Goal: Task Accomplishment & Management: Use online tool/utility

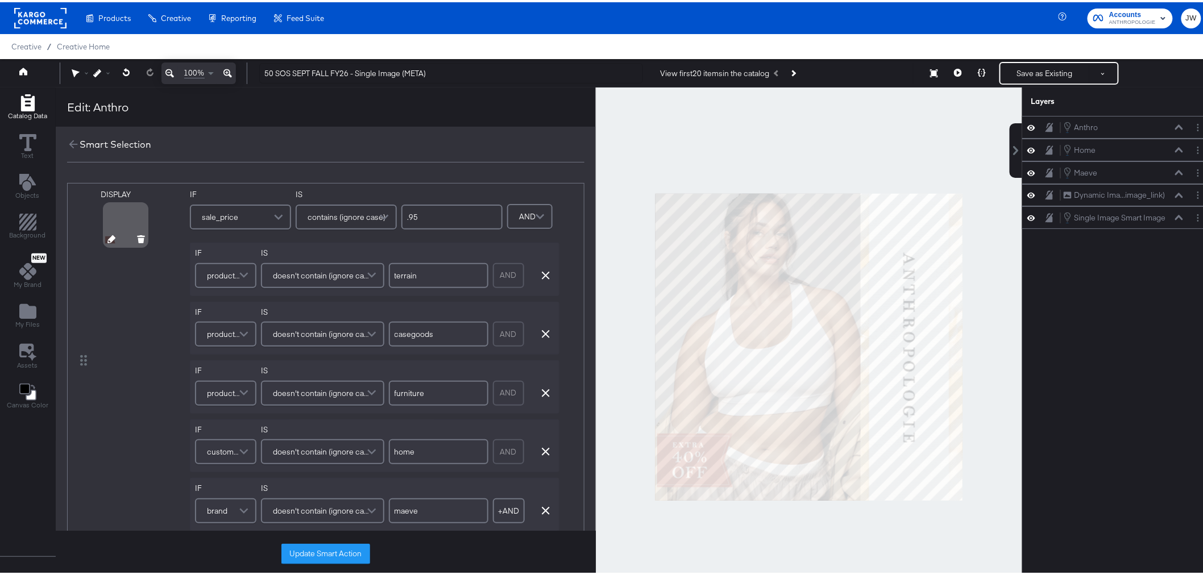
click at [107, 238] on icon at bounding box center [111, 237] width 8 height 8
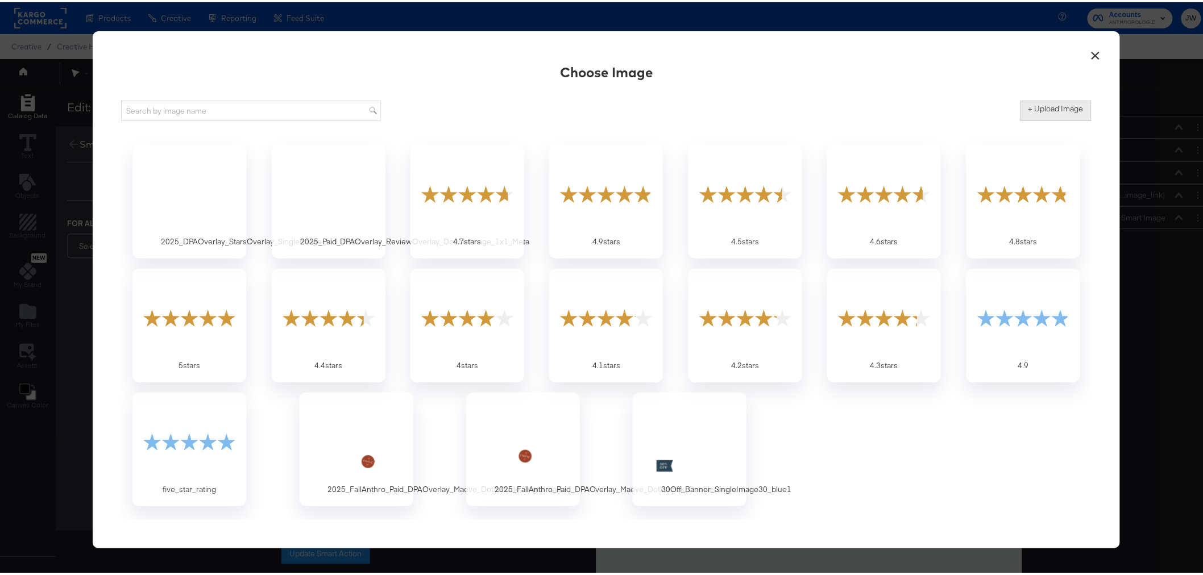
click at [1067, 113] on button "+ Upload Image" at bounding box center [1056, 108] width 71 height 20
click at [1094, 49] on button "×" at bounding box center [1096, 50] width 20 height 20
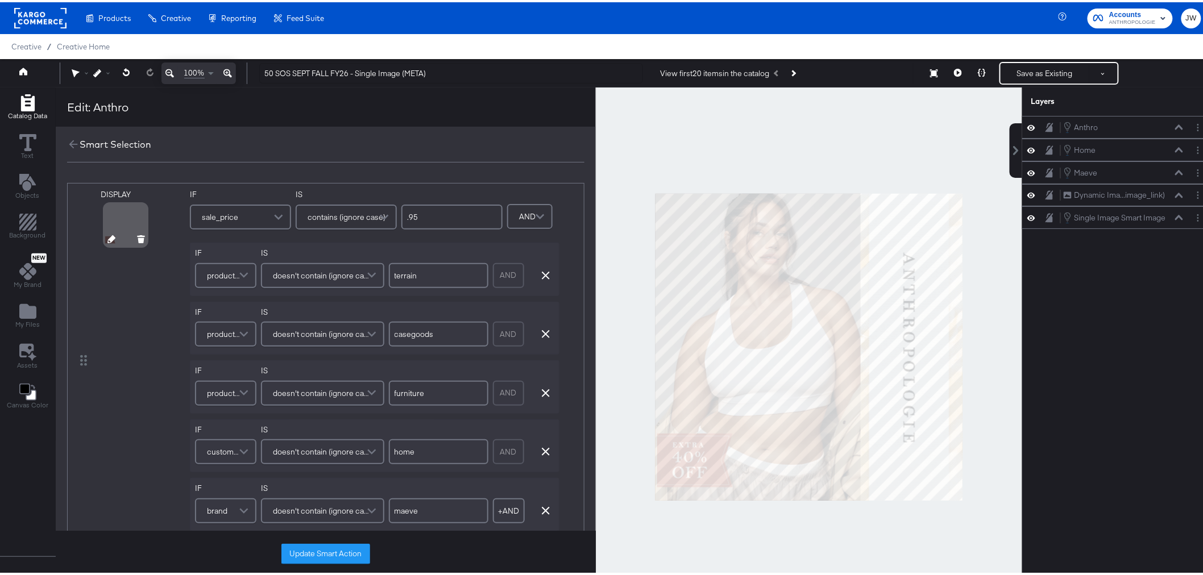
click at [110, 237] on icon at bounding box center [111, 237] width 8 height 8
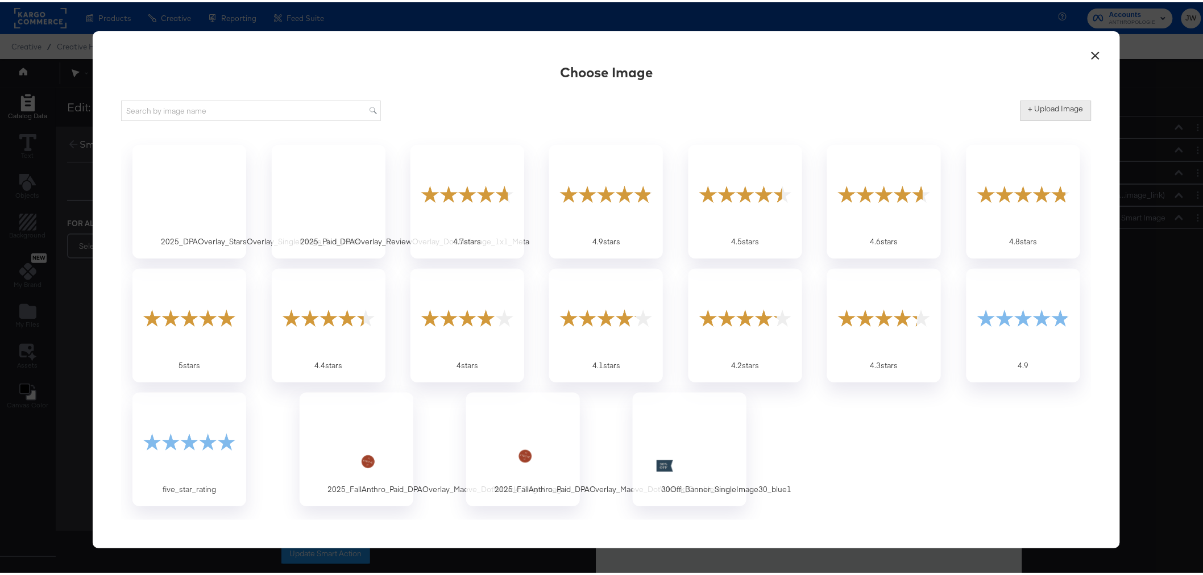
click at [1050, 106] on label "+ Upload Image" at bounding box center [1056, 106] width 55 height 11
click at [1050, 119] on input "+ Upload Image" at bounding box center [1151, 119] width 260 height 0
type input "C:\fakepath\Extra50Off_Banner_SingleImage30_orange.png"
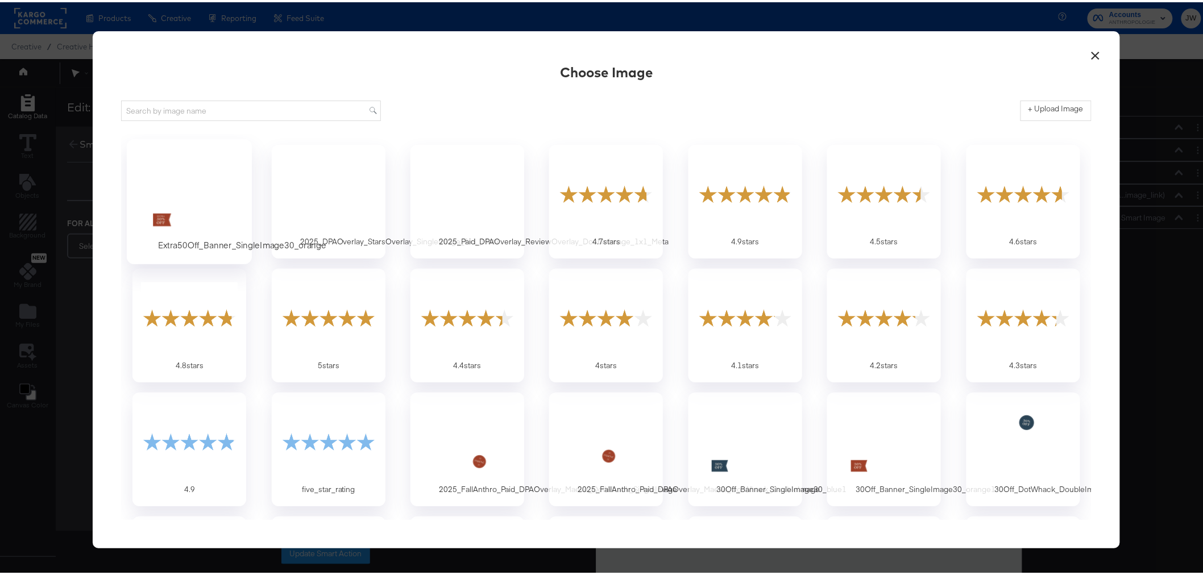
click at [201, 196] on div at bounding box center [189, 191] width 106 height 78
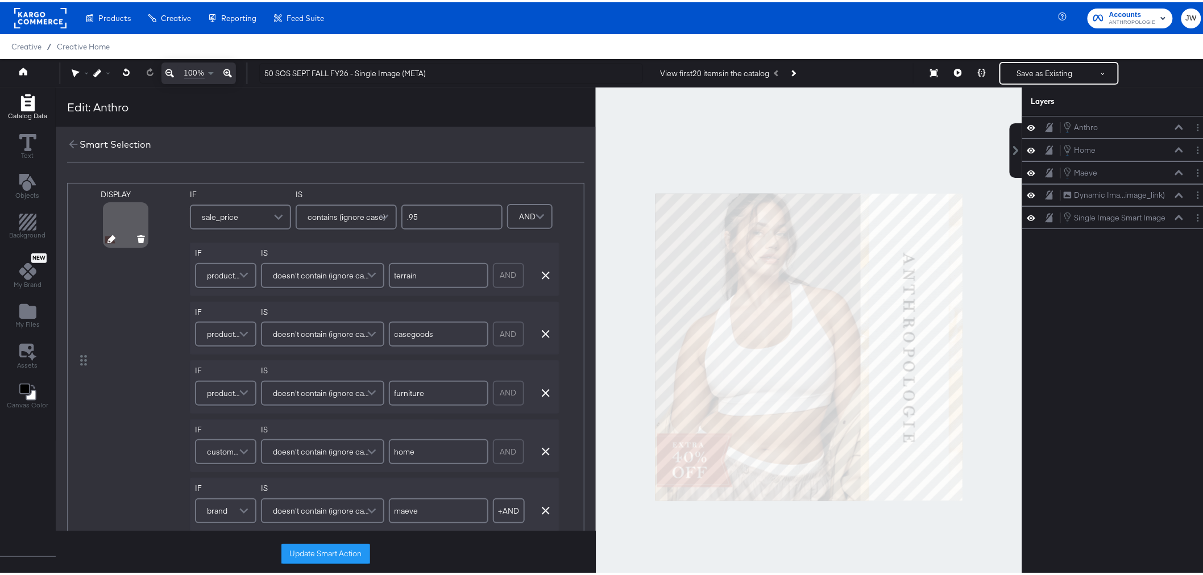
click at [121, 214] on div at bounding box center [125, 222] width 41 height 41
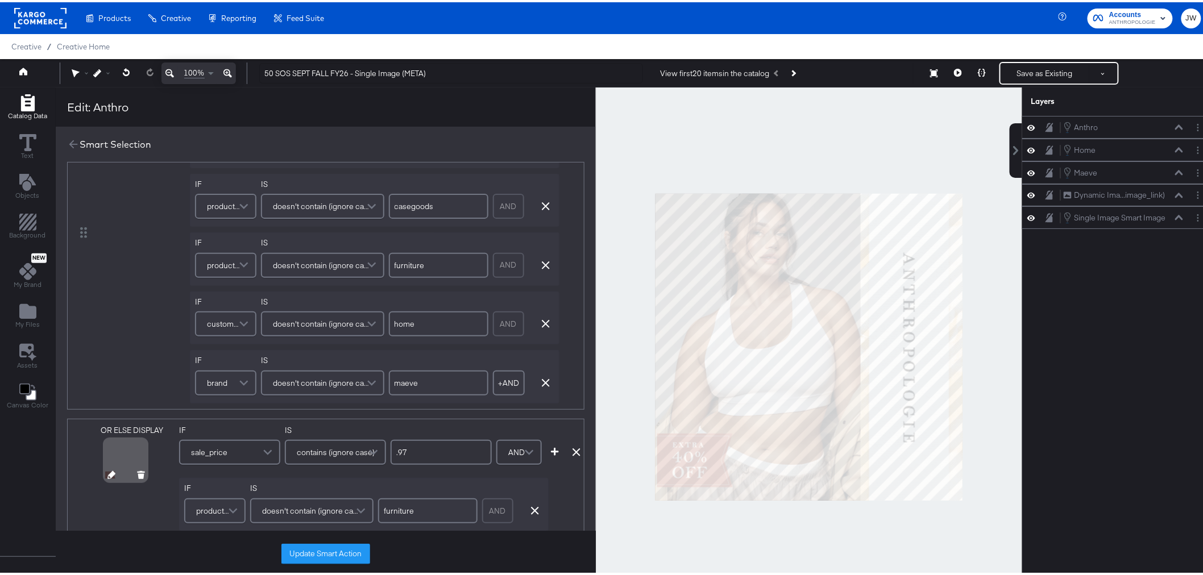
scroll to position [252, 0]
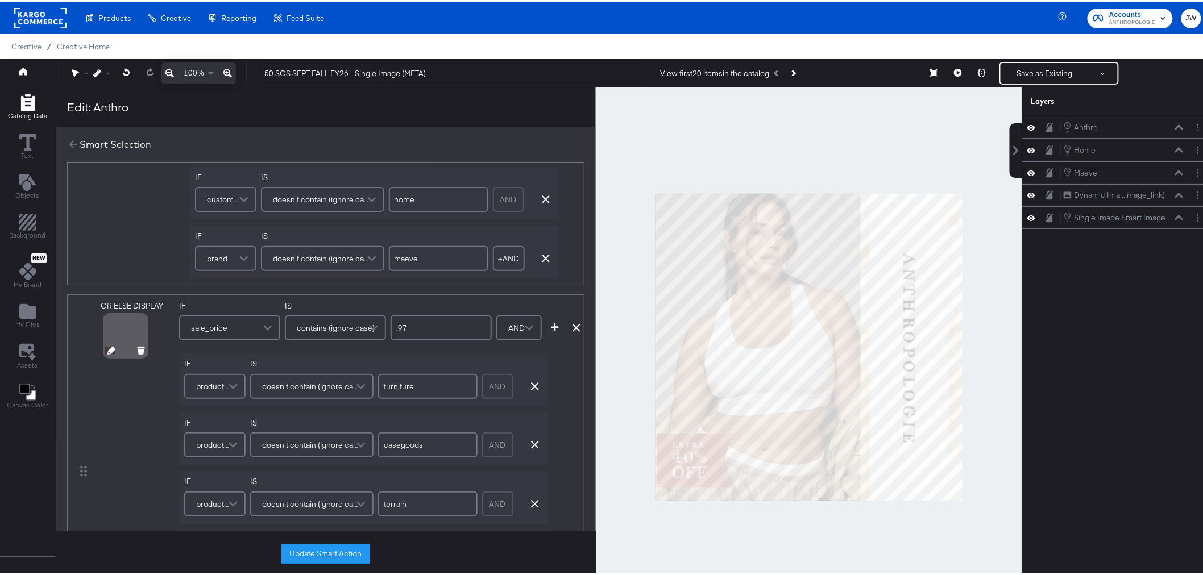
click at [109, 345] on icon at bounding box center [111, 349] width 8 height 8
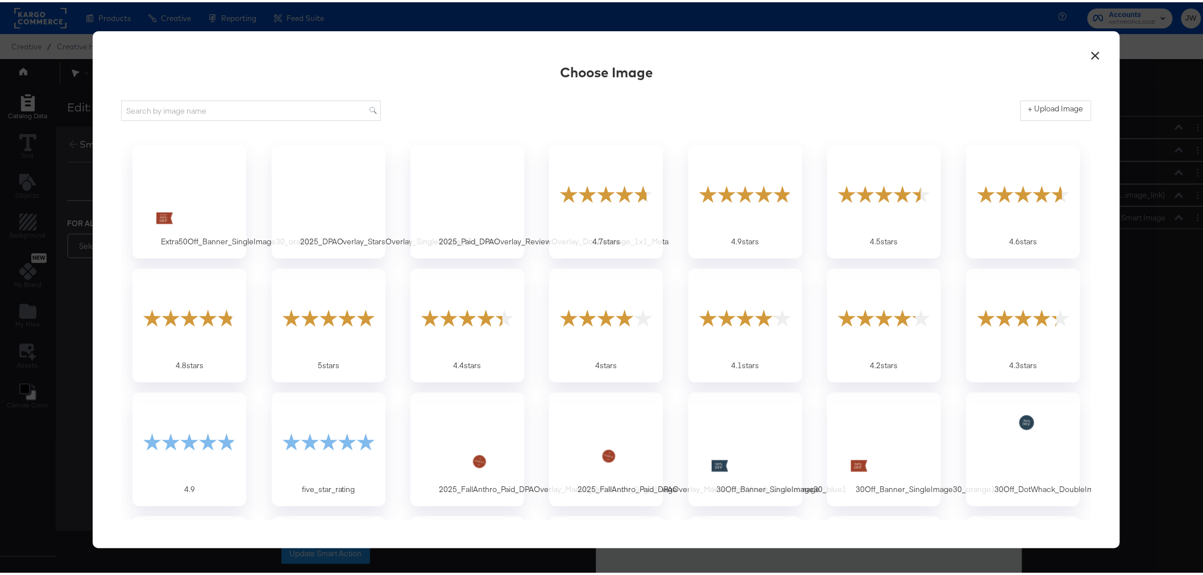
scroll to position [0, 0]
click at [192, 191] on div at bounding box center [189, 191] width 106 height 78
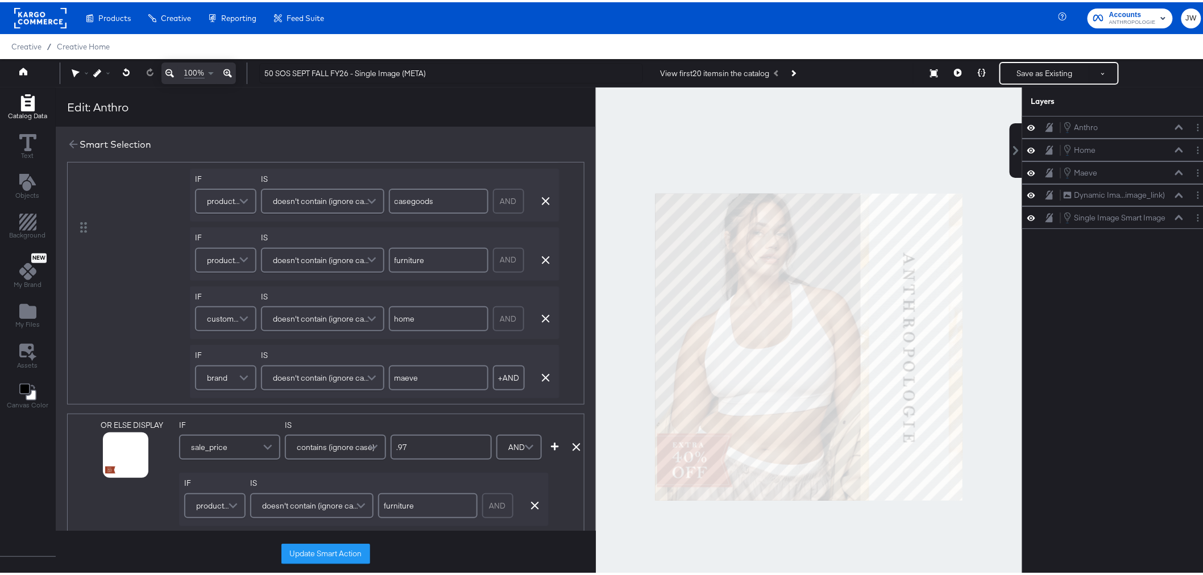
scroll to position [126, 0]
click at [951, 74] on button at bounding box center [958, 71] width 24 height 23
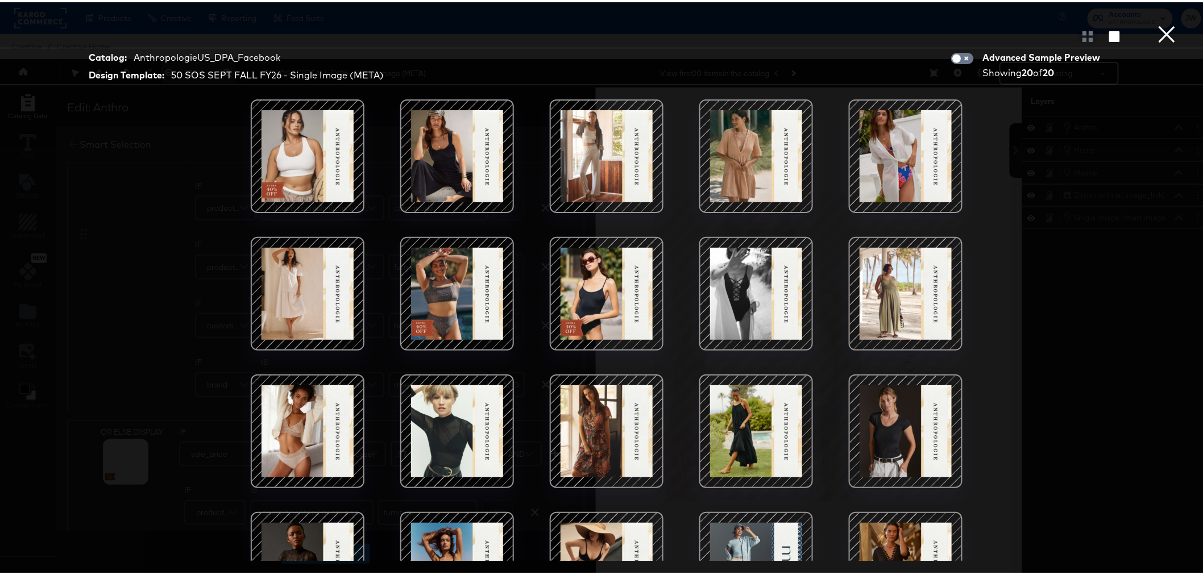
click at [1163, 23] on button "×" at bounding box center [1167, 11] width 23 height 23
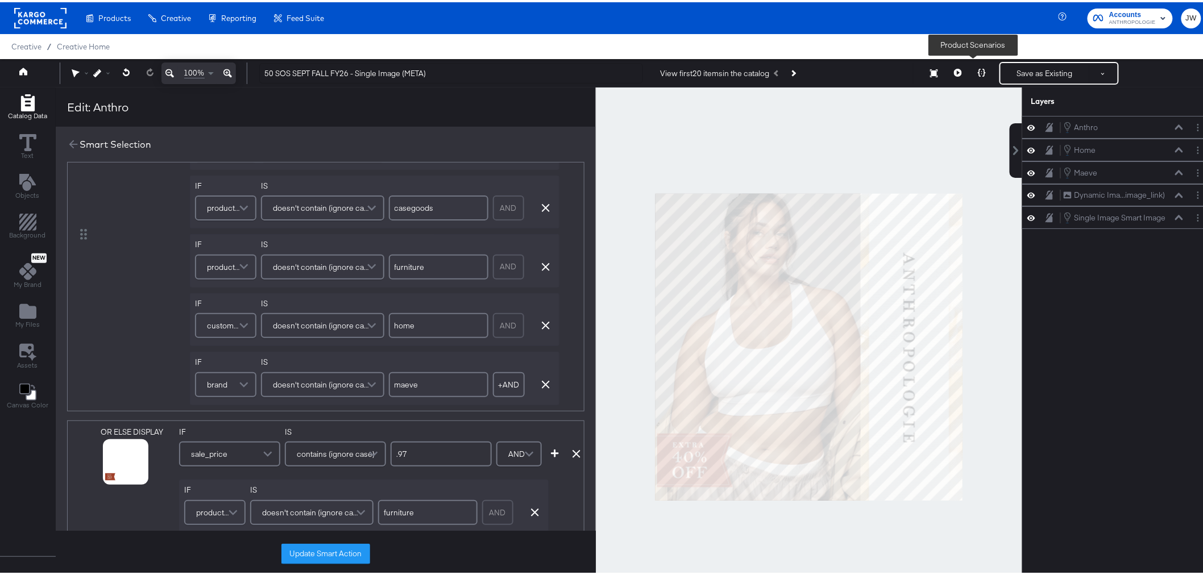
click at [976, 75] on button at bounding box center [982, 71] width 24 height 23
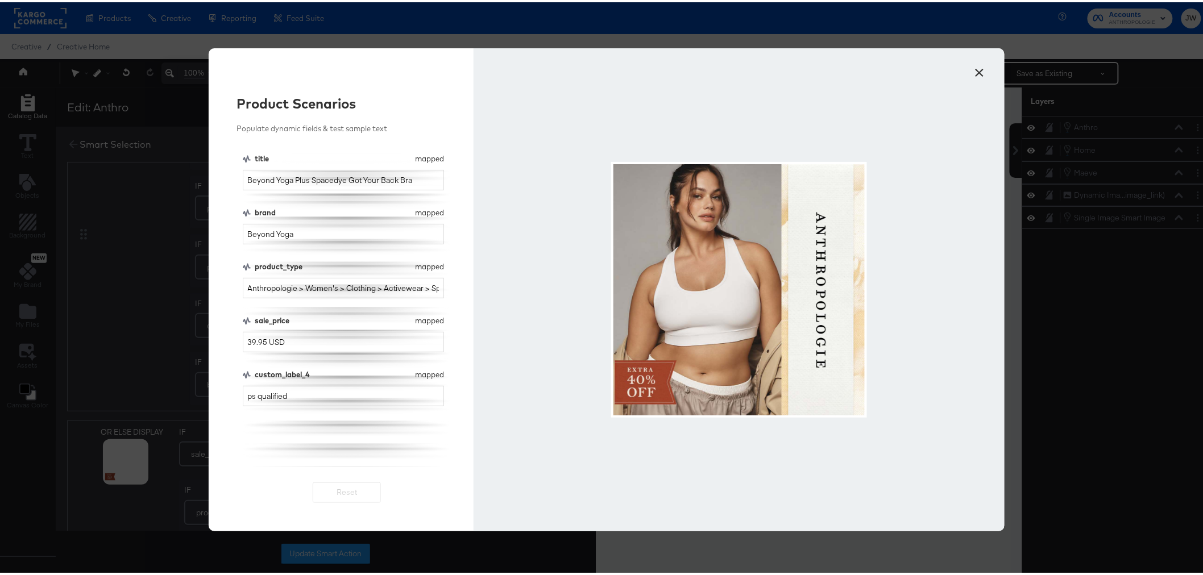
click at [976, 71] on button "×" at bounding box center [980, 67] width 20 height 20
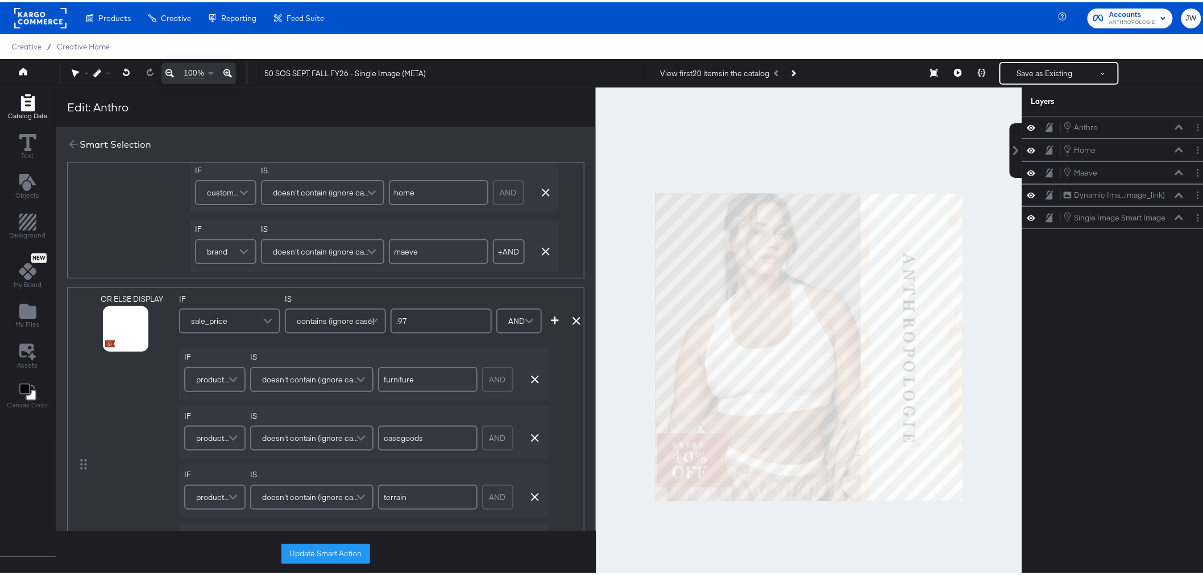
scroll to position [252, 0]
click at [107, 350] on icon at bounding box center [111, 349] width 8 height 8
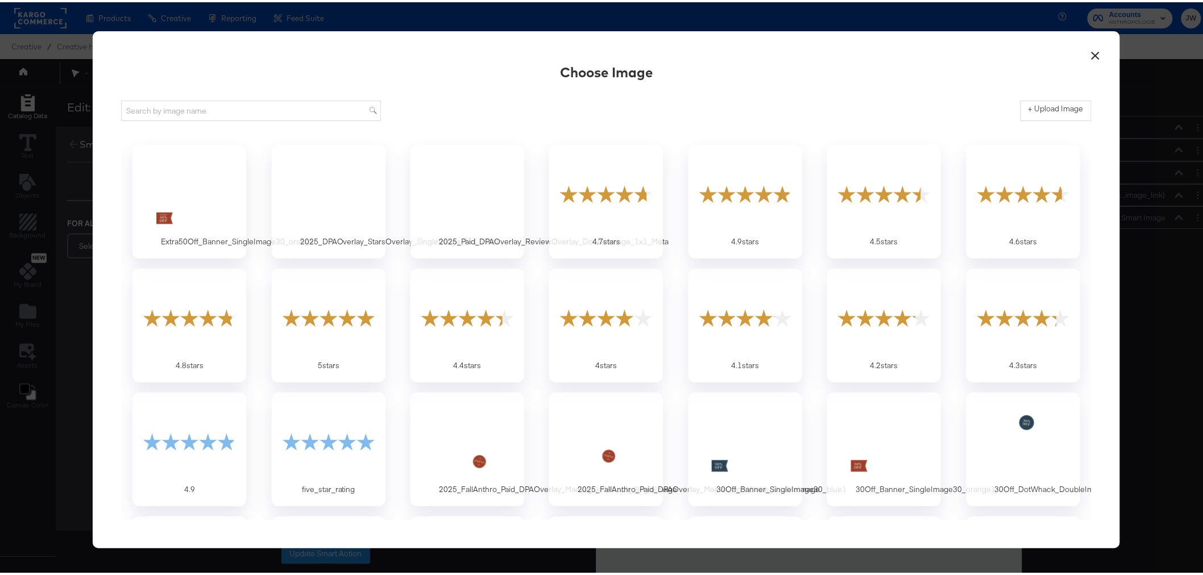
scroll to position [0, 0]
click at [197, 184] on div at bounding box center [189, 191] width 106 height 78
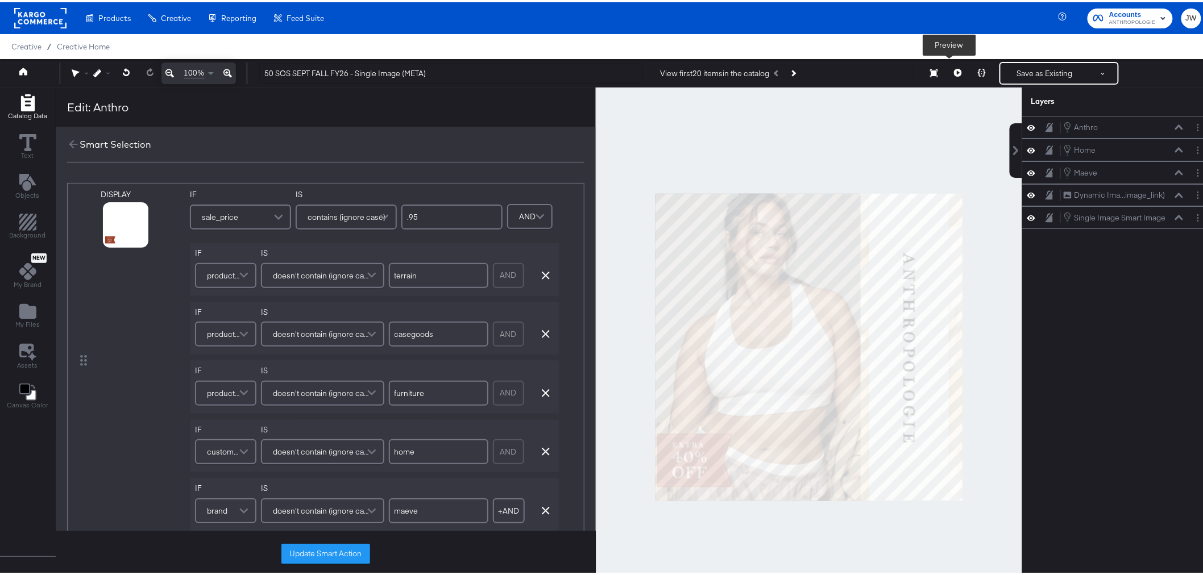
click at [956, 74] on button at bounding box center [958, 71] width 24 height 23
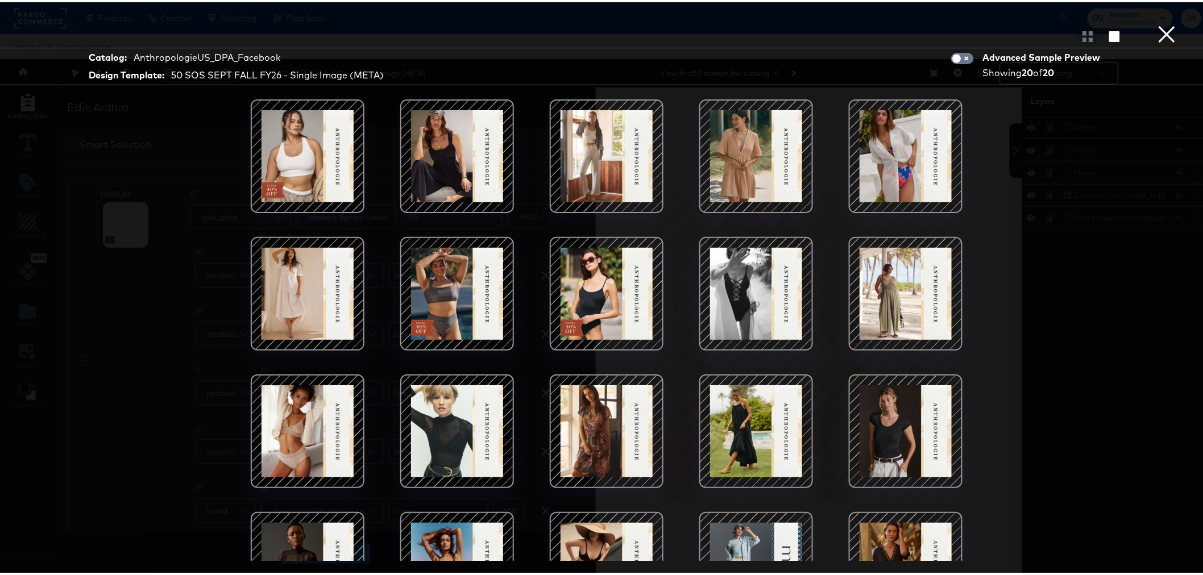
click at [1159, 23] on button "×" at bounding box center [1167, 11] width 23 height 23
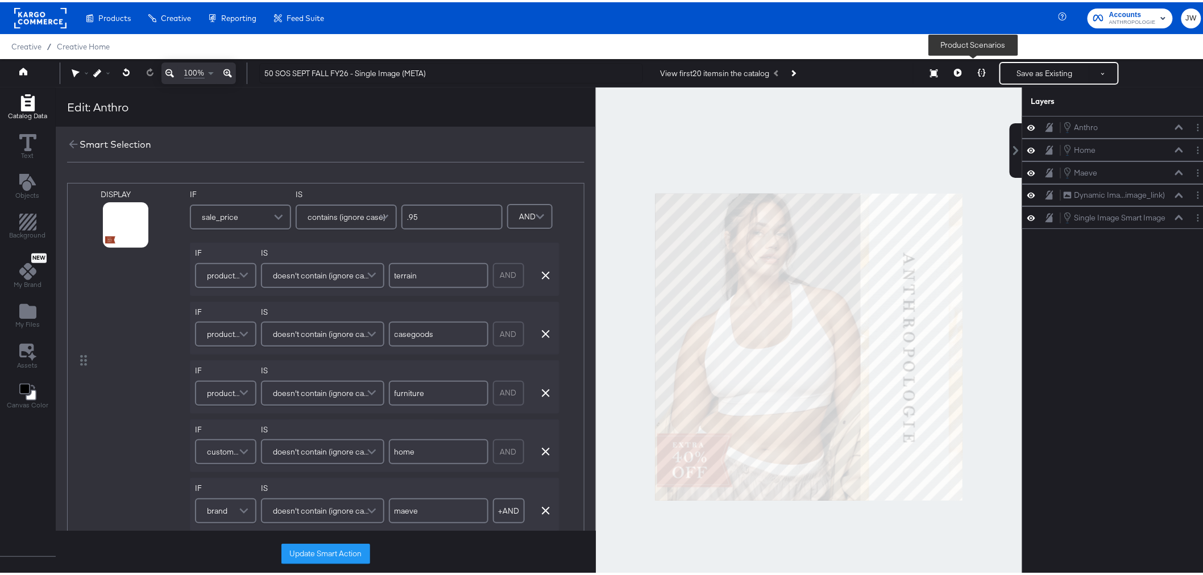
click at [972, 74] on button at bounding box center [982, 71] width 24 height 23
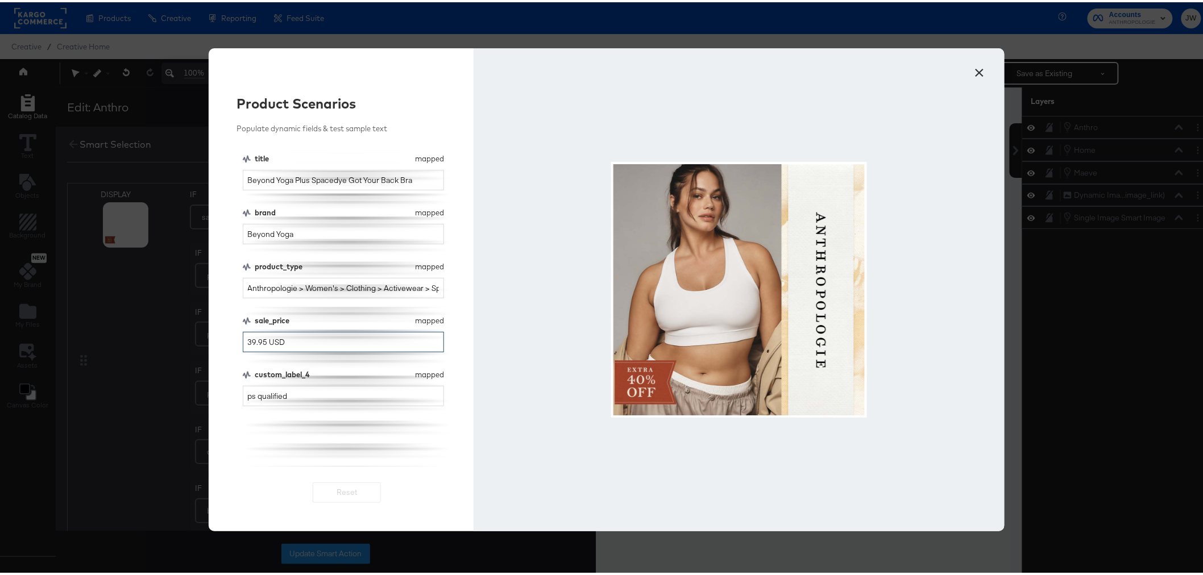
click at [283, 342] on input "39.95 USD" at bounding box center [344, 340] width 202 height 21
drag, startPoint x: 288, startPoint y: 342, endPoint x: 190, endPoint y: 339, distance: 98.4
click at [190, 339] on div "× Product Scenarios Populate dynamic fields & test sample text title mapped tit…" at bounding box center [606, 287] width 1213 height 575
type input ".95"
click at [980, 69] on button "×" at bounding box center [980, 67] width 20 height 20
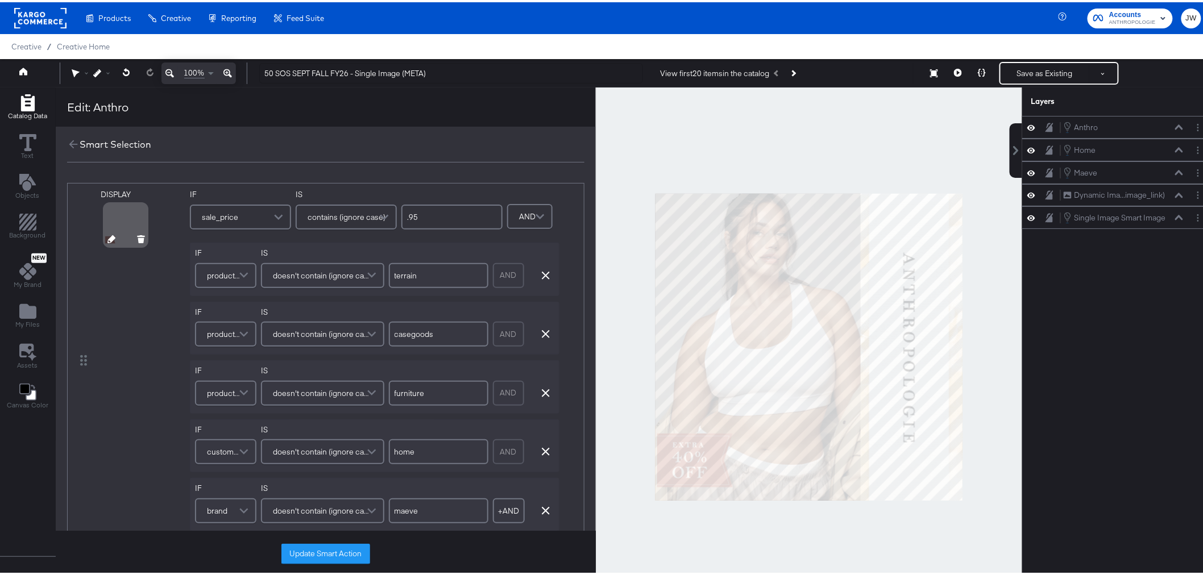
click at [109, 239] on icon at bounding box center [111, 237] width 8 height 8
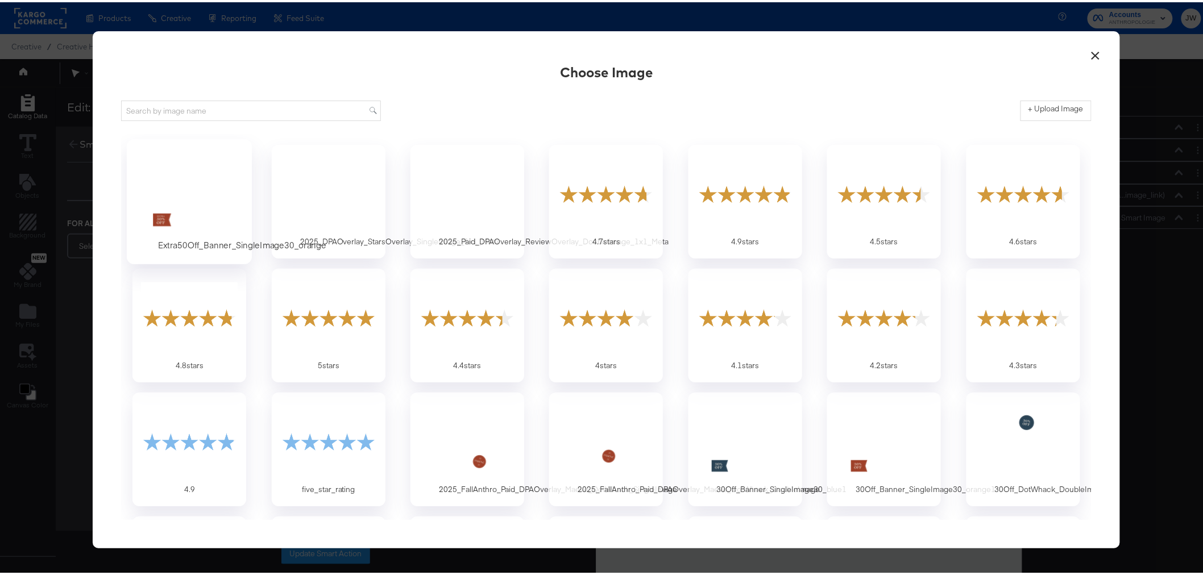
click at [179, 209] on div at bounding box center [189, 191] width 106 height 78
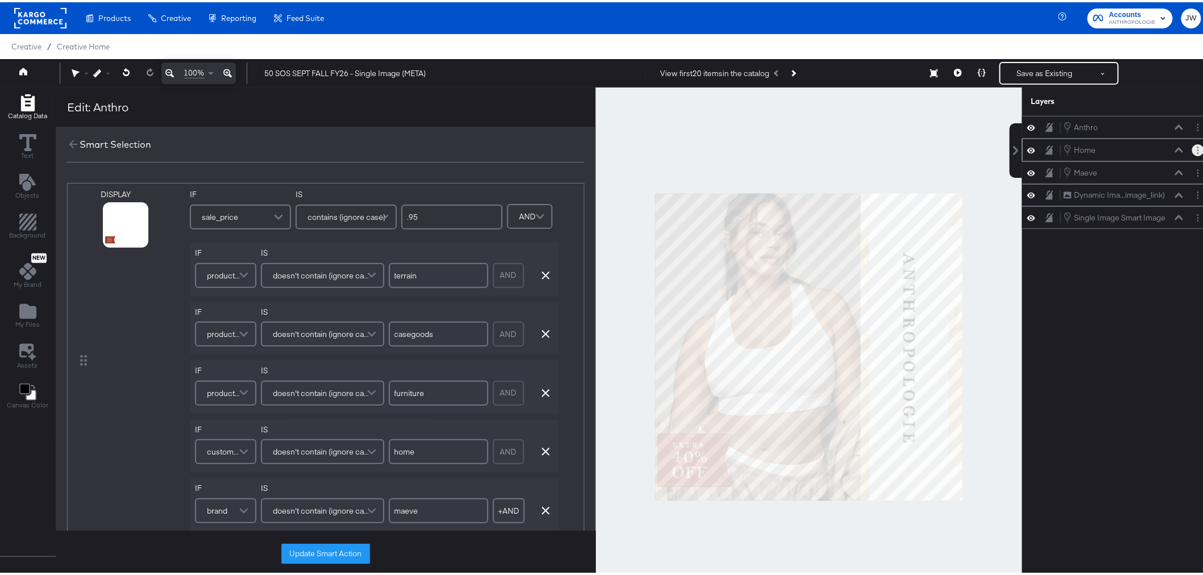
click at [1192, 151] on button "Layer Options" at bounding box center [1198, 148] width 12 height 12
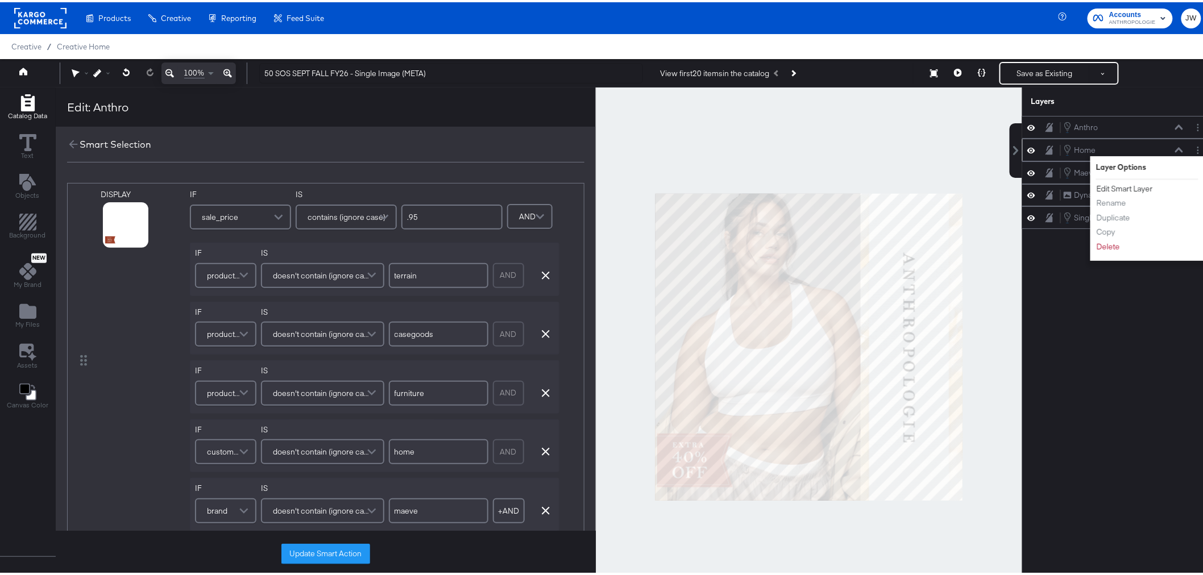
click at [1121, 187] on button "Edit Smart Layer" at bounding box center [1124, 187] width 57 height 12
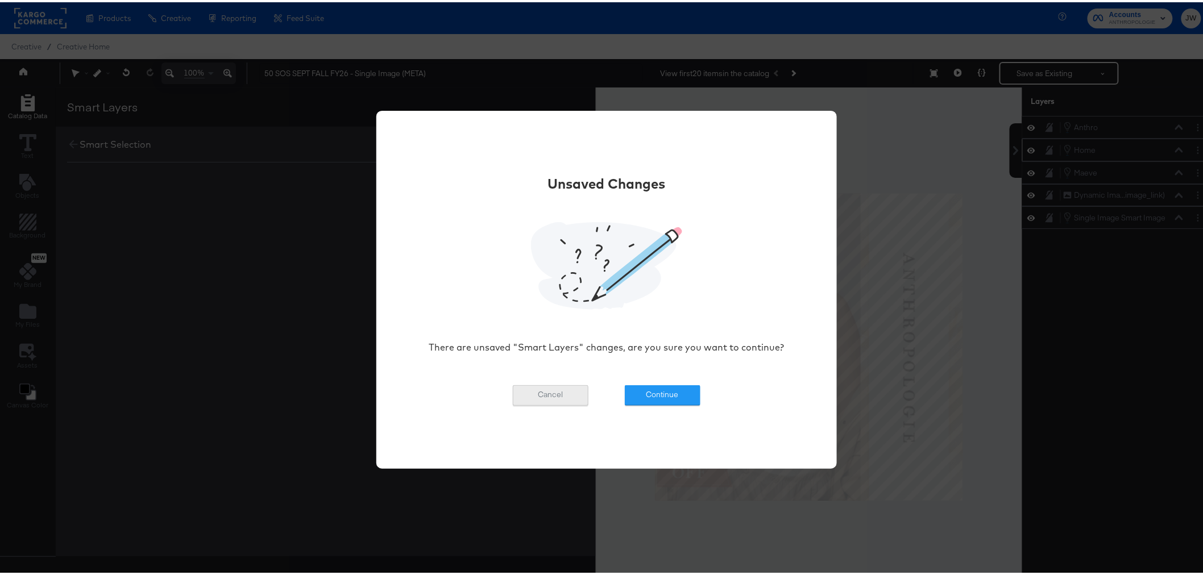
click at [554, 396] on button "Cancel" at bounding box center [551, 393] width 76 height 20
click at [560, 400] on button "Cancel" at bounding box center [551, 393] width 76 height 20
click at [657, 393] on button "Continue" at bounding box center [663, 393] width 76 height 20
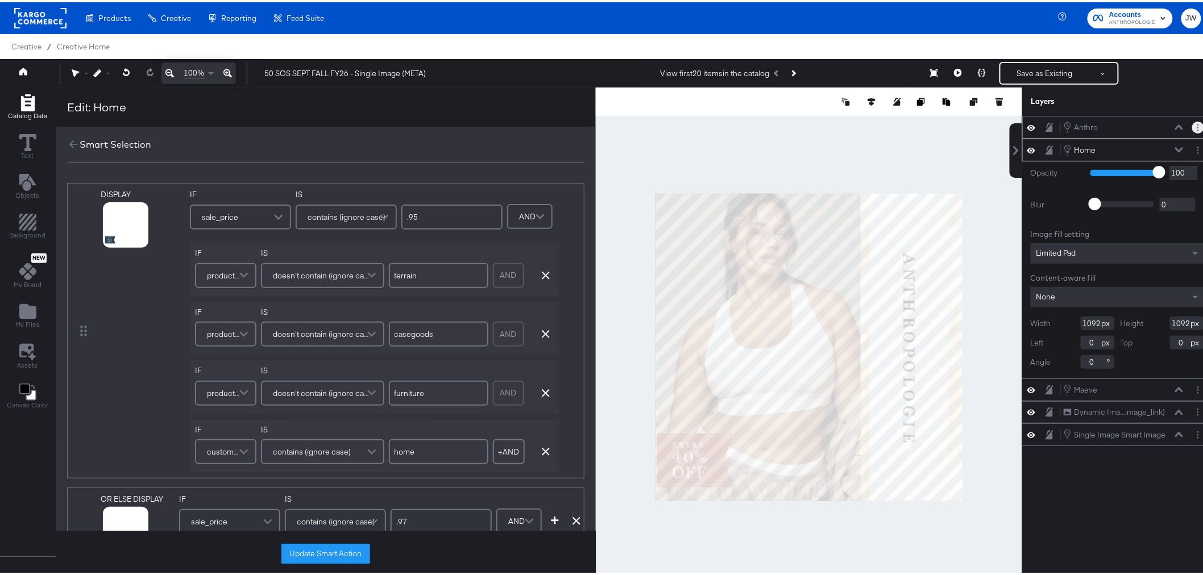
click at [1192, 122] on button "Layer Options" at bounding box center [1198, 125] width 12 height 12
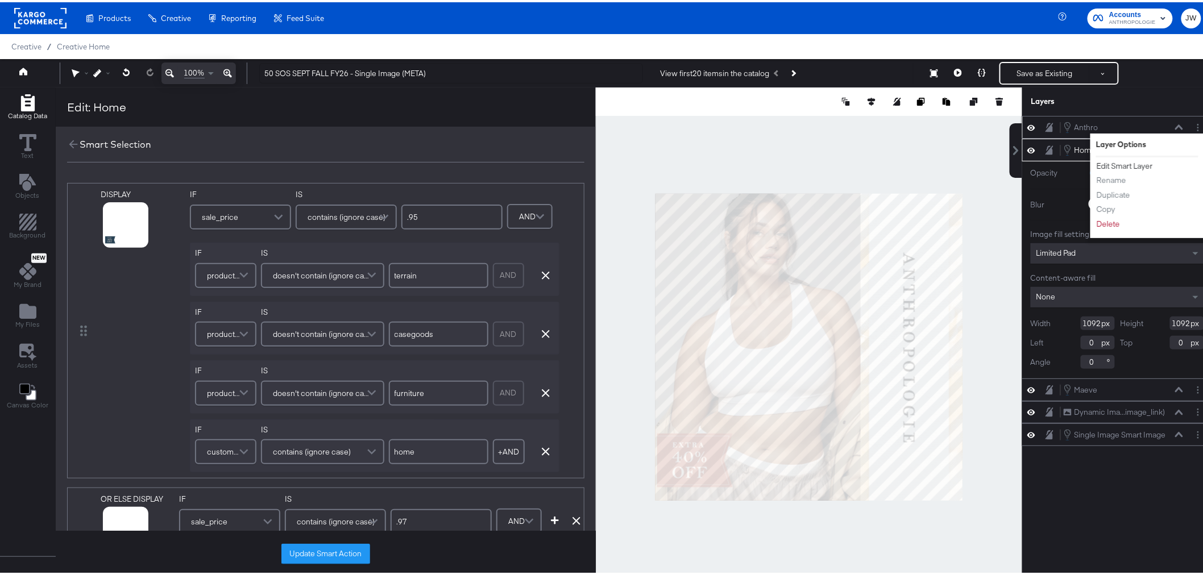
click at [1126, 162] on button "Edit Smart Layer" at bounding box center [1124, 164] width 57 height 12
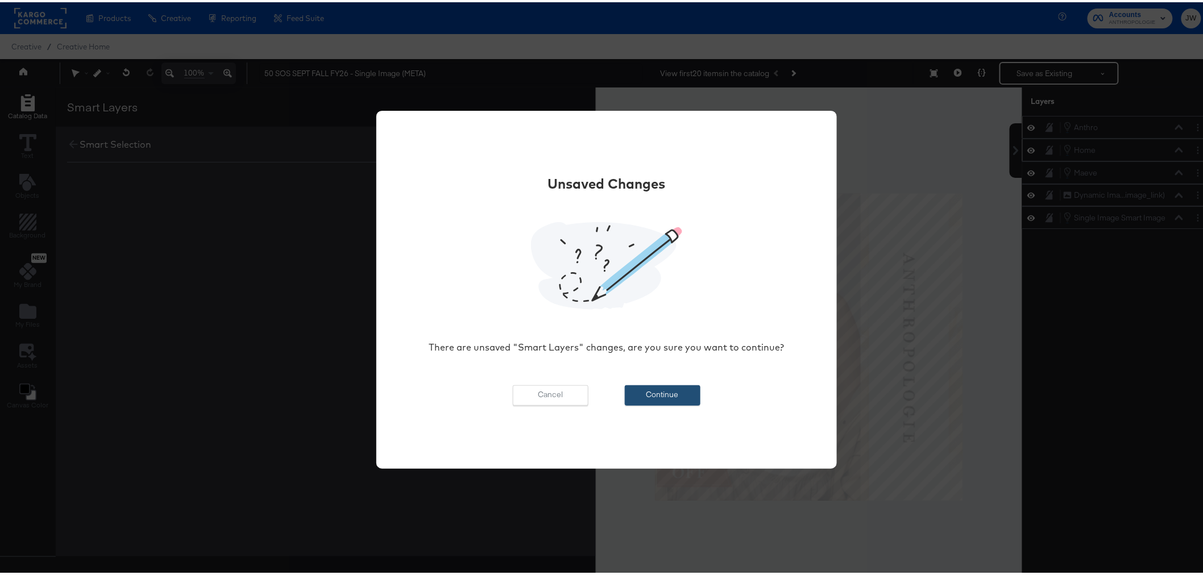
click at [681, 396] on button "Continue" at bounding box center [663, 393] width 76 height 20
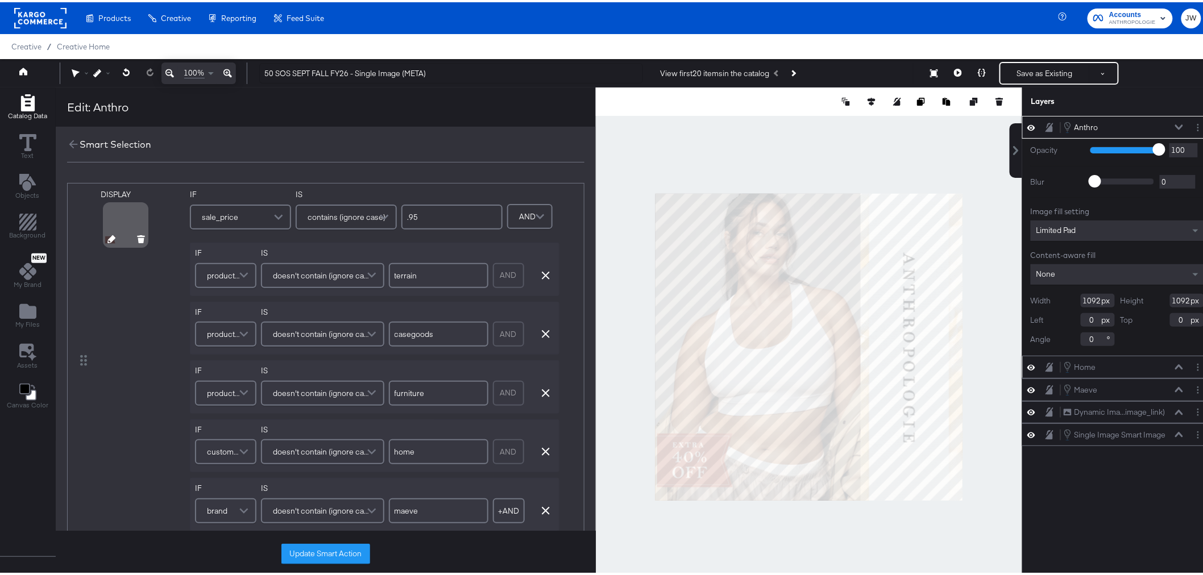
click at [108, 239] on icon at bounding box center [111, 237] width 8 height 8
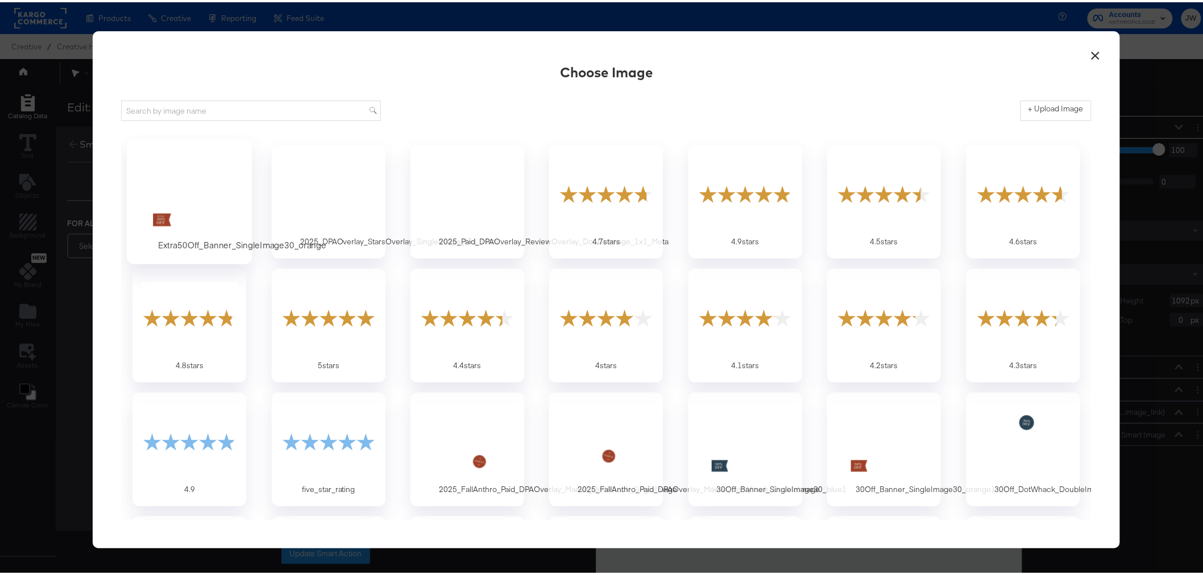
click at [179, 184] on div at bounding box center [189, 191] width 106 height 78
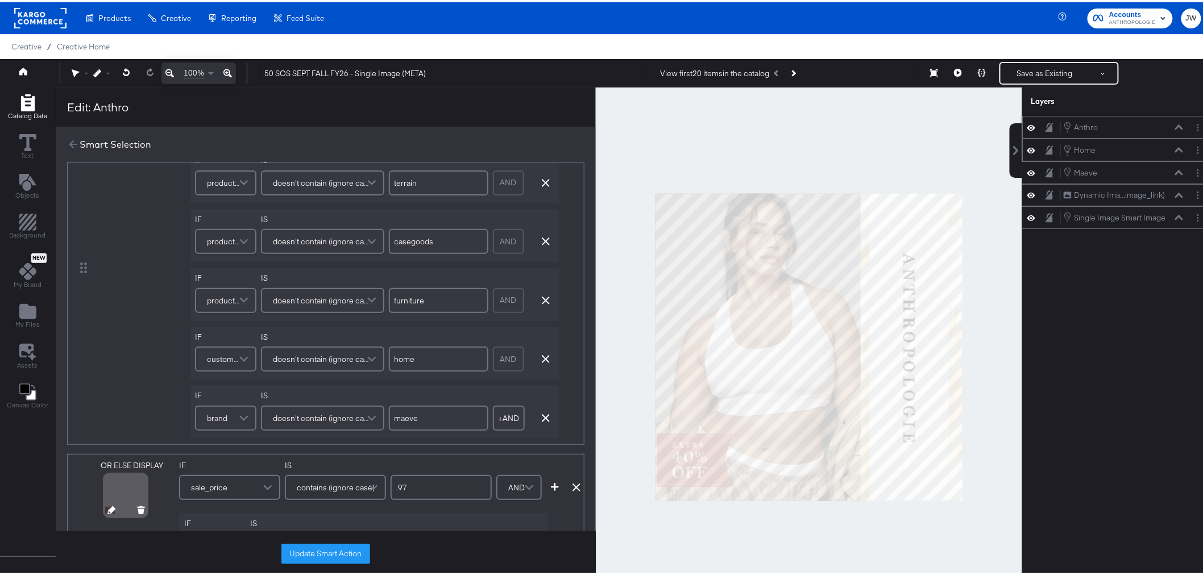
scroll to position [252, 0]
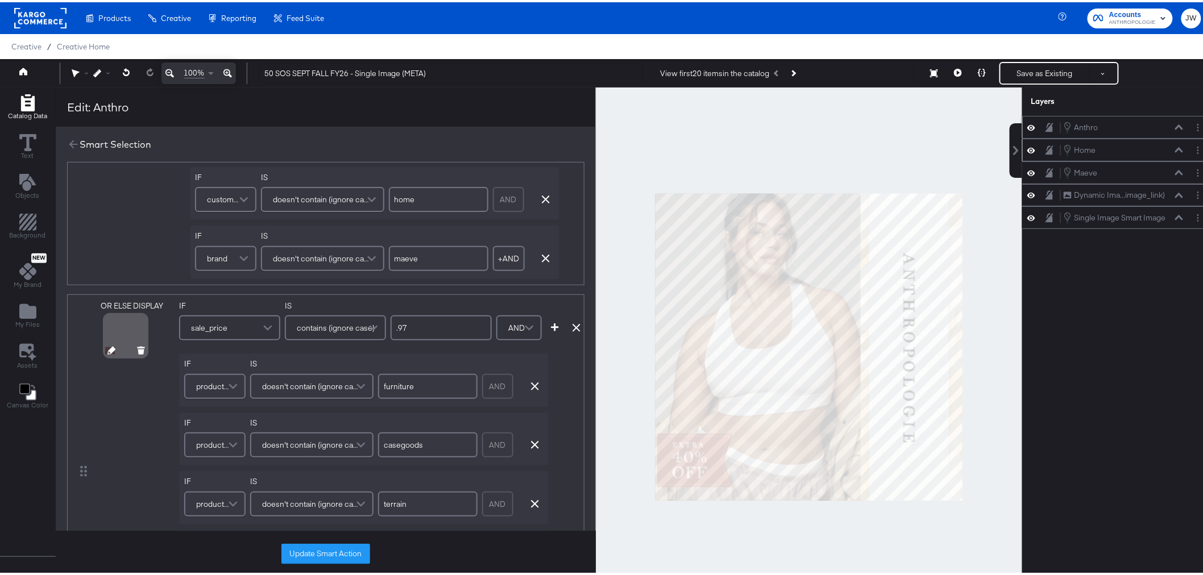
click at [109, 347] on icon at bounding box center [111, 349] width 8 height 8
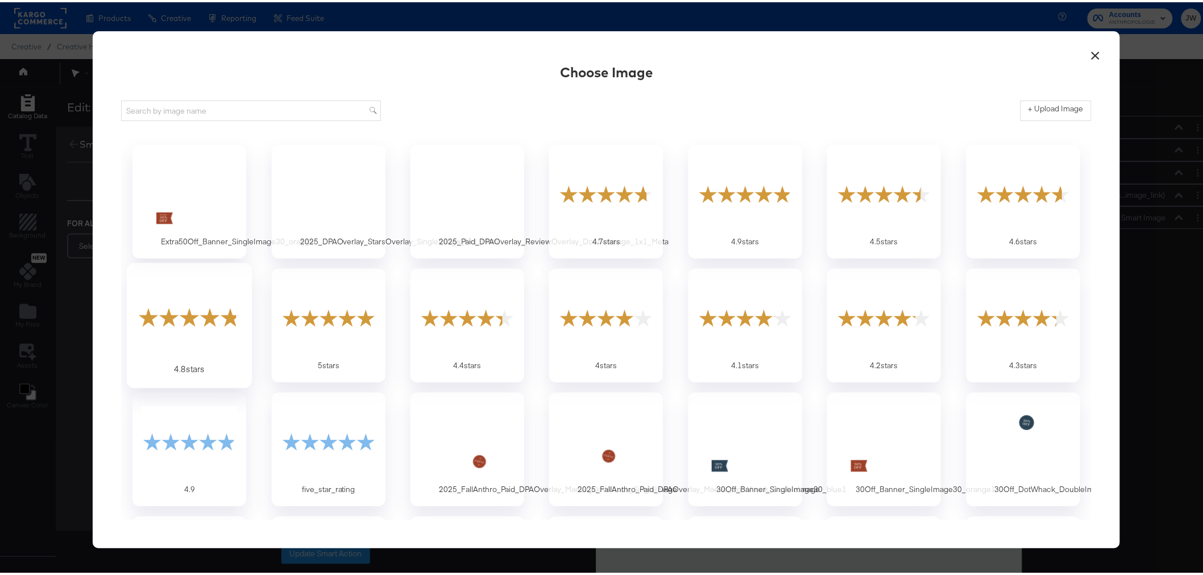
scroll to position [0, 0]
click at [177, 216] on div at bounding box center [189, 191] width 106 height 78
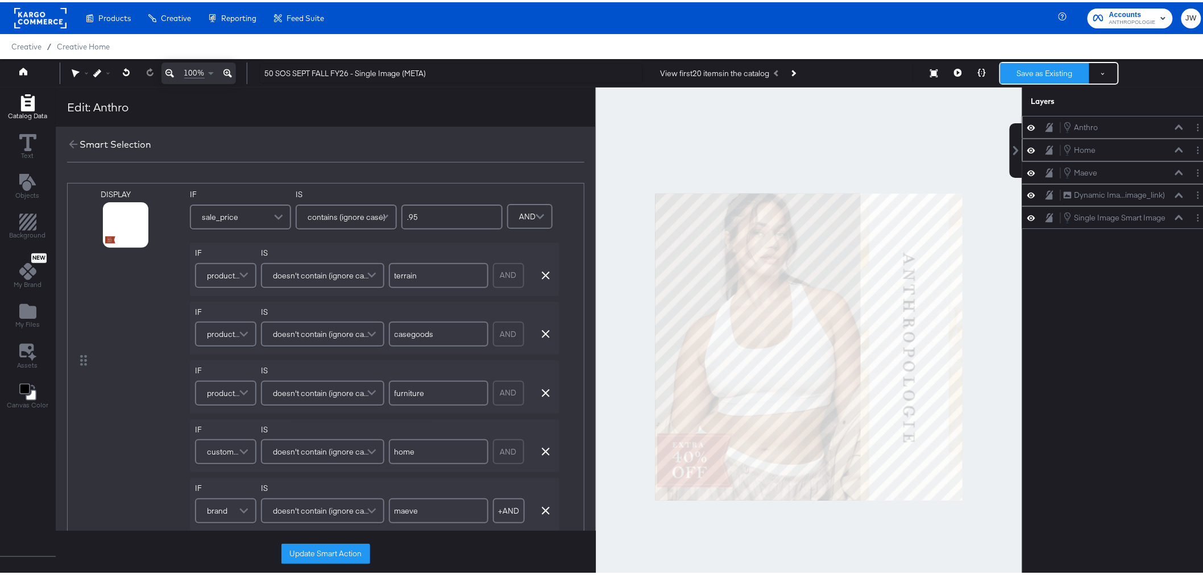
click at [1058, 70] on button "Save as Existing" at bounding box center [1045, 71] width 89 height 20
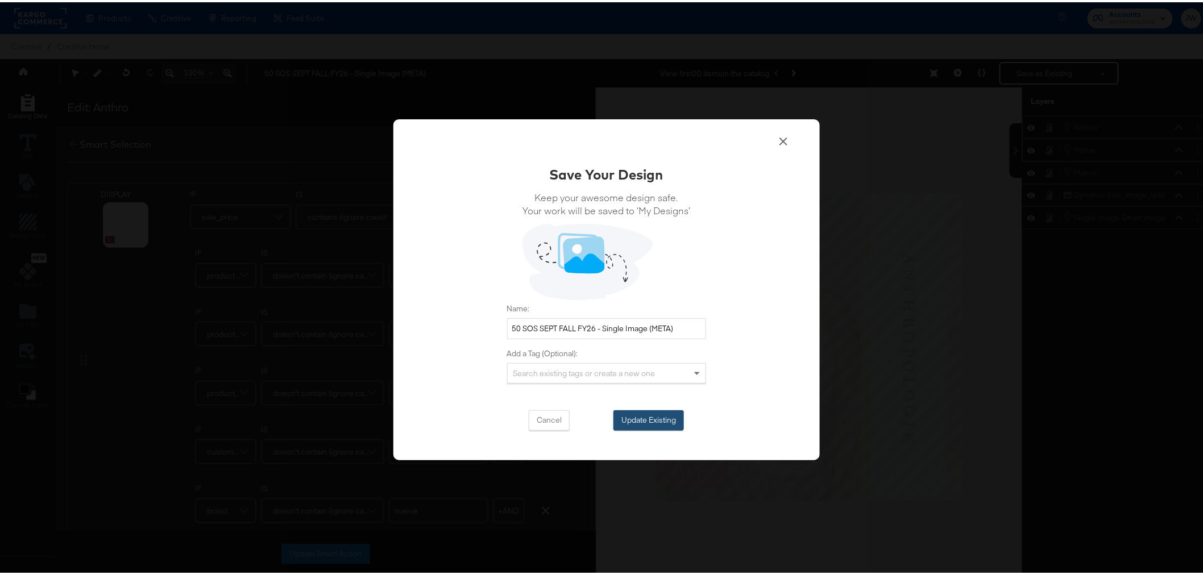
click at [661, 424] on button "Update Existing" at bounding box center [649, 418] width 71 height 20
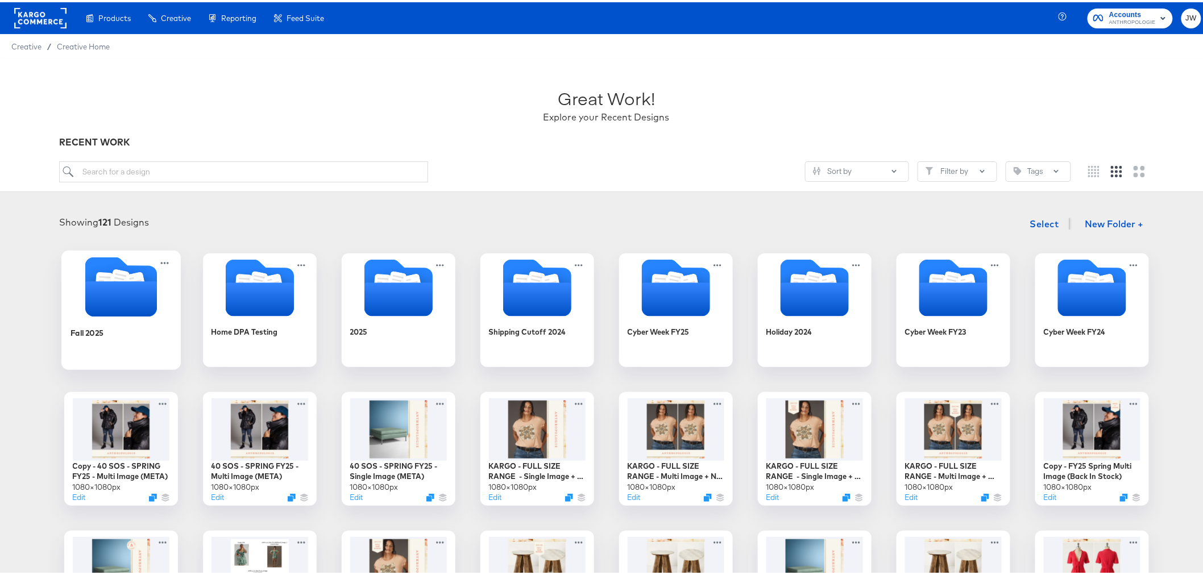
click at [108, 309] on icon "Folder" at bounding box center [121, 296] width 72 height 35
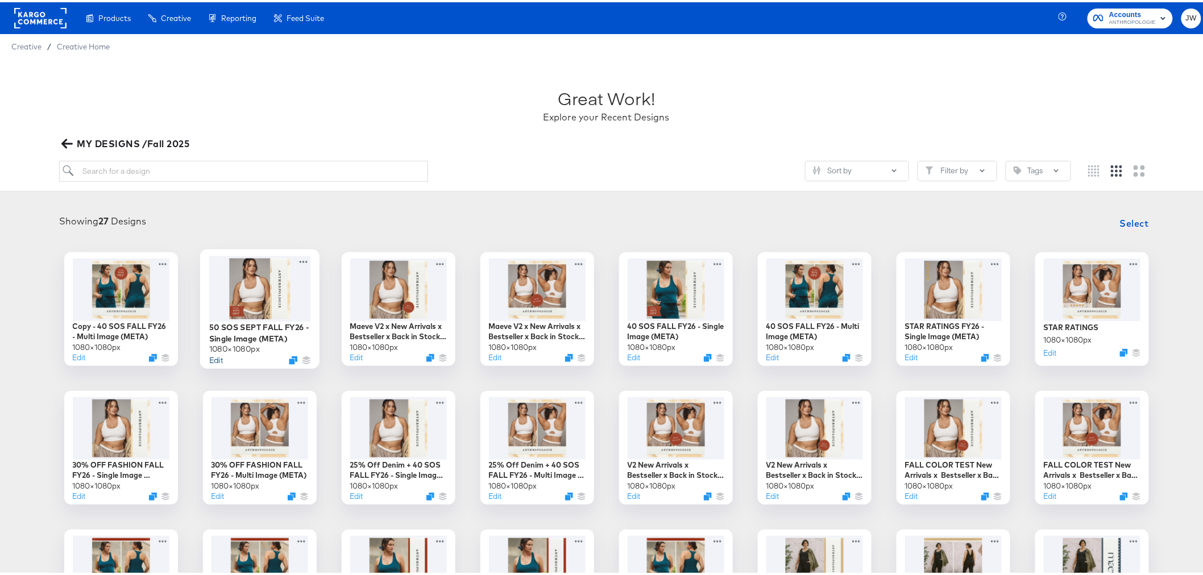
click at [211, 358] on button "Edit" at bounding box center [216, 358] width 14 height 11
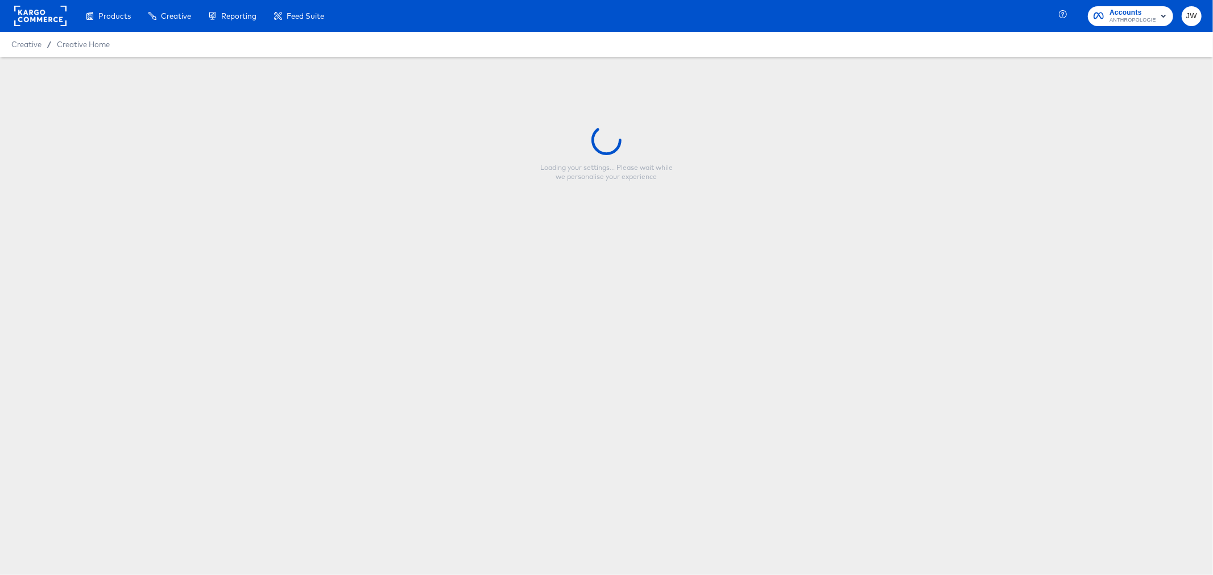
type input "50 SOS SEPT FALL FY26 - Single Image (META)"
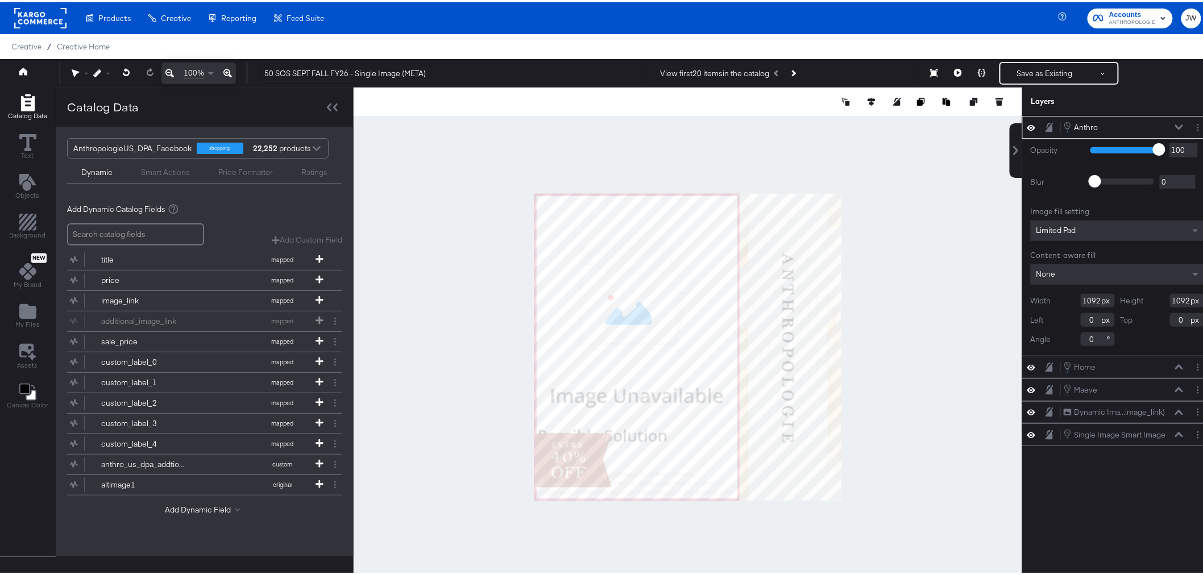
click at [1175, 123] on icon at bounding box center [1179, 124] width 8 height 5
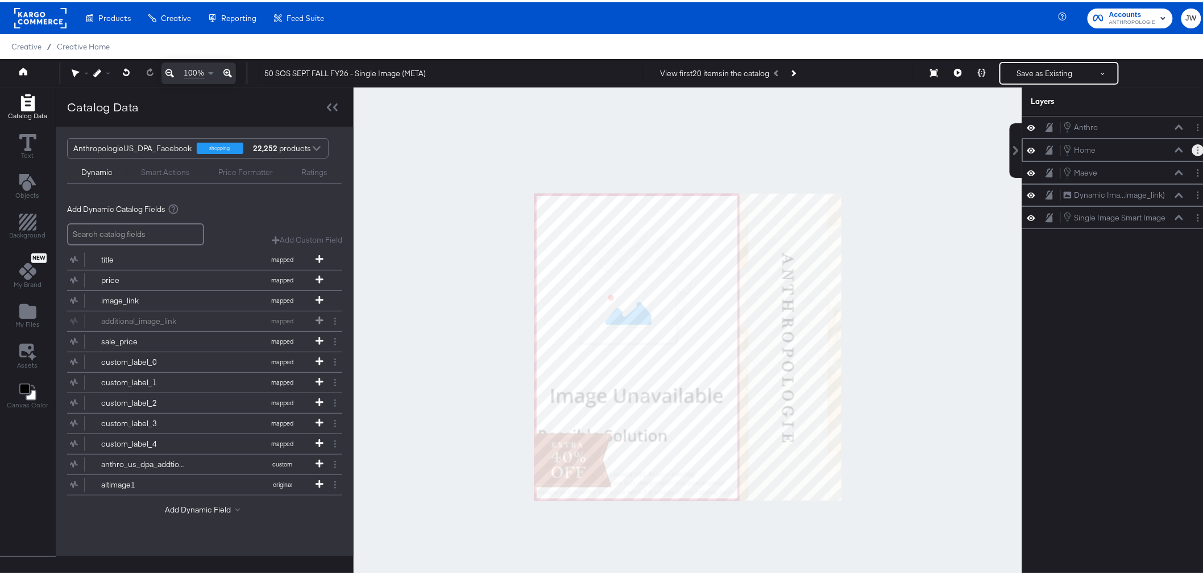
click at [1192, 147] on button "Layer Options" at bounding box center [1198, 148] width 12 height 12
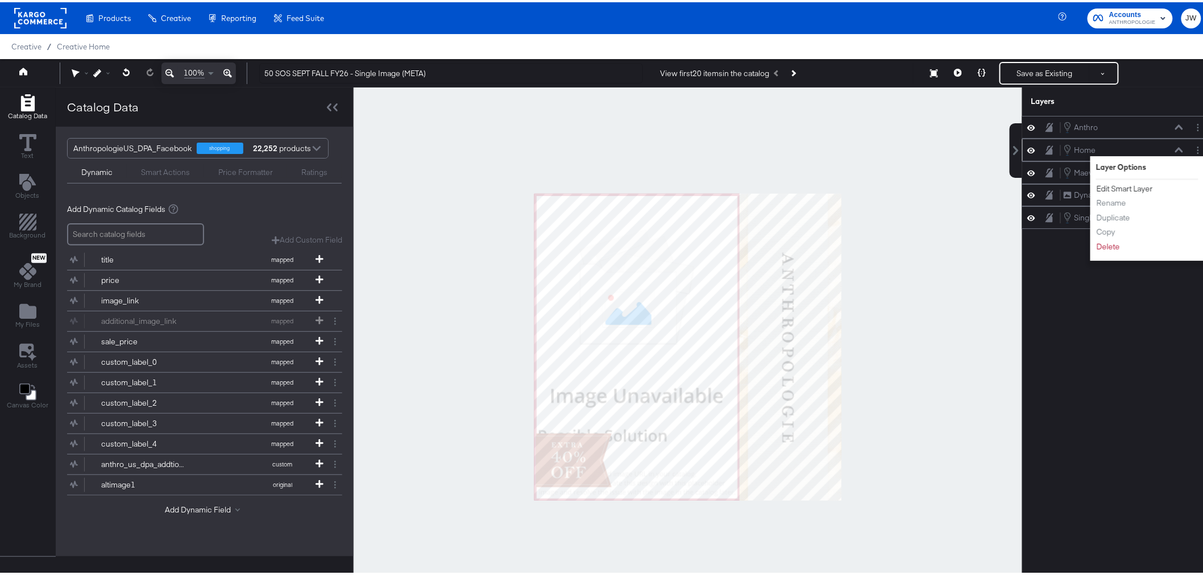
click at [1109, 186] on button "Edit Smart Layer" at bounding box center [1124, 187] width 57 height 12
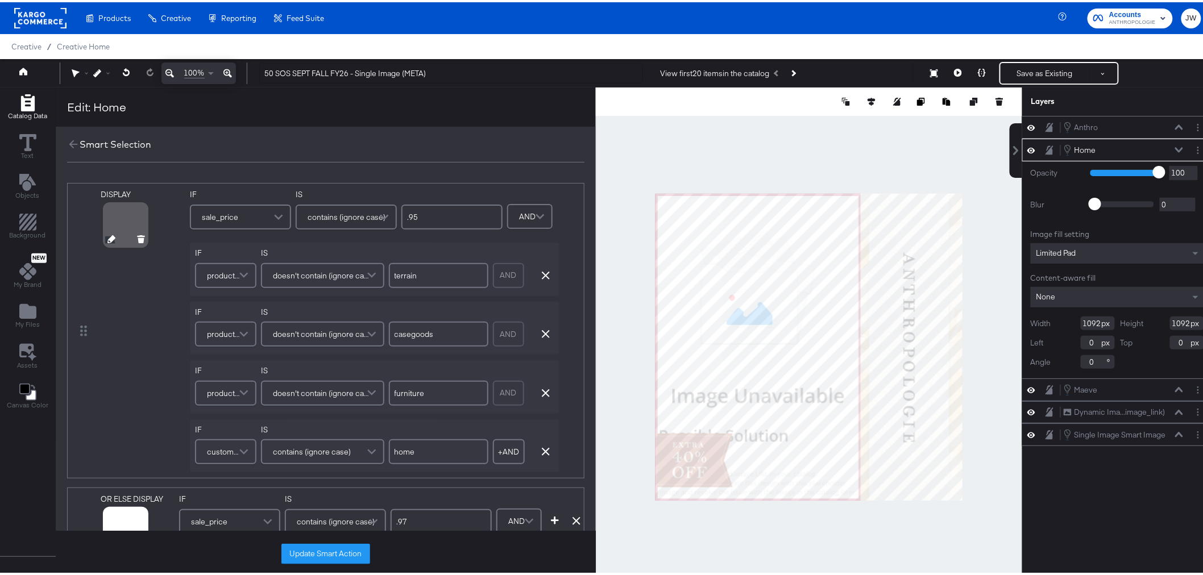
click at [107, 237] on icon at bounding box center [111, 237] width 8 height 8
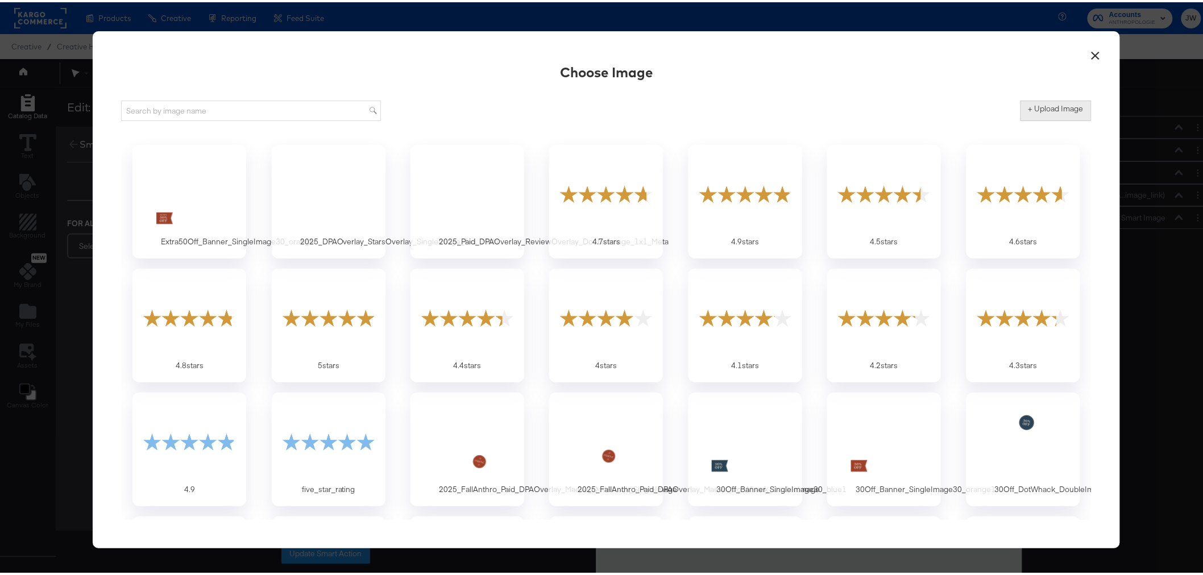
click at [1044, 106] on label "+ Upload Image" at bounding box center [1056, 106] width 55 height 11
click at [1044, 119] on input "+ Upload Image" at bounding box center [1151, 119] width 260 height 0
type input "C:\fakepath\Extra50Off_Banner_SingleImage30_blue.png"
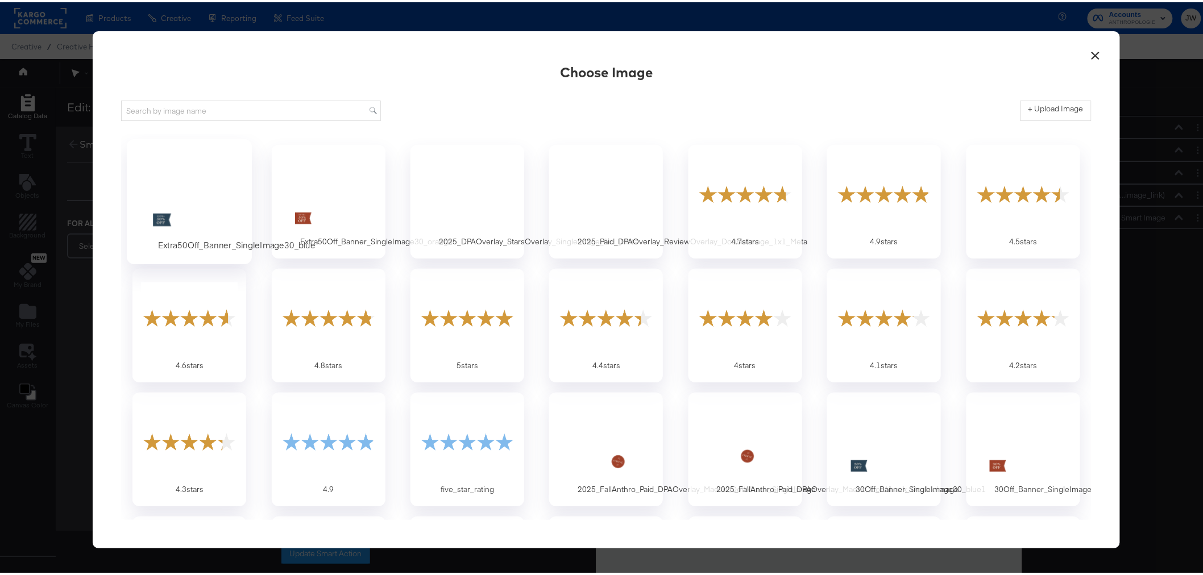
click at [176, 200] on div at bounding box center [189, 191] width 106 height 78
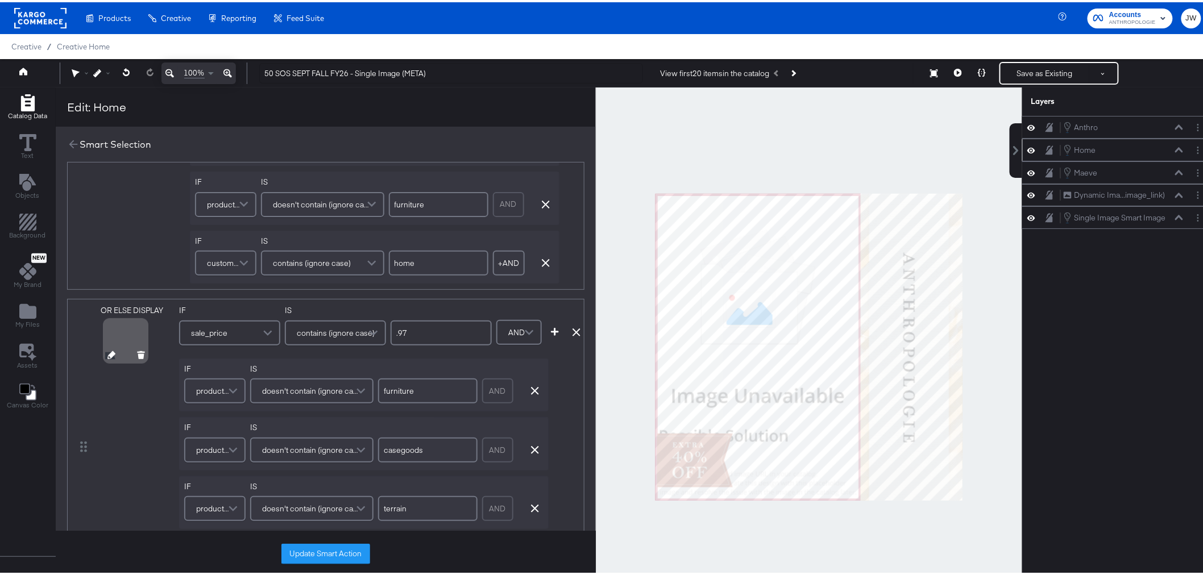
scroll to position [189, 0]
click at [110, 350] on icon at bounding box center [111, 353] width 8 height 8
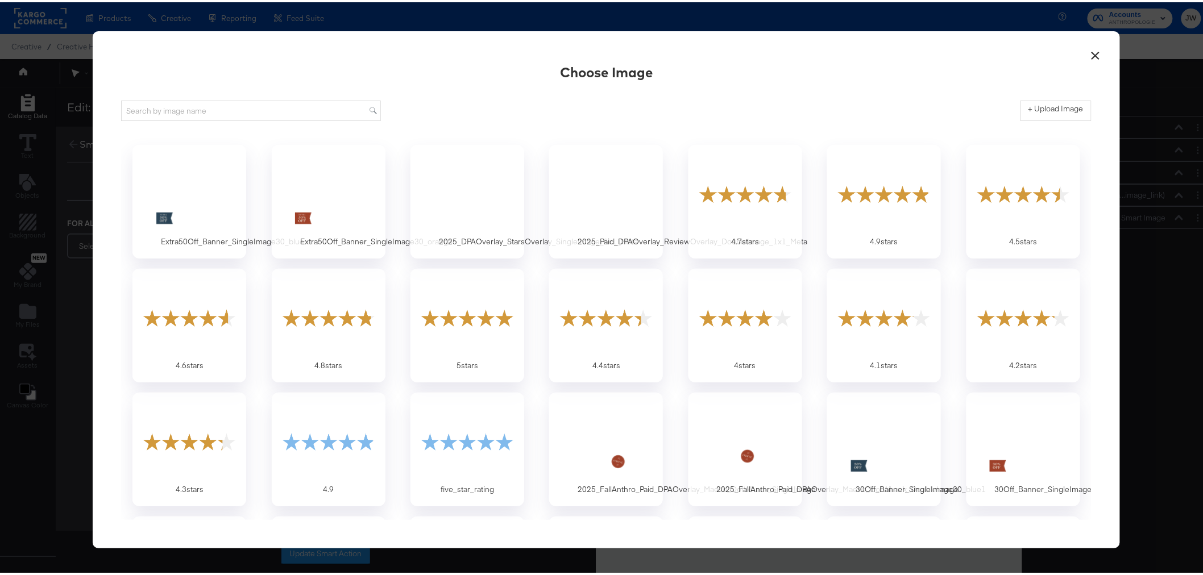
scroll to position [0, 0]
click at [160, 221] on div at bounding box center [189, 191] width 106 height 78
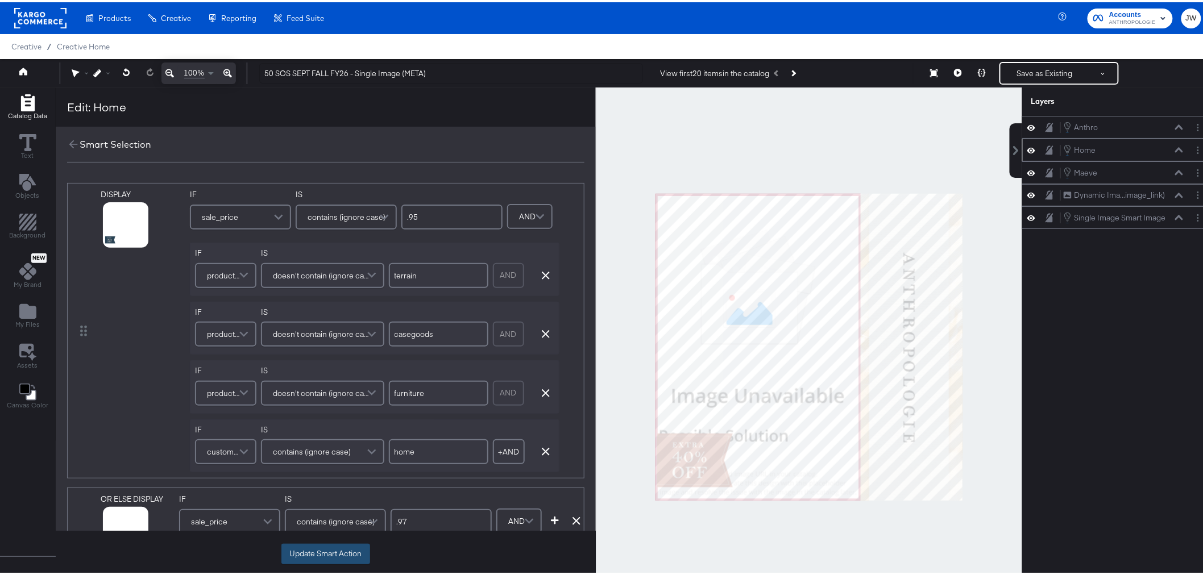
click at [354, 549] on button "Update Smart Action" at bounding box center [325, 552] width 89 height 20
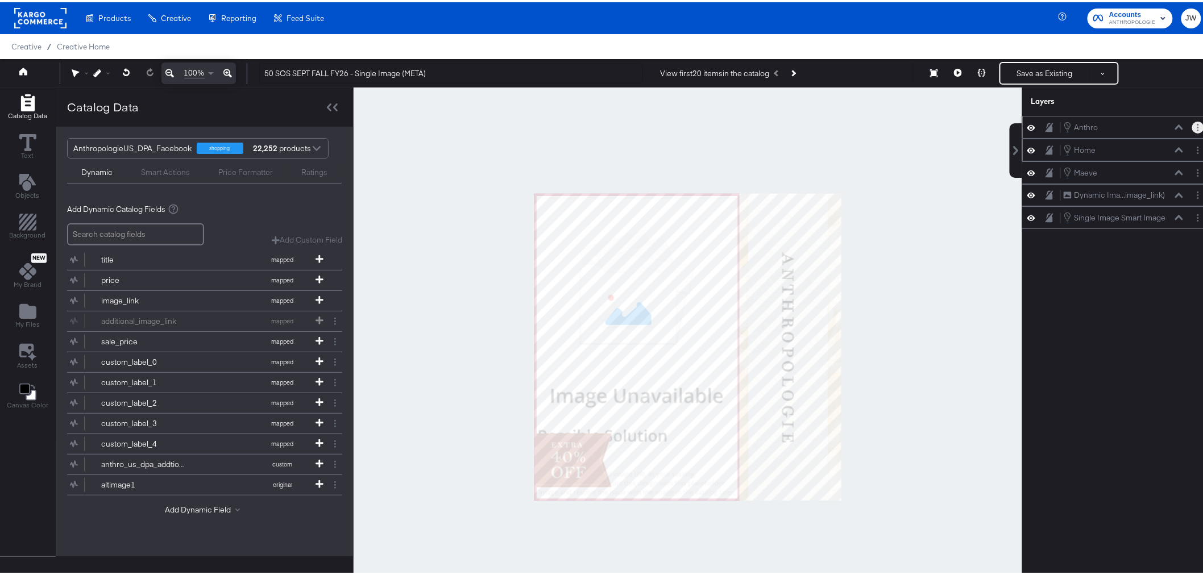
click at [1192, 126] on button "Layer Options" at bounding box center [1198, 125] width 12 height 12
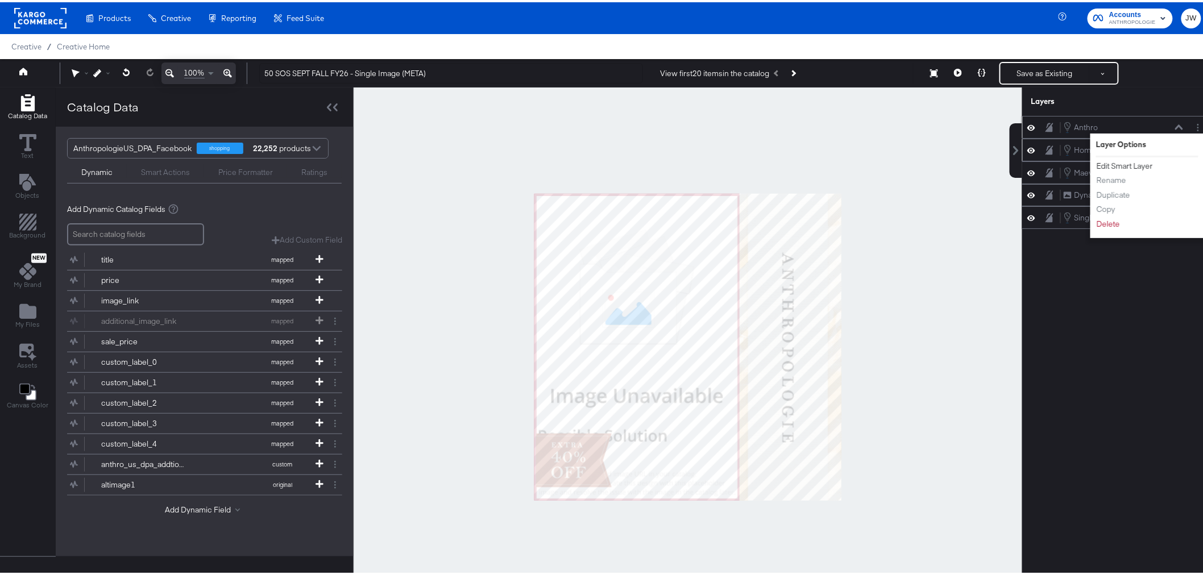
click at [1120, 163] on button "Edit Smart Layer" at bounding box center [1124, 164] width 57 height 12
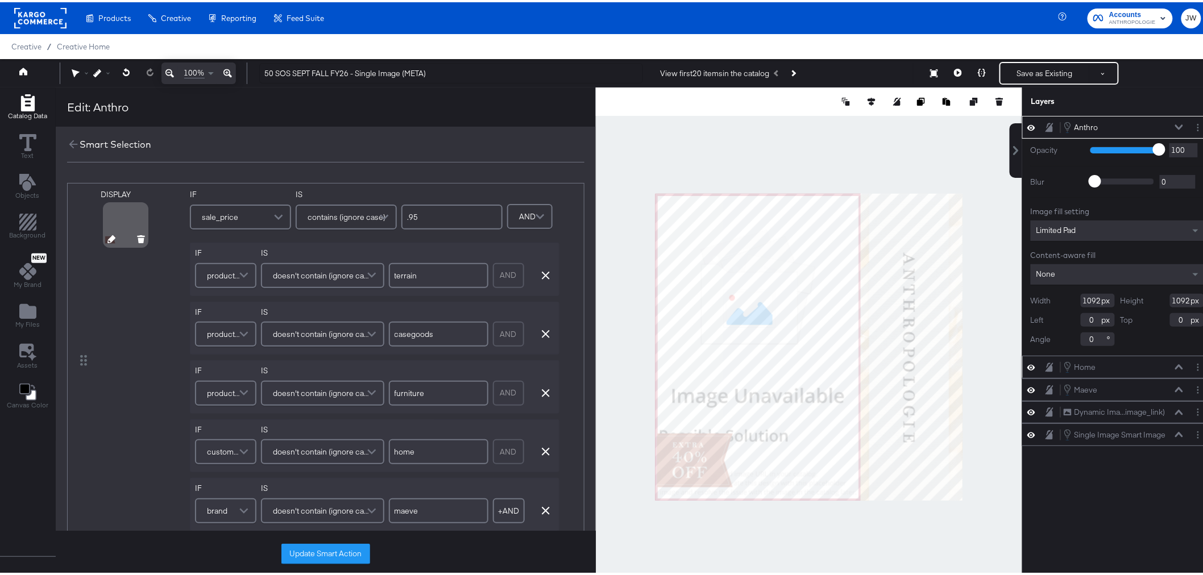
click at [111, 238] on icon at bounding box center [111, 237] width 8 height 8
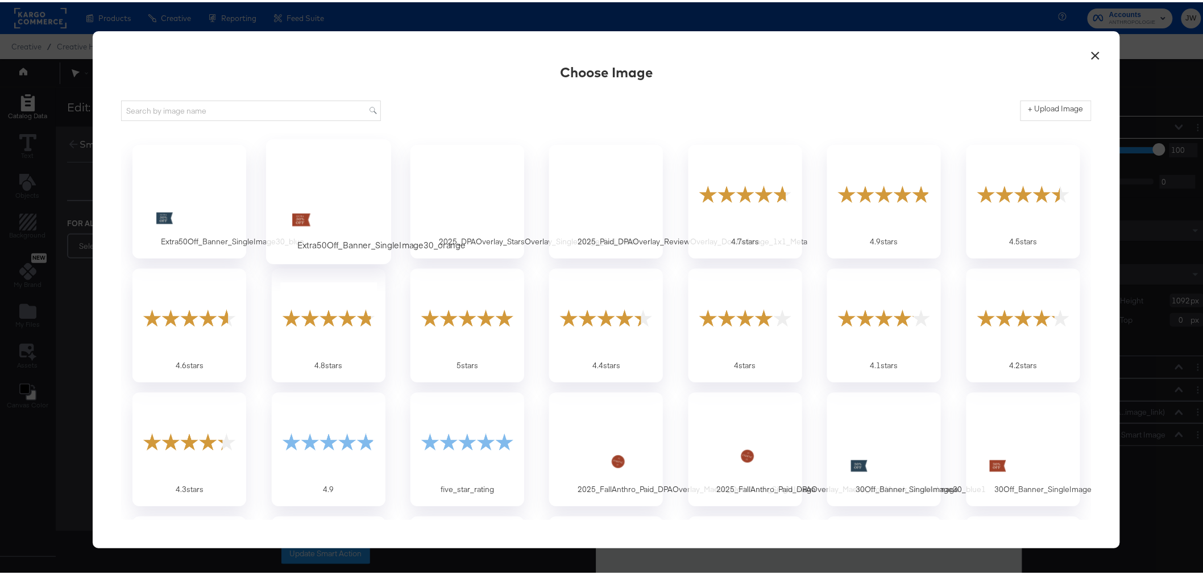
click at [343, 175] on div at bounding box center [328, 191] width 106 height 78
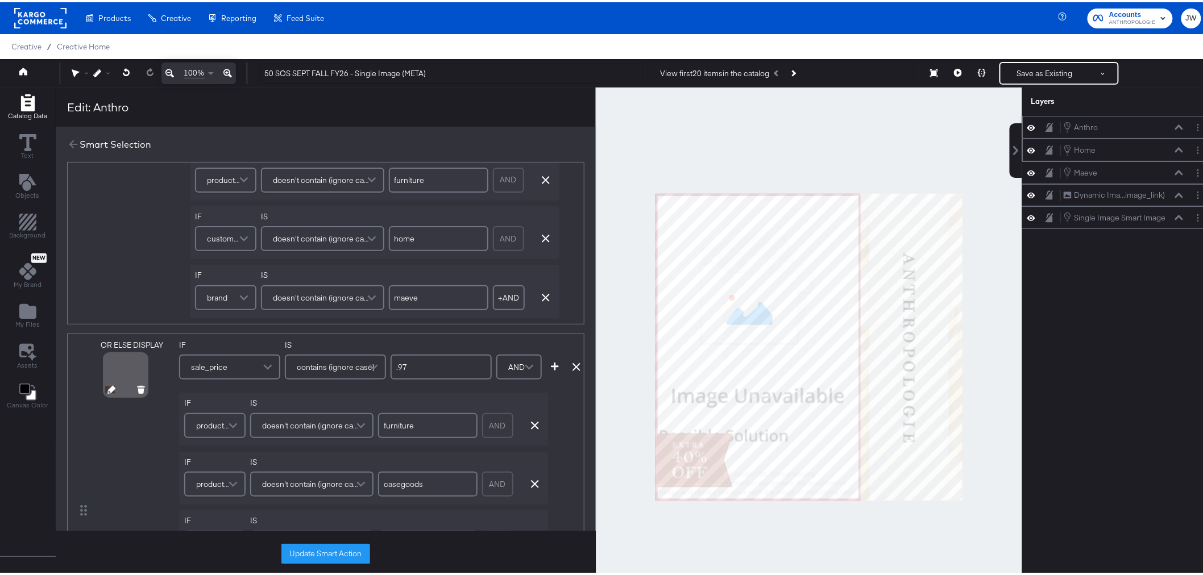
scroll to position [252, 0]
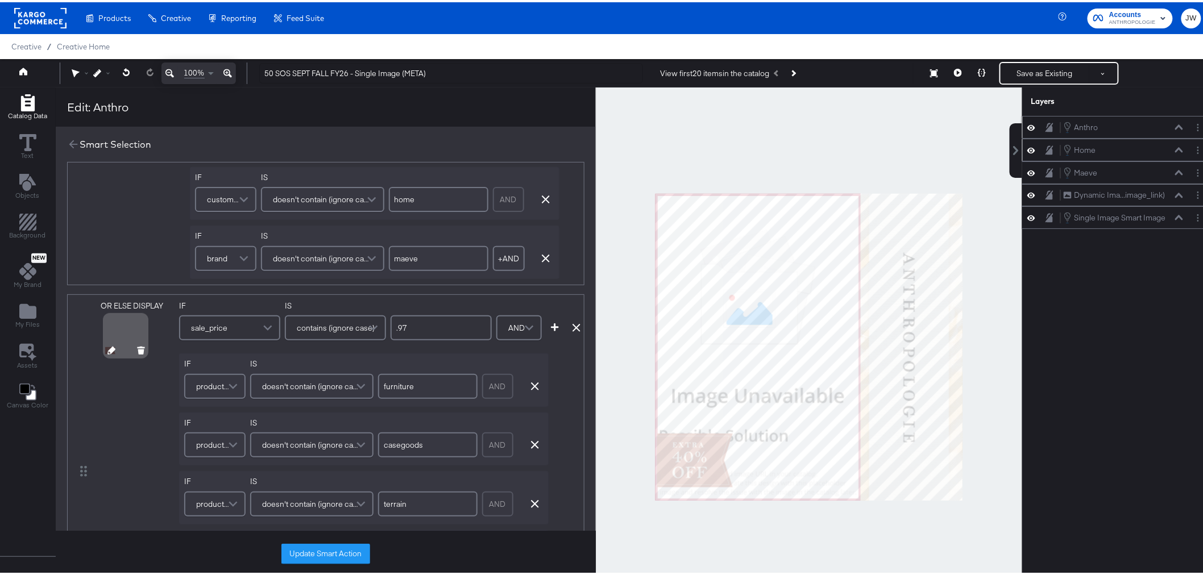
click at [110, 349] on icon at bounding box center [111, 349] width 8 height 8
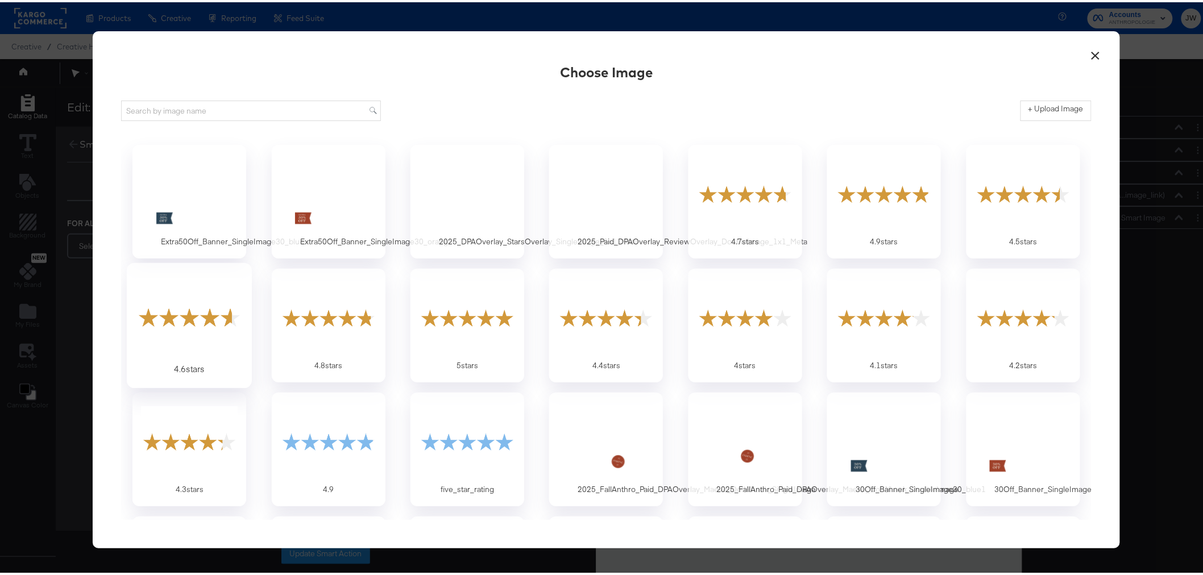
scroll to position [0, 0]
click at [298, 202] on div at bounding box center [328, 191] width 106 height 78
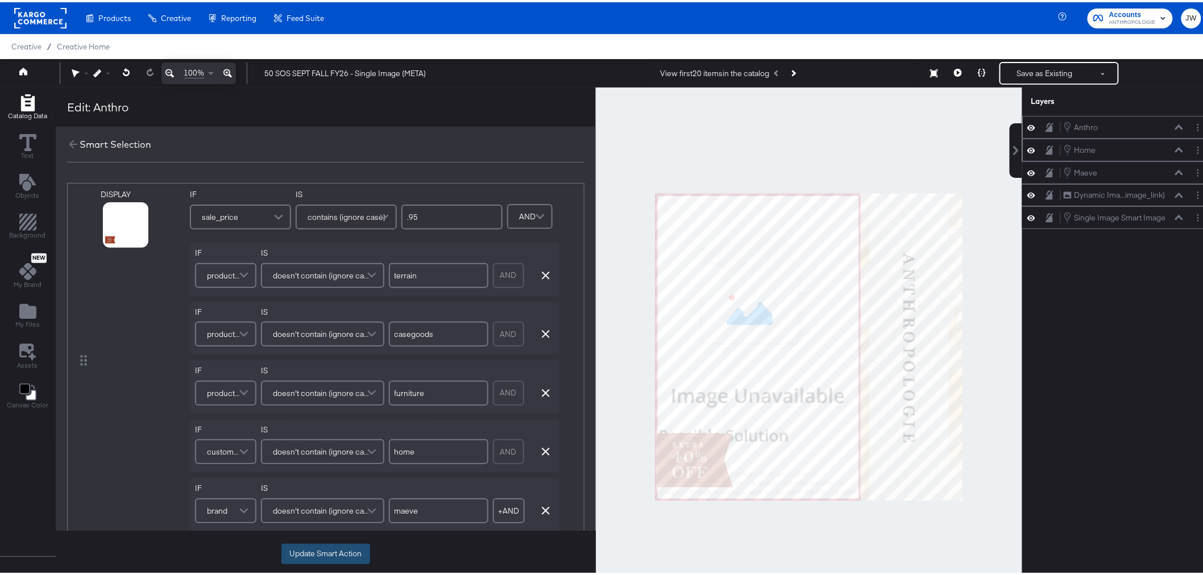
click at [301, 554] on button "Update Smart Action" at bounding box center [325, 552] width 89 height 20
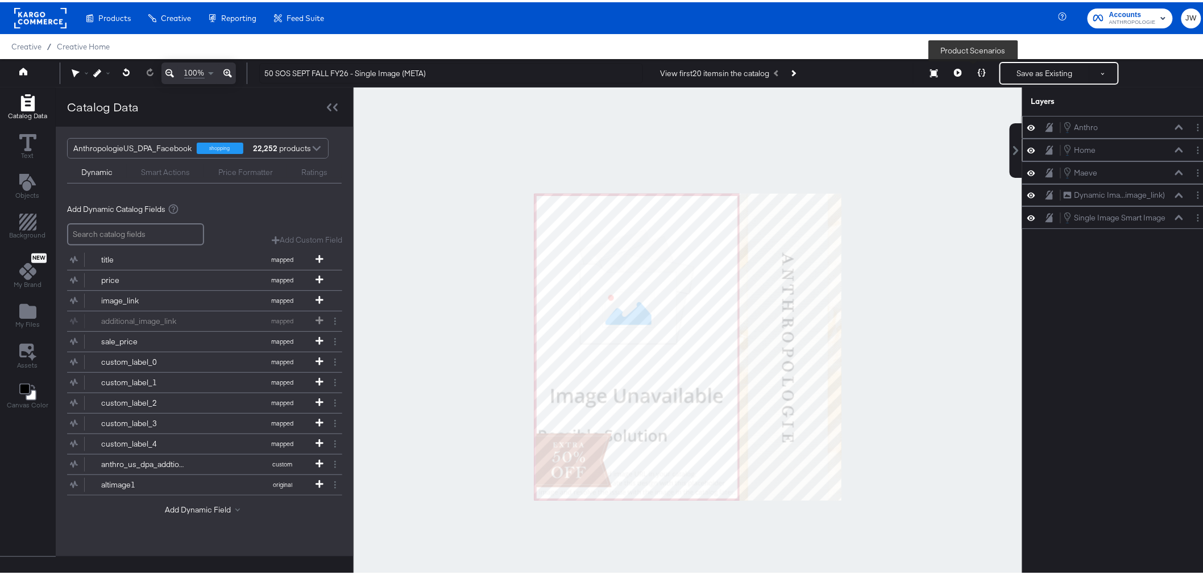
click at [980, 74] on button at bounding box center [982, 71] width 24 height 23
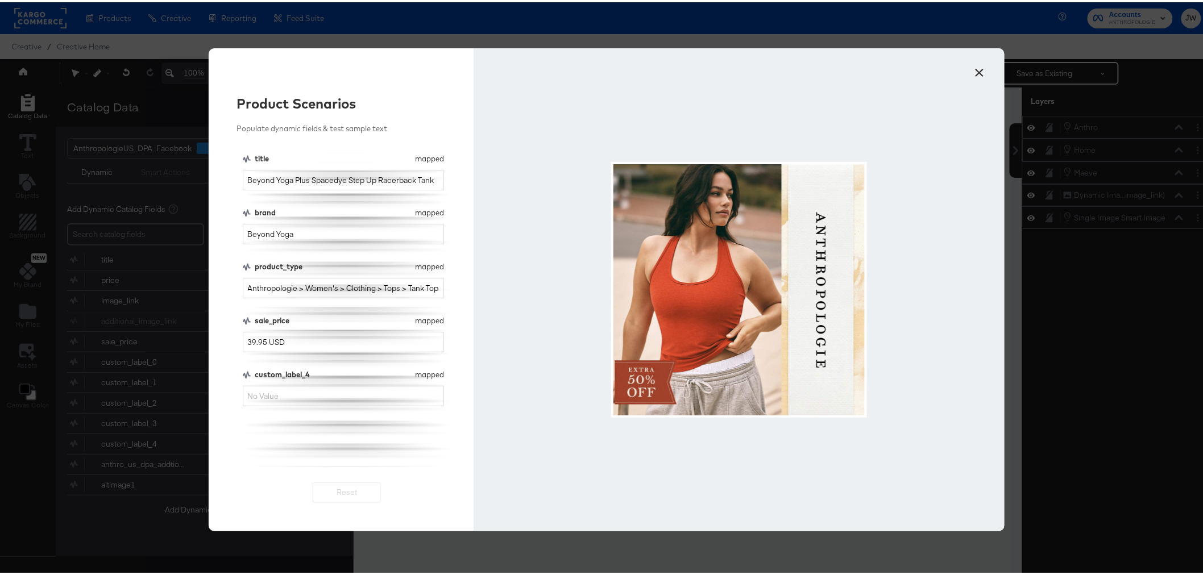
click at [1109, 266] on div "× Product Scenarios Populate dynamic fields & test sample text title mapped tit…" at bounding box center [606, 287] width 1213 height 575
click at [978, 69] on button "×" at bounding box center [980, 67] width 20 height 20
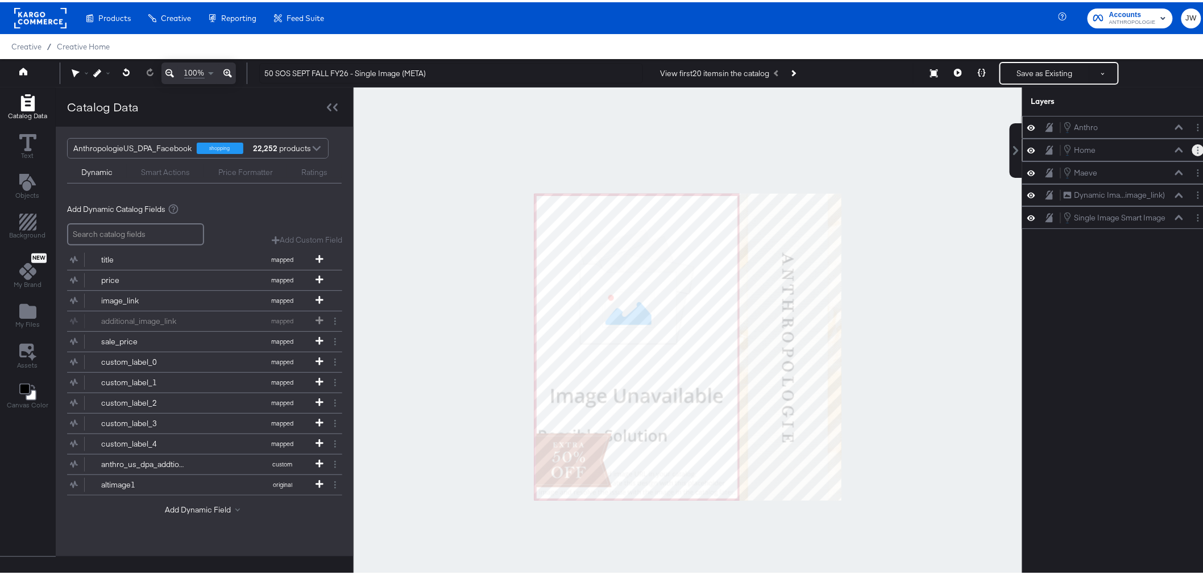
click at [1192, 150] on button "Layer Options" at bounding box center [1198, 148] width 12 height 12
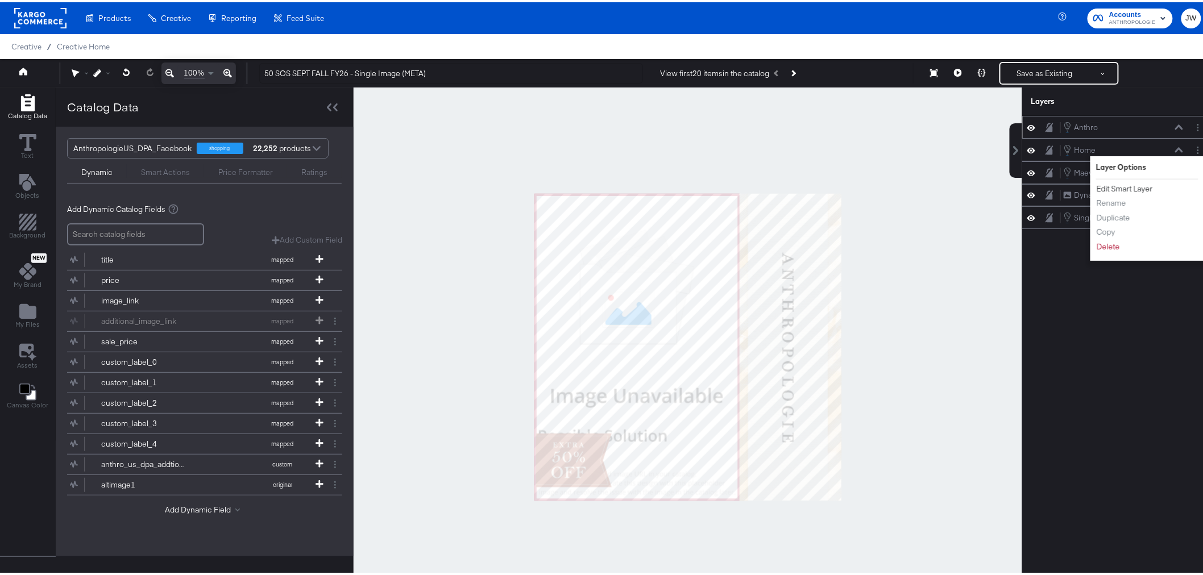
click at [1121, 185] on button "Edit Smart Layer" at bounding box center [1124, 187] width 57 height 12
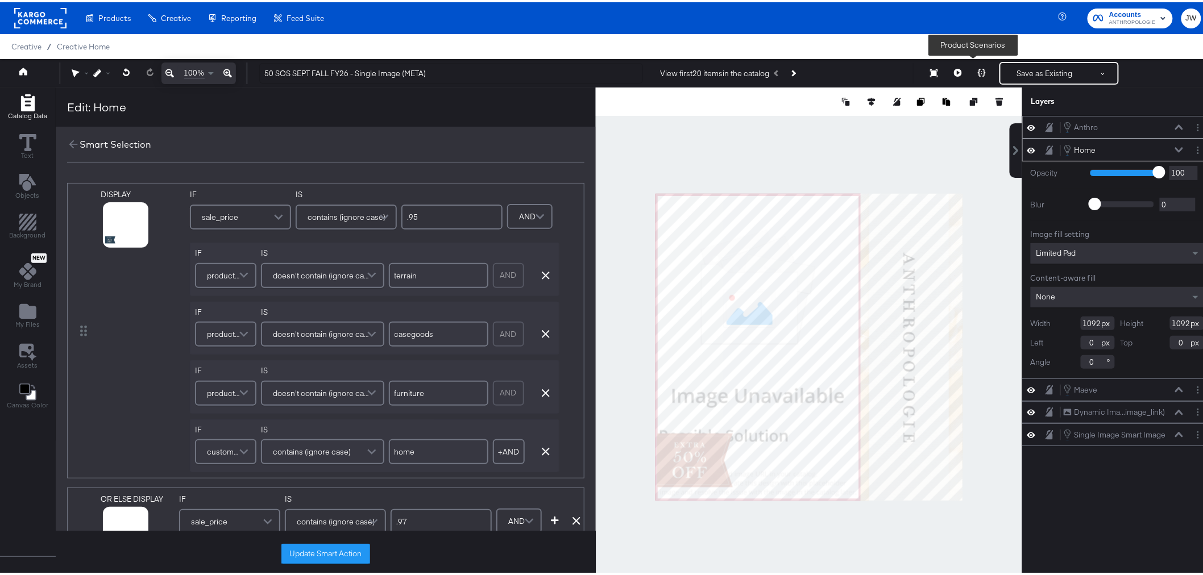
click at [973, 66] on button at bounding box center [982, 71] width 24 height 23
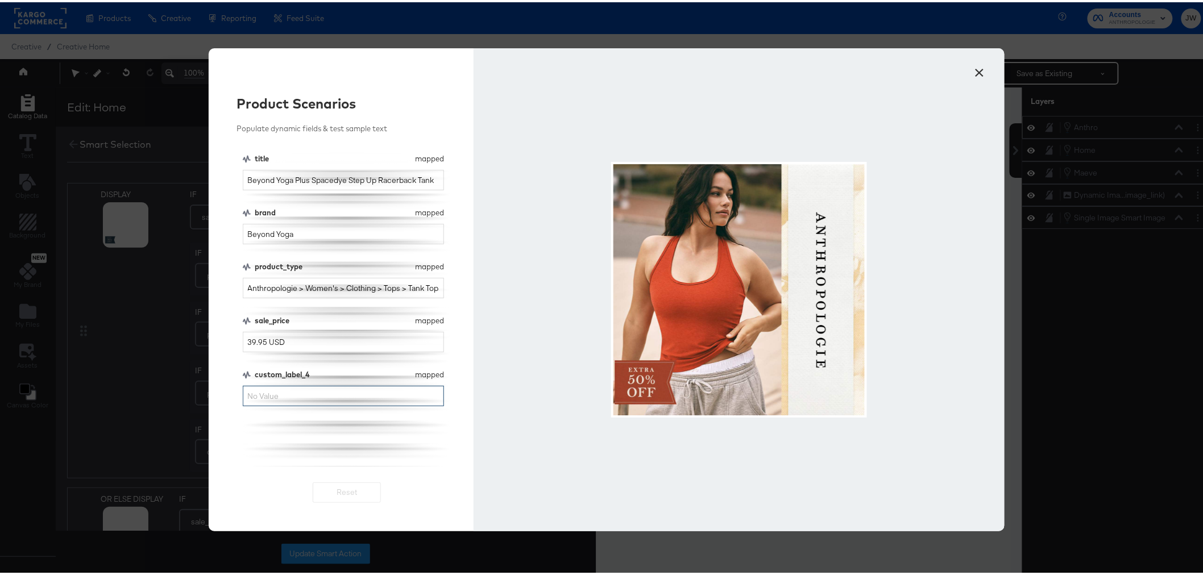
click at [275, 394] on input "custom_label_4" at bounding box center [344, 394] width 202 height 21
click at [1069, 365] on div "× Product Scenarios Populate dynamic fields & test sample text title mapped tit…" at bounding box center [606, 287] width 1213 height 575
click at [972, 72] on button "×" at bounding box center [980, 67] width 20 height 20
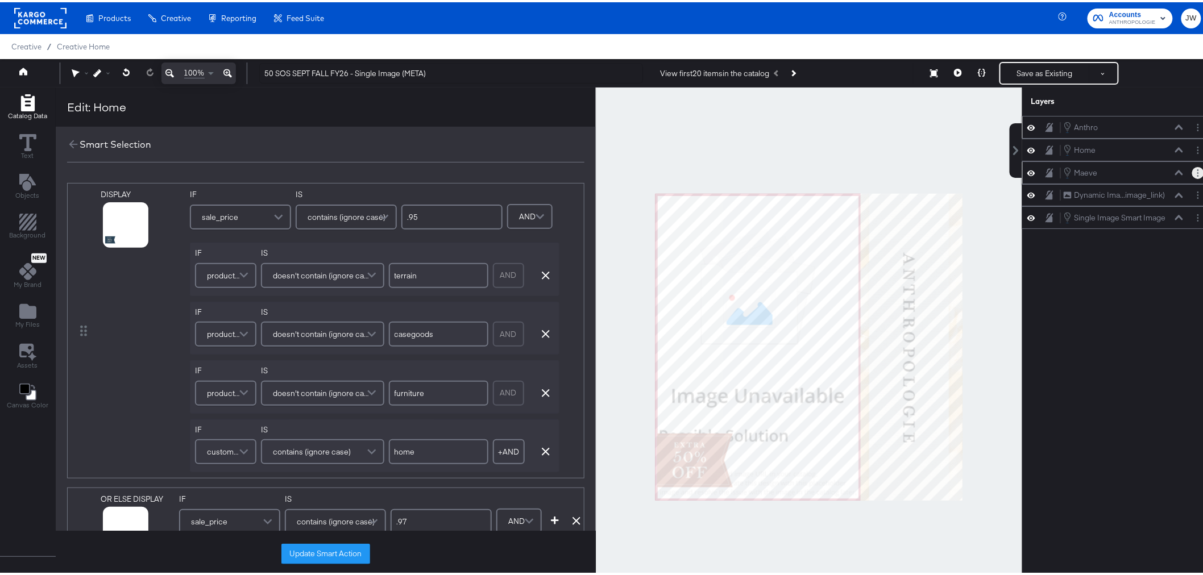
click at [1192, 176] on button "Layer Options" at bounding box center [1198, 171] width 12 height 12
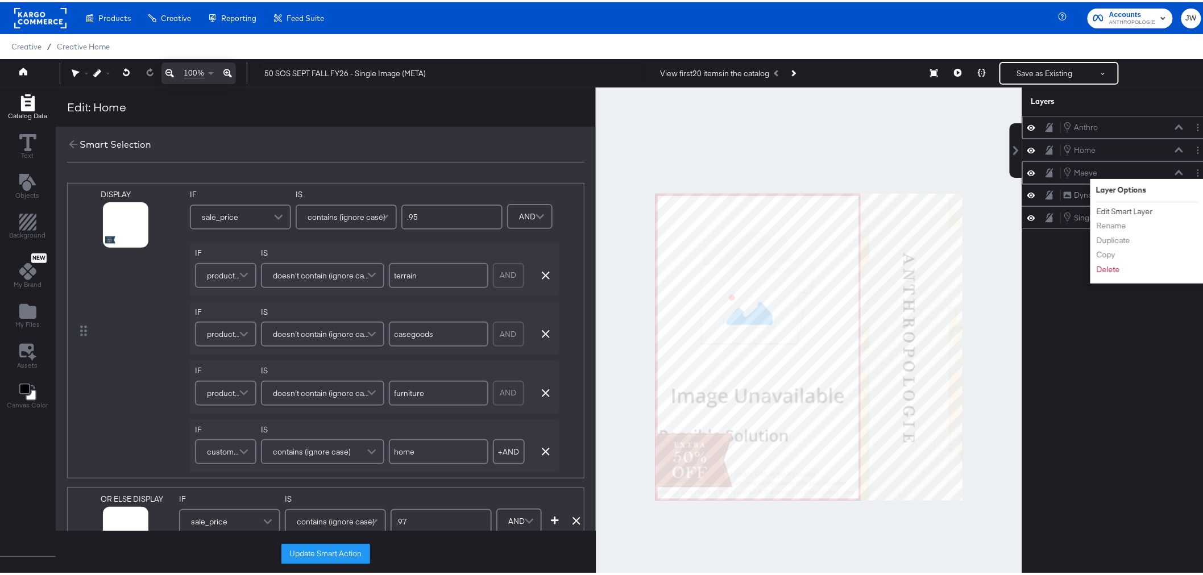
click at [1133, 210] on button "Edit Smart Layer" at bounding box center [1124, 210] width 57 height 12
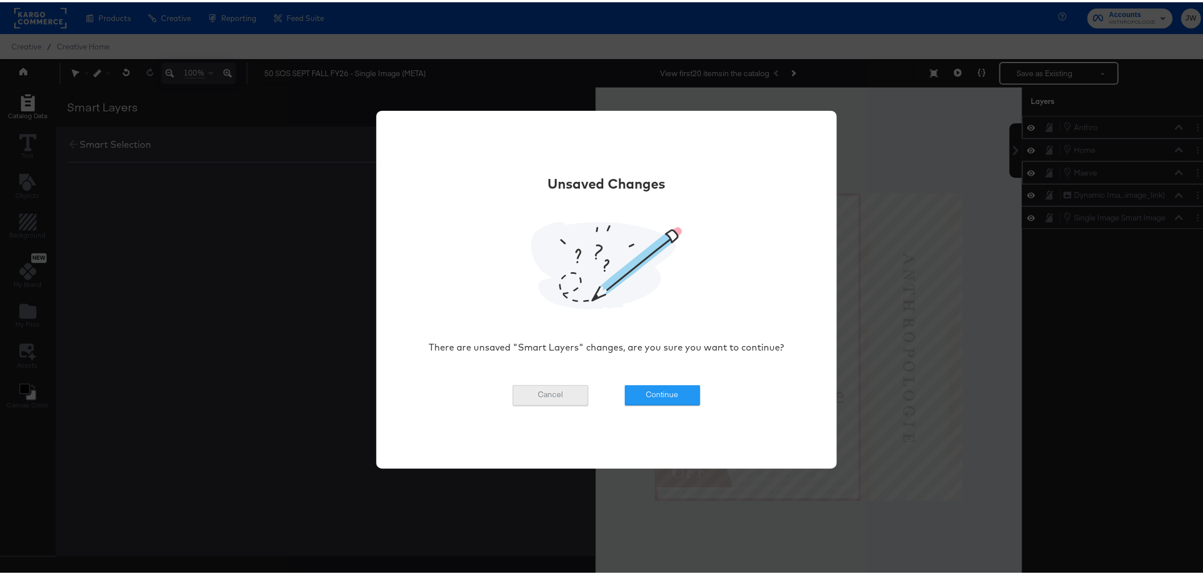
click at [560, 396] on button "Cancel" at bounding box center [551, 393] width 76 height 20
drag, startPoint x: 925, startPoint y: 370, endPoint x: 963, endPoint y: 387, distance: 41.2
click at [926, 370] on div "Unsaved Changes There are unsaved "Smart Layers" changes, are you sure you want…" at bounding box center [606, 287] width 1213 height 575
click at [690, 399] on button "Continue" at bounding box center [663, 393] width 76 height 20
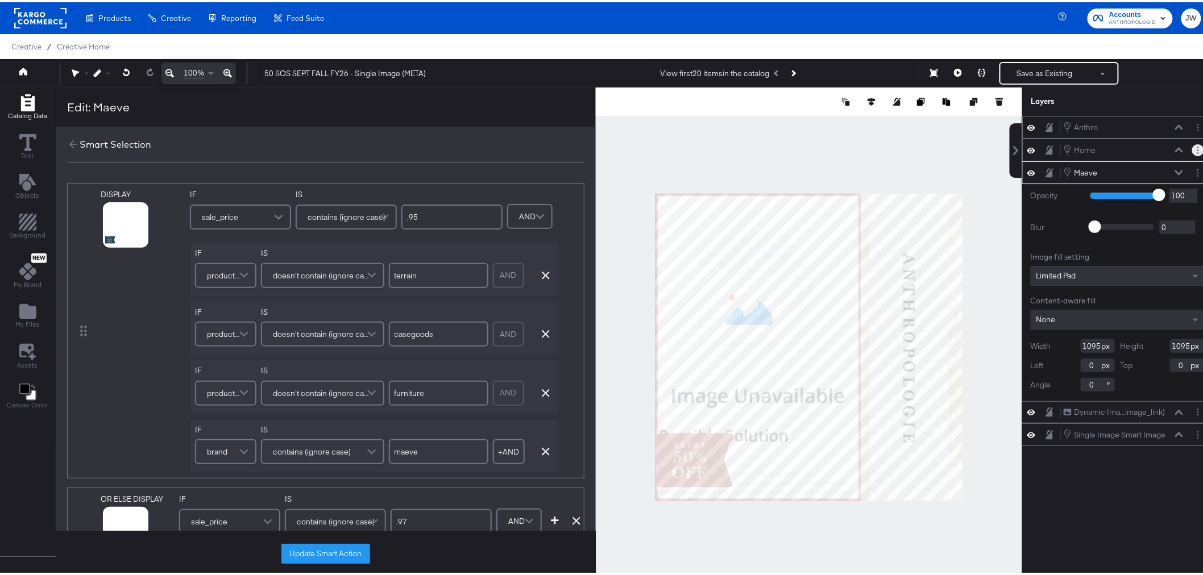
click at [1192, 146] on button "Layer Options" at bounding box center [1198, 148] width 12 height 12
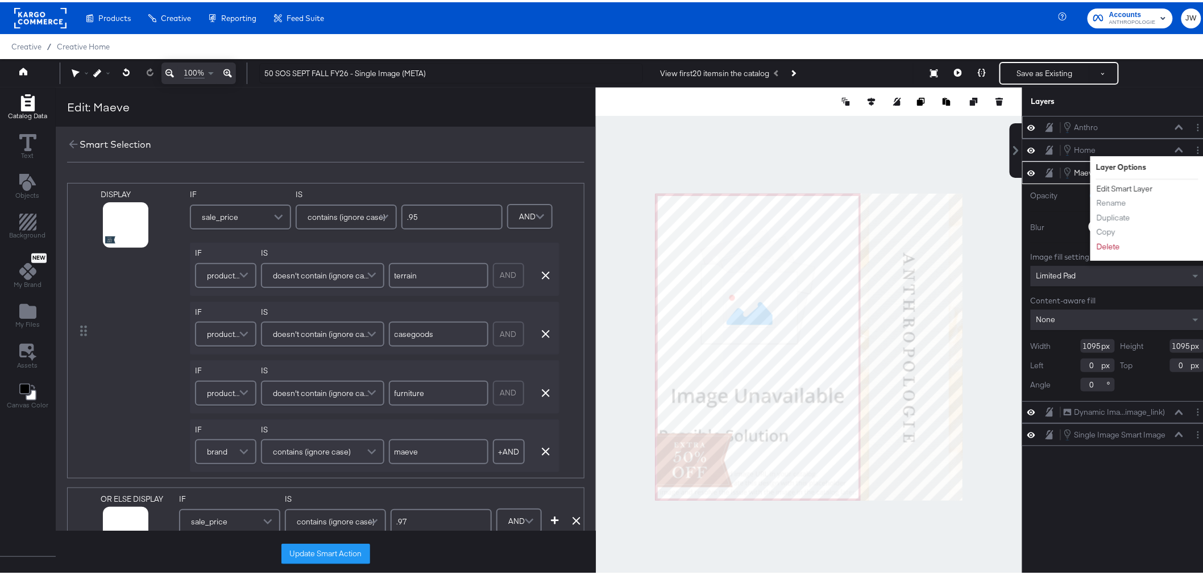
click at [1128, 186] on button "Edit Smart Layer" at bounding box center [1124, 187] width 57 height 12
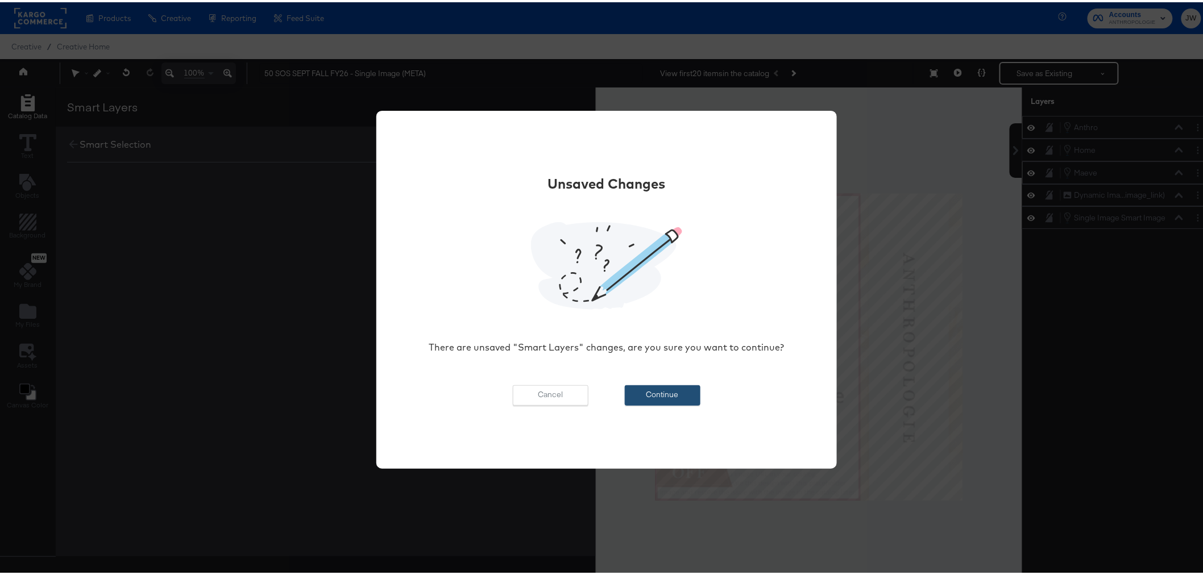
click at [640, 388] on button "Continue" at bounding box center [663, 393] width 76 height 20
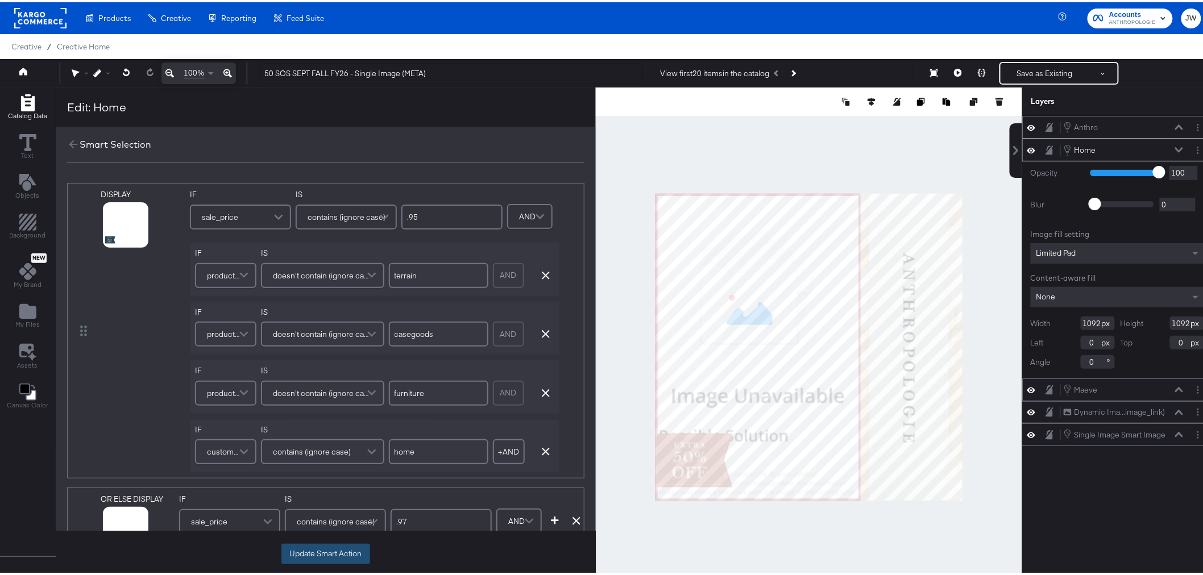
click at [325, 550] on button "Update Smart Action" at bounding box center [325, 552] width 89 height 20
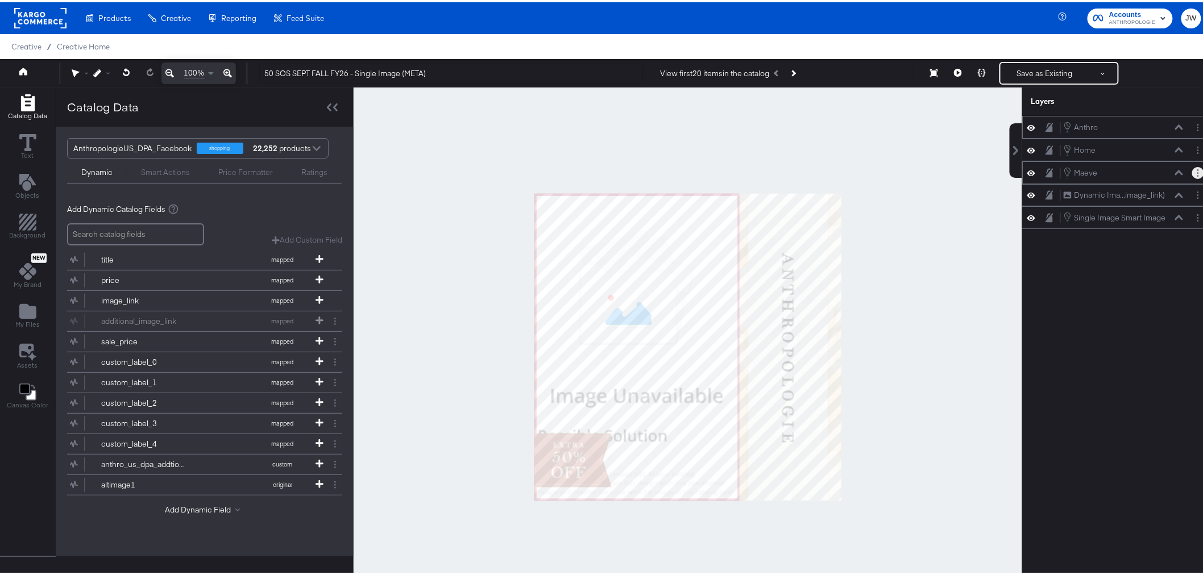
click at [1192, 173] on button "Layer Options" at bounding box center [1198, 171] width 12 height 12
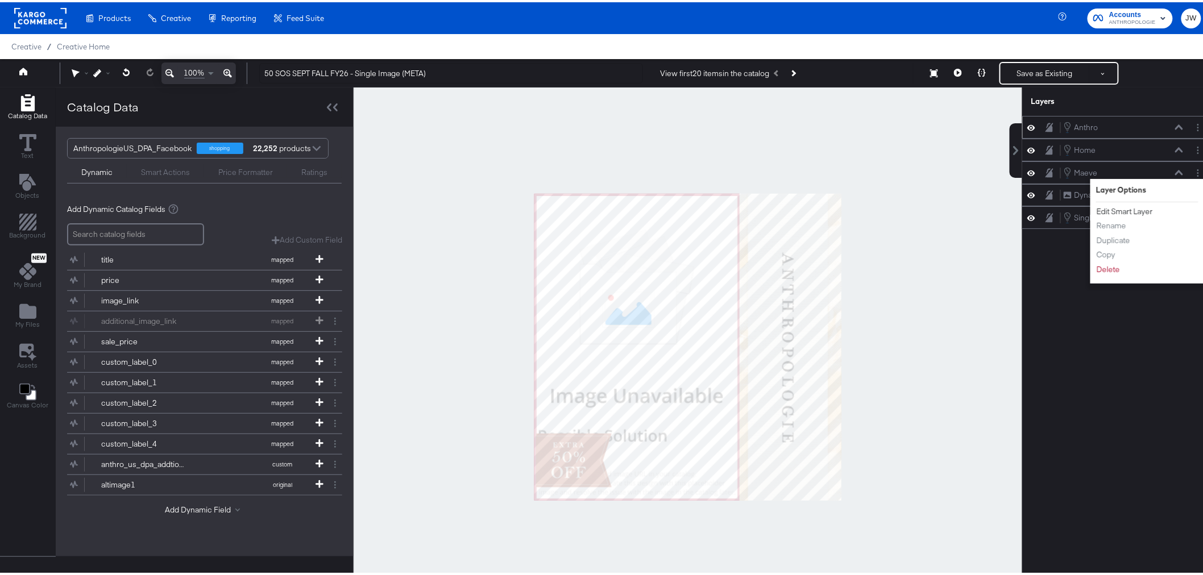
click at [1113, 213] on button "Edit Smart Layer" at bounding box center [1124, 210] width 57 height 12
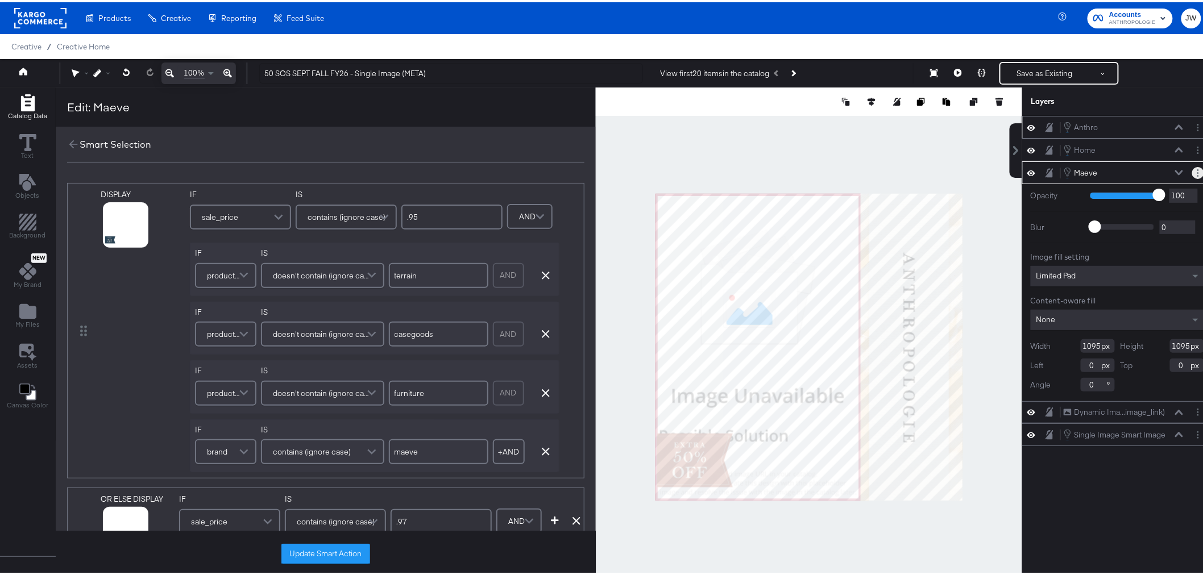
click at [1192, 169] on button "Layer Options" at bounding box center [1198, 171] width 12 height 12
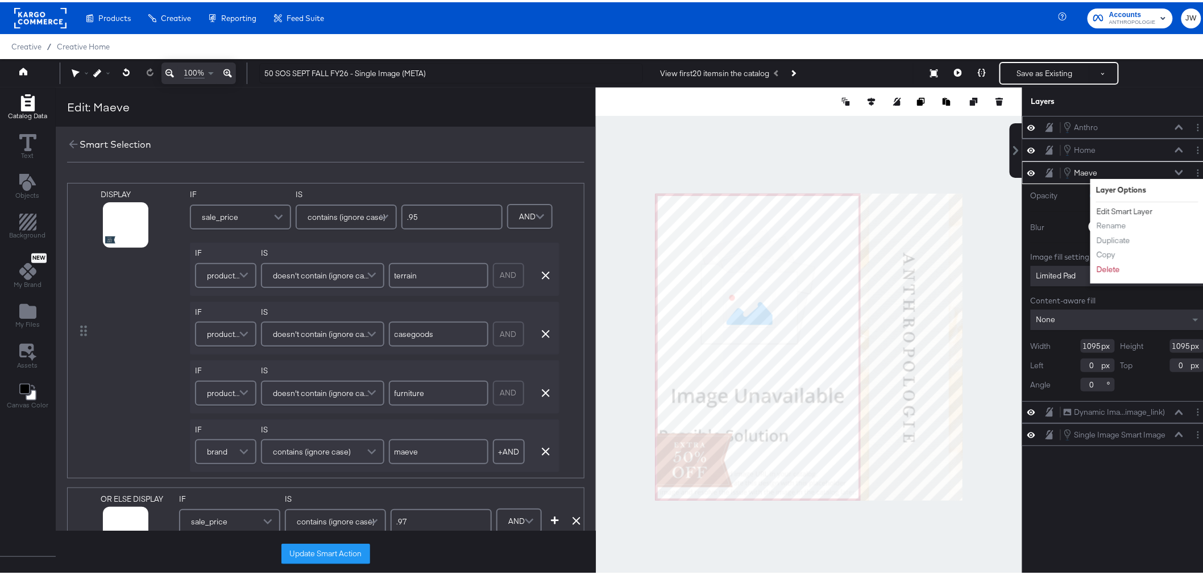
click at [1119, 206] on button "Edit Smart Layer" at bounding box center [1124, 210] width 57 height 12
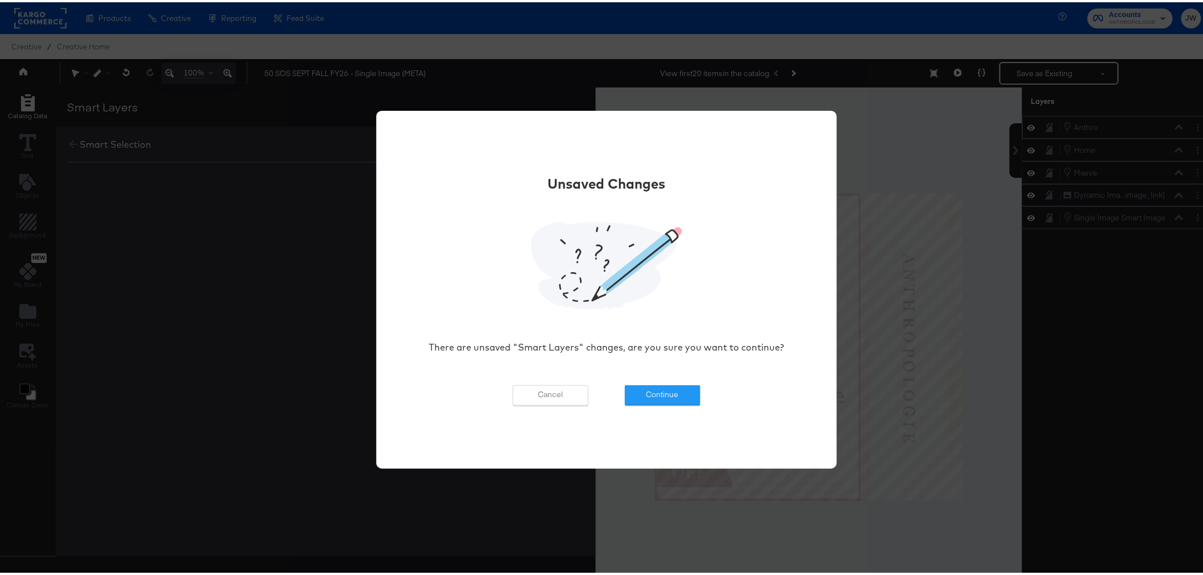
click at [1197, 487] on div "Unsaved Changes There are unsaved "Smart Layers" changes, are you sure you want…" at bounding box center [606, 287] width 1213 height 575
click at [564, 390] on button "Cancel" at bounding box center [551, 393] width 76 height 20
click at [553, 384] on button "Cancel" at bounding box center [551, 393] width 76 height 20
click at [515, 395] on button "Cancel" at bounding box center [551, 393] width 76 height 20
click at [691, 392] on button "Continue" at bounding box center [663, 393] width 76 height 20
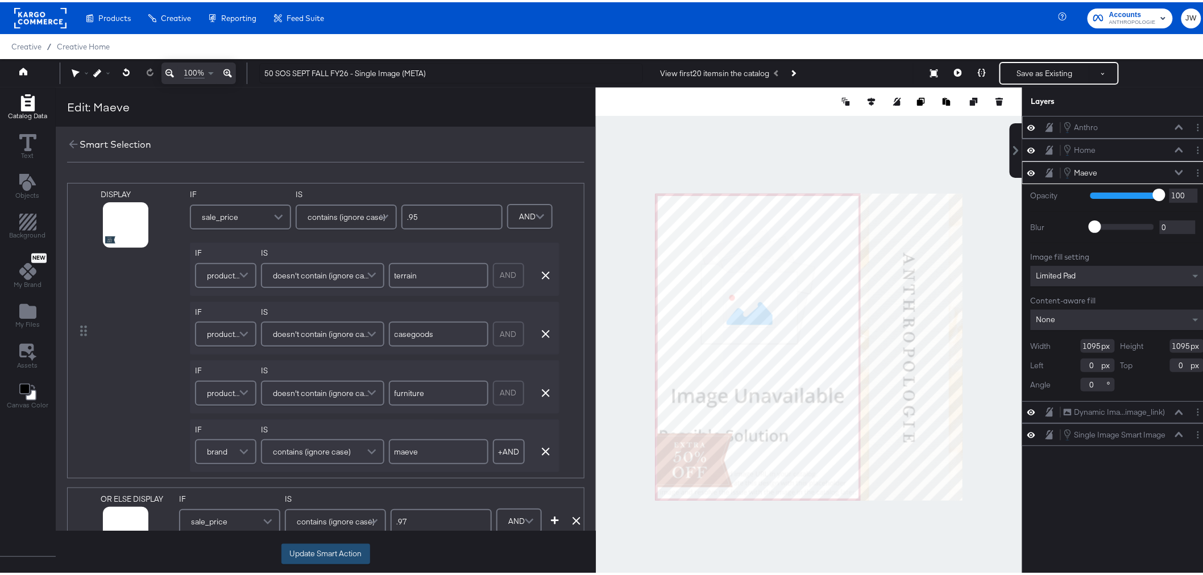
click at [347, 552] on button "Update Smart Action" at bounding box center [325, 552] width 89 height 20
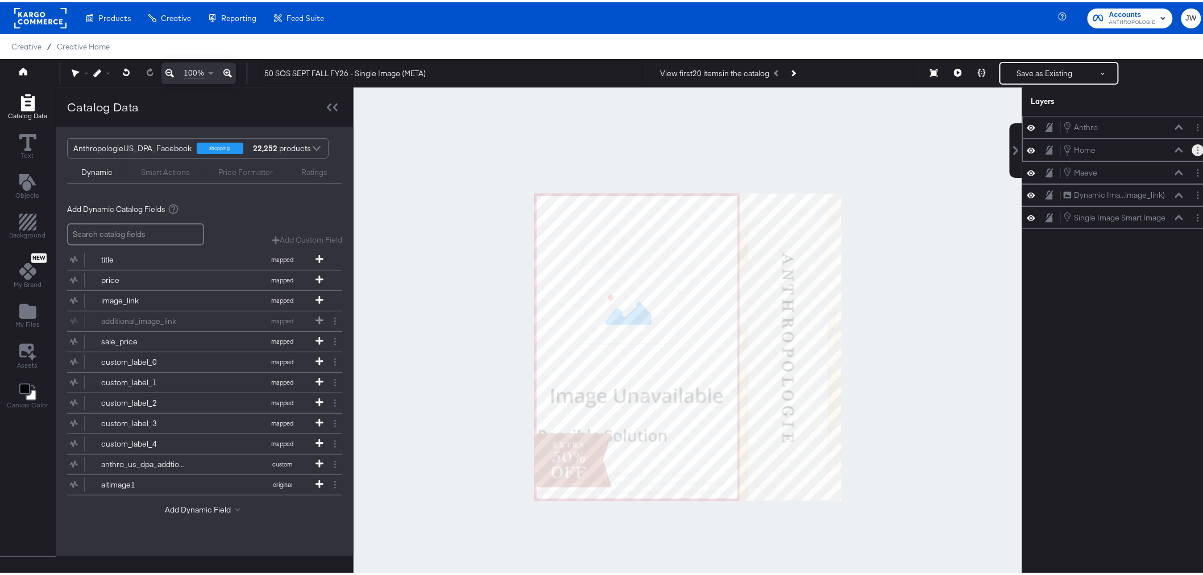
click at [1198, 149] on icon "Layer Options" at bounding box center [1199, 147] width 2 height 7
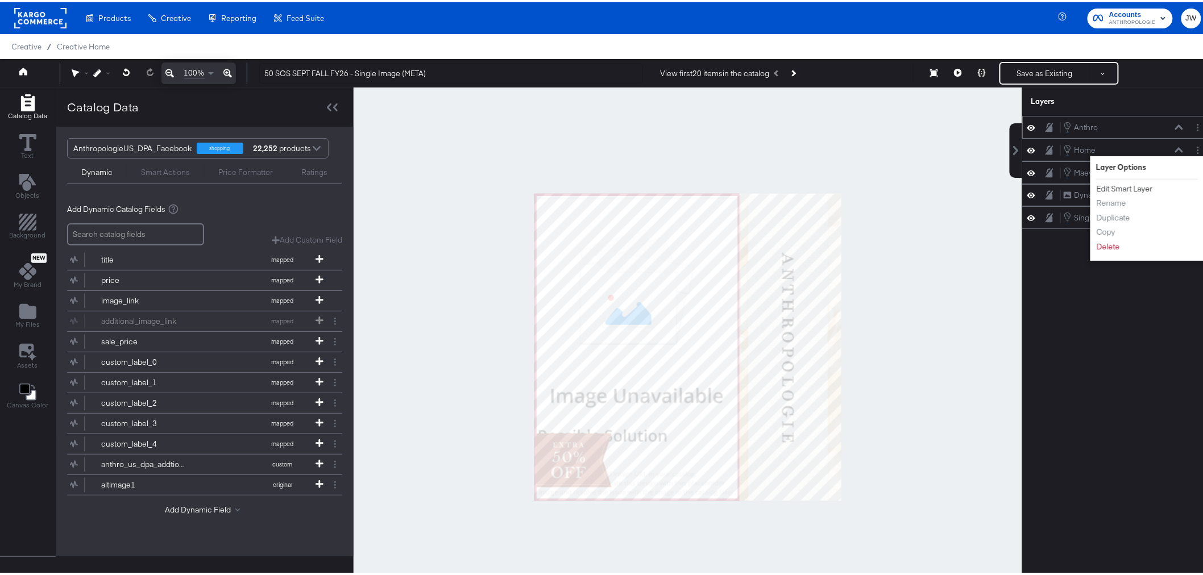
click at [1103, 186] on button "Edit Smart Layer" at bounding box center [1124, 187] width 57 height 12
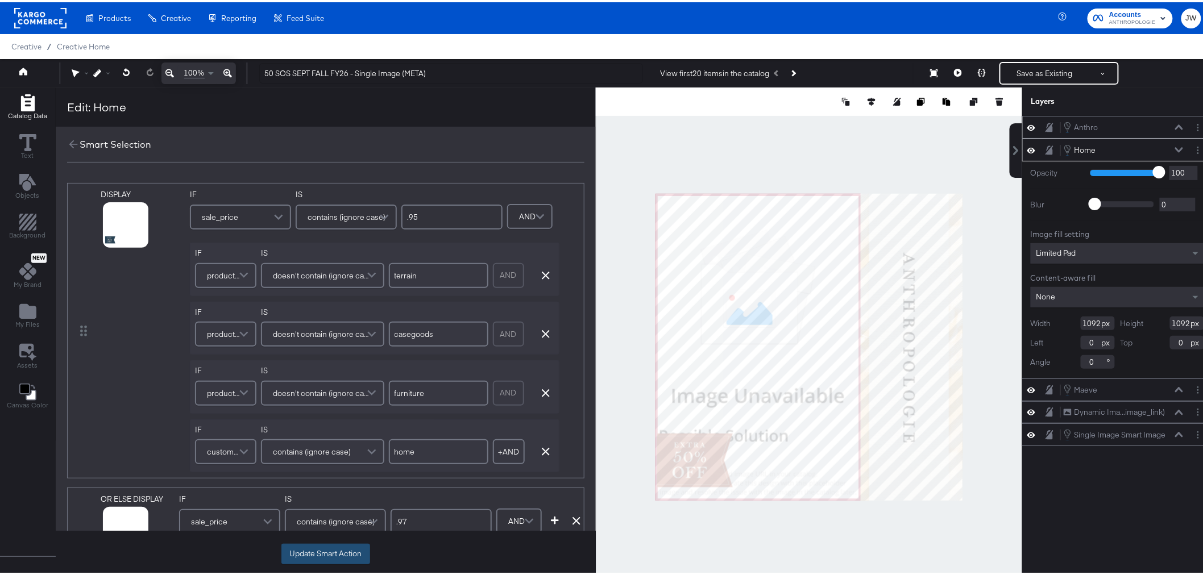
click at [323, 550] on button "Update Smart Action" at bounding box center [325, 552] width 89 height 20
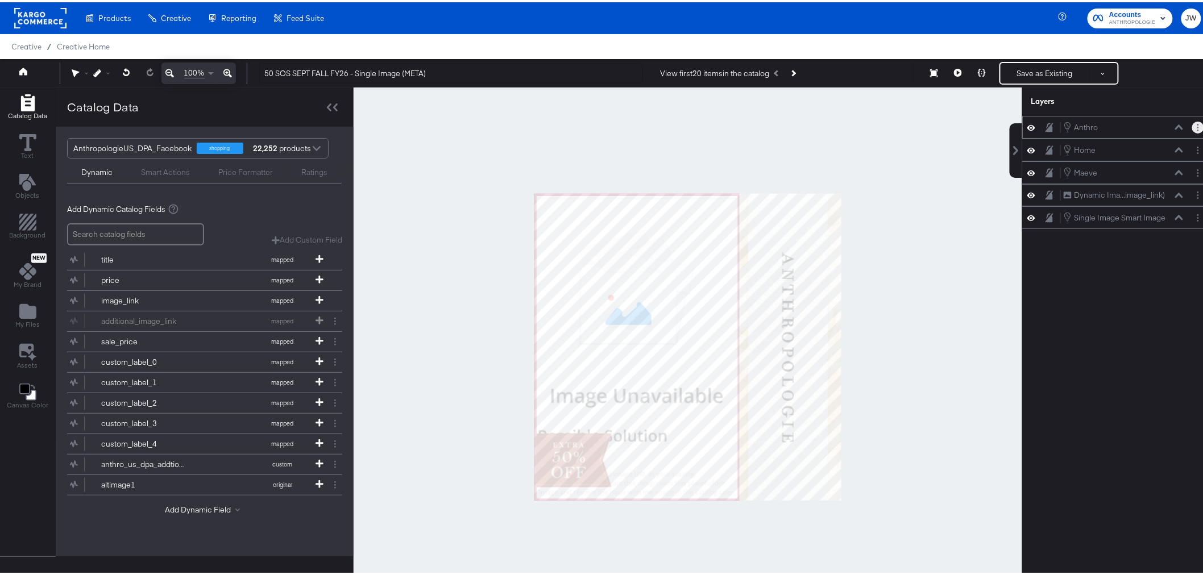
click at [1192, 119] on button "Layer Options" at bounding box center [1198, 125] width 12 height 12
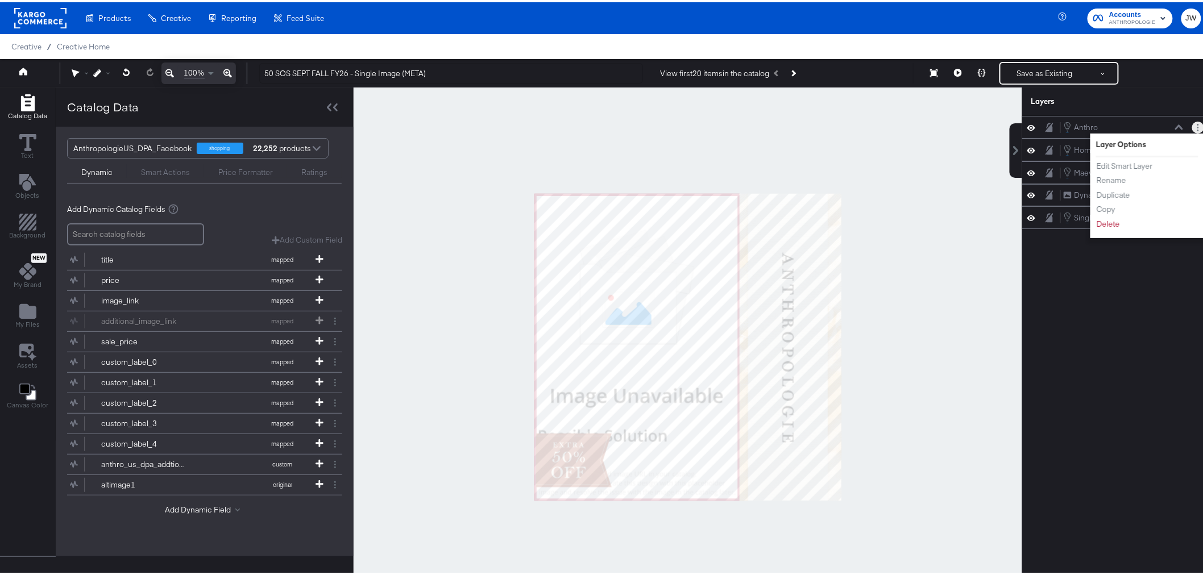
click at [1146, 163] on li "Edit Smart Layer" at bounding box center [1127, 164] width 63 height 12
click at [1123, 167] on button "Edit Smart Layer" at bounding box center [1124, 164] width 57 height 12
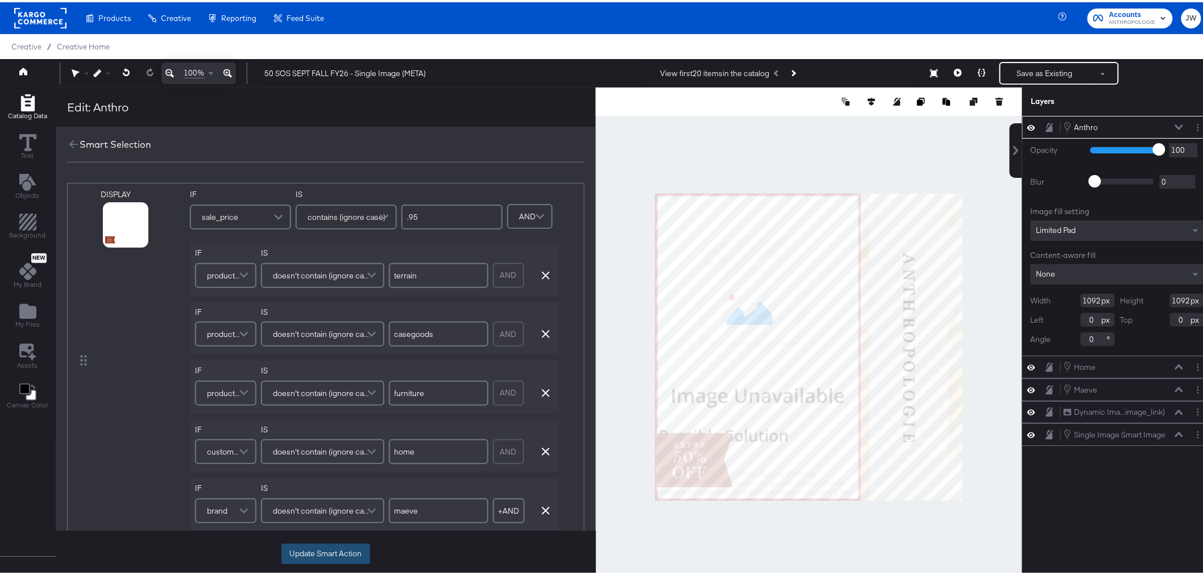
click at [316, 549] on button "Update Smart Action" at bounding box center [325, 552] width 89 height 20
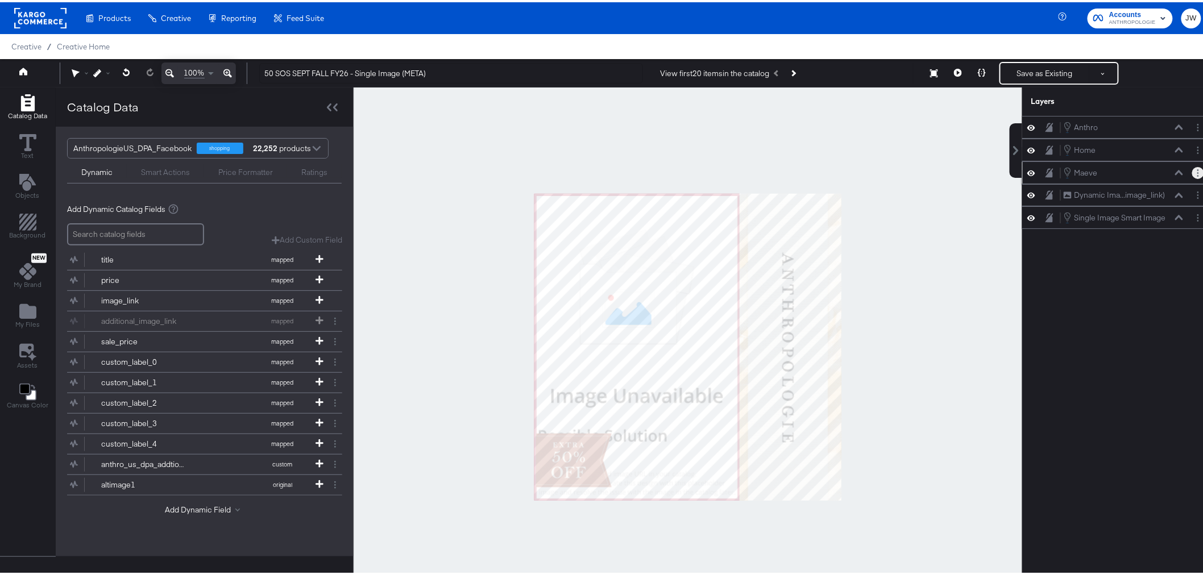
click at [1192, 174] on button "Layer Options" at bounding box center [1198, 171] width 12 height 12
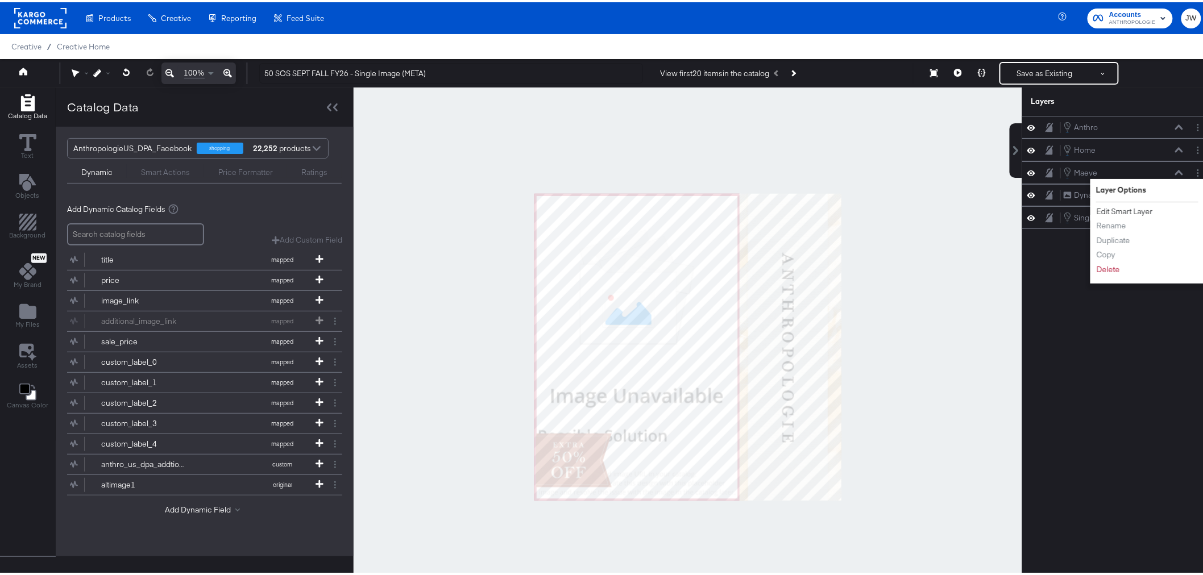
click at [1135, 212] on button "Edit Smart Layer" at bounding box center [1124, 210] width 57 height 12
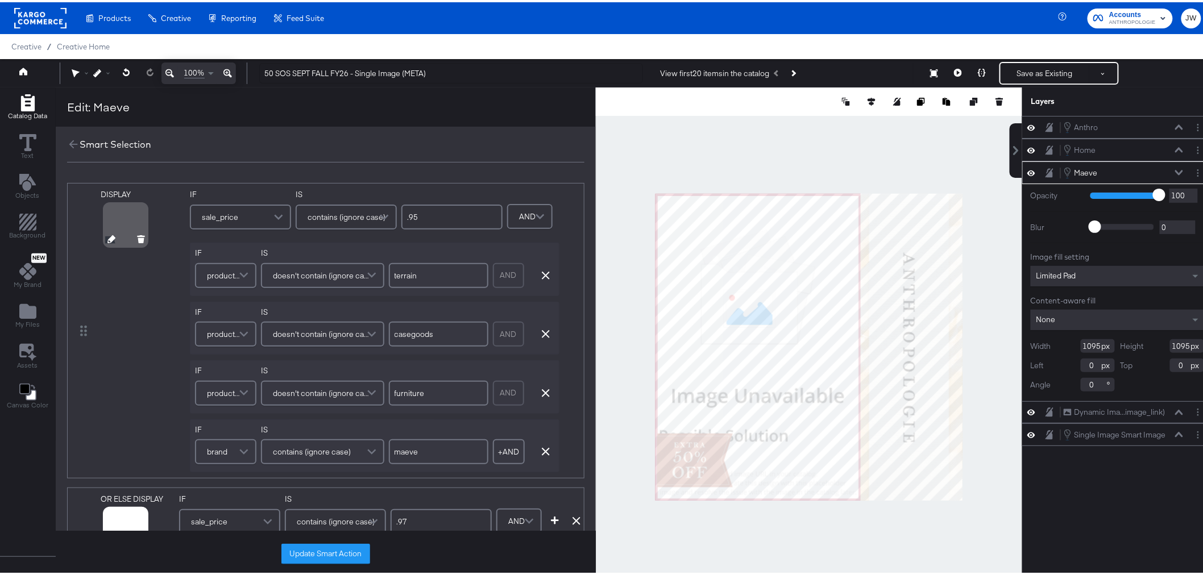
click at [110, 237] on icon at bounding box center [111, 237] width 8 height 8
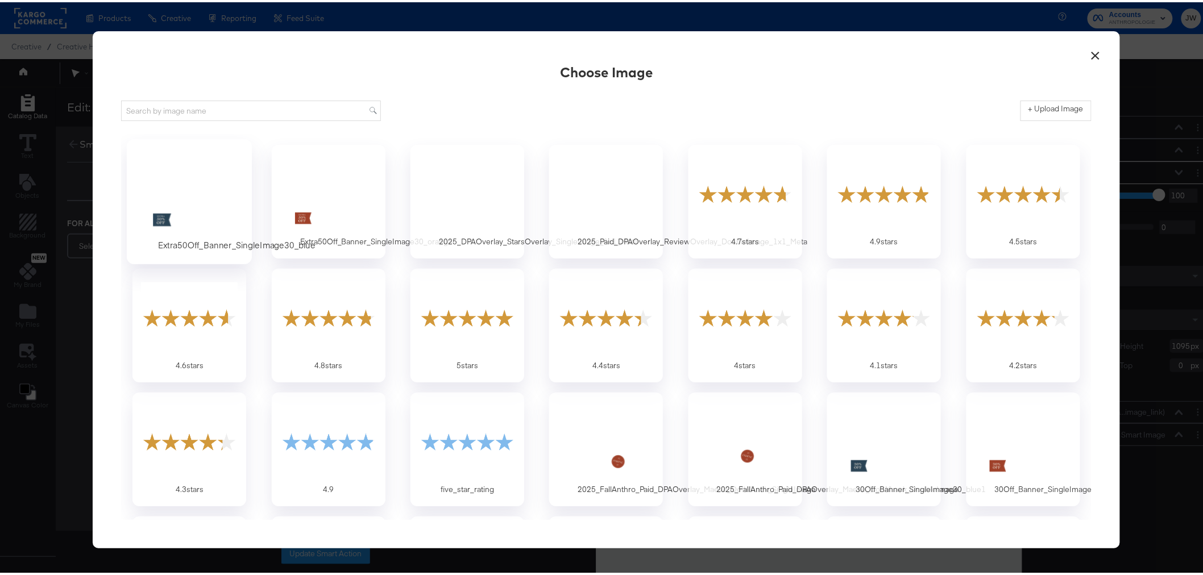
click at [182, 152] on div at bounding box center [189, 191] width 106 height 78
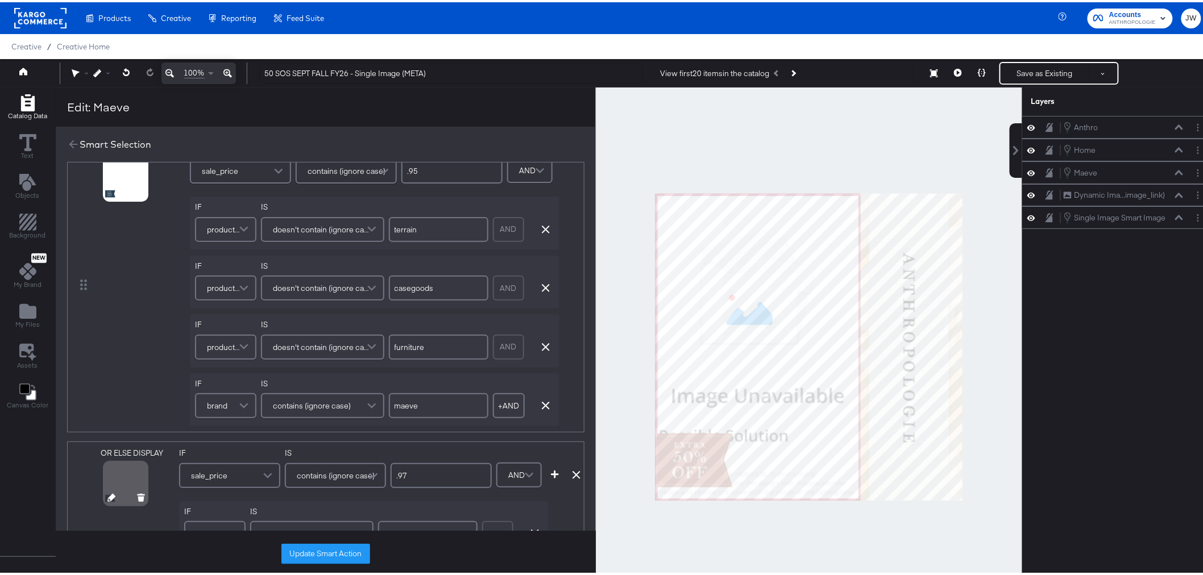
scroll to position [126, 0]
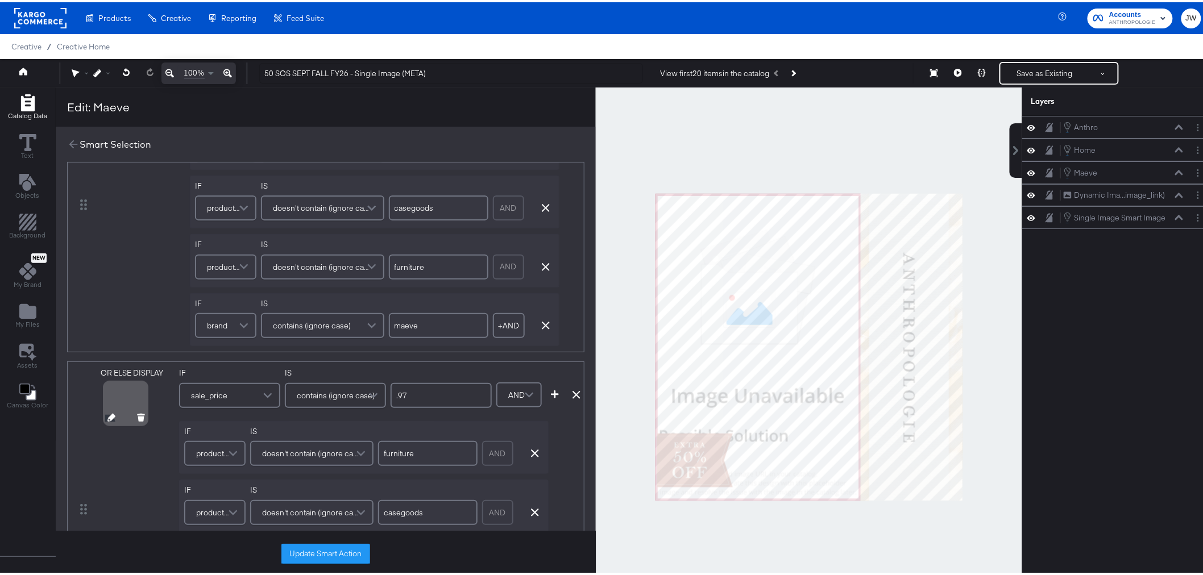
click at [107, 416] on icon at bounding box center [111, 416] width 8 height 8
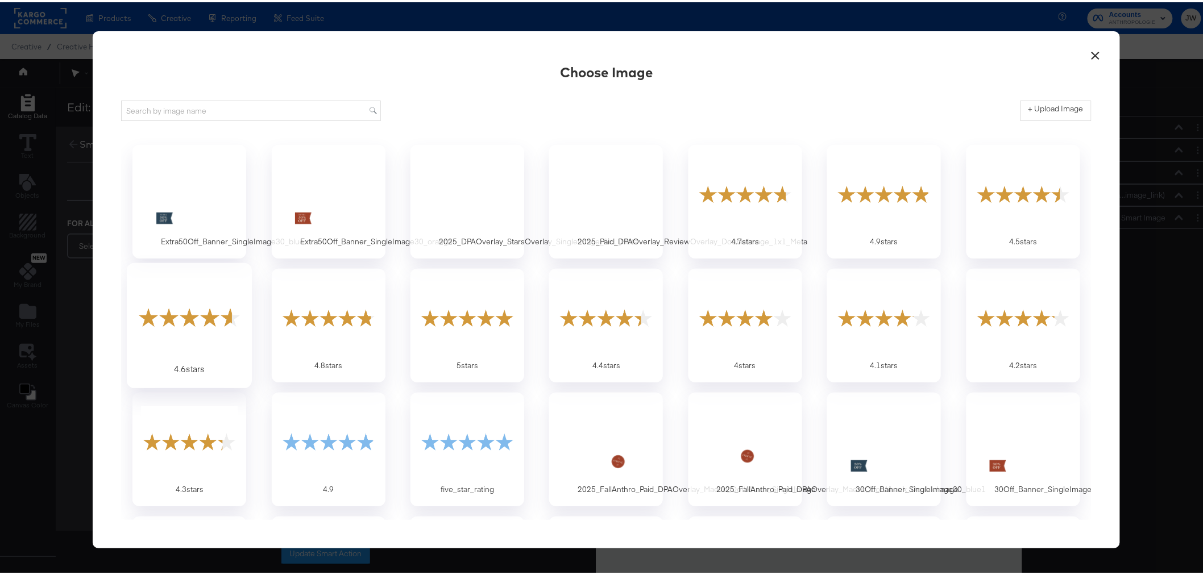
scroll to position [0, 0]
click at [180, 181] on div at bounding box center [189, 191] width 106 height 78
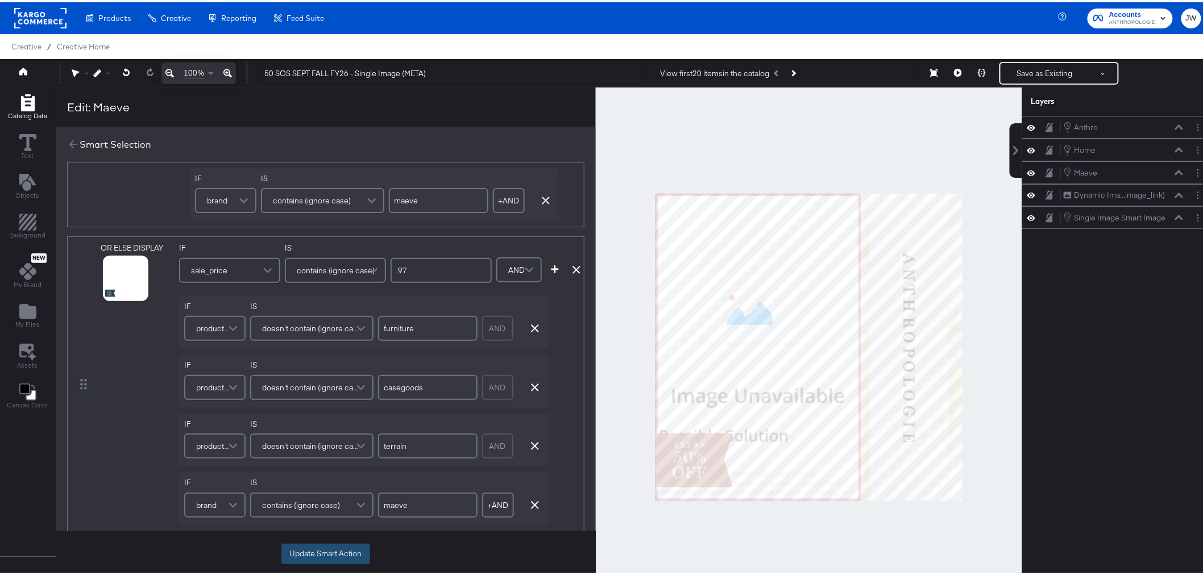
scroll to position [252, 0]
click at [334, 549] on button "Update Smart Action" at bounding box center [325, 552] width 89 height 20
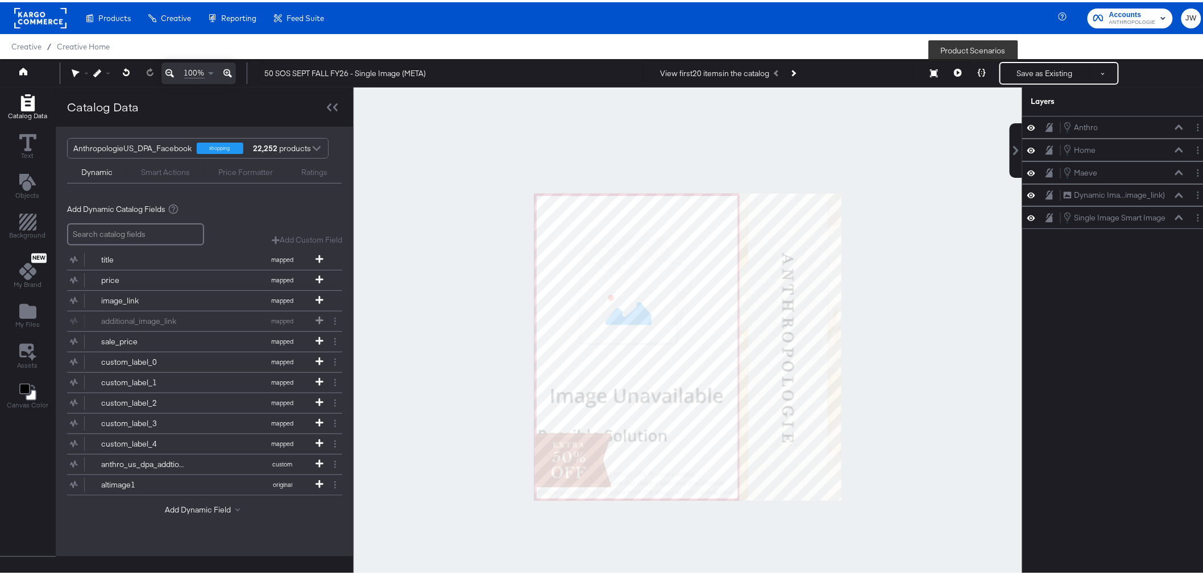
click at [978, 73] on icon at bounding box center [982, 71] width 8 height 8
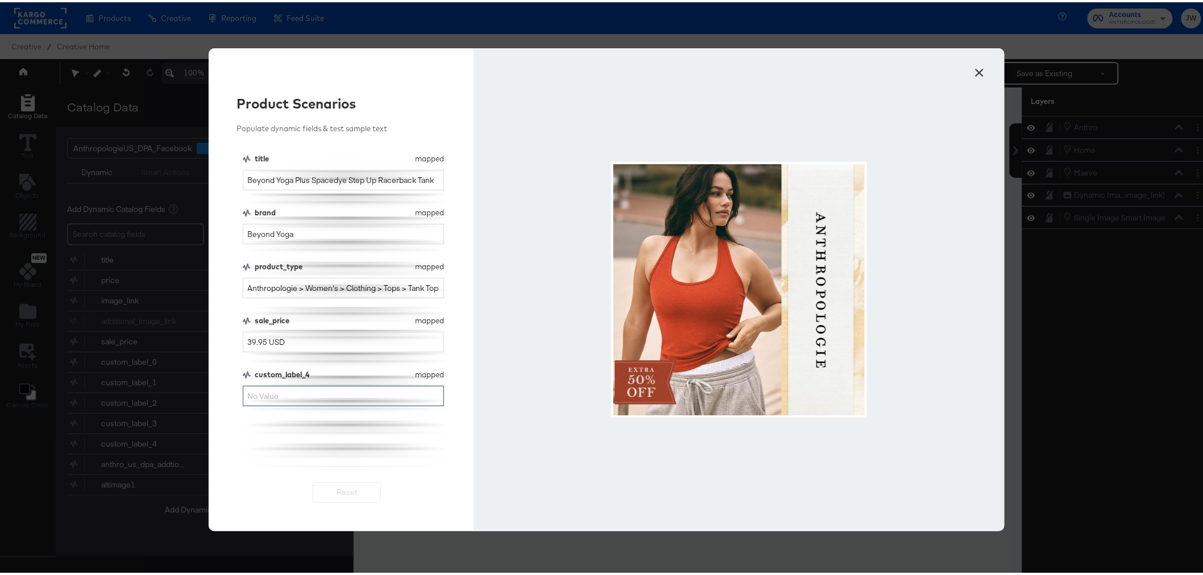
click at [356, 399] on input "custom_label_4" at bounding box center [344, 394] width 202 height 21
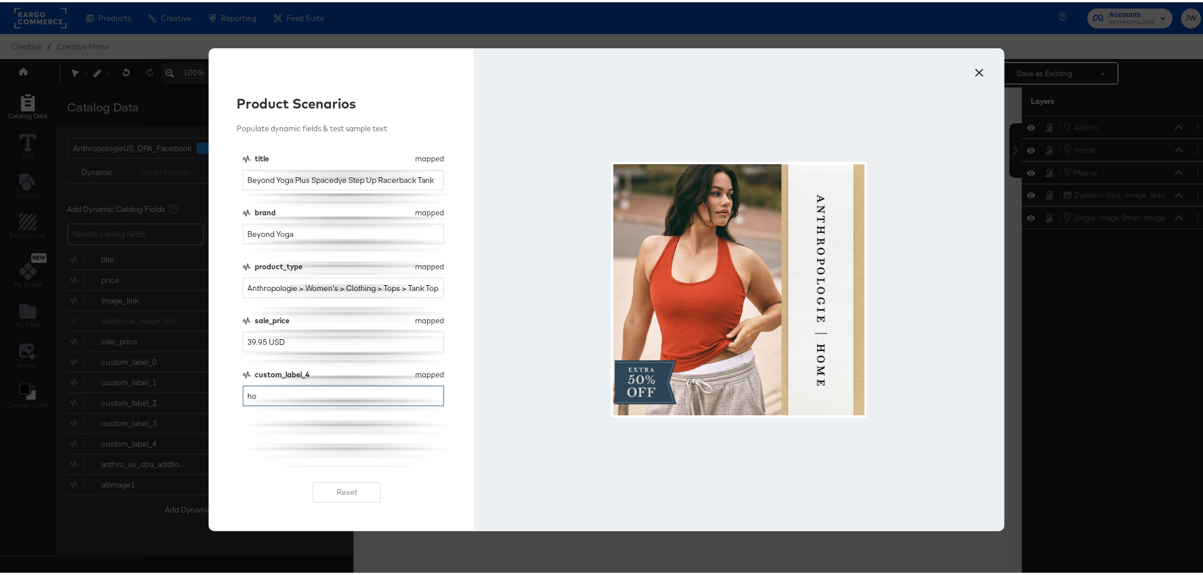
type input "h"
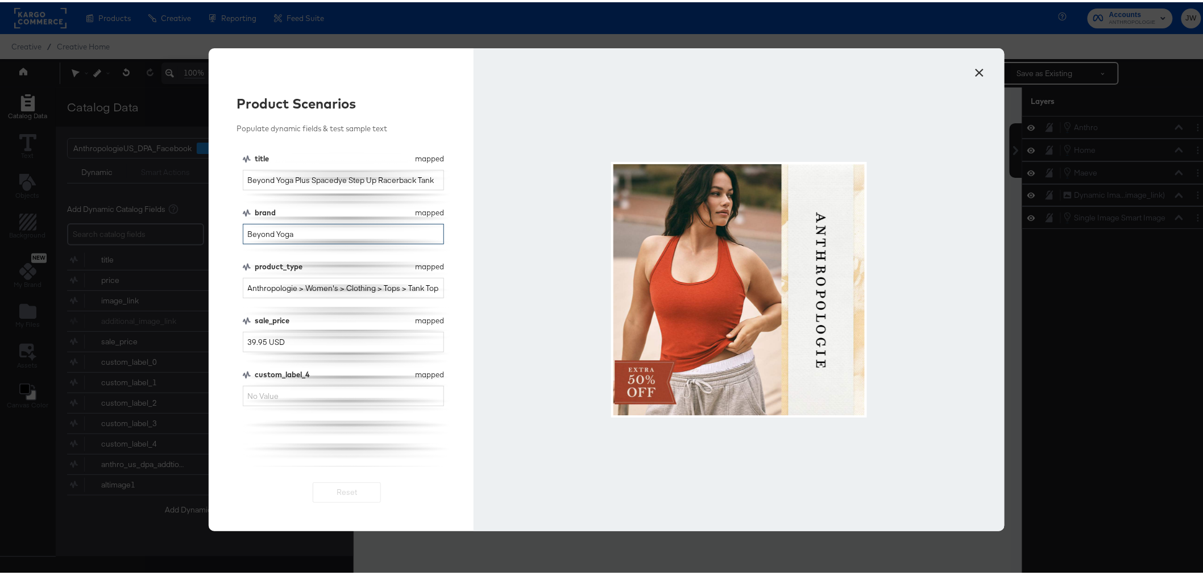
drag, startPoint x: 322, startPoint y: 227, endPoint x: 175, endPoint y: 227, distance: 147.9
click at [175, 227] on div "× Product Scenarios Populate dynamic fields & test sample text title mapped tit…" at bounding box center [606, 287] width 1213 height 575
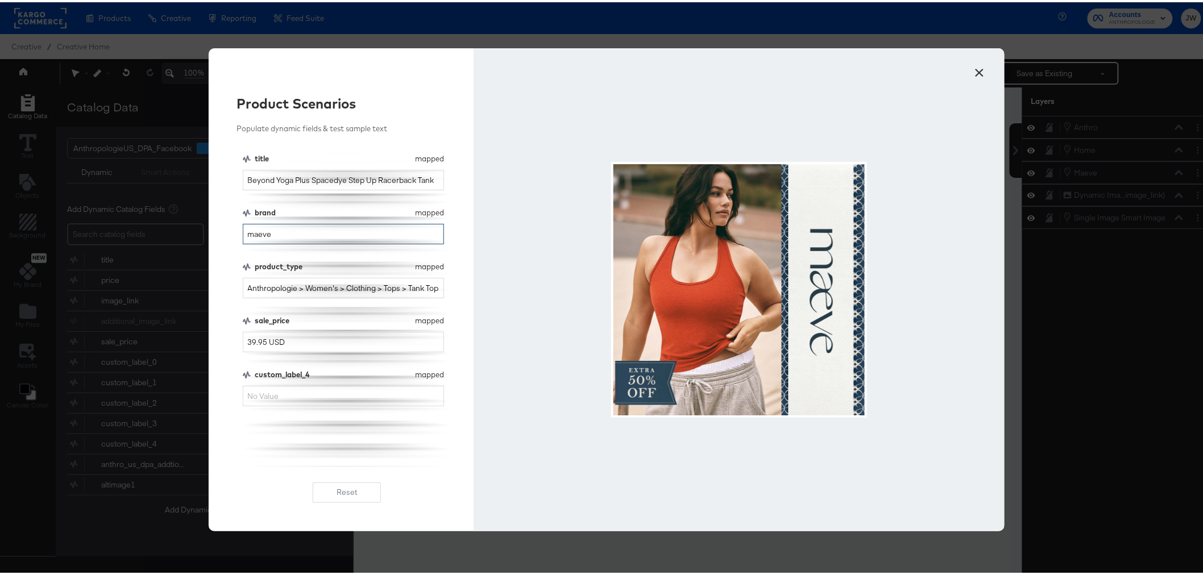
type input "maeve"
click at [972, 72] on button "×" at bounding box center [980, 67] width 20 height 20
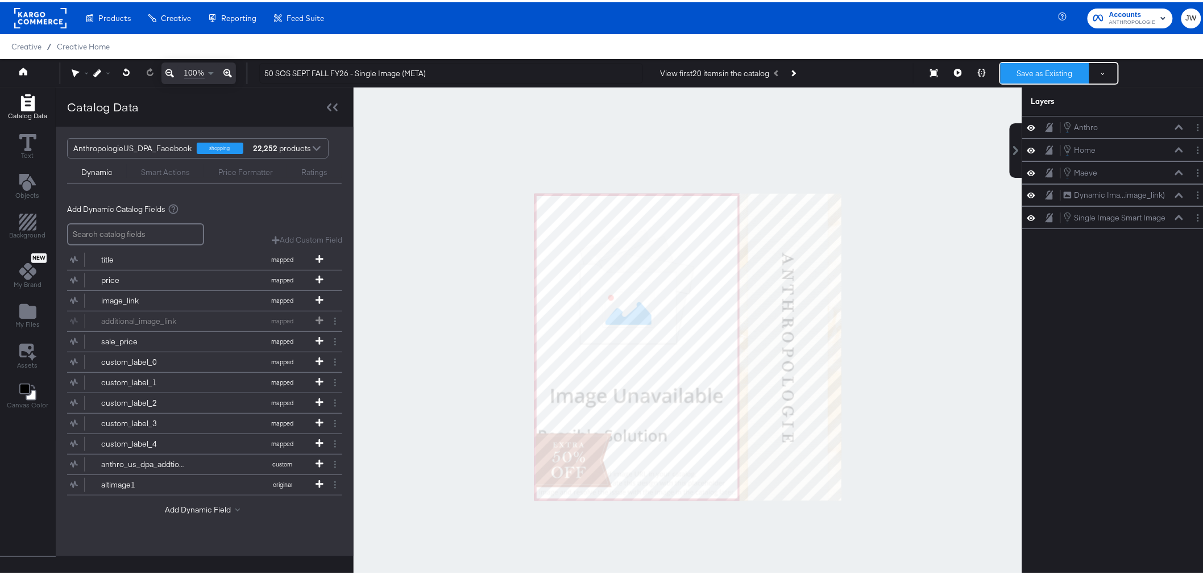
click at [1032, 67] on button "Save as Existing" at bounding box center [1045, 71] width 89 height 20
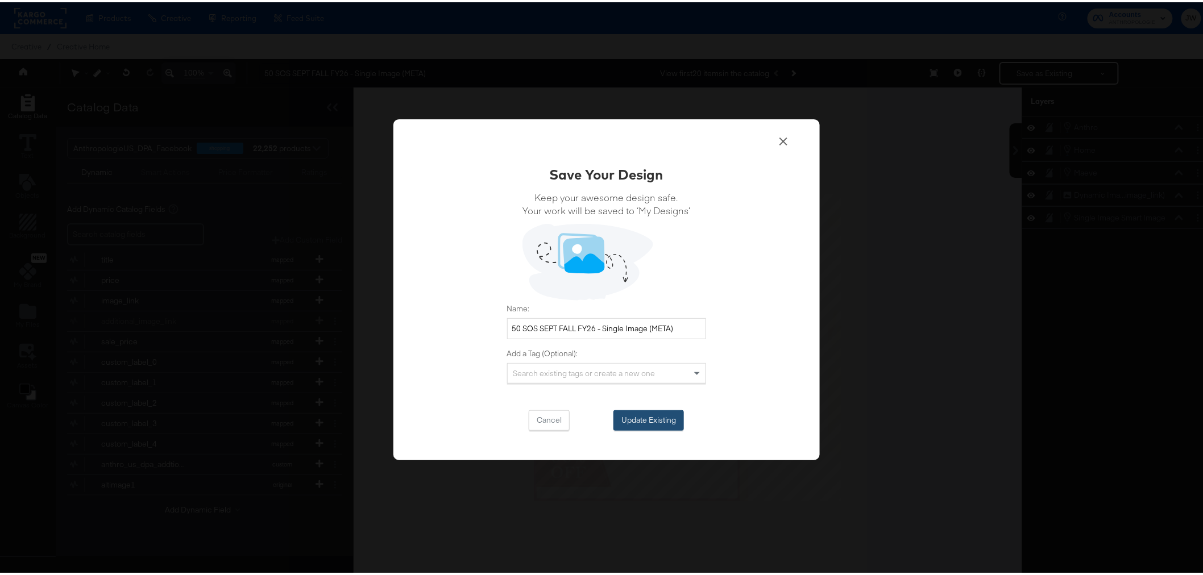
click at [663, 415] on button "Update Existing" at bounding box center [649, 418] width 71 height 20
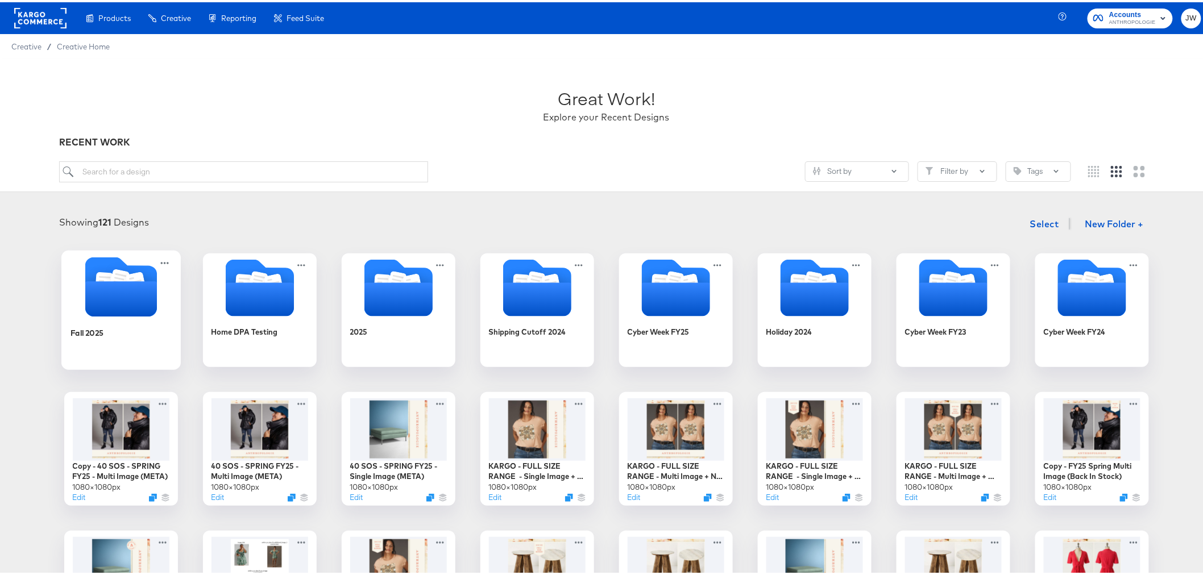
click at [101, 321] on div "Fall 2025" at bounding box center [121, 339] width 102 height 44
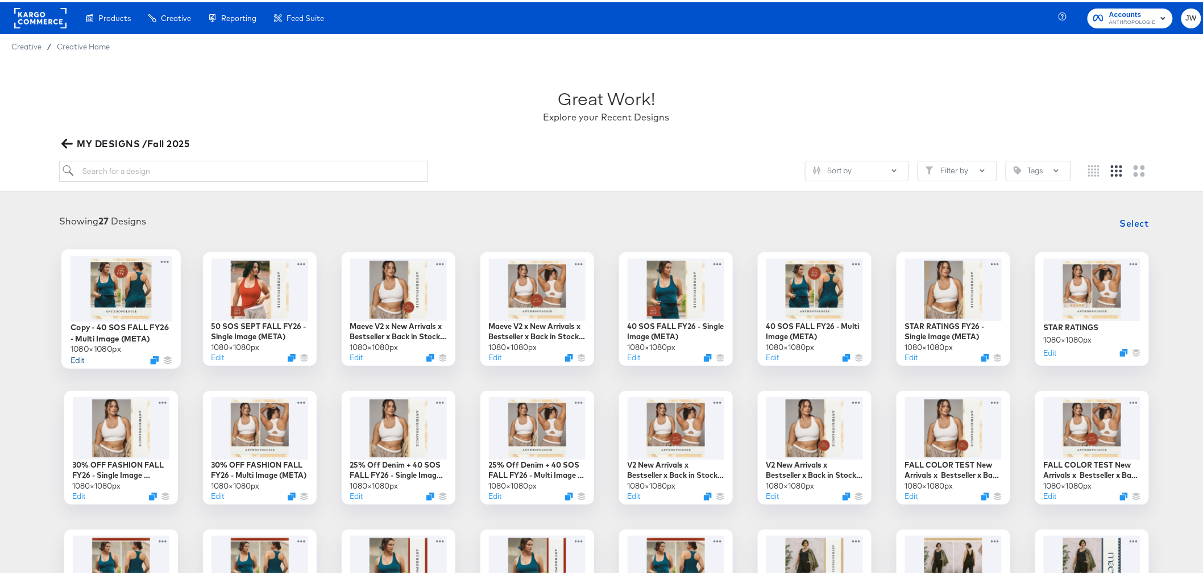
click at [74, 359] on button "Edit" at bounding box center [77, 358] width 14 height 11
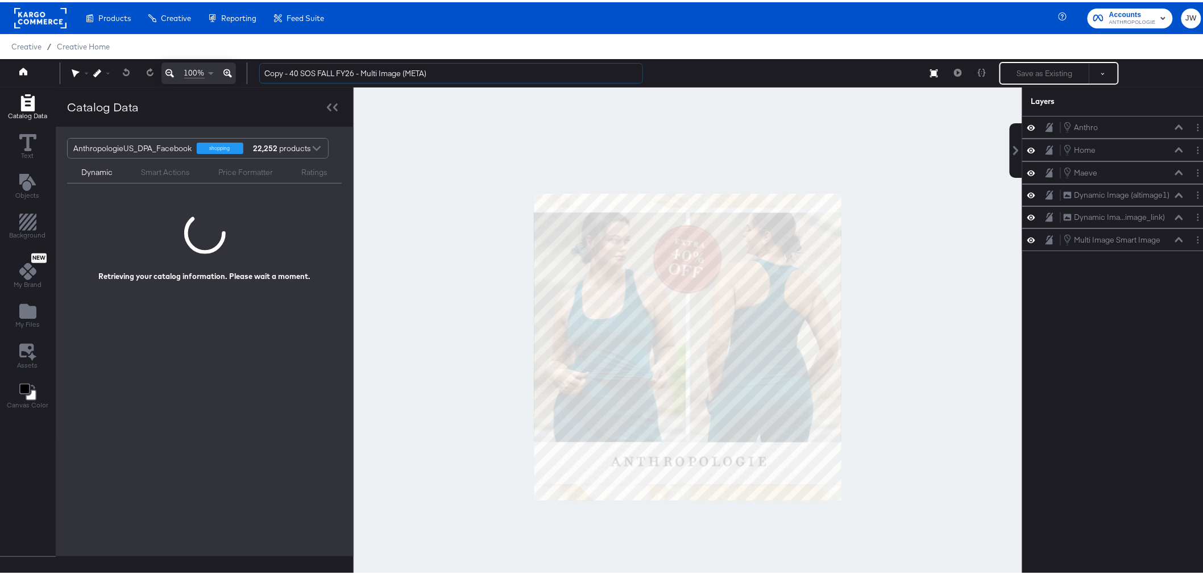
drag, startPoint x: 299, startPoint y: 71, endPoint x: 191, endPoint y: 76, distance: 108.7
click at [191, 76] on div "100% Copy - 40 SOS FALL FY26 - Multi Image (META) Save as Existing See more opt…" at bounding box center [606, 71] width 1213 height 28
click at [293, 69] on input "50 SOS FALL FY26 - Multi Image (META)" at bounding box center [451, 71] width 384 height 21
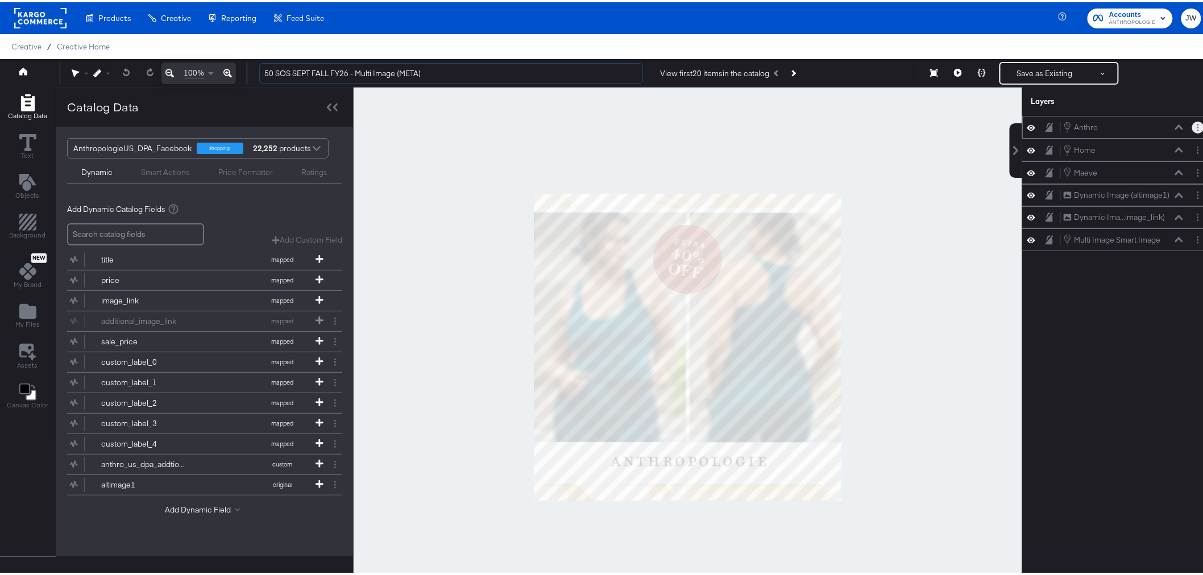
type input "50 SOS SEPT FALL FY26 - Multi Image (META)"
click at [1192, 123] on button "Layer Options" at bounding box center [1198, 125] width 12 height 12
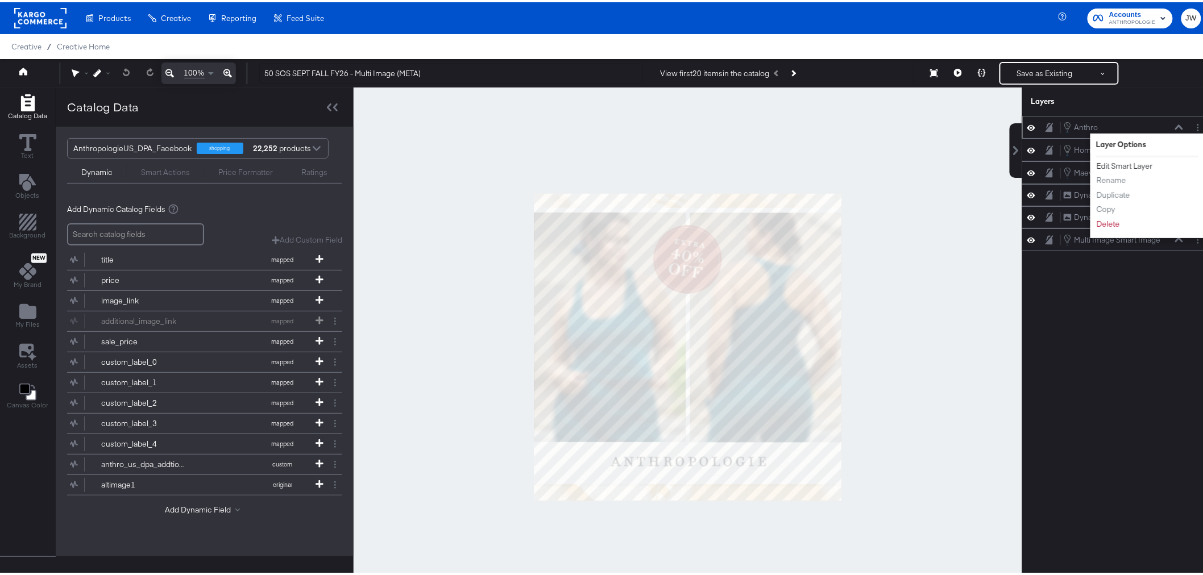
click at [1140, 161] on button "Edit Smart Layer" at bounding box center [1124, 164] width 57 height 12
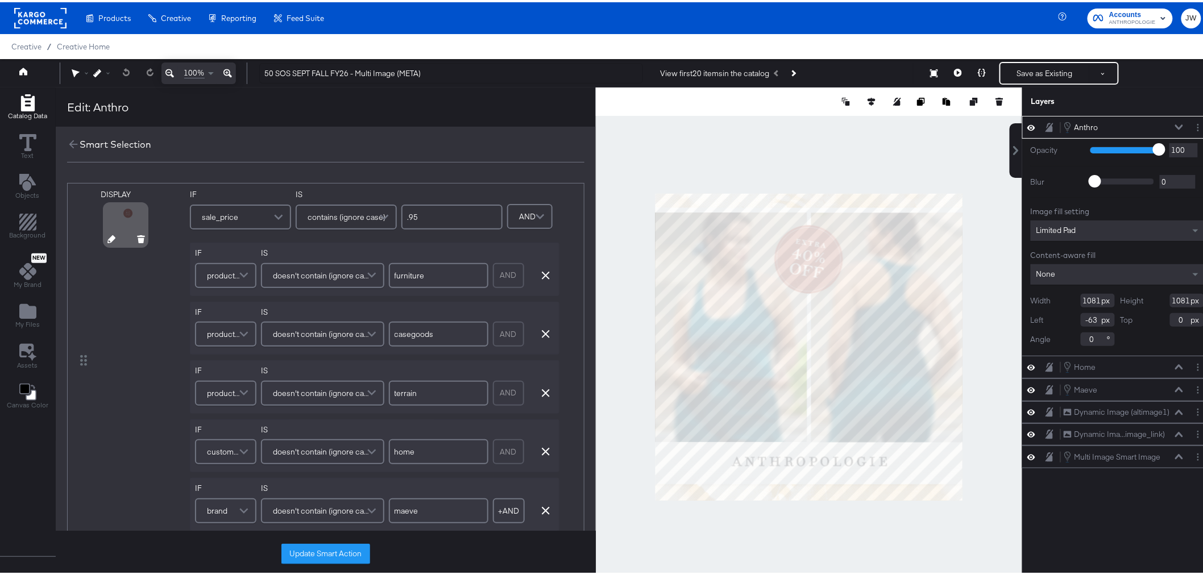
click at [107, 240] on icon at bounding box center [111, 237] width 8 height 8
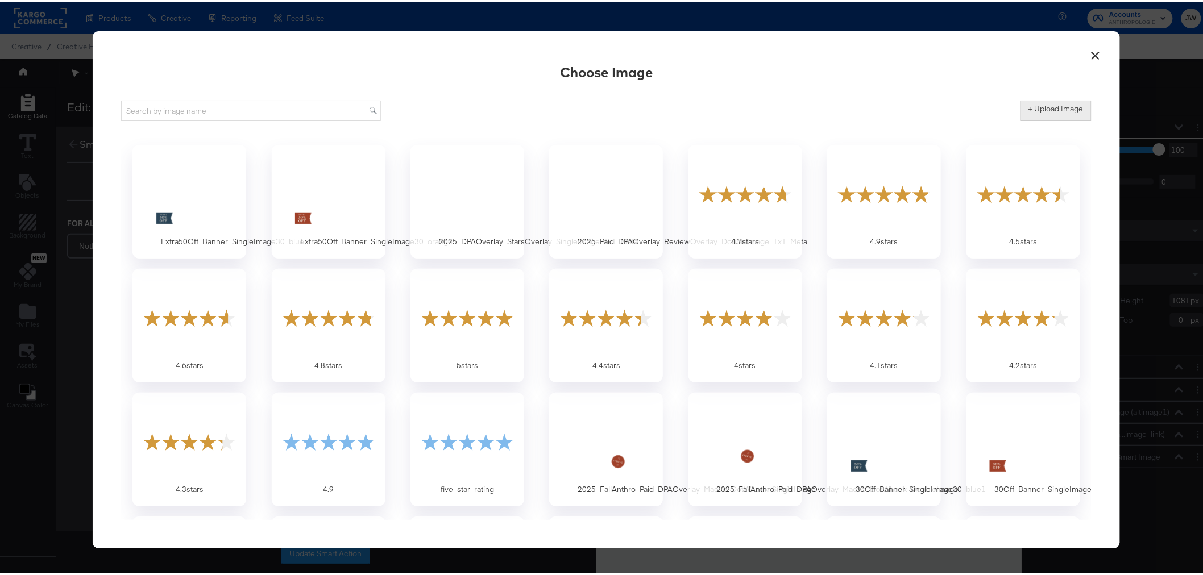
click at [1050, 105] on label "+ Upload Image" at bounding box center [1056, 106] width 55 height 11
click at [1050, 119] on input "+ Upload Image" at bounding box center [1151, 119] width 260 height 0
type input "C:\fakepath\Extra50Off_DotWhack_DoubleImage30_orange.png"
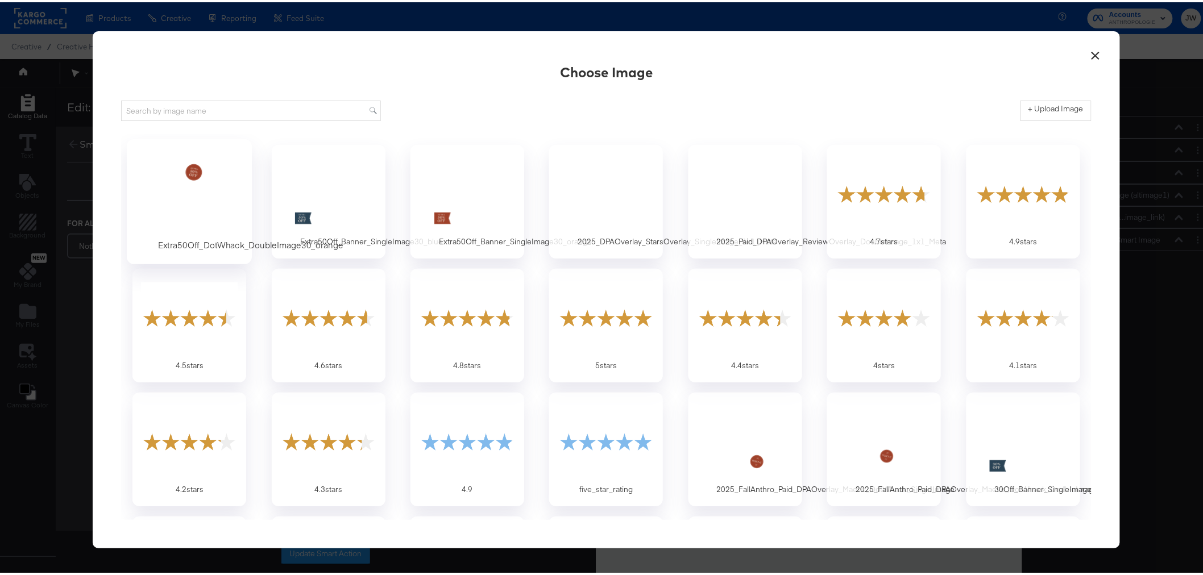
click at [200, 165] on div at bounding box center [189, 191] width 106 height 78
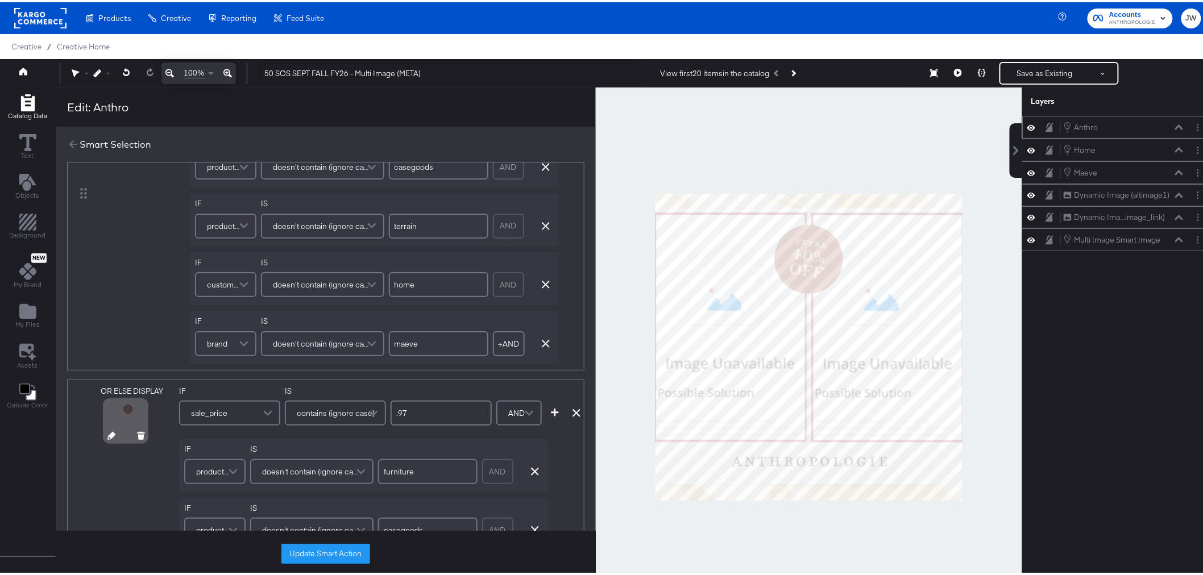
scroll to position [189, 0]
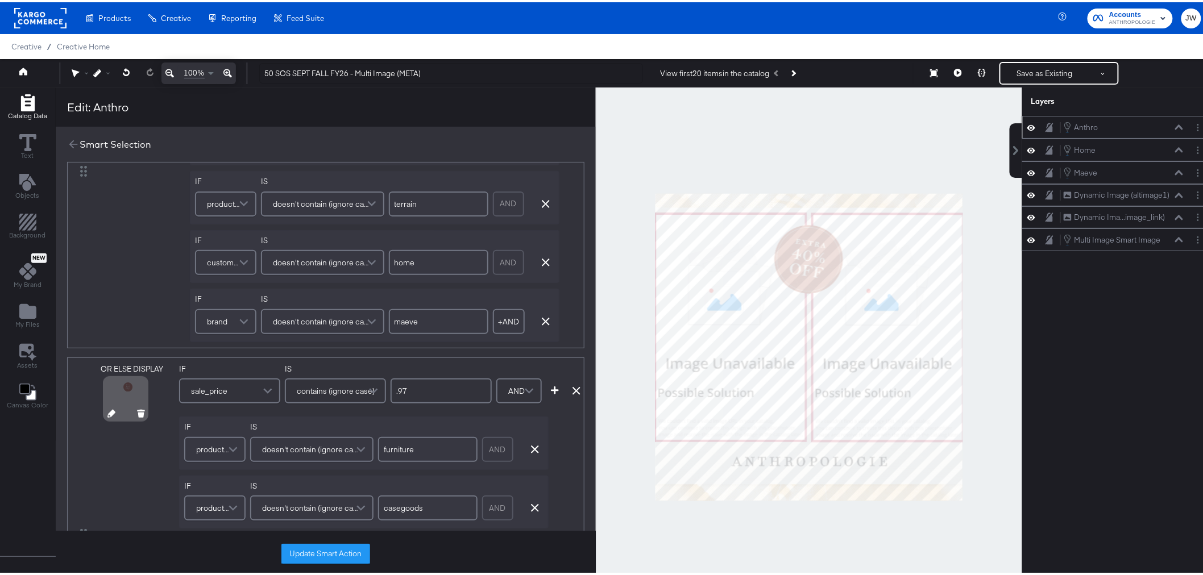
click at [108, 414] on icon at bounding box center [111, 412] width 8 height 8
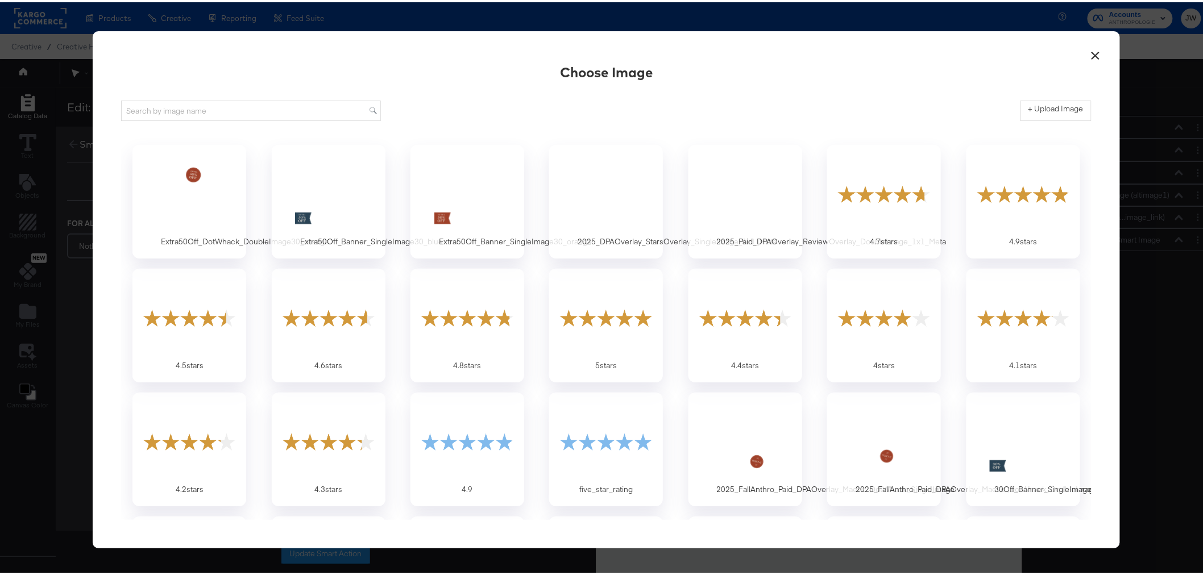
scroll to position [0, 0]
click at [222, 217] on div at bounding box center [189, 191] width 106 height 78
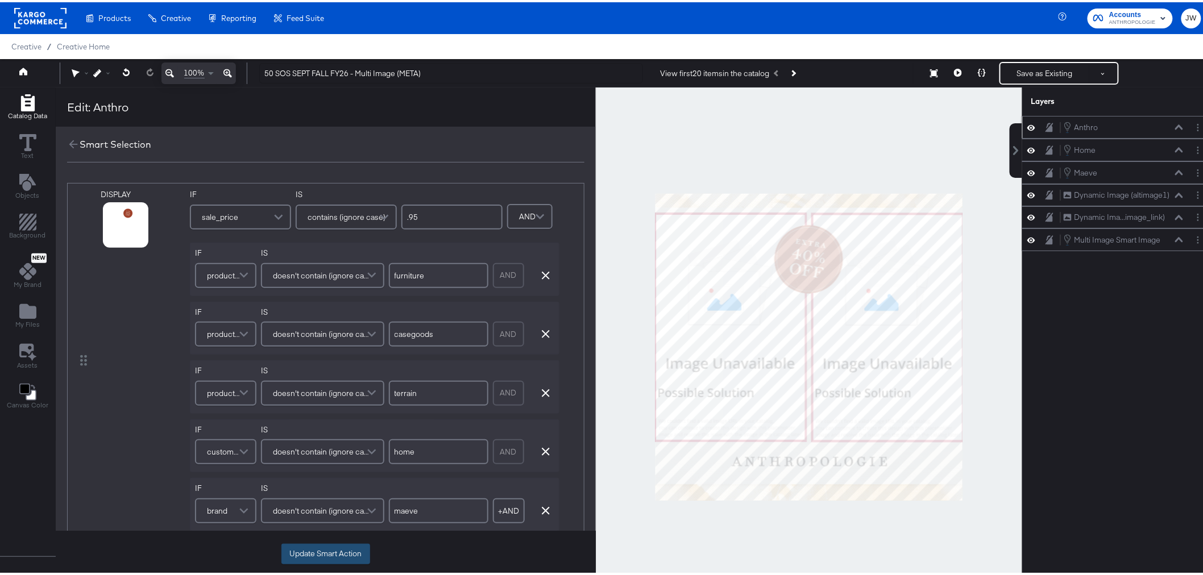
click at [343, 553] on button "Update Smart Action" at bounding box center [325, 552] width 89 height 20
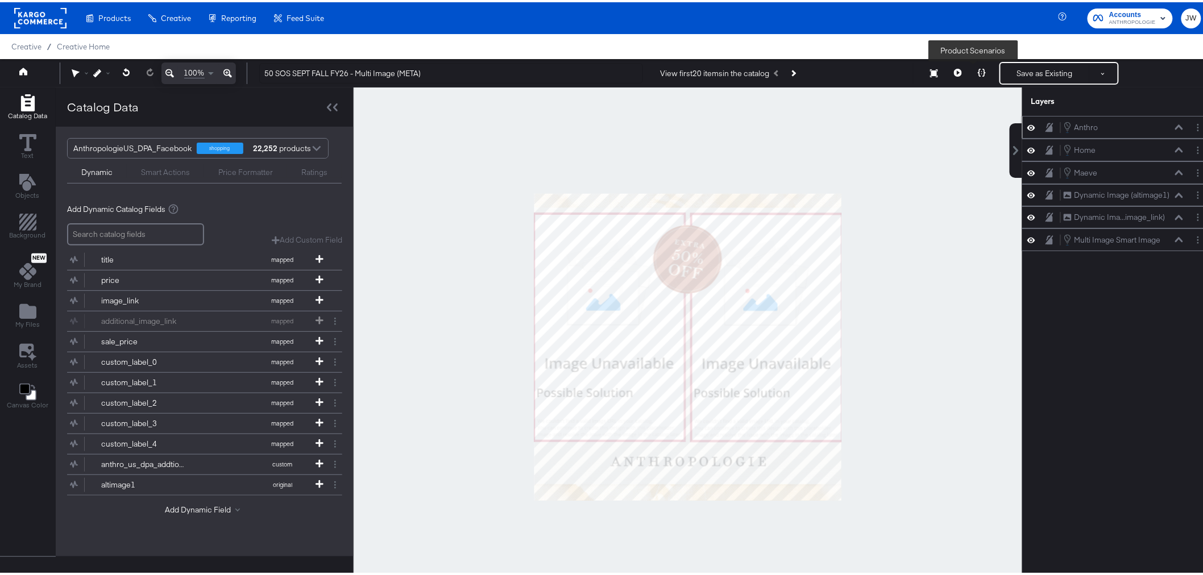
click at [978, 71] on icon at bounding box center [982, 71] width 8 height 8
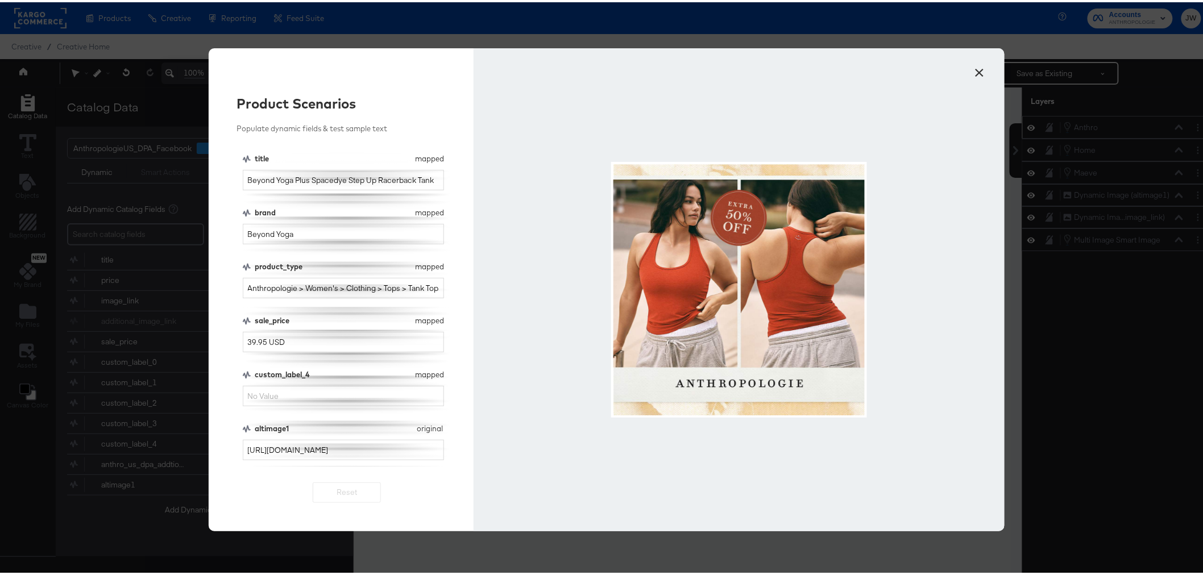
click at [975, 72] on button "×" at bounding box center [980, 67] width 20 height 20
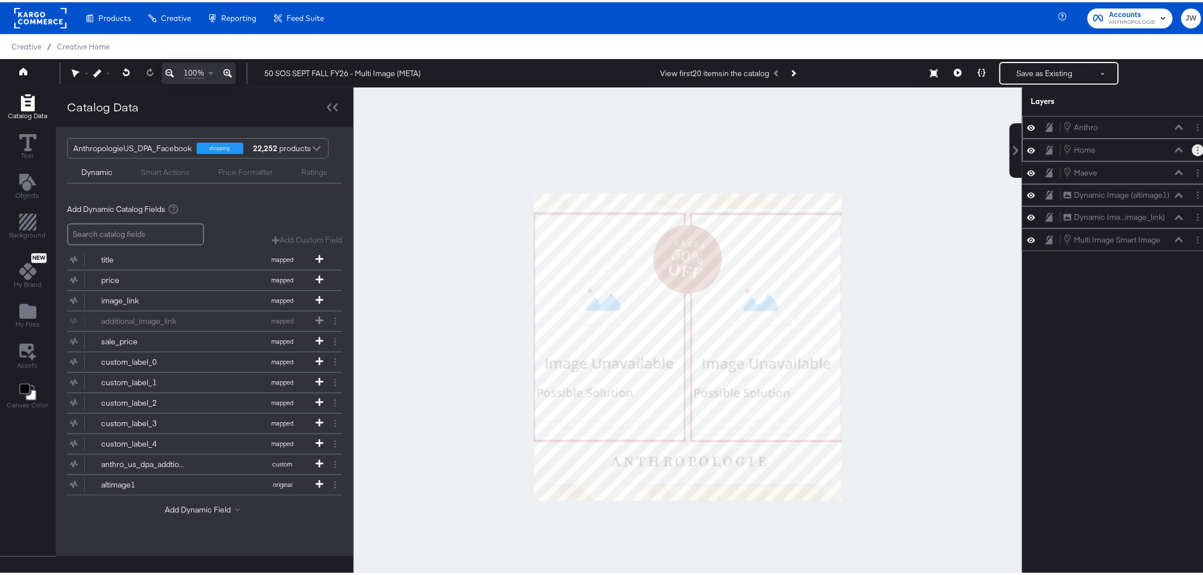
click at [1193, 148] on button "Layer Options" at bounding box center [1198, 148] width 12 height 12
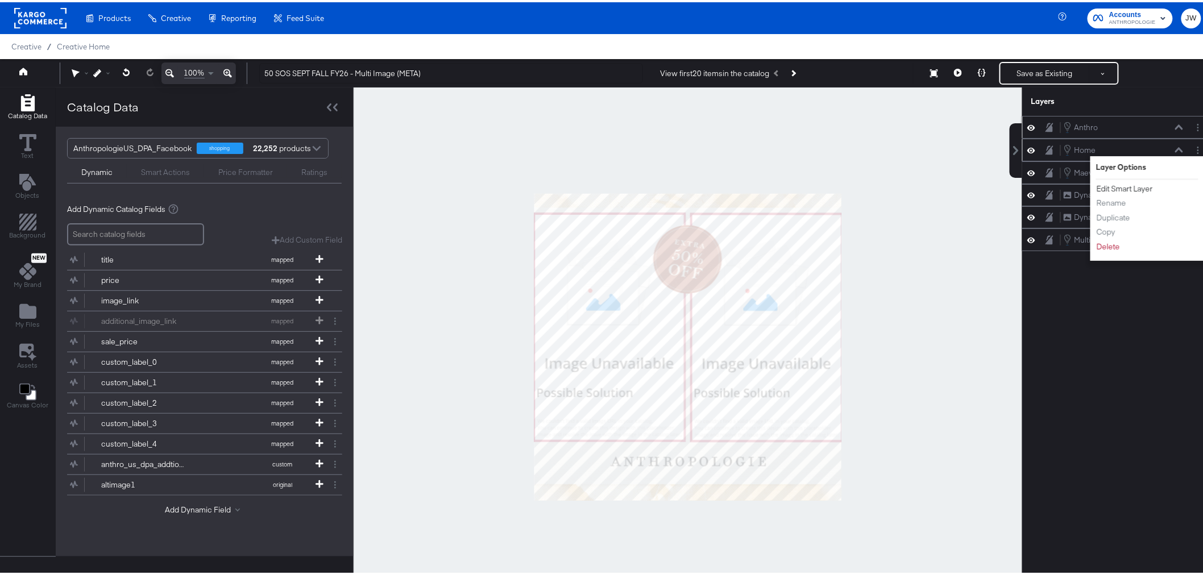
click at [1140, 191] on button "Edit Smart Layer" at bounding box center [1124, 187] width 57 height 12
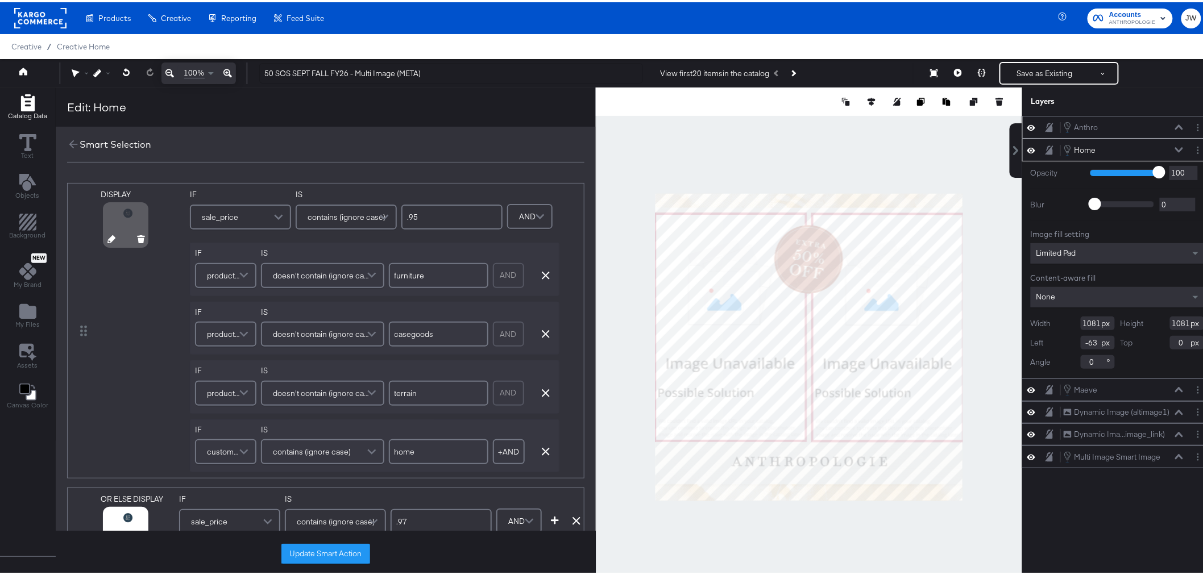
click at [109, 236] on icon at bounding box center [111, 237] width 8 height 8
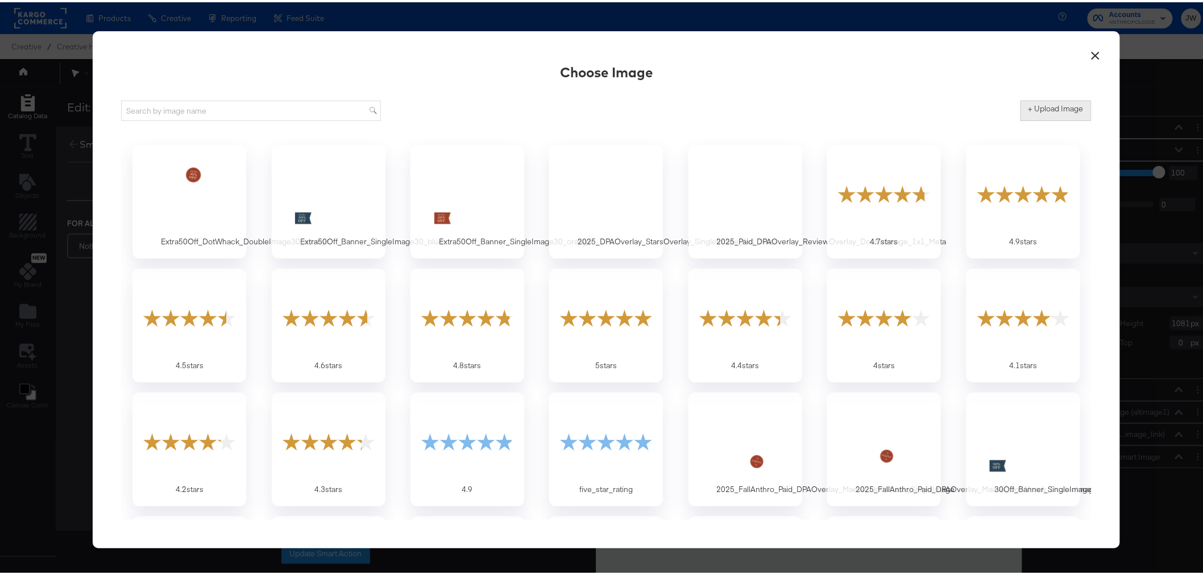
click at [1049, 105] on label "+ Upload Image" at bounding box center [1056, 106] width 55 height 11
click at [1049, 119] on input "+ Upload Image" at bounding box center [1151, 119] width 260 height 0
type input "C:\fakepath\Extra50Off_DotWhack_DoubleImage30_blue.png"
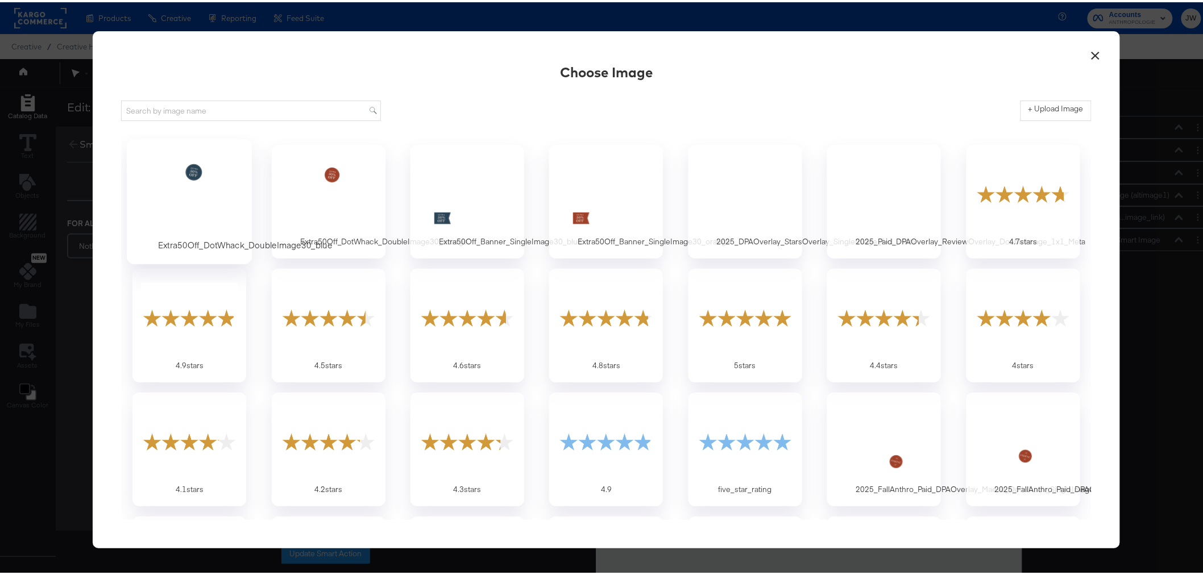
click at [209, 208] on div at bounding box center [189, 191] width 106 height 78
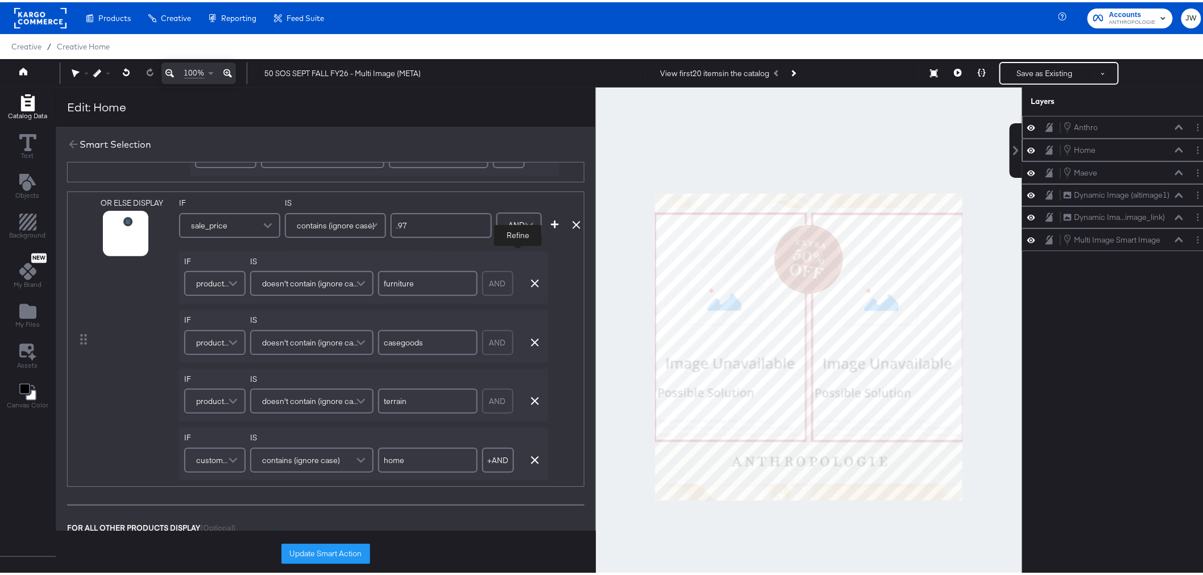
scroll to position [316, 0]
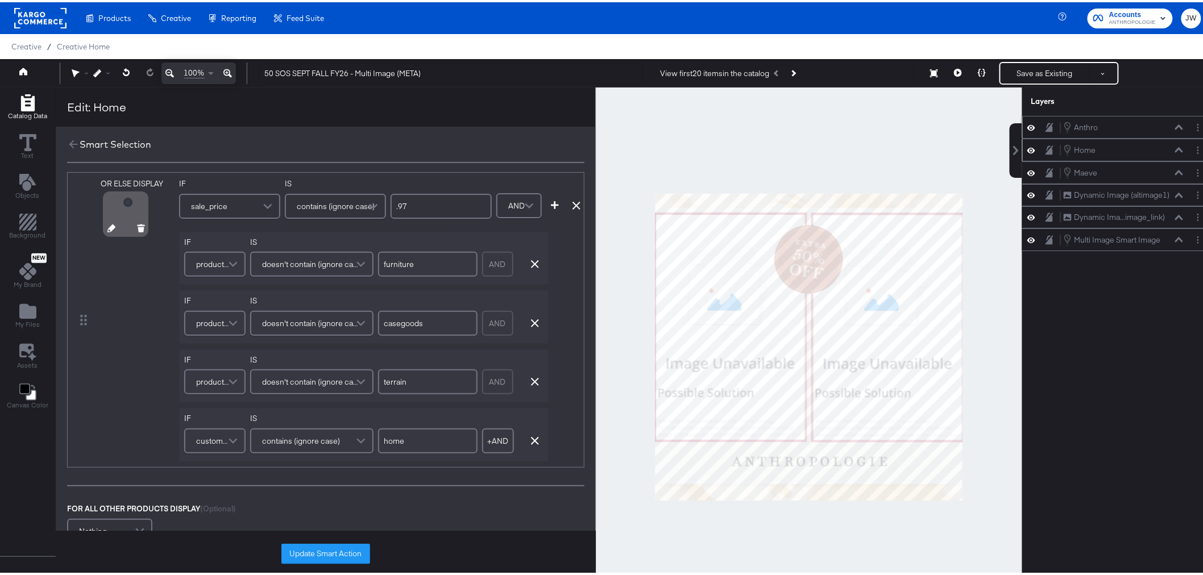
click at [109, 230] on icon at bounding box center [111, 226] width 8 height 8
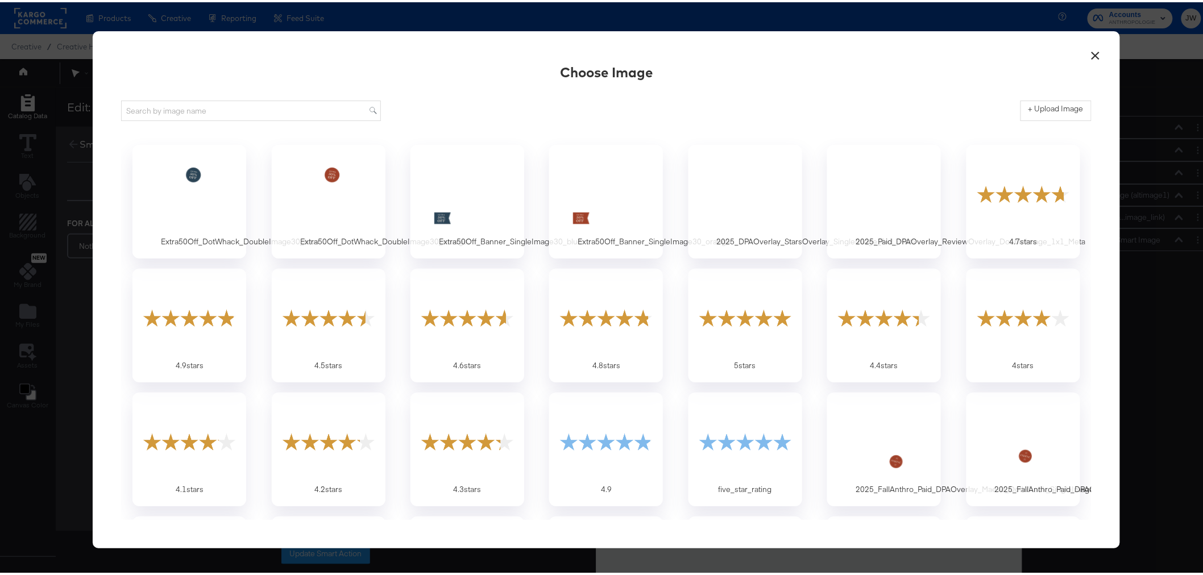
scroll to position [0, 0]
click at [167, 180] on div at bounding box center [189, 191] width 106 height 78
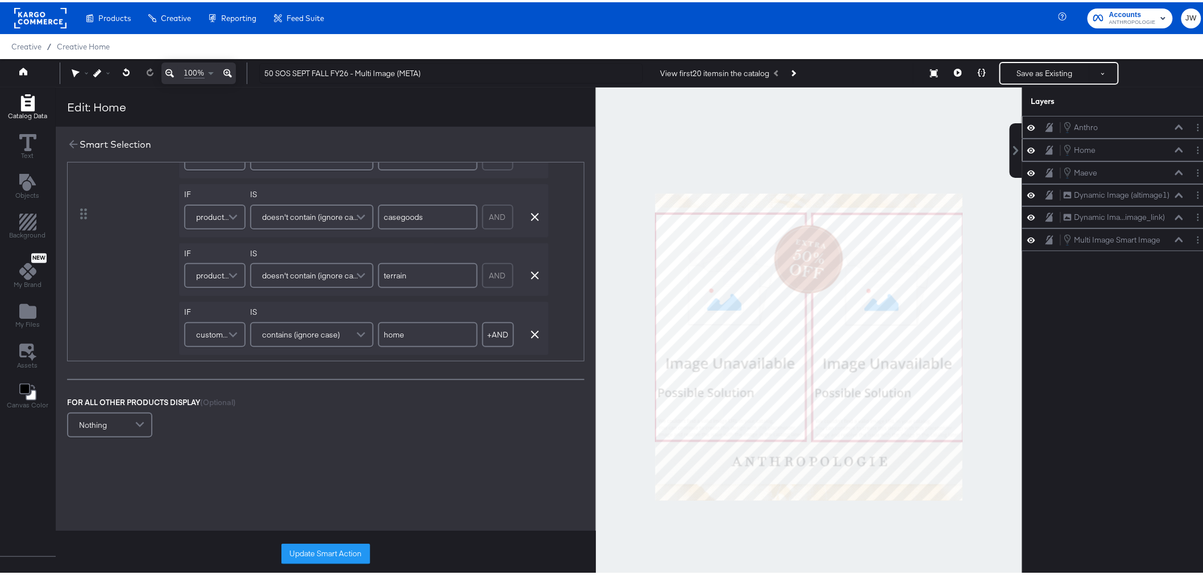
scroll to position [442, 0]
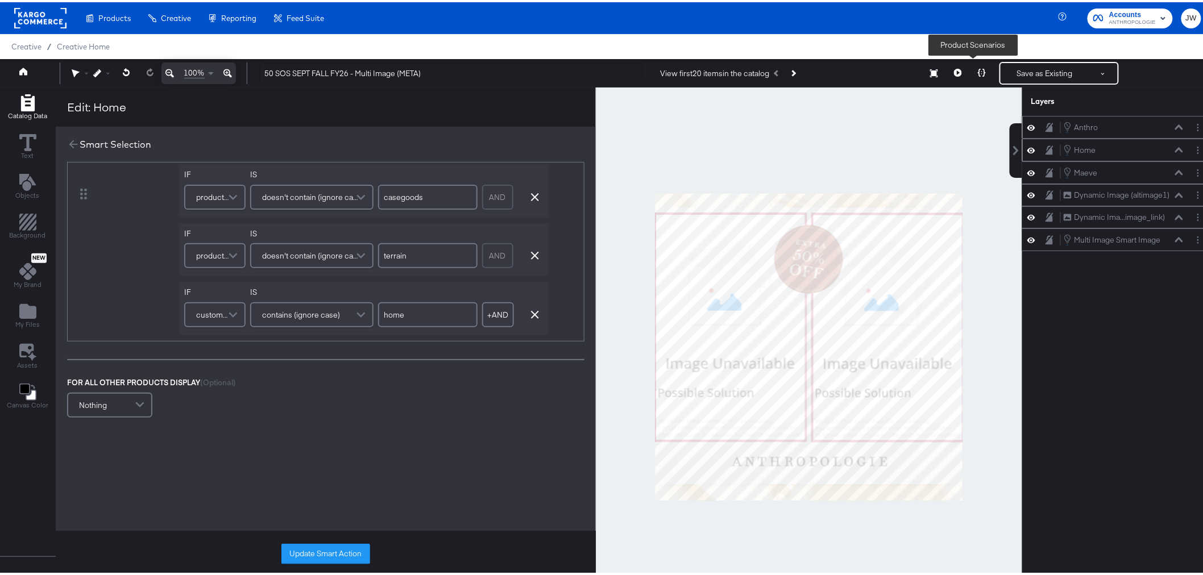
click at [978, 70] on icon at bounding box center [982, 71] width 8 height 8
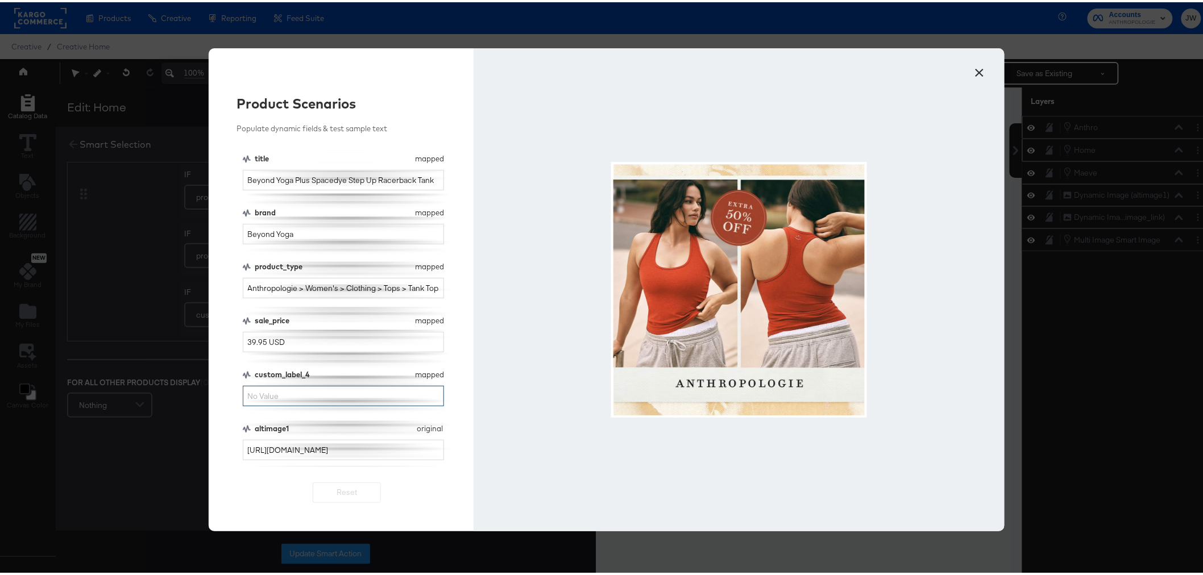
click at [321, 394] on input "custom_label_4" at bounding box center [344, 394] width 202 height 21
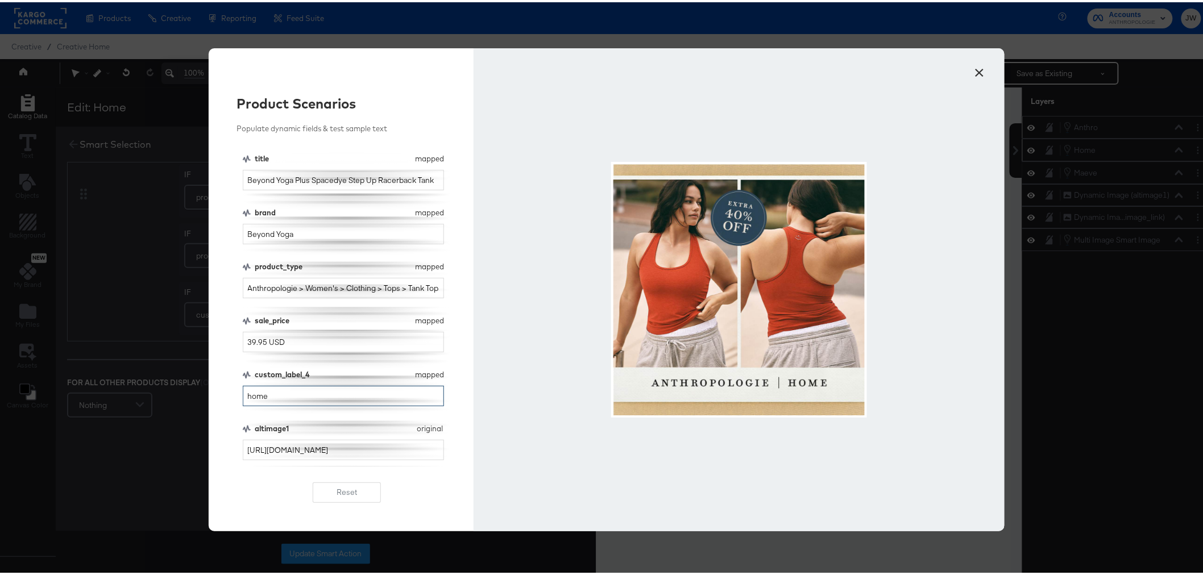
type input "home"
click at [972, 69] on button "×" at bounding box center [980, 67] width 20 height 20
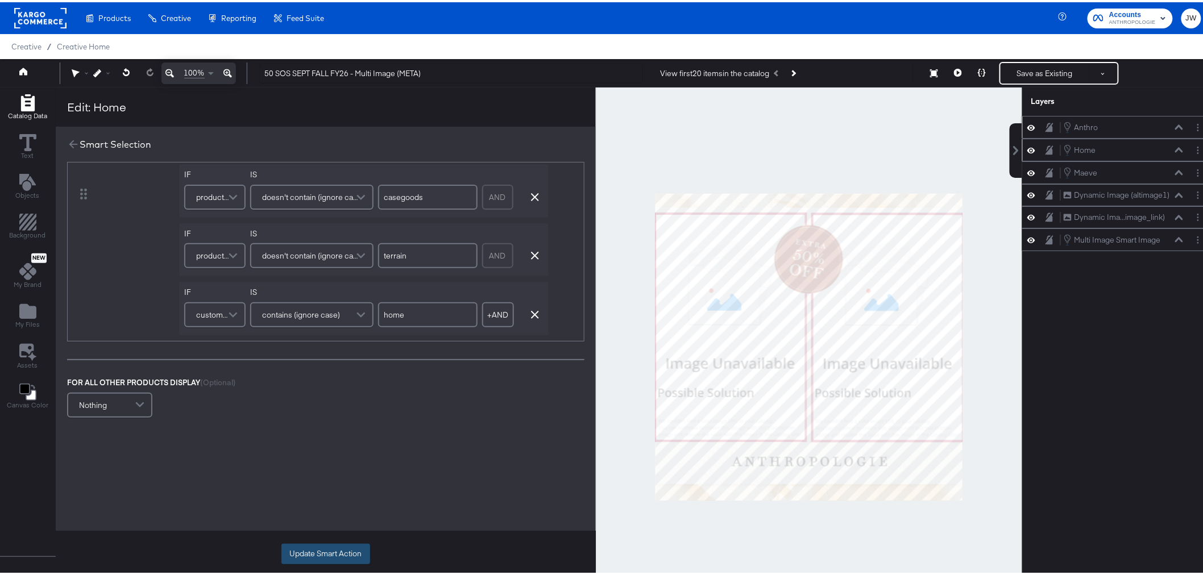
click at [305, 552] on button "Update Smart Action" at bounding box center [325, 552] width 89 height 20
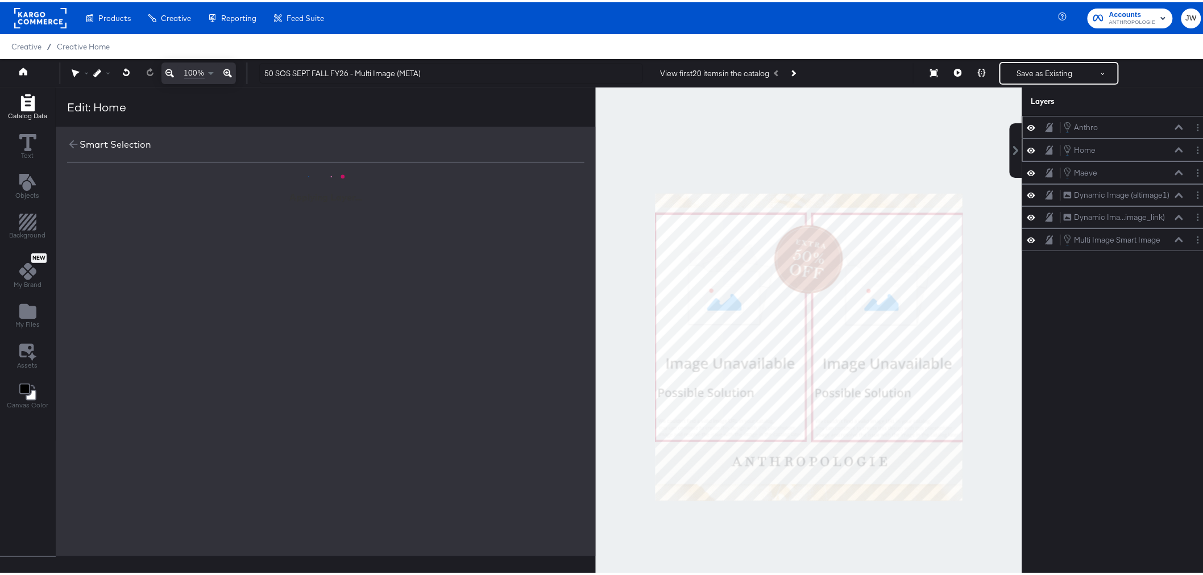
scroll to position [0, 0]
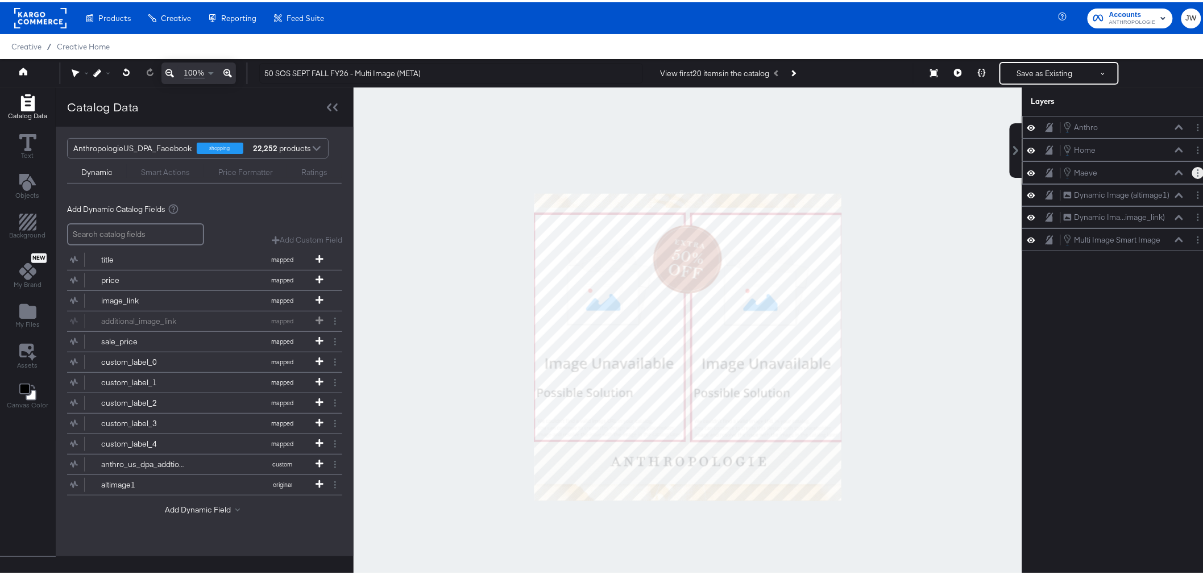
click at [1198, 173] on icon "Layer Options" at bounding box center [1199, 170] width 2 height 7
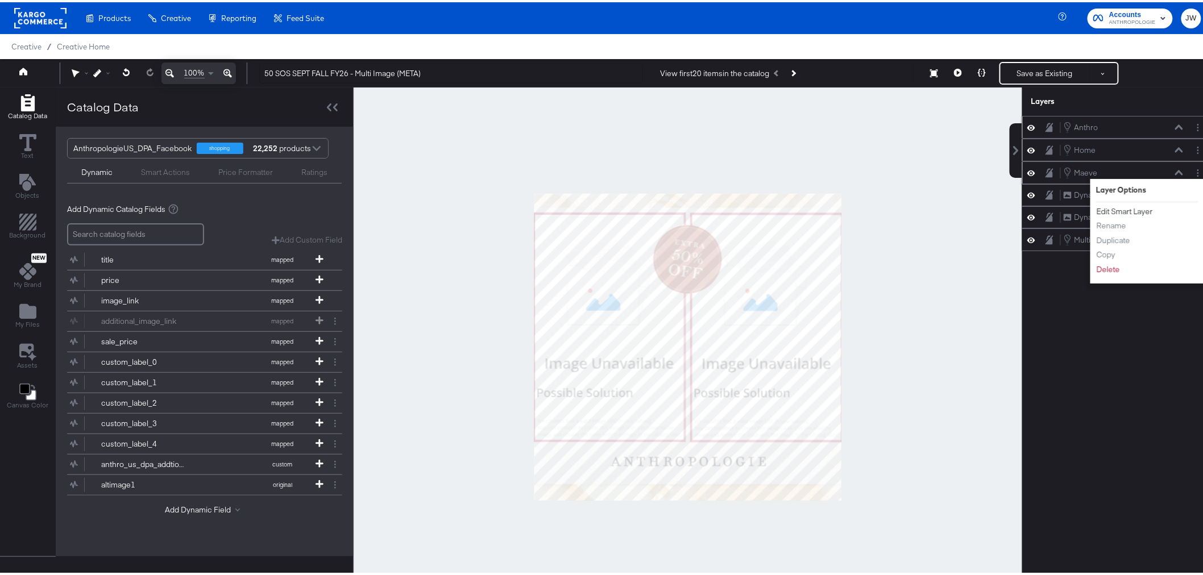
click at [1120, 208] on button "Edit Smart Layer" at bounding box center [1124, 210] width 57 height 12
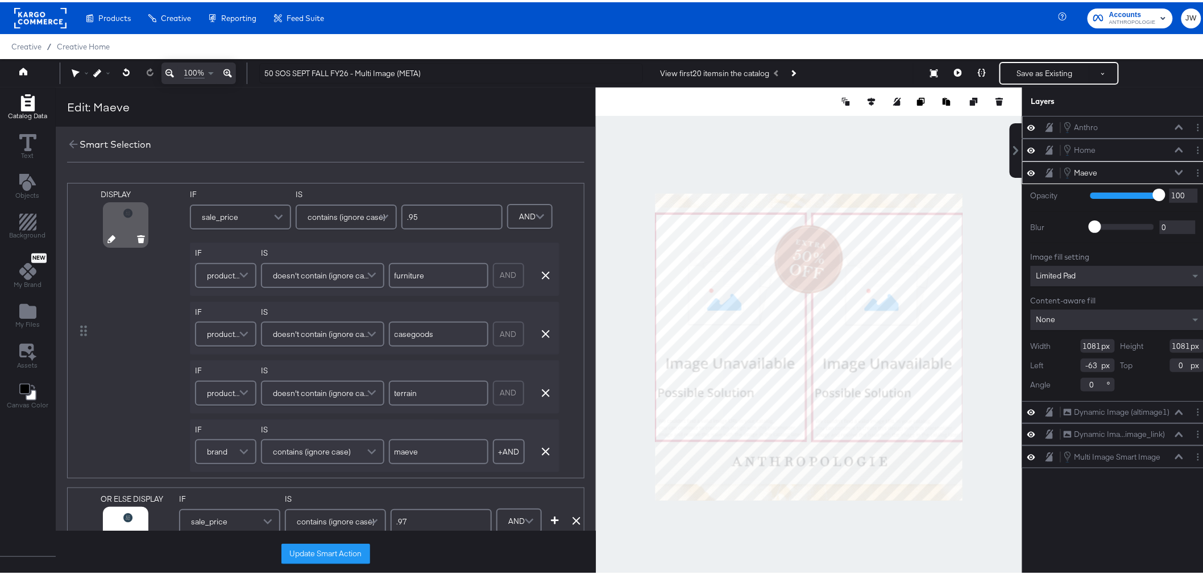
click at [108, 235] on icon at bounding box center [111, 237] width 8 height 8
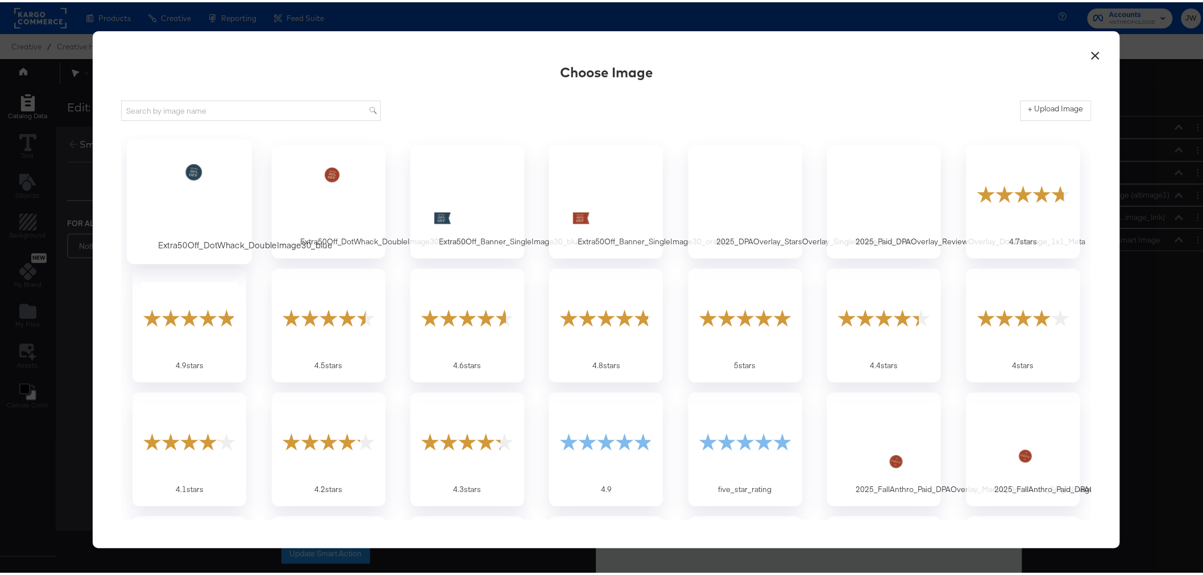
click at [194, 214] on div at bounding box center [189, 191] width 106 height 78
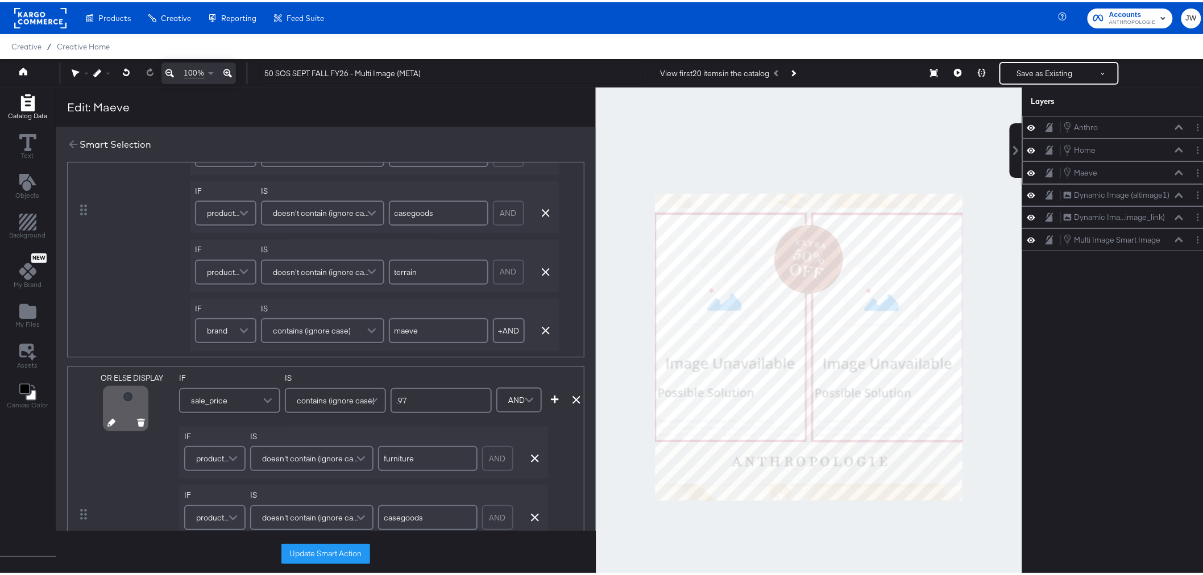
scroll to position [126, 0]
click at [110, 417] on icon at bounding box center [111, 416] width 8 height 8
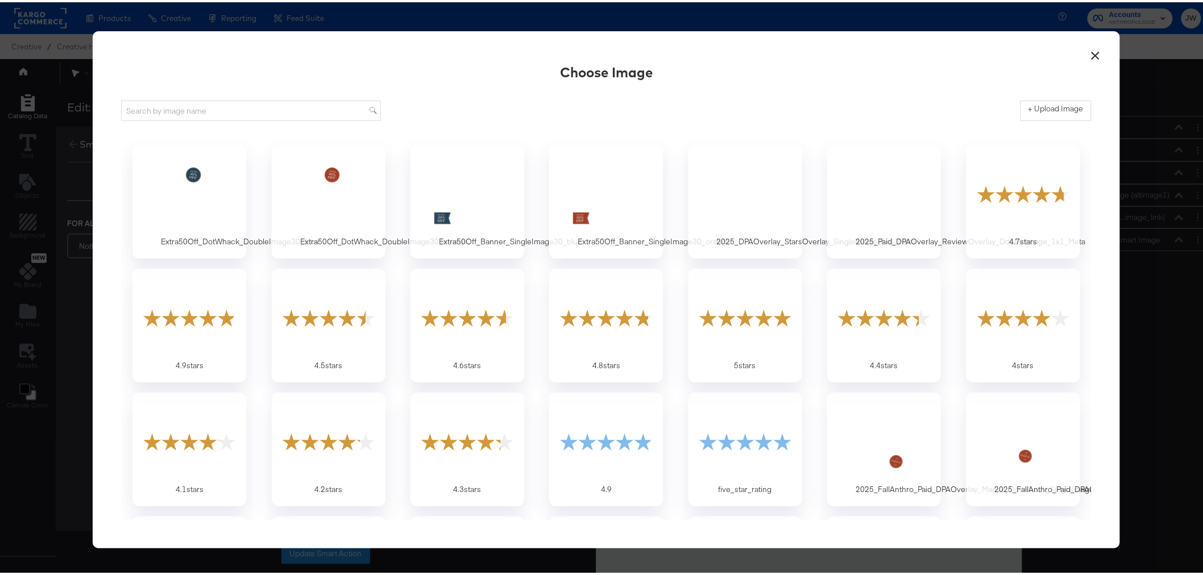
scroll to position [0, 0]
click at [198, 214] on div at bounding box center [189, 191] width 106 height 78
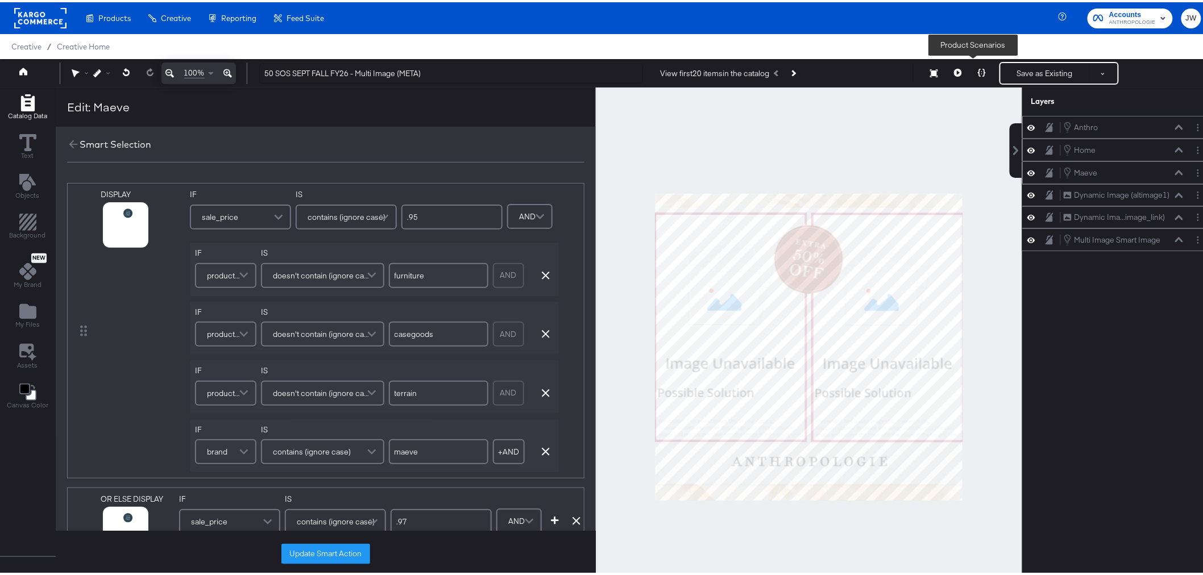
click at [970, 68] on button at bounding box center [982, 71] width 24 height 23
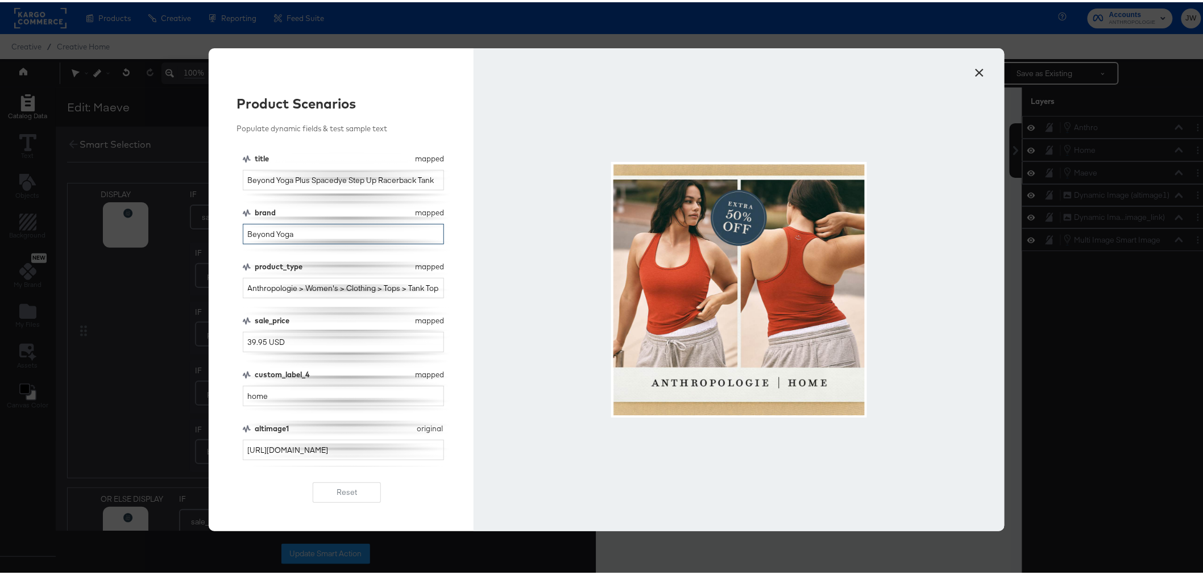
drag, startPoint x: 339, startPoint y: 239, endPoint x: 220, endPoint y: 238, distance: 119.4
click at [220, 238] on div "Product Scenarios Populate dynamic fields & test sample text title mapped title…" at bounding box center [342, 287] width 266 height 483
type input "maeve"
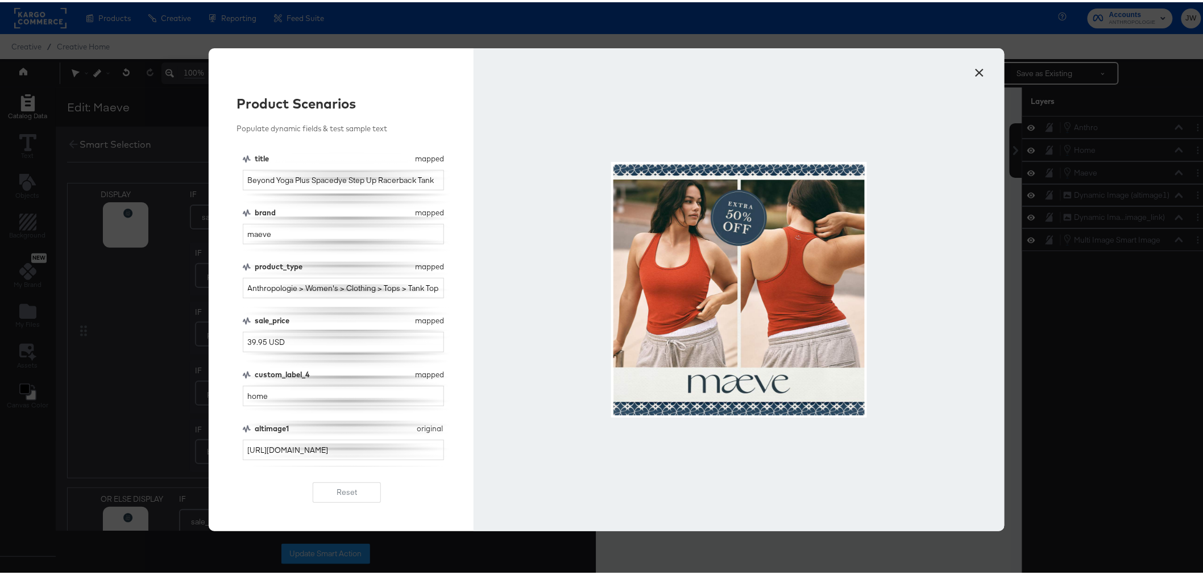
click at [972, 69] on button "×" at bounding box center [980, 67] width 20 height 20
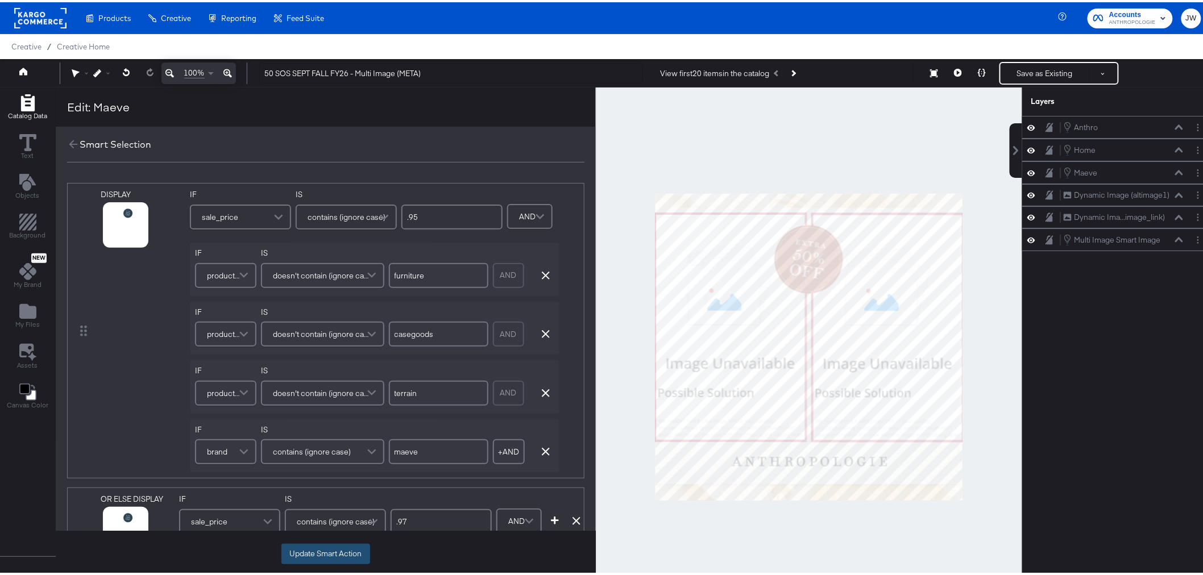
click at [319, 547] on button "Update Smart Action" at bounding box center [325, 552] width 89 height 20
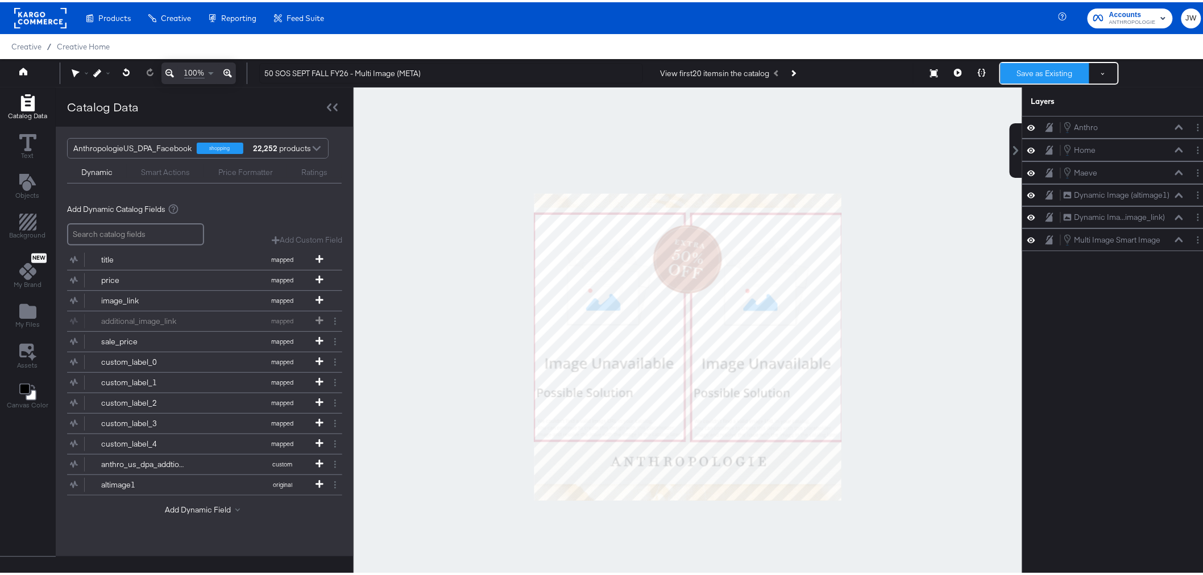
click at [1050, 68] on button "Save as Existing" at bounding box center [1045, 71] width 89 height 20
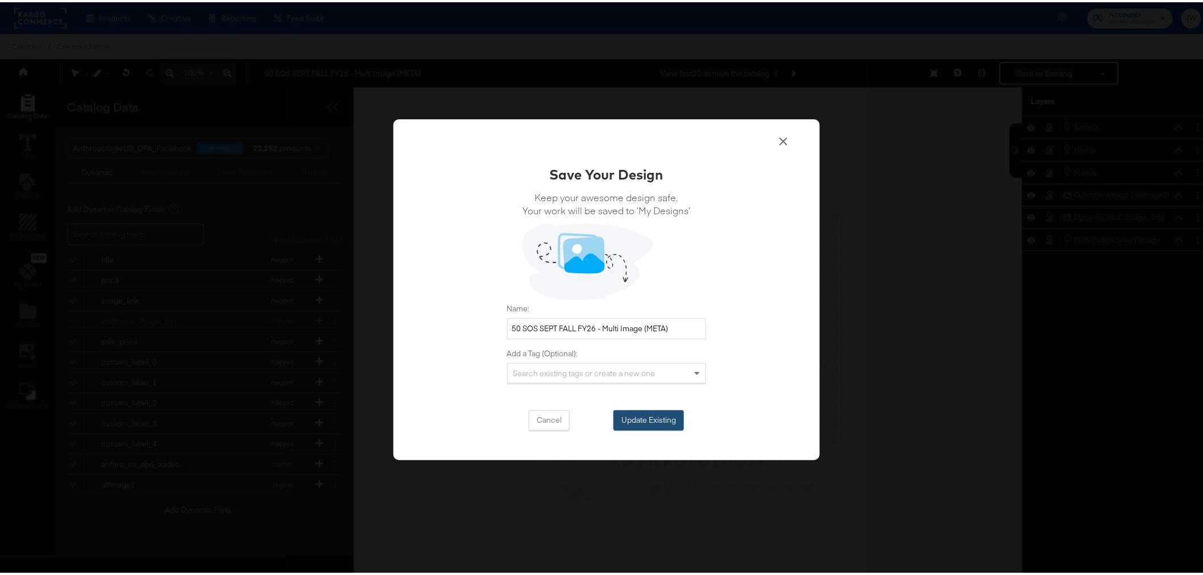
click at [652, 423] on button "Update Existing" at bounding box center [649, 418] width 71 height 20
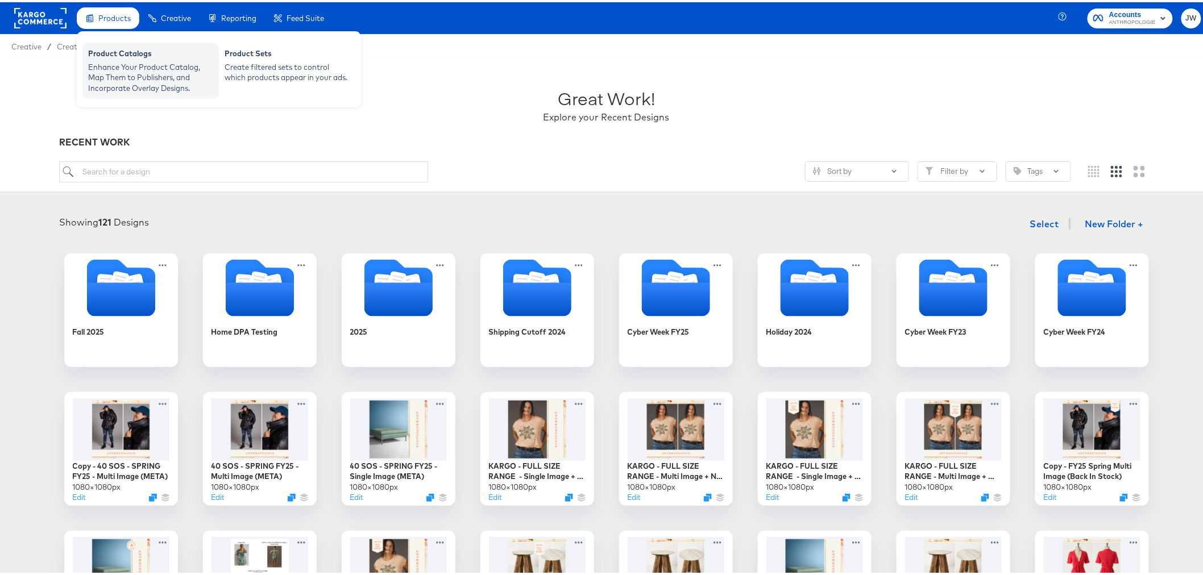
click at [133, 44] on div "Product Catalogs Enhance Your Product Catalog, Map Them to Publishers, and Inco…" at bounding box center [150, 68] width 136 height 56
click at [112, 69] on div "Enhance Your Product Catalog, Map Them to Publishers, and Incorporate Overlay D…" at bounding box center [150, 76] width 125 height 32
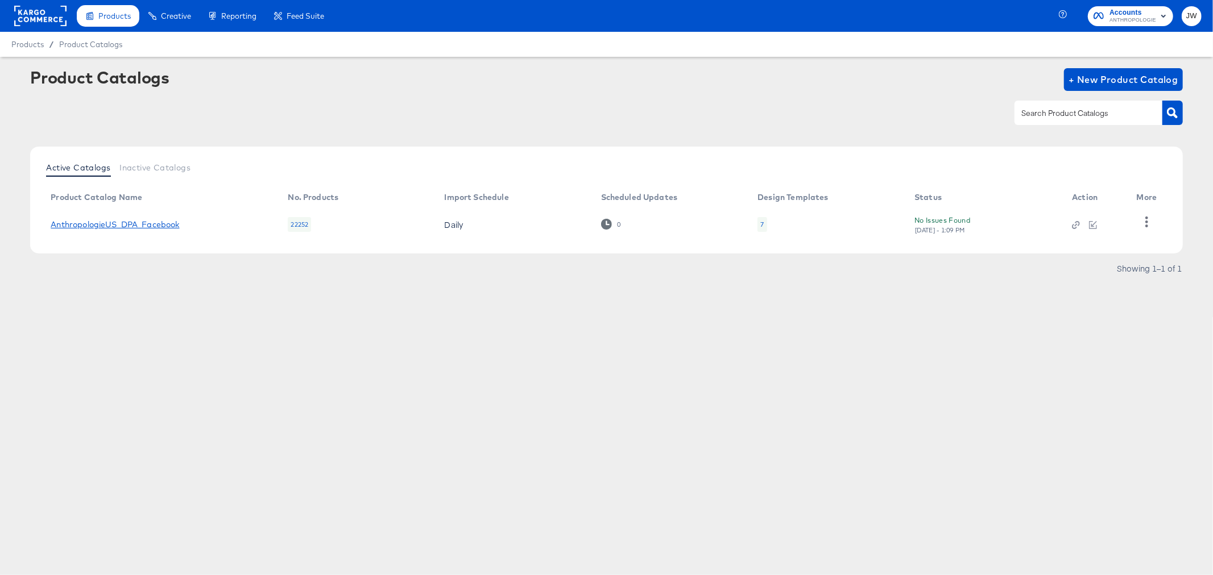
click at [136, 225] on link "AnthropologieUS_DPA_Facebook" at bounding box center [115, 224] width 129 height 9
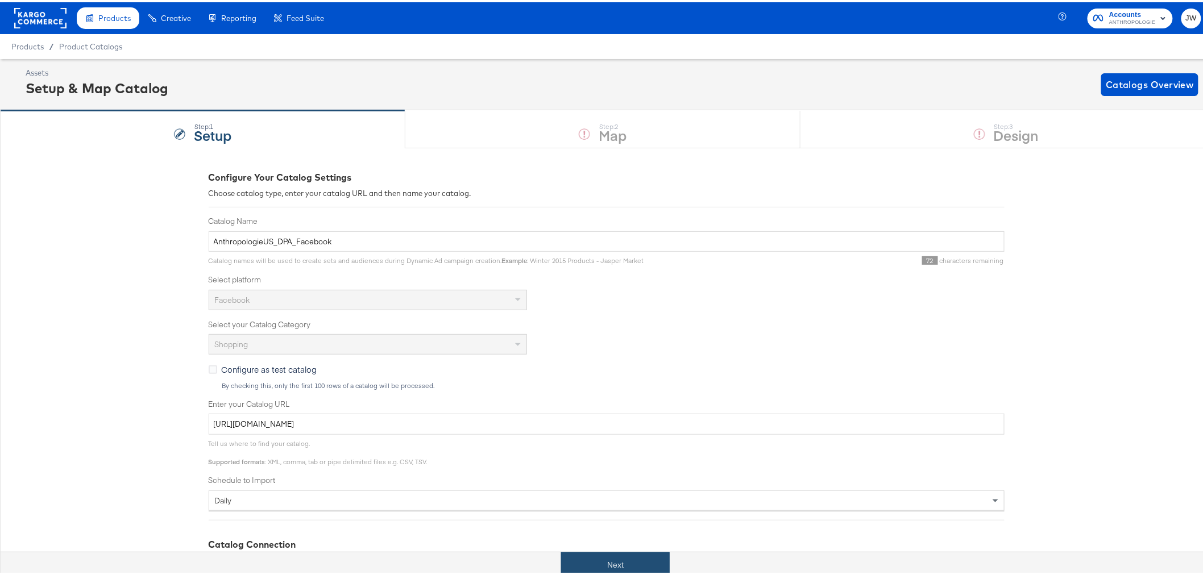
click at [620, 571] on button "Next" at bounding box center [615, 563] width 109 height 26
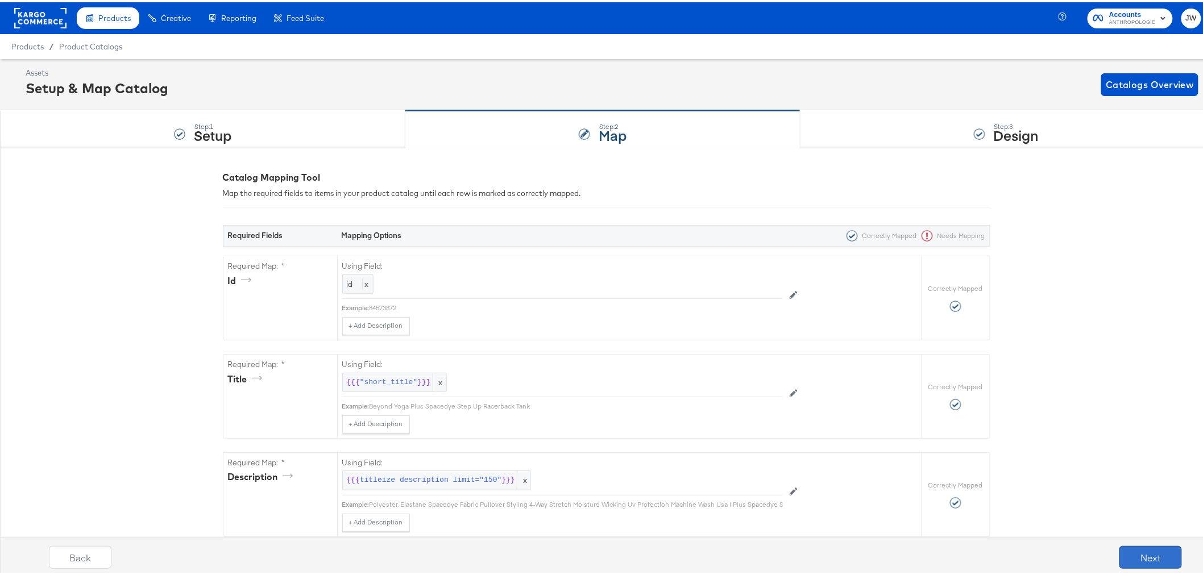
click at [1153, 556] on button "Next" at bounding box center [1151, 555] width 63 height 23
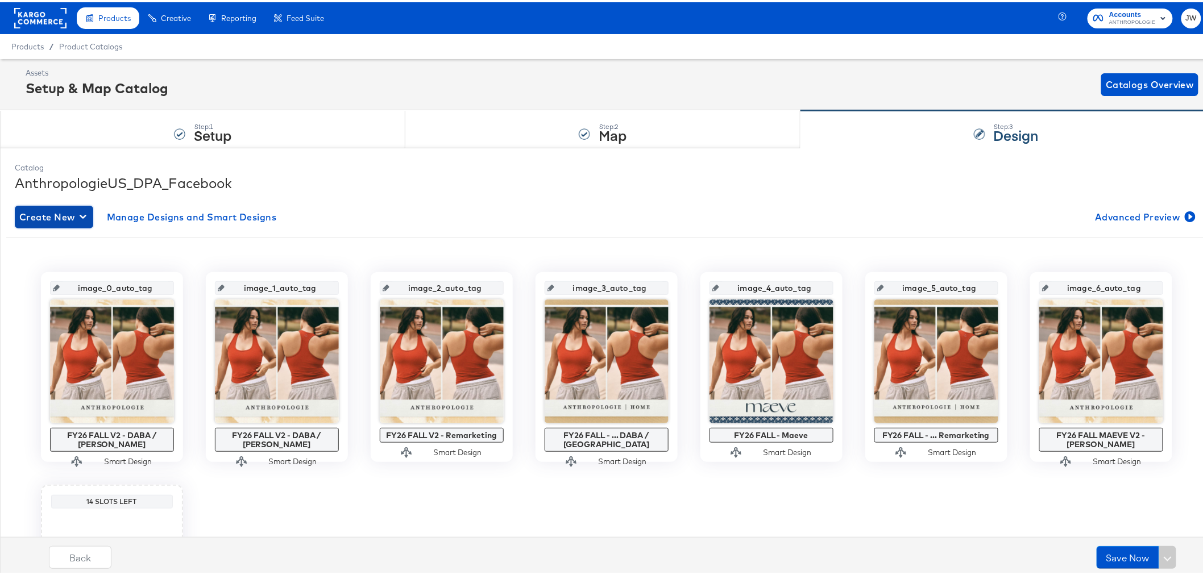
click at [73, 221] on span "Create New" at bounding box center [53, 215] width 69 height 16
click at [103, 260] on div "Create New Smart Design" at bounding box center [76, 260] width 108 height 9
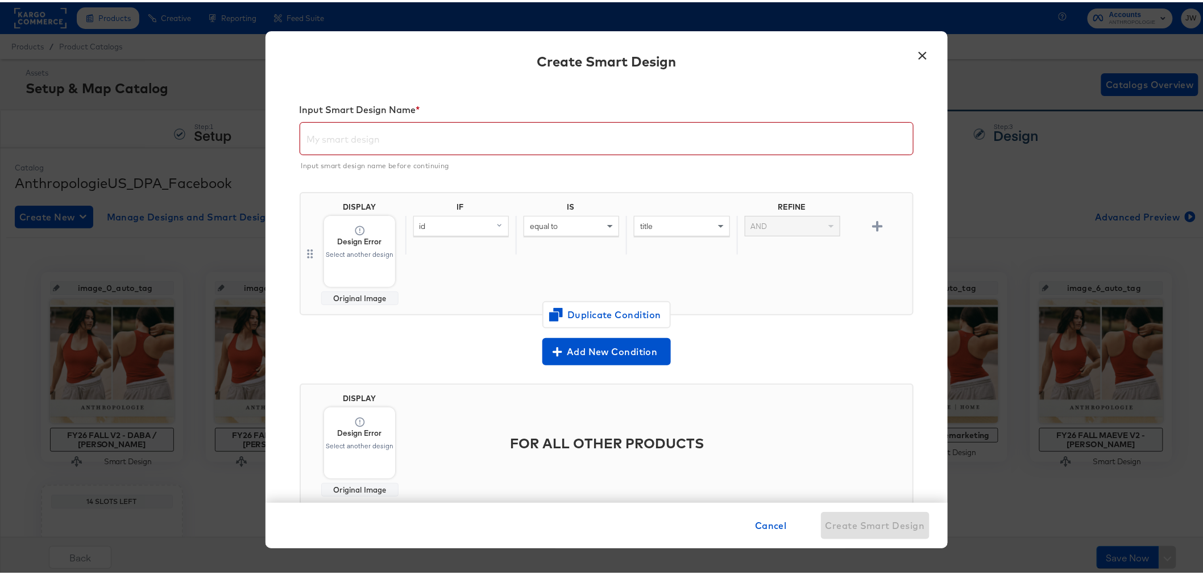
click at [469, 133] on input "text" at bounding box center [606, 132] width 613 height 32
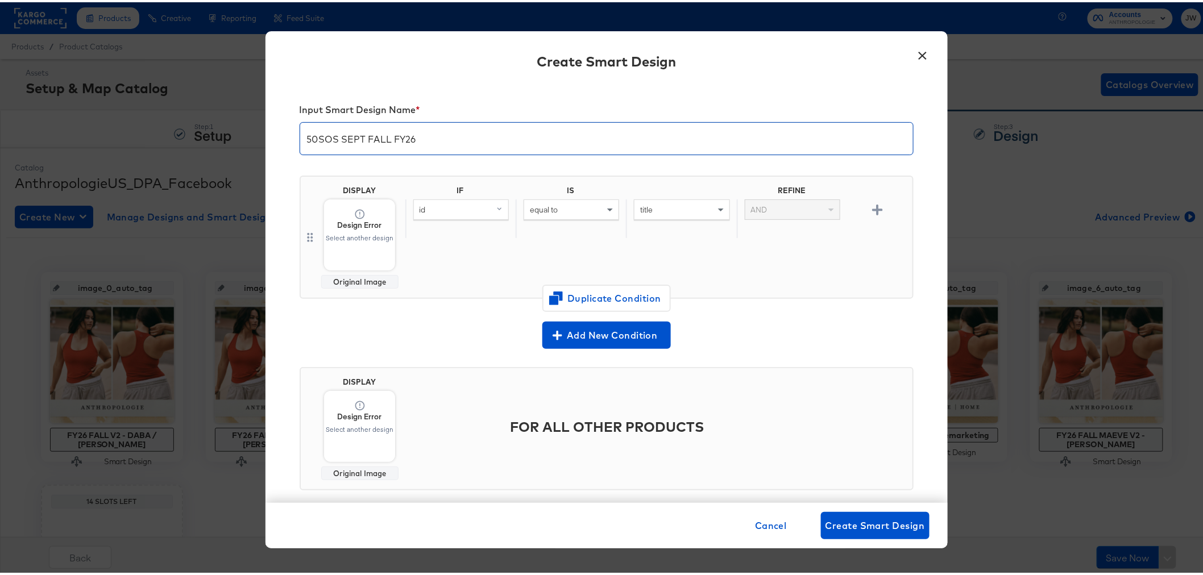
type input "50SOS SEPT FALL FY26"
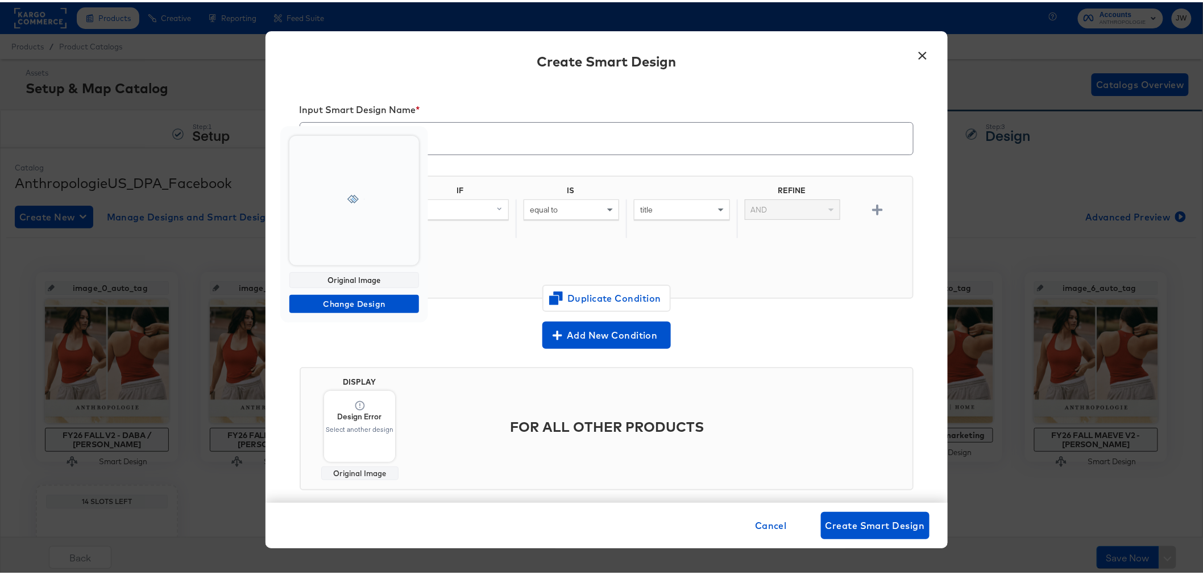
click at [376, 212] on div at bounding box center [354, 199] width 130 height 130
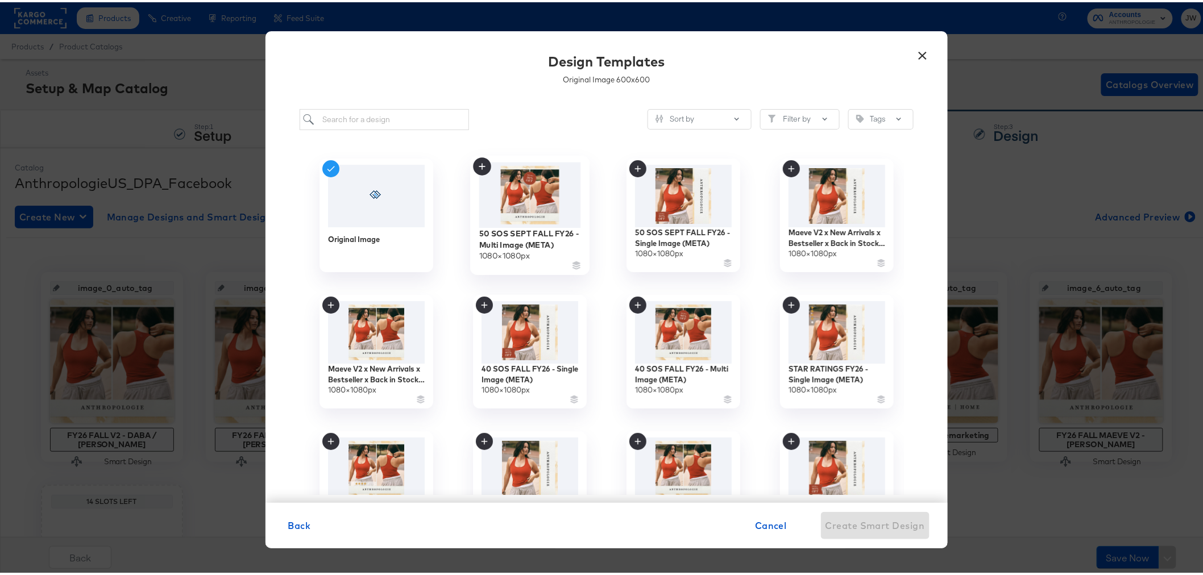
click at [522, 200] on img at bounding box center [530, 192] width 102 height 65
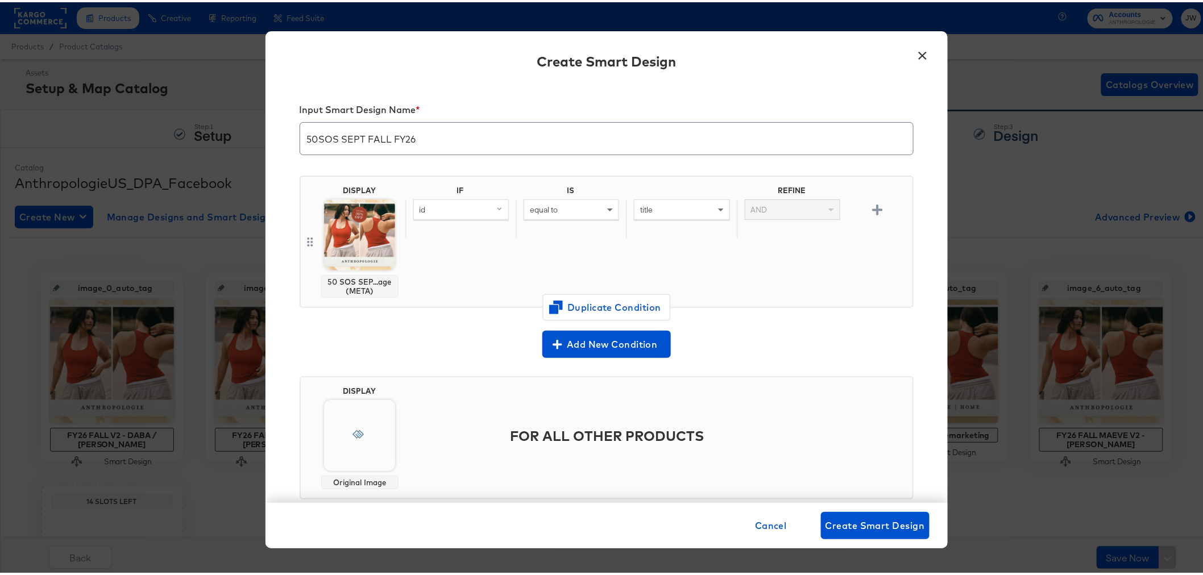
click at [465, 209] on div "id" at bounding box center [461, 207] width 94 height 19
type input "add"
click at [470, 283] on div "additional_image_link" at bounding box center [460, 286] width 86 height 11
click at [577, 209] on div "equal to" at bounding box center [571, 207] width 94 height 19
type input "con"
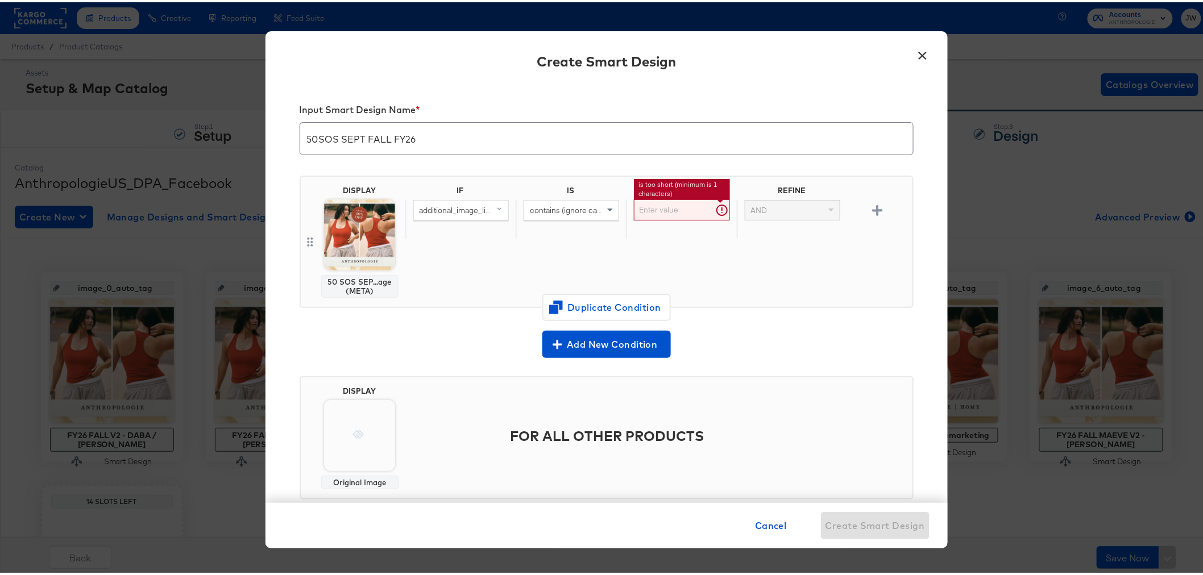
click at [661, 213] on input "text" at bounding box center [682, 207] width 96 height 21
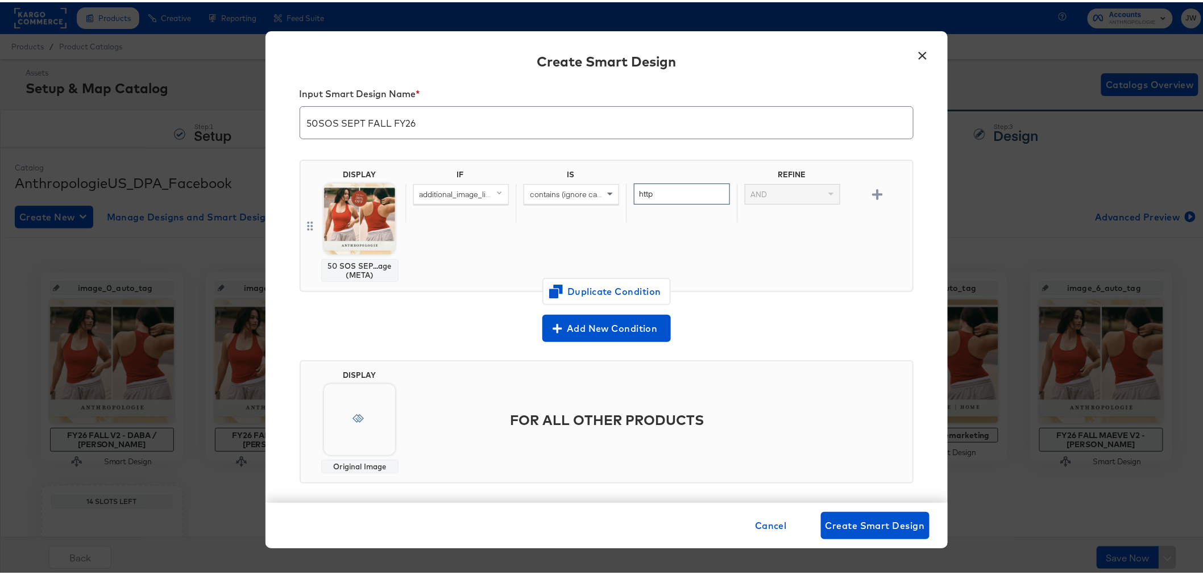
scroll to position [24, 0]
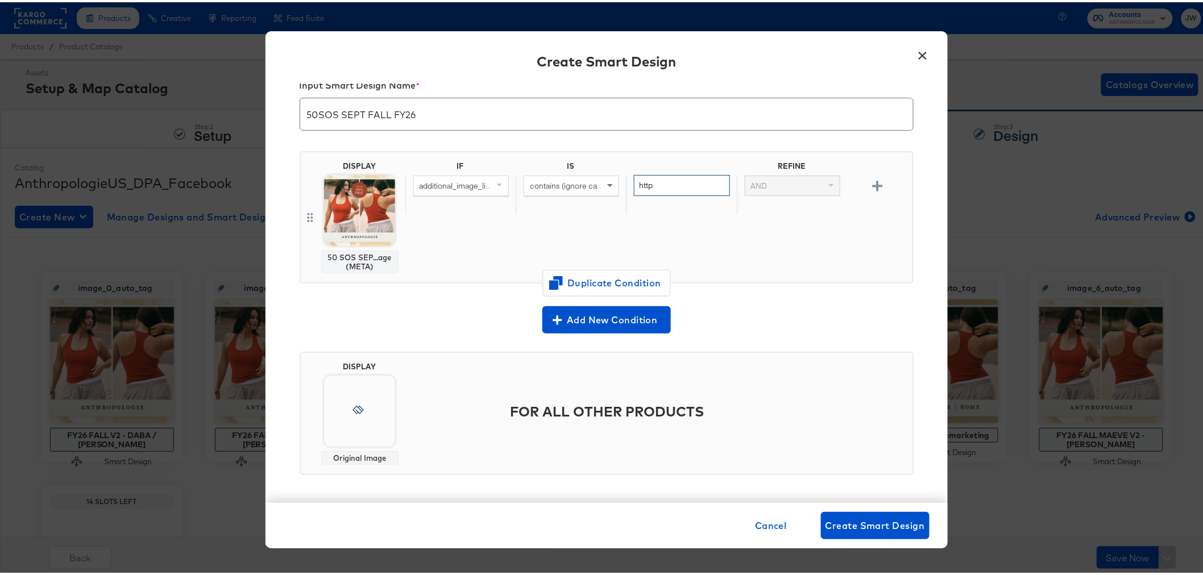
type input "http"
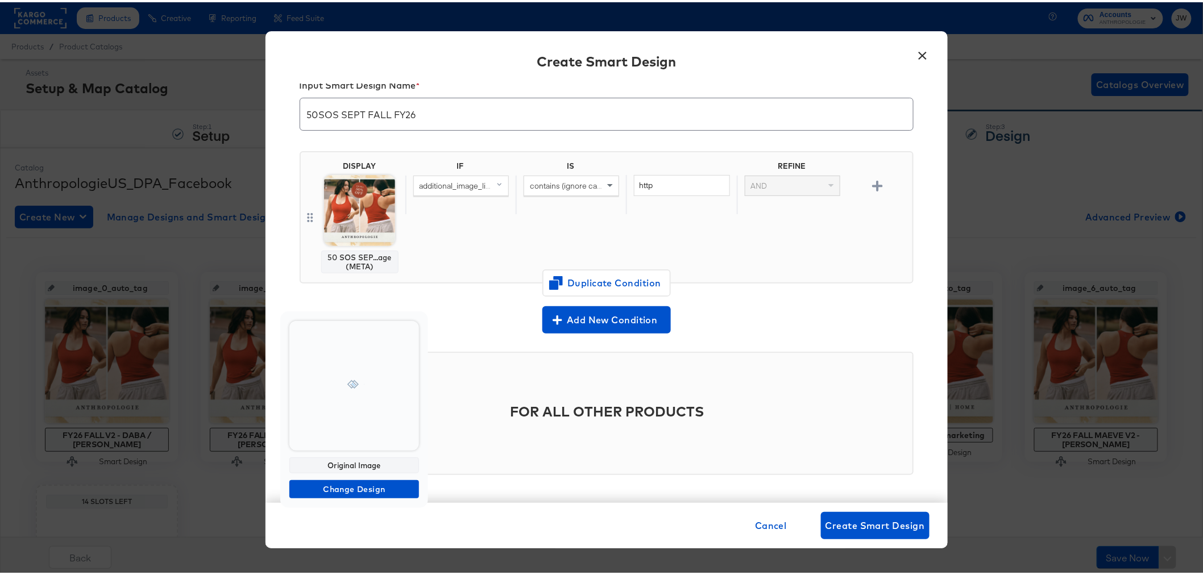
click at [372, 401] on div at bounding box center [354, 384] width 130 height 130
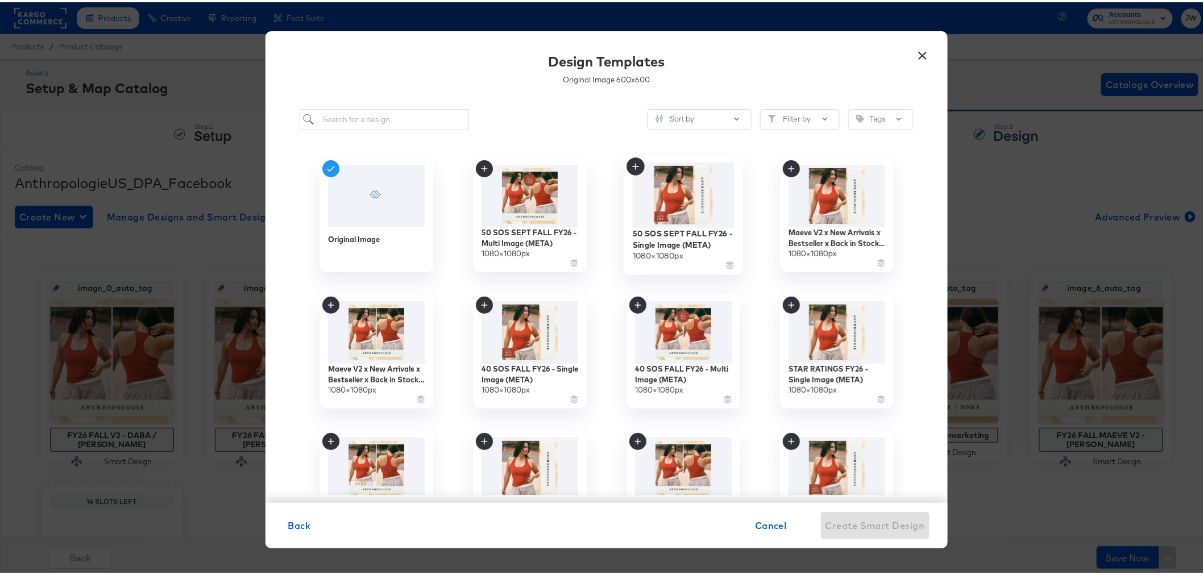
click at [686, 184] on img at bounding box center [683, 192] width 102 height 65
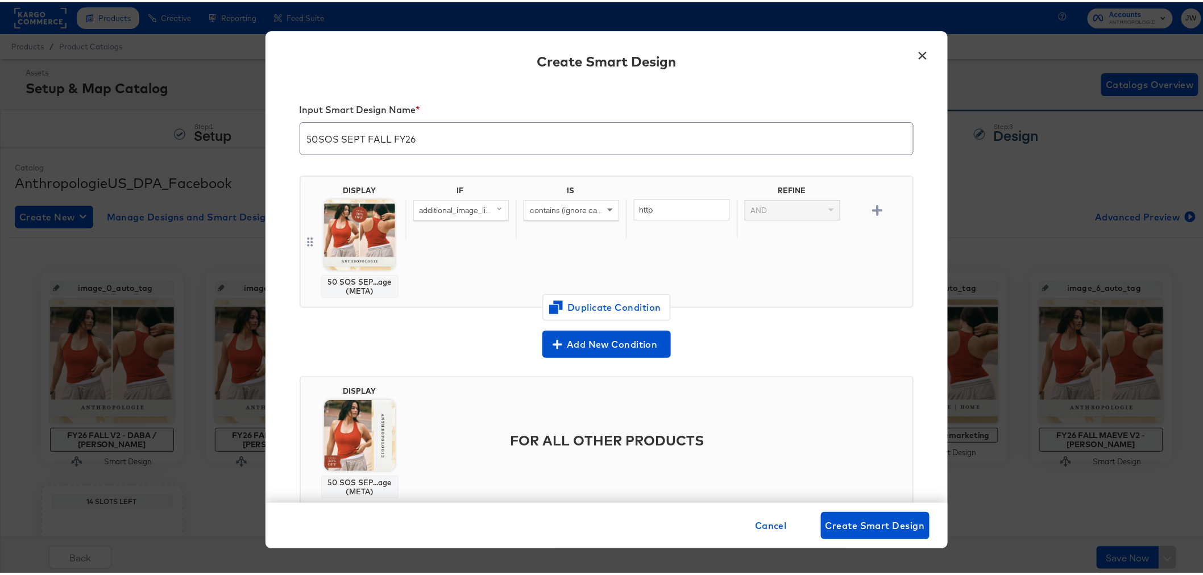
scroll to position [33, 0]
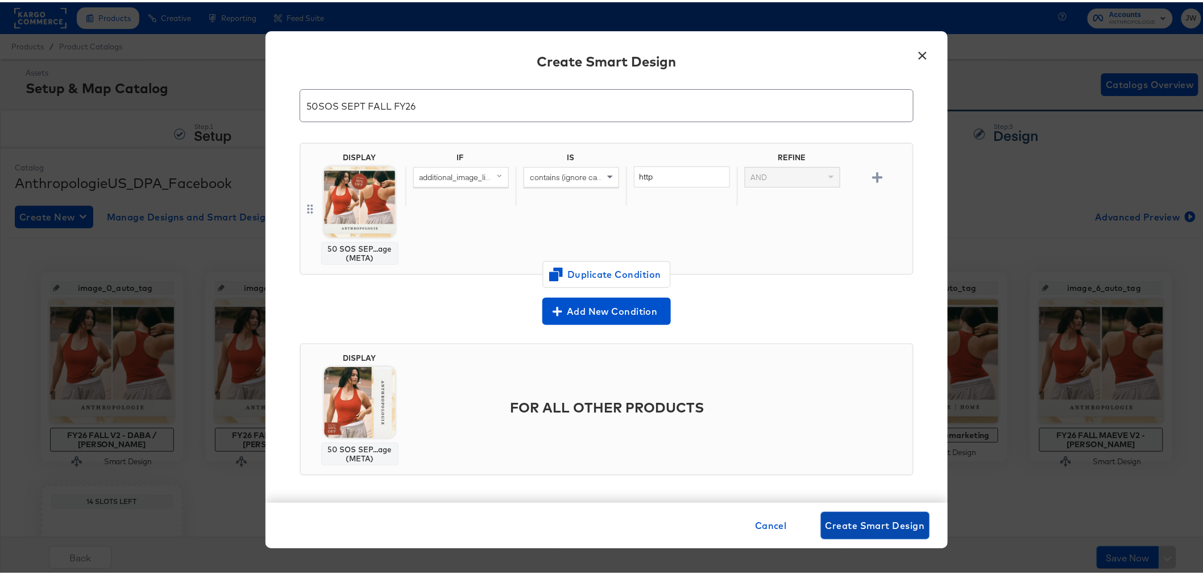
click at [891, 528] on span "Create Smart Design" at bounding box center [876, 524] width 100 height 16
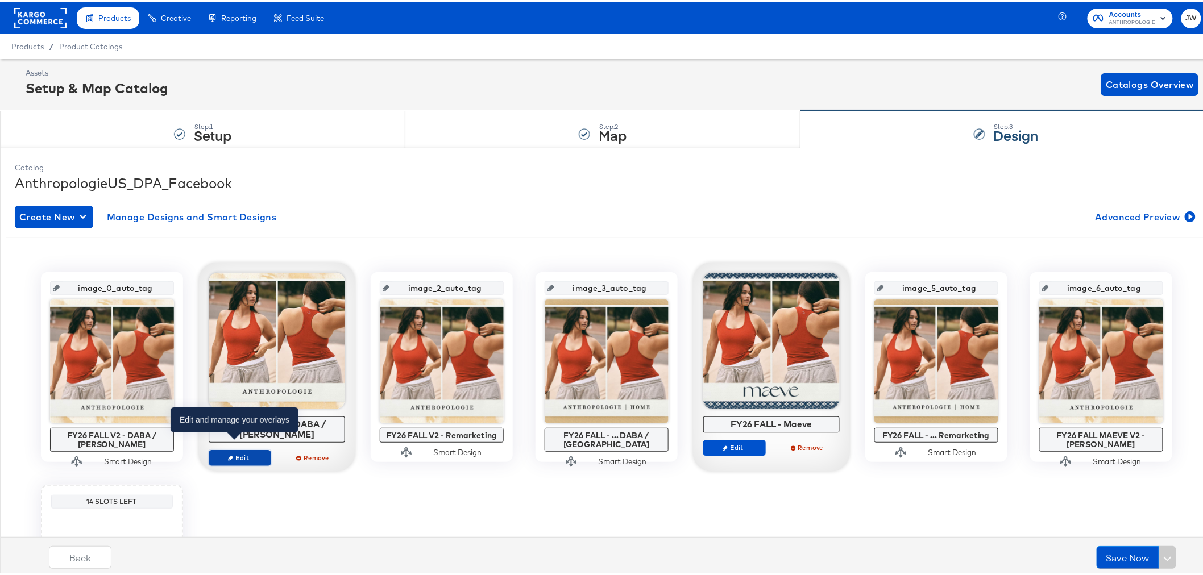
click at [254, 452] on span "Edit" at bounding box center [239, 456] width 52 height 9
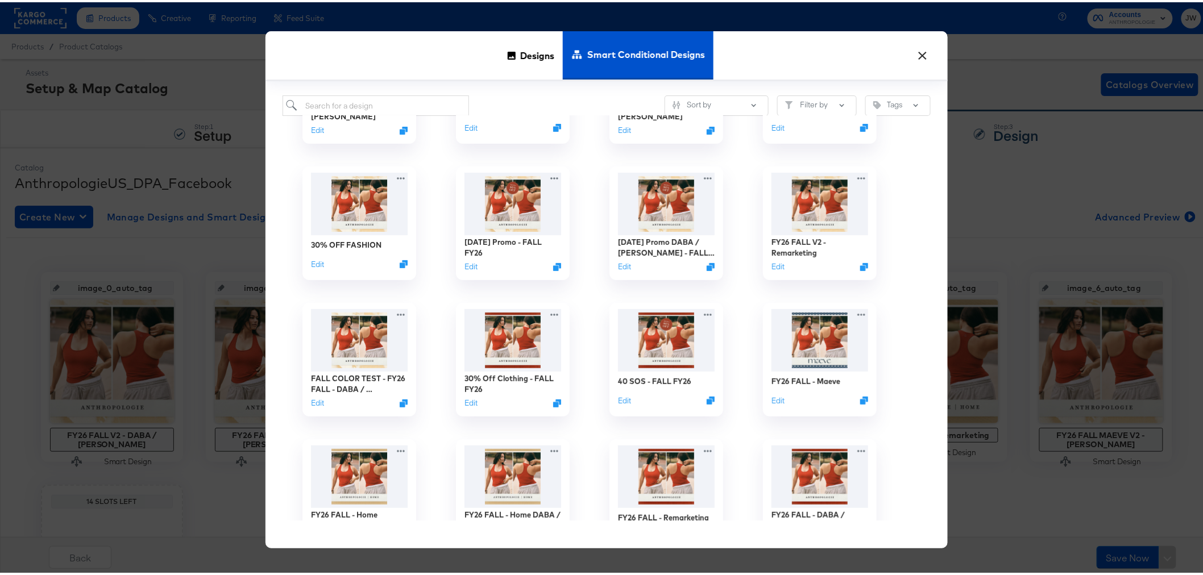
scroll to position [0, 0]
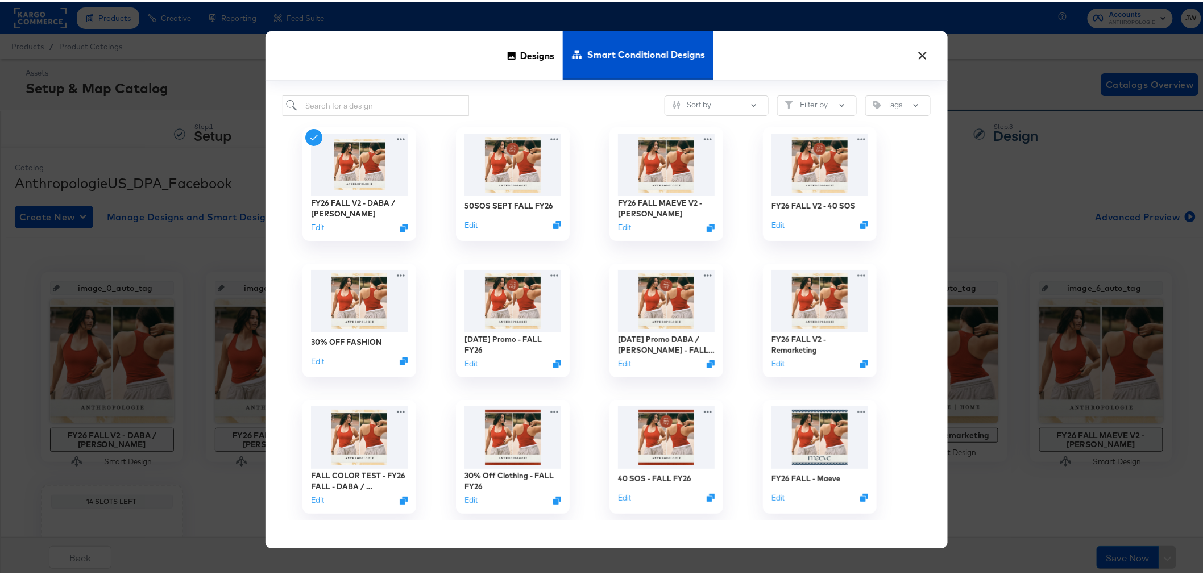
click at [922, 55] on button "×" at bounding box center [923, 50] width 20 height 20
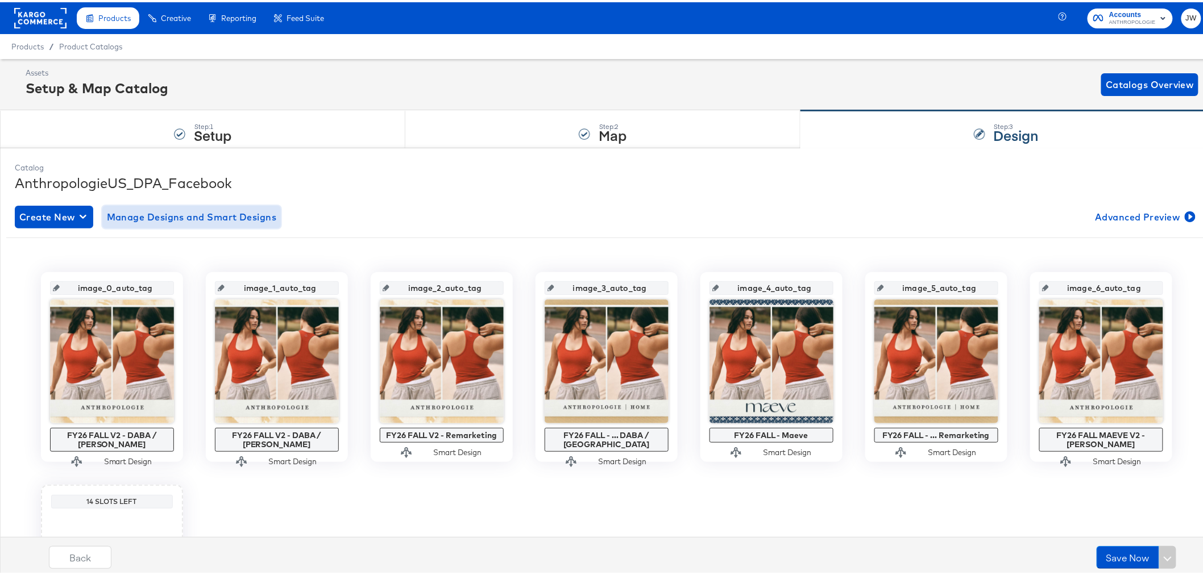
click at [238, 220] on span "Manage Designs and Smart Designs" at bounding box center [192, 215] width 170 height 16
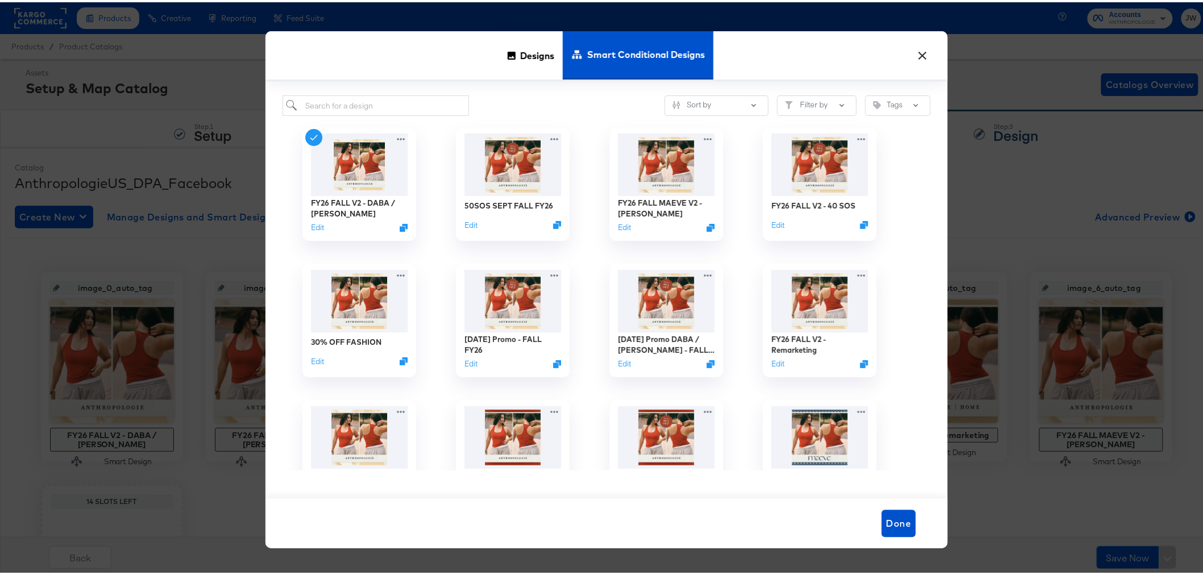
click at [924, 55] on button "×" at bounding box center [923, 50] width 20 height 20
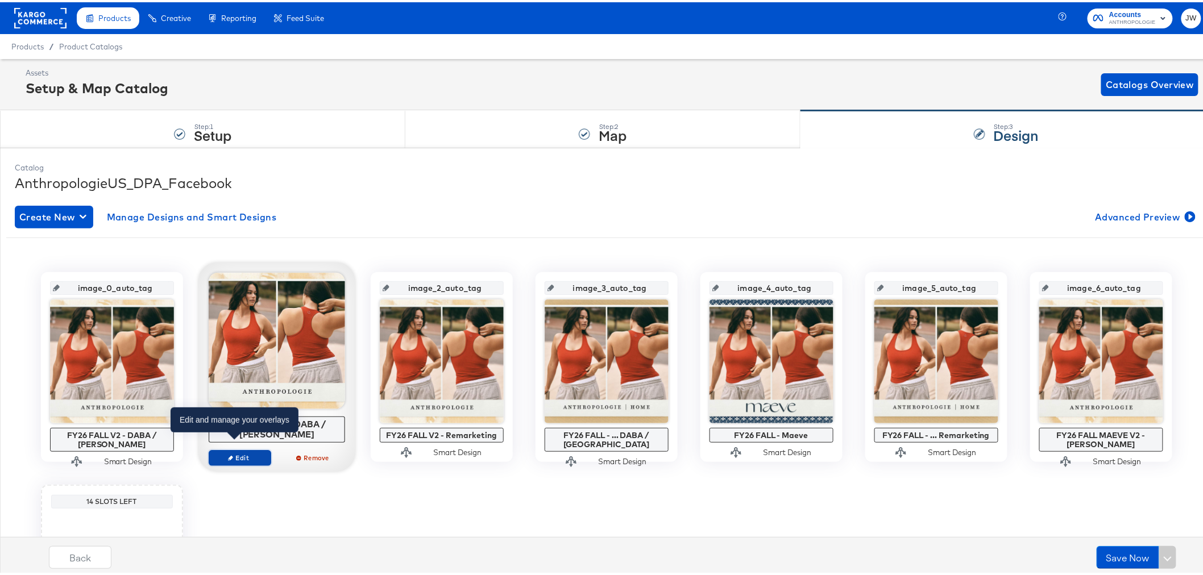
click at [252, 451] on button "Edit" at bounding box center [240, 456] width 63 height 16
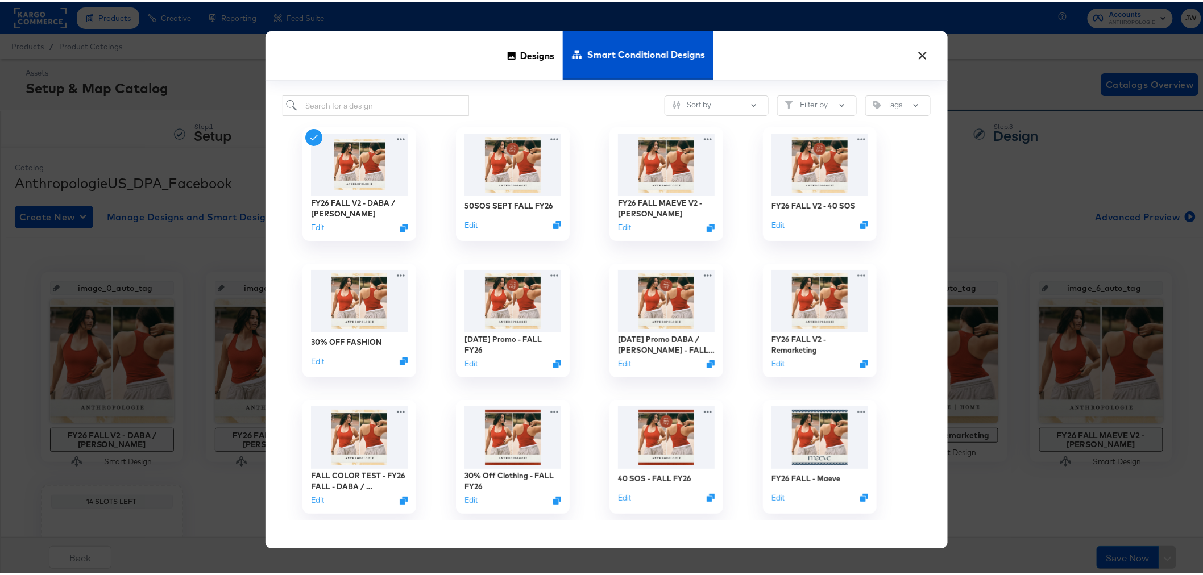
click at [922, 49] on button "×" at bounding box center [923, 50] width 20 height 20
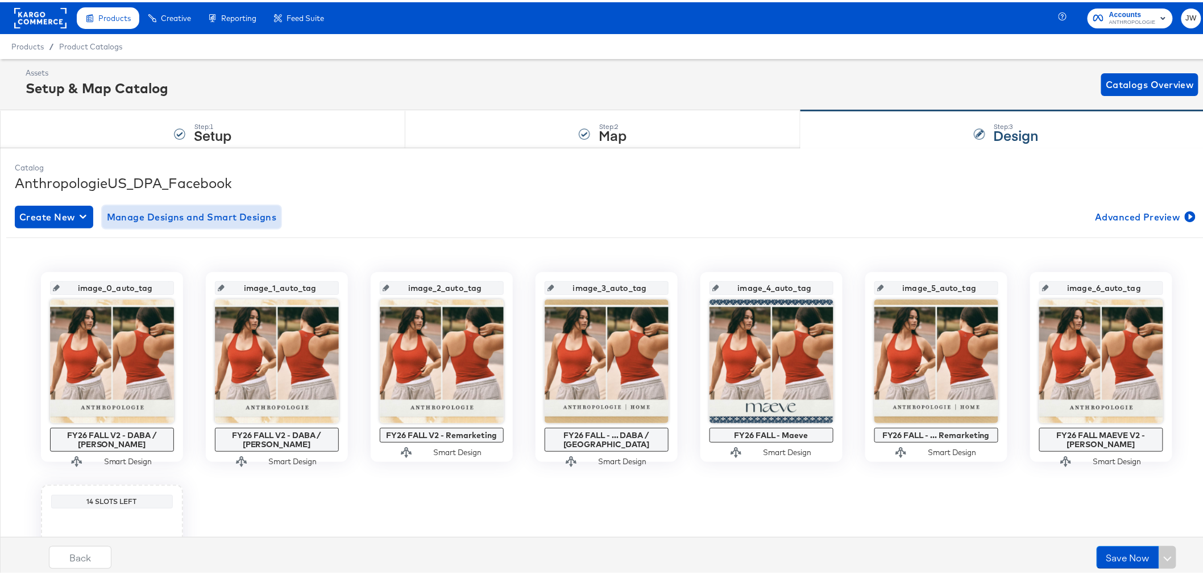
click at [228, 217] on span "Manage Designs and Smart Designs" at bounding box center [192, 215] width 170 height 16
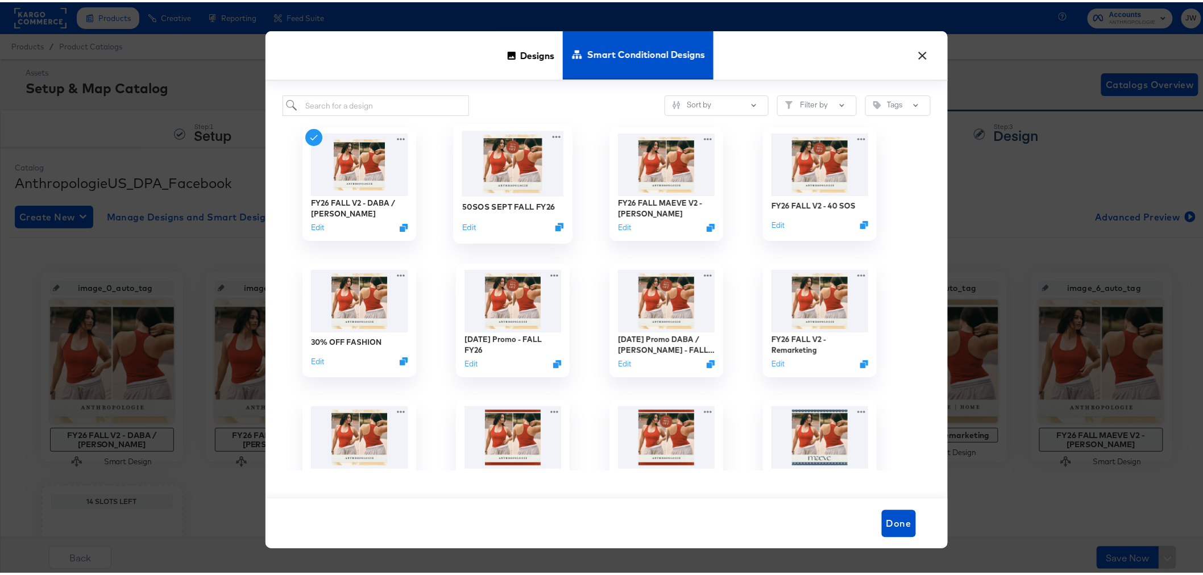
click at [507, 168] on img at bounding box center [513, 161] width 102 height 65
click at [496, 179] on img at bounding box center [513, 161] width 102 height 65
click at [536, 187] on img at bounding box center [513, 161] width 102 height 65
click at [529, 163] on img at bounding box center [513, 161] width 102 height 65
click at [651, 167] on img at bounding box center [666, 161] width 102 height 65
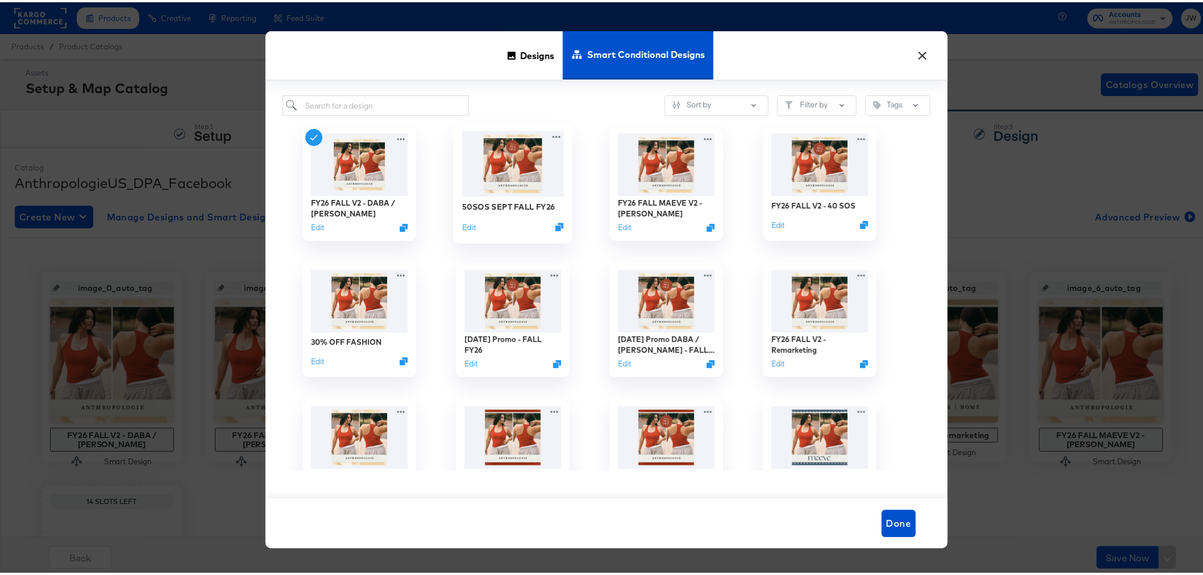
click at [493, 166] on img at bounding box center [513, 161] width 102 height 65
click at [538, 59] on span "Designs" at bounding box center [537, 53] width 34 height 50
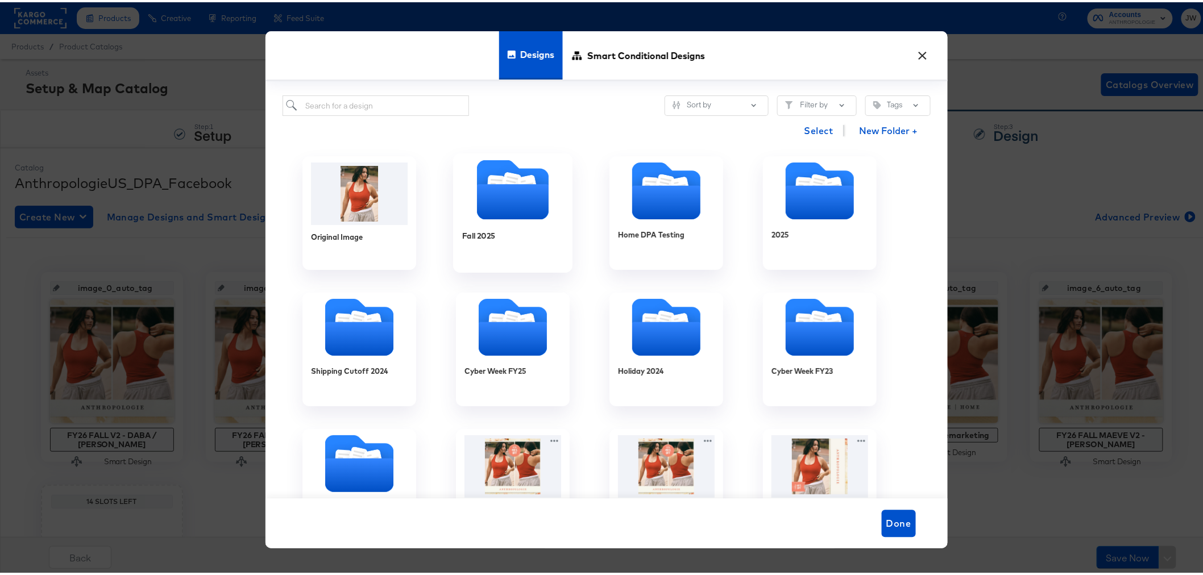
click at [532, 196] on icon "Folder" at bounding box center [513, 199] width 72 height 35
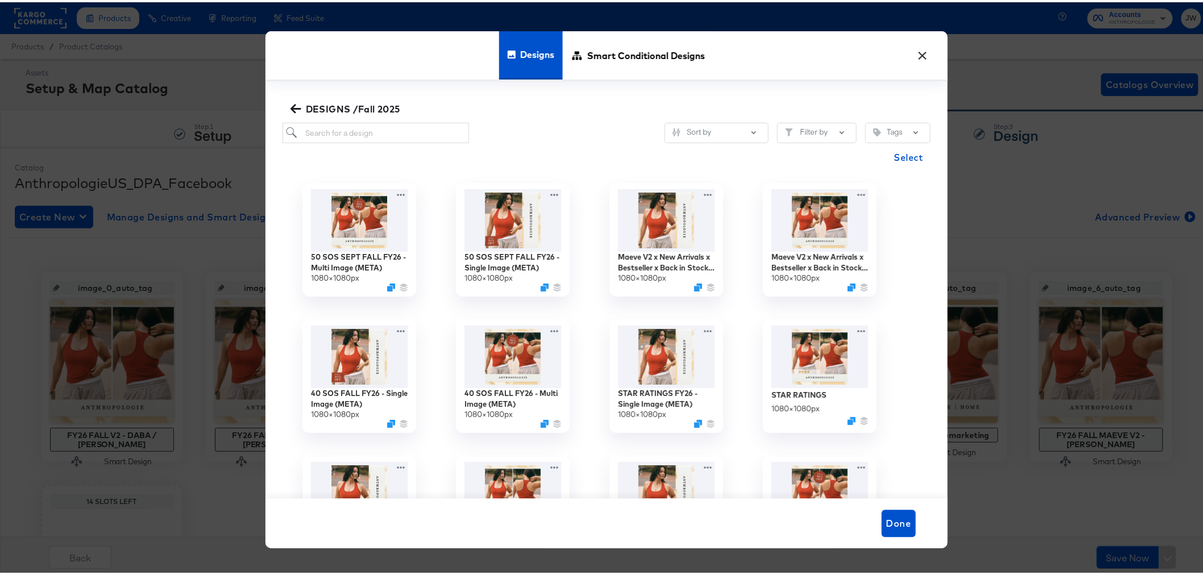
drag, startPoint x: 288, startPoint y: 101, endPoint x: 573, endPoint y: 100, distance: 284.9
click at [291, 101] on icon "button" at bounding box center [296, 106] width 11 height 11
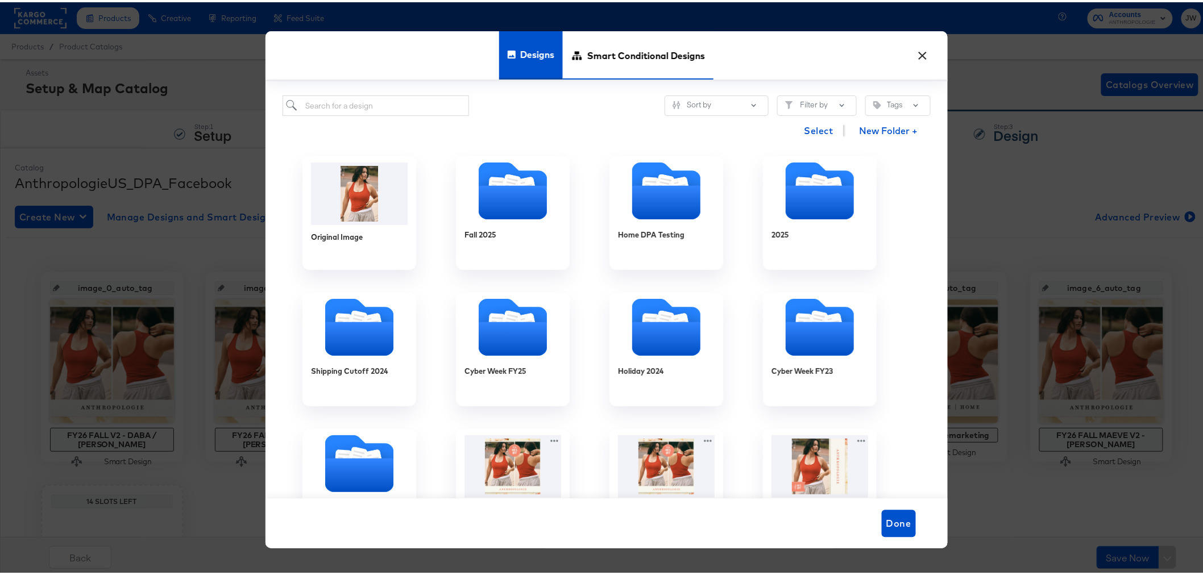
click at [636, 53] on span "Smart Conditional Designs" at bounding box center [646, 53] width 118 height 50
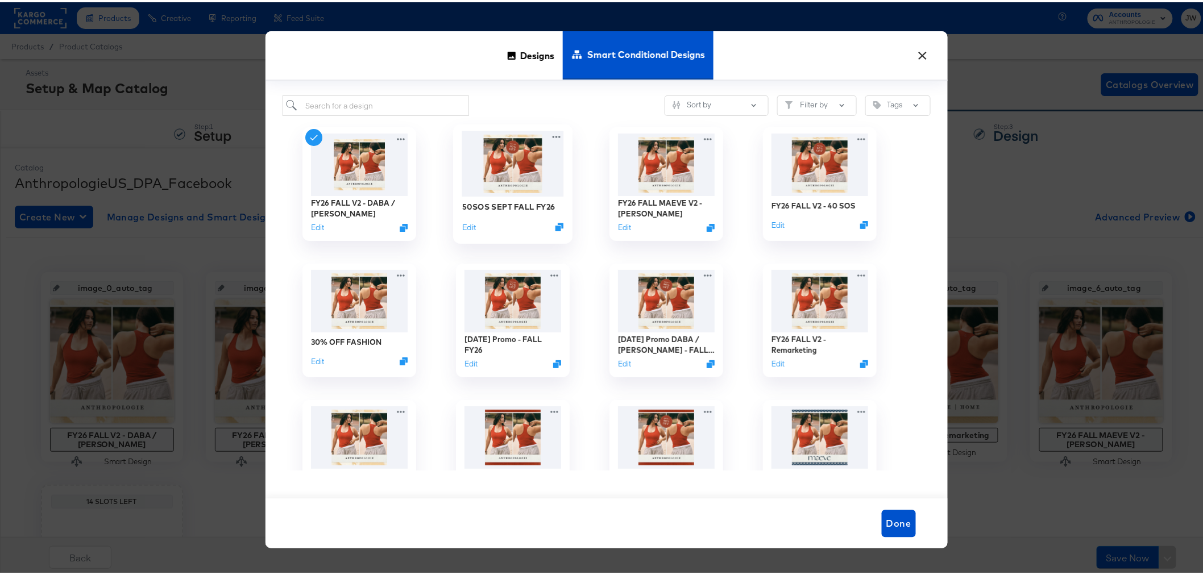
click at [526, 177] on img at bounding box center [513, 161] width 102 height 65
click at [486, 168] on img at bounding box center [513, 161] width 102 height 65
click at [928, 51] on button "×" at bounding box center [923, 50] width 20 height 20
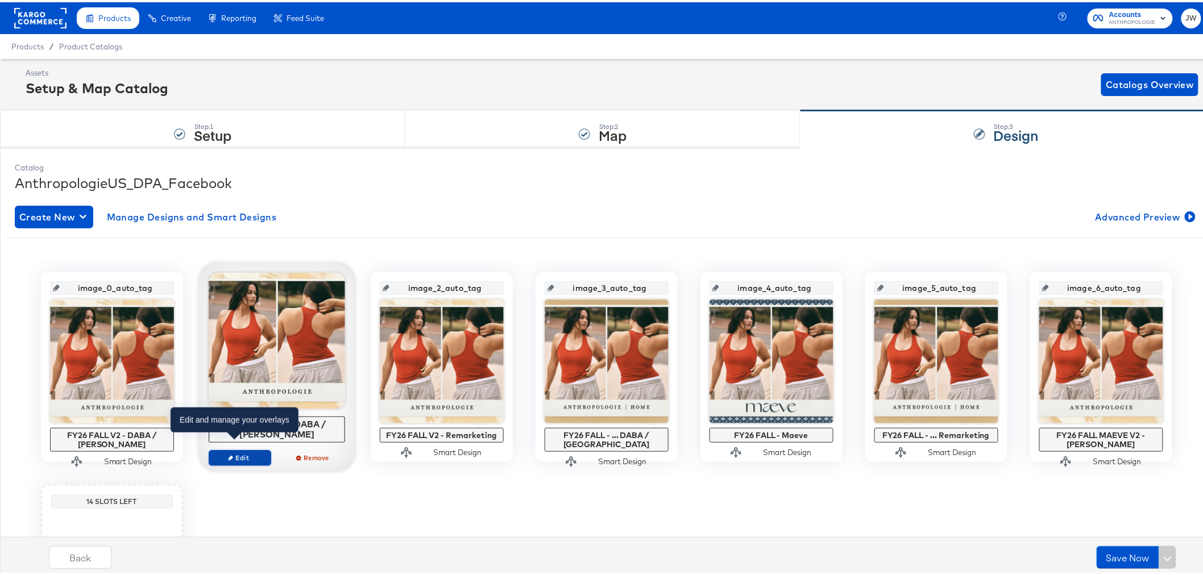
click at [245, 452] on span "Edit" at bounding box center [239, 456] width 52 height 9
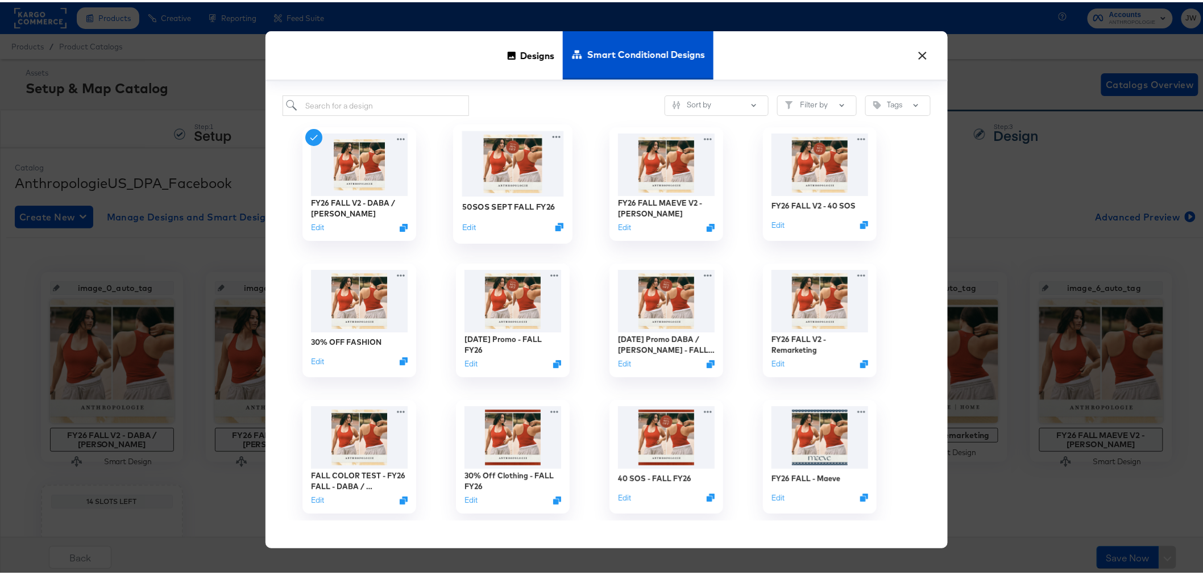
click at [514, 150] on img at bounding box center [513, 161] width 102 height 65
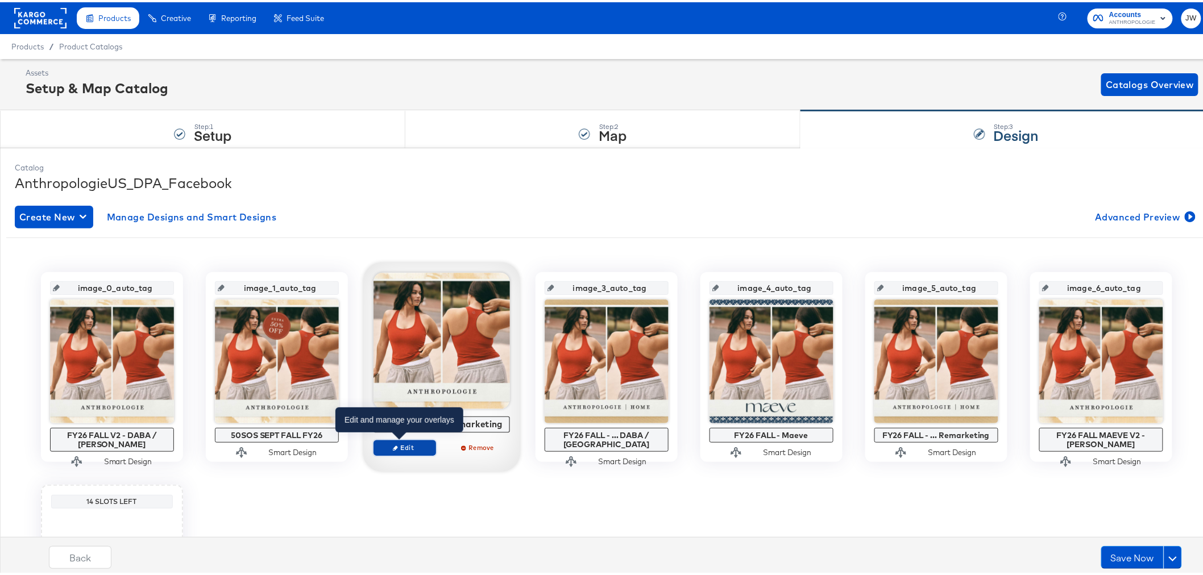
click at [405, 448] on span "Edit" at bounding box center [404, 445] width 52 height 9
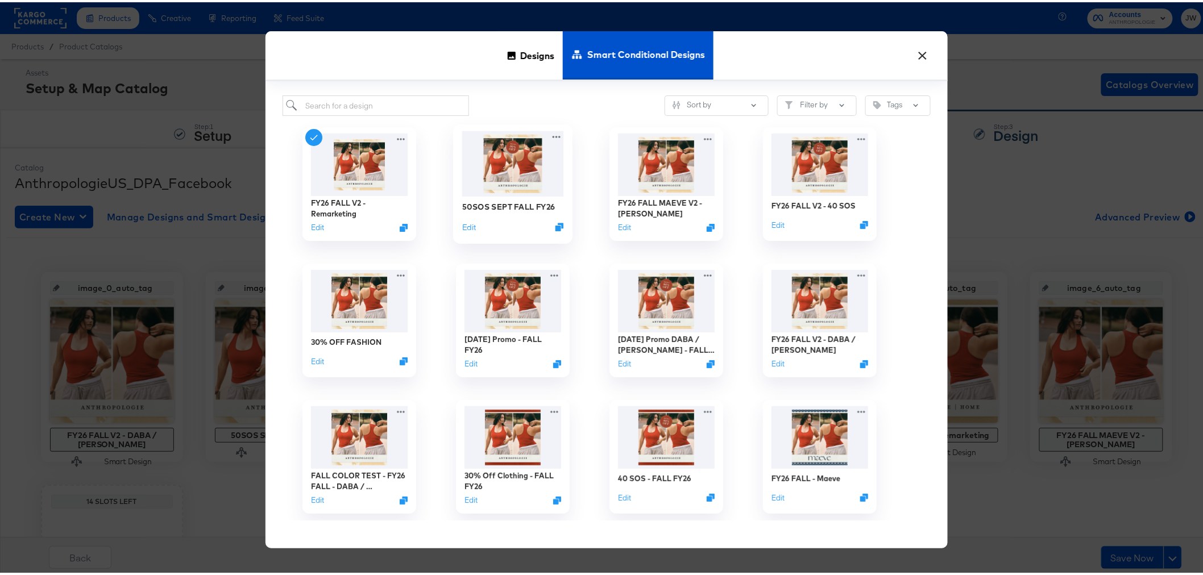
click at [530, 178] on img at bounding box center [513, 161] width 102 height 65
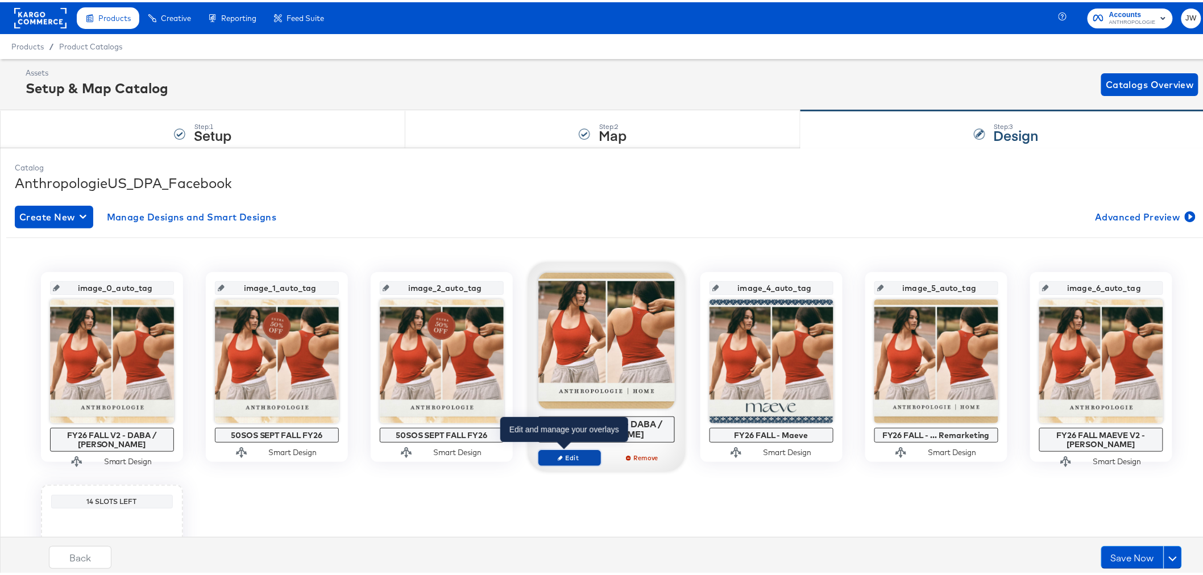
click at [570, 454] on span "Edit" at bounding box center [569, 456] width 52 height 9
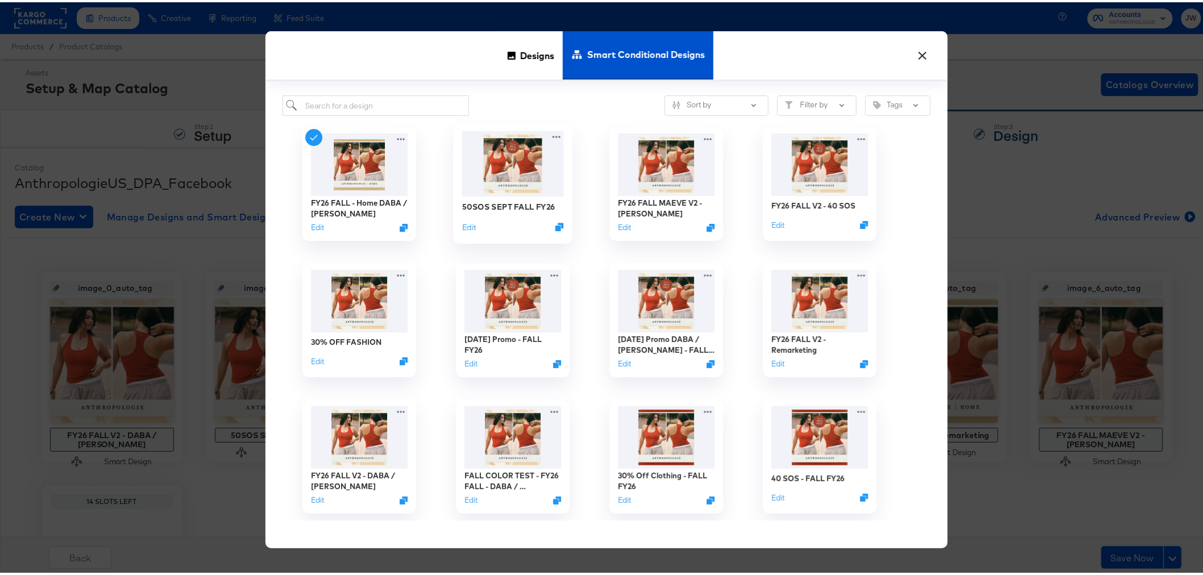
click at [525, 166] on img at bounding box center [513, 161] width 102 height 65
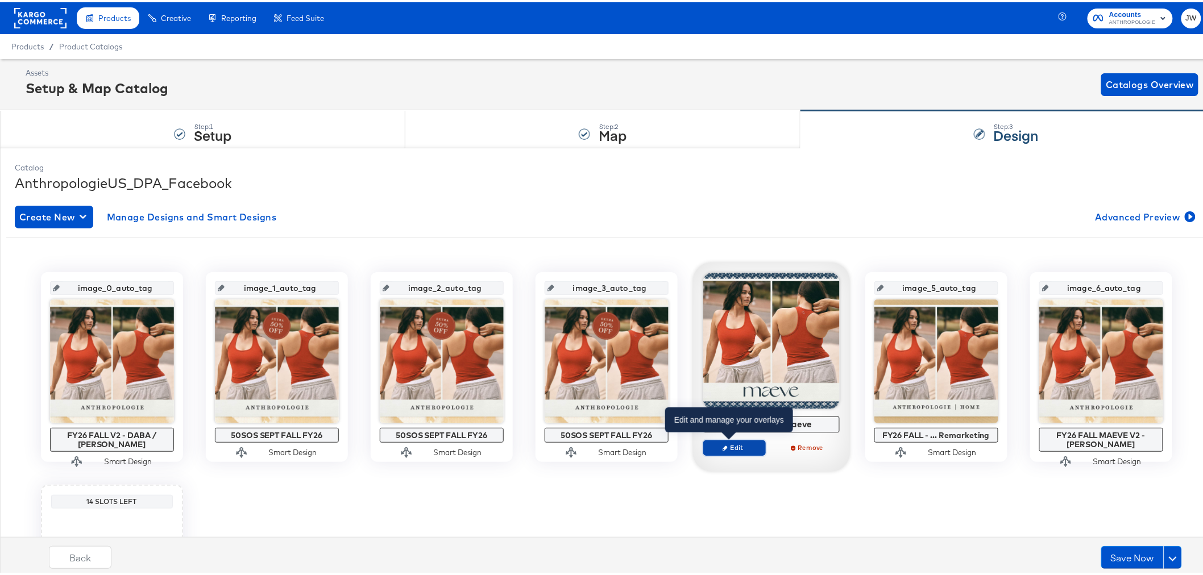
click at [742, 450] on span "Edit" at bounding box center [734, 445] width 52 height 9
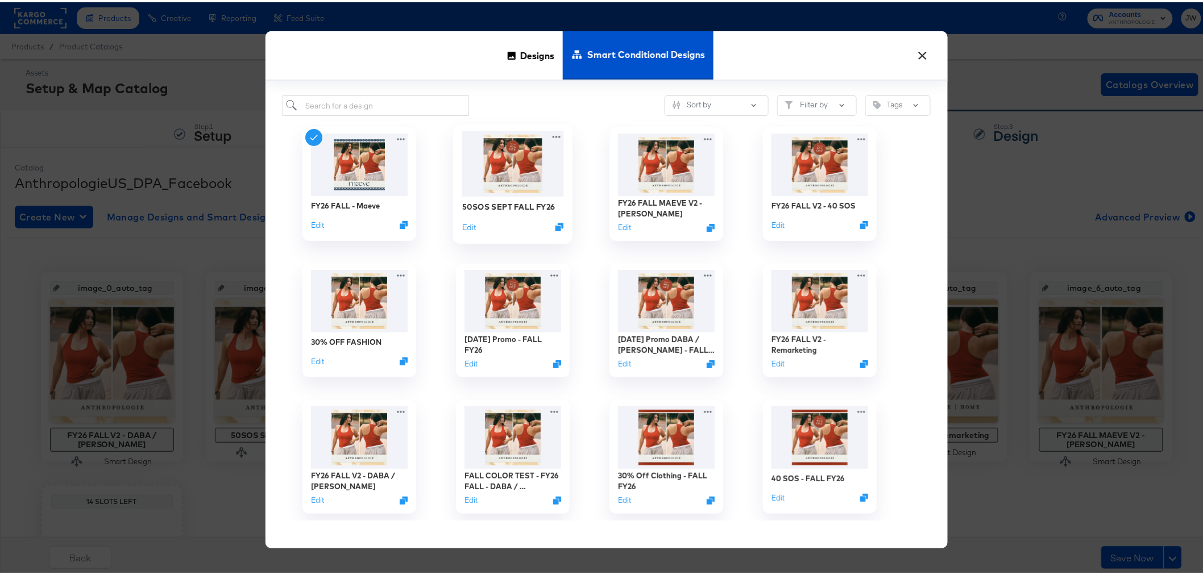
click at [510, 184] on img at bounding box center [513, 161] width 102 height 65
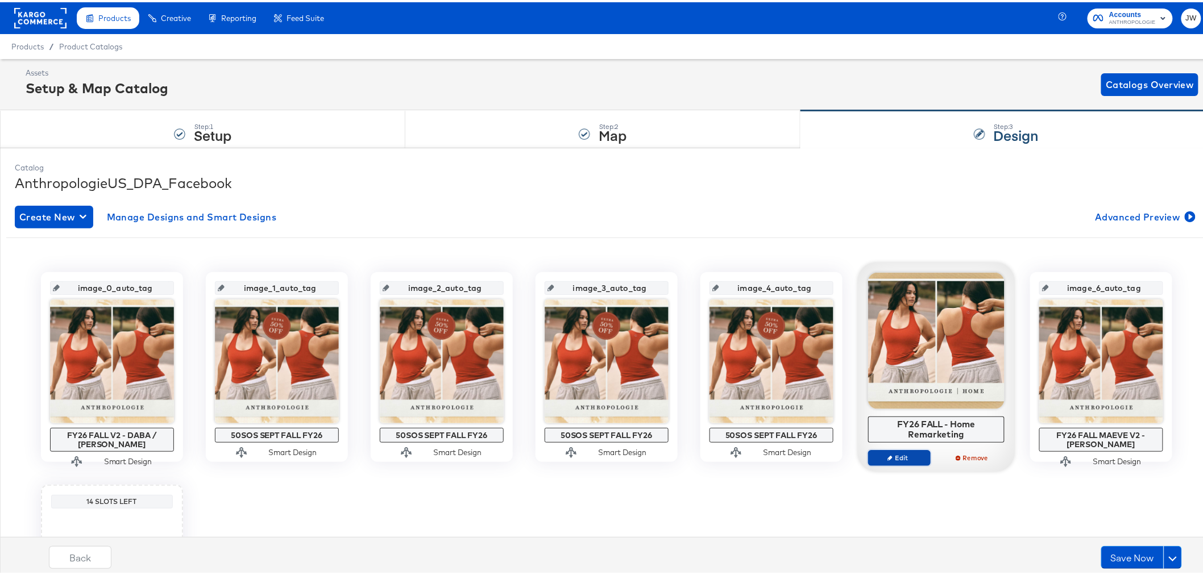
click at [905, 453] on span "Edit" at bounding box center [899, 456] width 52 height 9
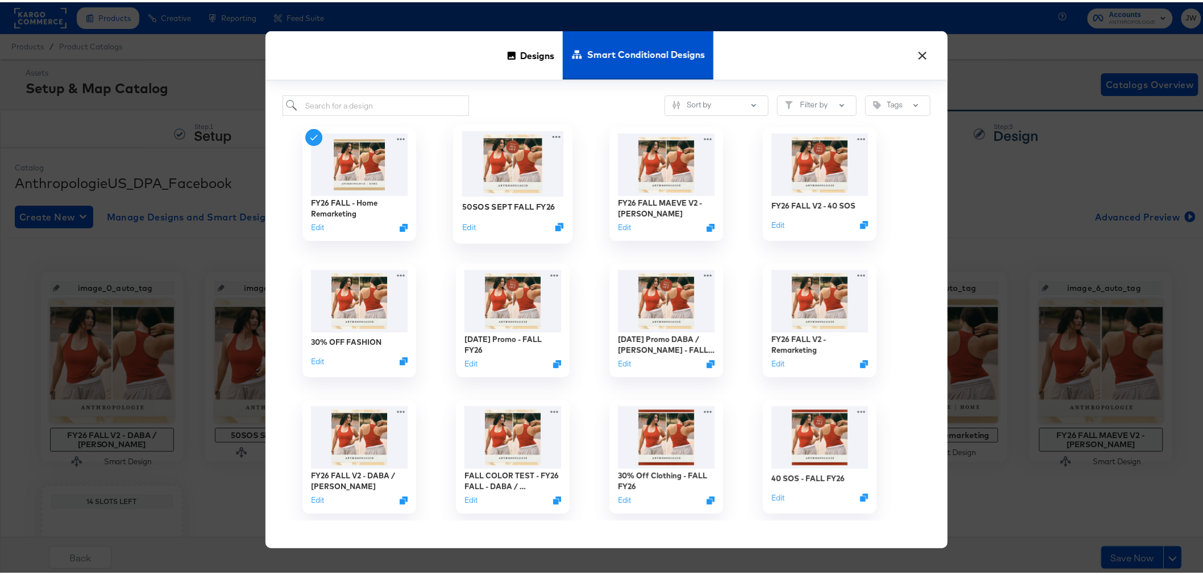
click at [507, 157] on img at bounding box center [513, 161] width 102 height 65
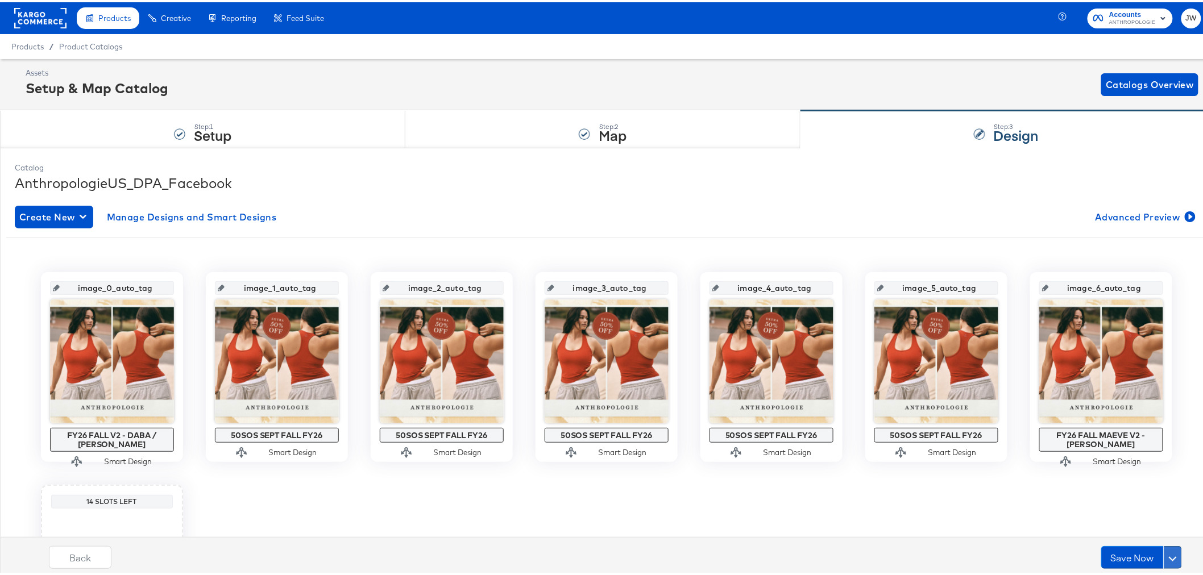
click at [1168, 556] on button at bounding box center [1173, 555] width 18 height 23
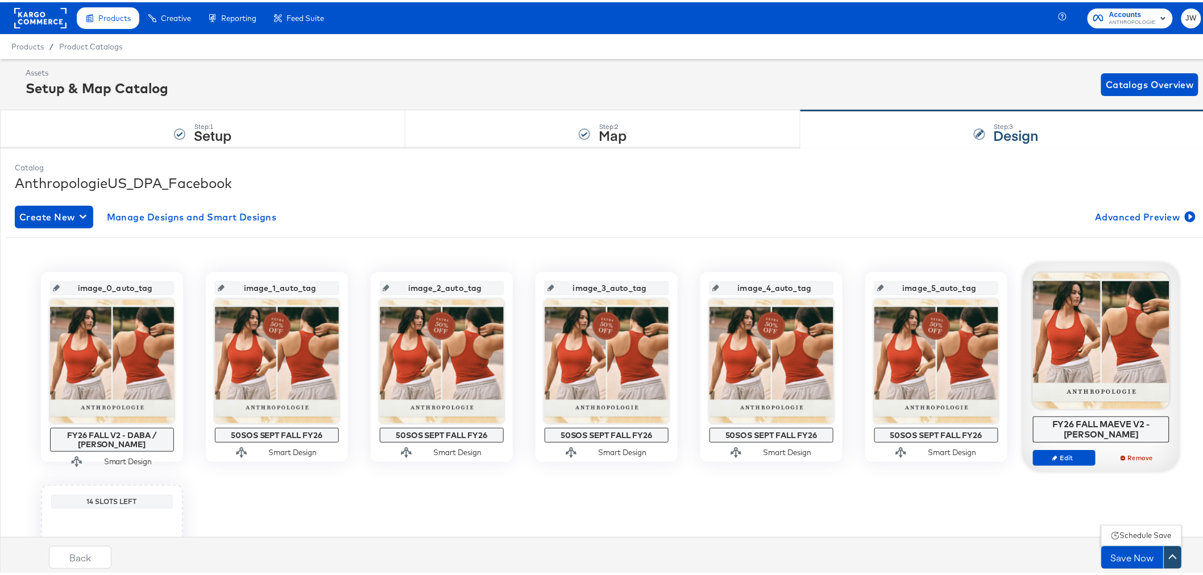
click at [1113, 527] on button "Schedule Save" at bounding box center [1142, 533] width 81 height 21
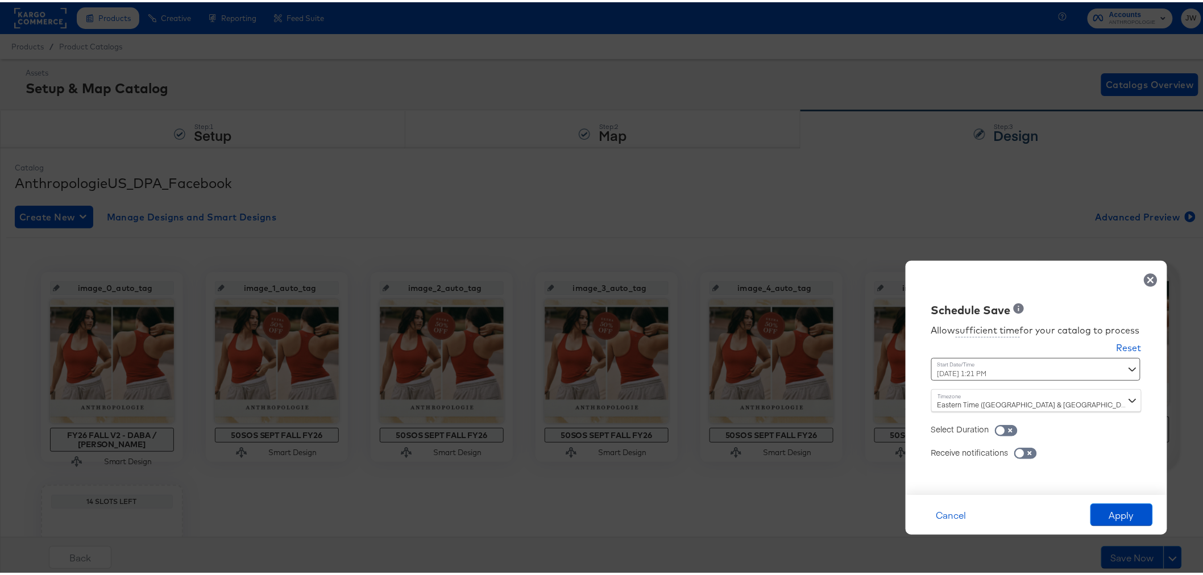
click at [1118, 367] on div "Time : September 25th 2025 1:21 PM ‹ September 2025 › Su Mo Tu We Th Fr Sa 31 1…" at bounding box center [1036, 371] width 210 height 31
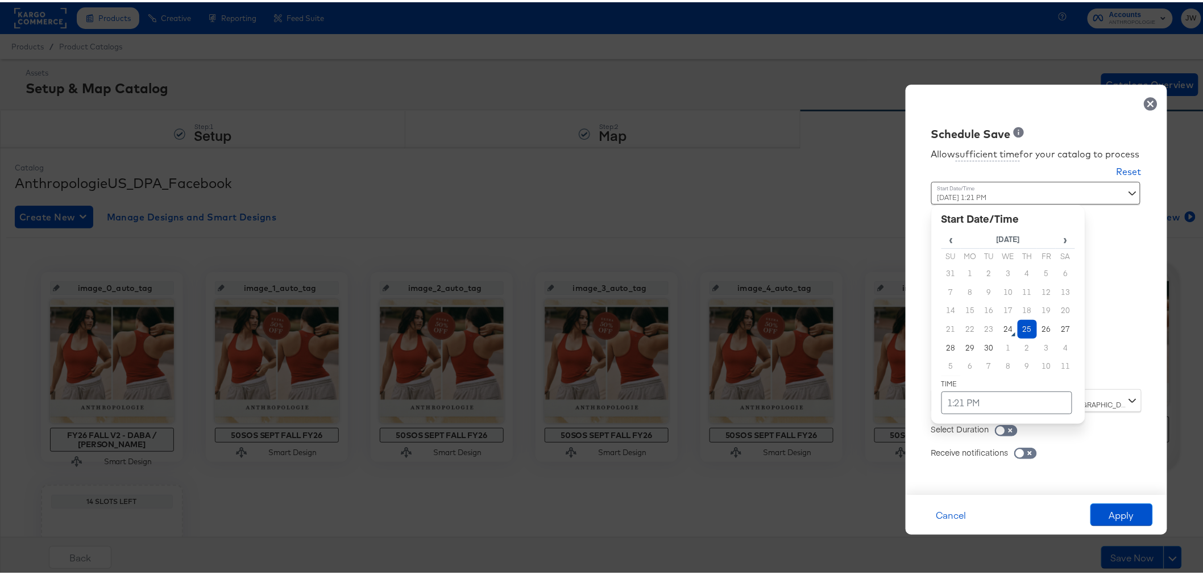
click at [1019, 330] on td "25" at bounding box center [1027, 327] width 19 height 19
click at [945, 402] on td "1:21 PM" at bounding box center [1007, 401] width 131 height 23
click at [976, 281] on span "▲" at bounding box center [985, 281] width 23 height 23
click at [975, 323] on span "▼" at bounding box center [985, 315] width 23 height 23
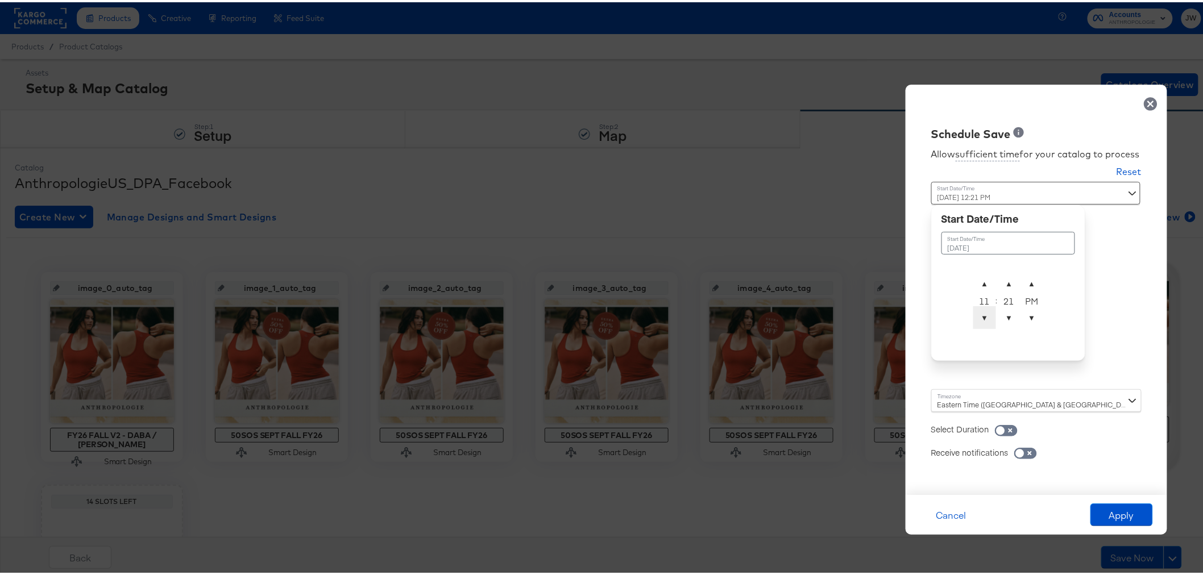
click at [975, 323] on span "▼" at bounding box center [985, 315] width 23 height 23
click at [998, 276] on span "▲" at bounding box center [1009, 281] width 23 height 23
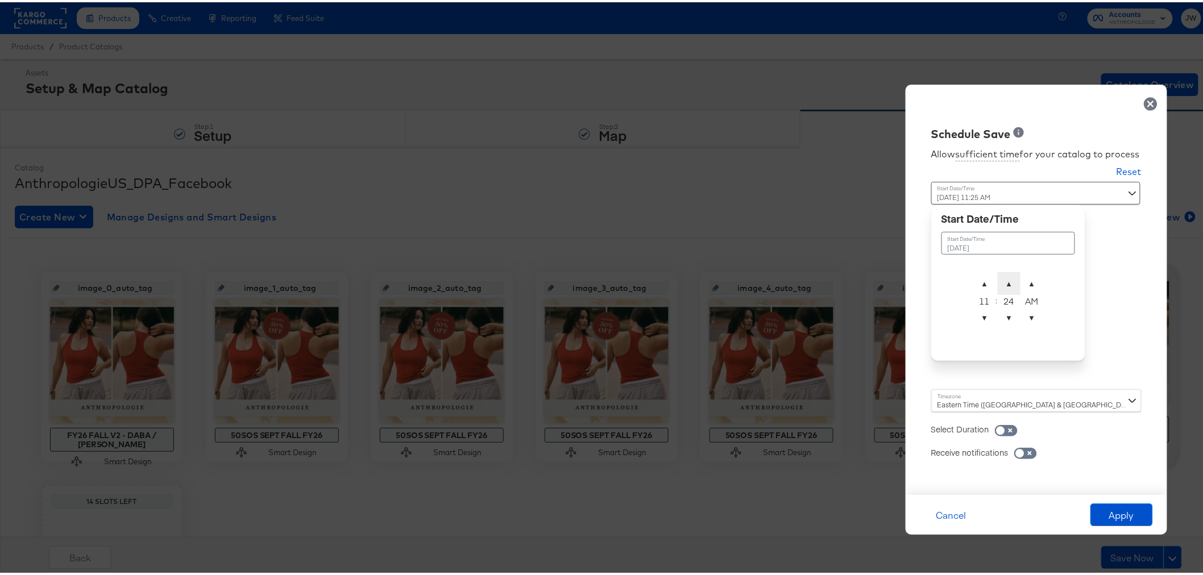
click at [998, 276] on span "▲" at bounding box center [1009, 281] width 23 height 23
drag, startPoint x: 998, startPoint y: 293, endPoint x: 1002, endPoint y: 302, distance: 9.4
click at [998, 294] on div "28" at bounding box center [1009, 298] width 23 height 11
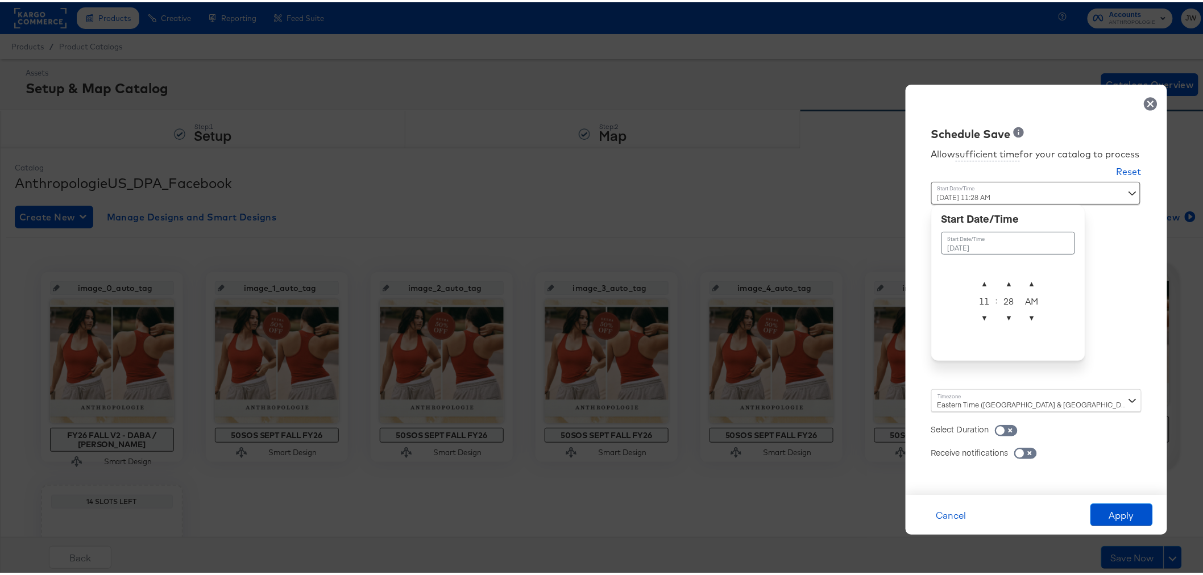
click at [1002, 302] on div "28" at bounding box center [1009, 298] width 23 height 11
click at [1003, 289] on span "▲" at bounding box center [1009, 281] width 23 height 23
click at [999, 287] on span "▲" at bounding box center [1009, 281] width 23 height 23
click at [999, 286] on span "▲" at bounding box center [1009, 281] width 23 height 23
click at [999, 283] on span "▲" at bounding box center [1009, 281] width 23 height 23
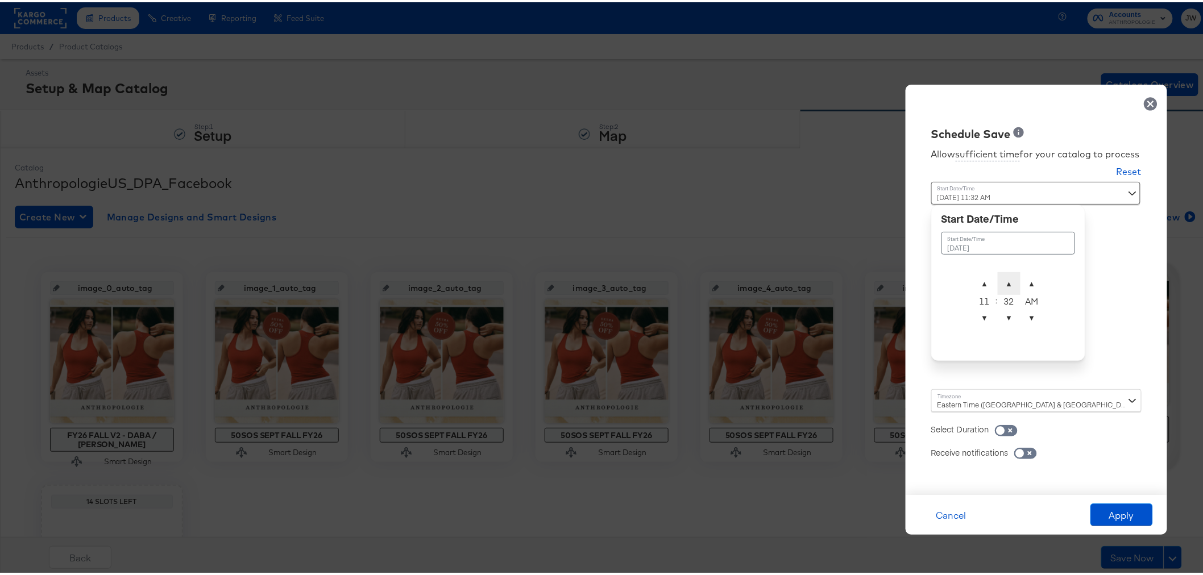
click at [999, 283] on span "▲" at bounding box center [1009, 281] width 23 height 23
click at [999, 282] on span "▲" at bounding box center [1009, 281] width 23 height 23
click at [999, 281] on span "▲" at bounding box center [1009, 281] width 23 height 23
click at [1001, 281] on span "▲" at bounding box center [1009, 281] width 23 height 23
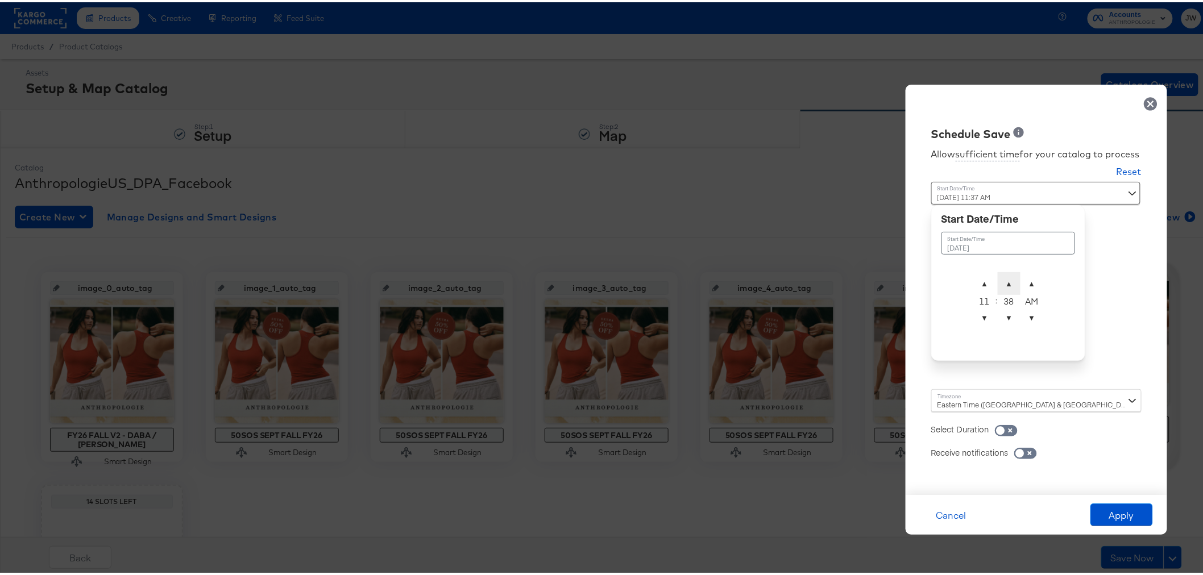
click at [1001, 281] on span "▲" at bounding box center [1009, 281] width 23 height 23
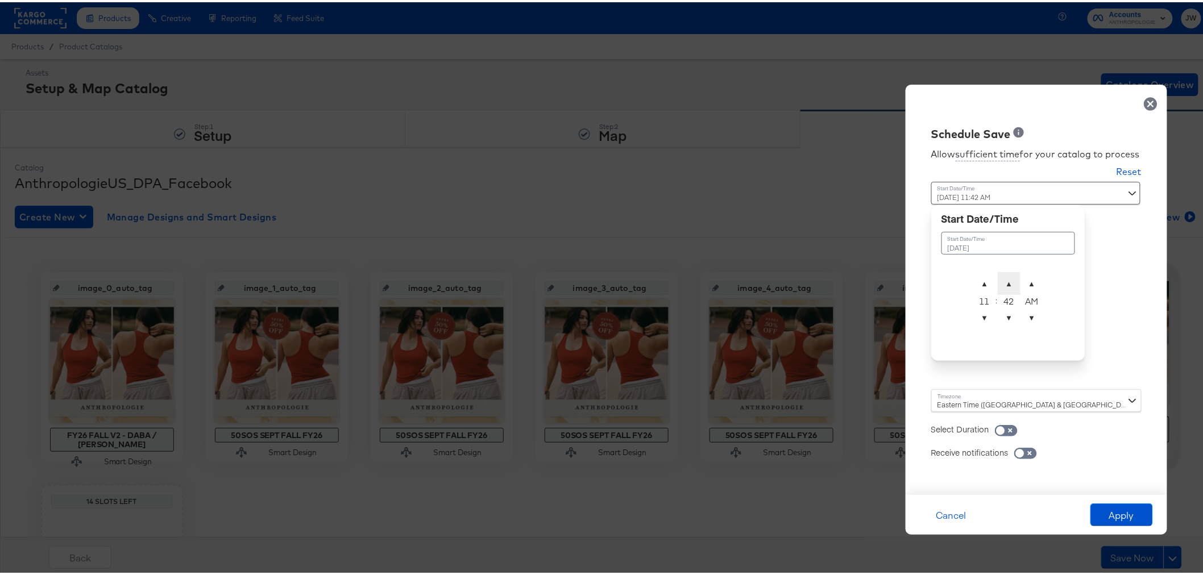
click at [1001, 281] on span "▲" at bounding box center [1009, 281] width 23 height 23
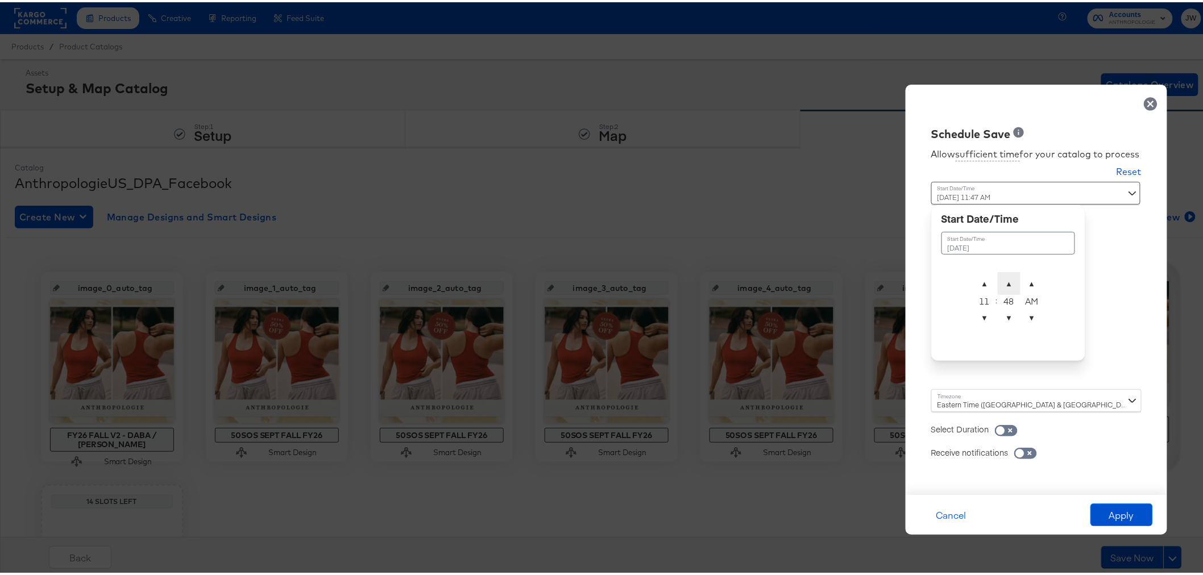
click at [1001, 281] on span "▲" at bounding box center [1009, 281] width 23 height 23
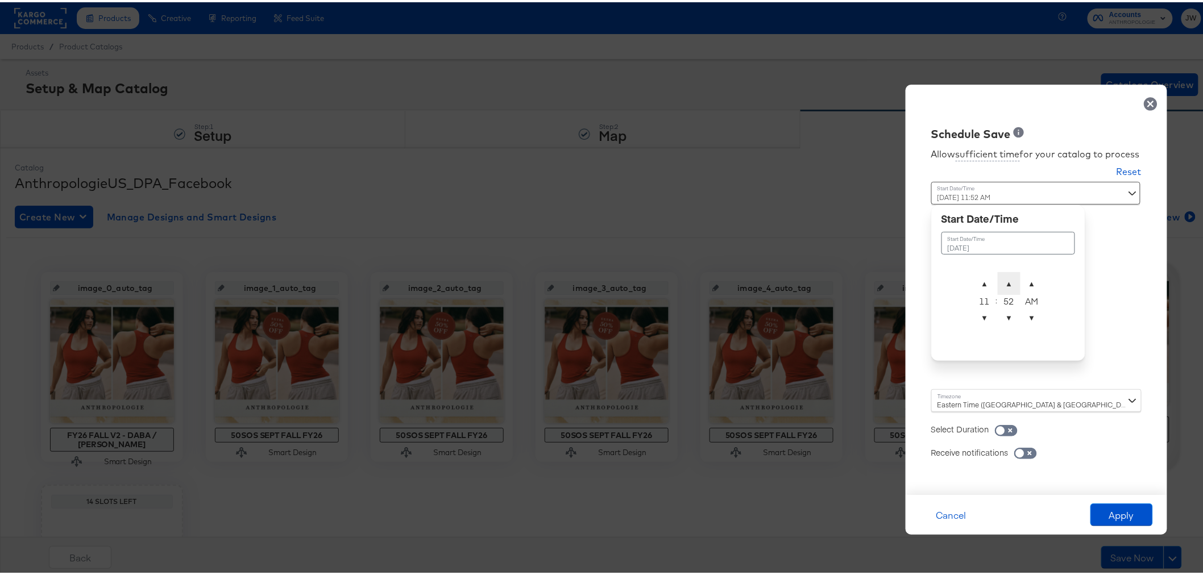
click at [1001, 281] on span "▲" at bounding box center [1009, 281] width 23 height 23
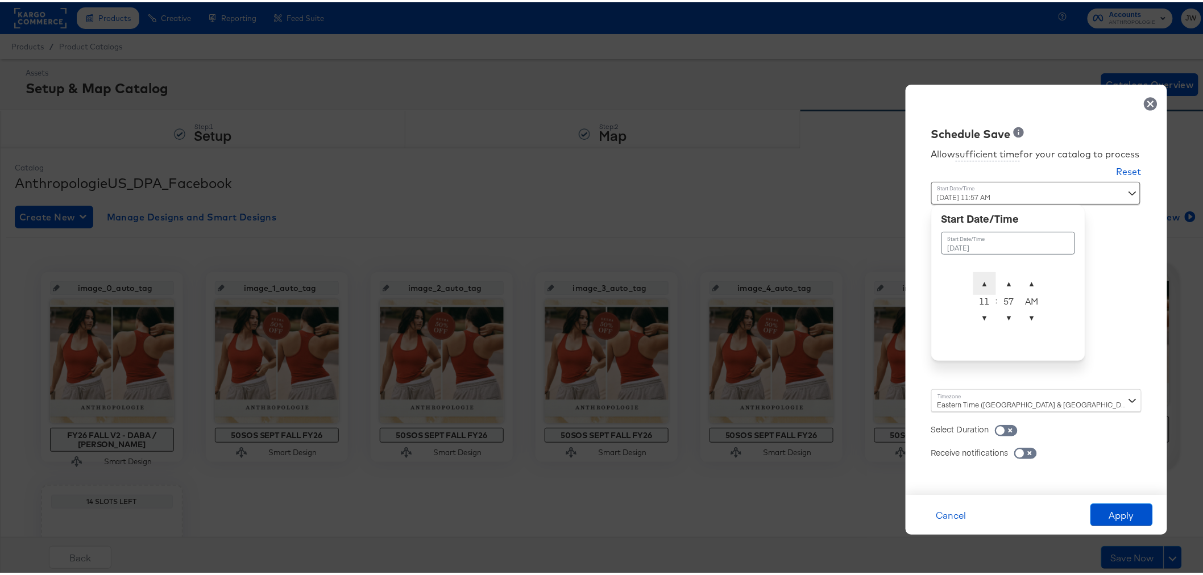
click at [981, 280] on span "▲" at bounding box center [985, 281] width 23 height 23
click at [998, 280] on span "▲" at bounding box center [1009, 281] width 23 height 23
click at [998, 276] on span "▲" at bounding box center [1009, 281] width 23 height 23
click at [1028, 281] on span "▲" at bounding box center [1032, 281] width 23 height 23
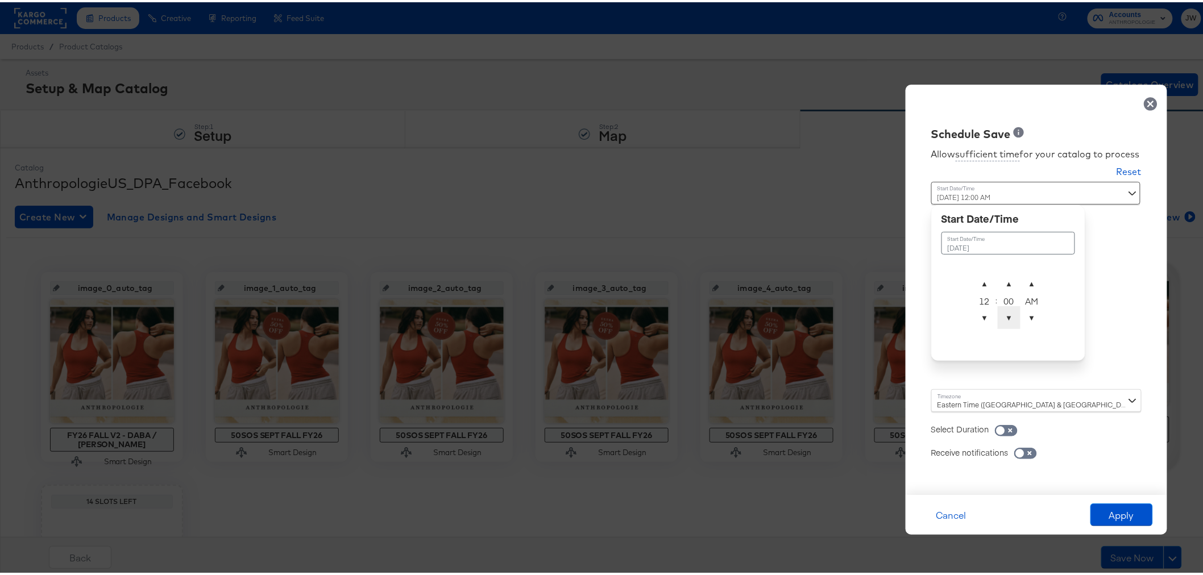
click at [998, 314] on span "▼" at bounding box center [1009, 315] width 23 height 23
click at [1002, 272] on span "▲" at bounding box center [1009, 281] width 23 height 23
click at [1003, 316] on span "▼" at bounding box center [1009, 315] width 23 height 23
type input "September 25th 2025 12:00 AM"
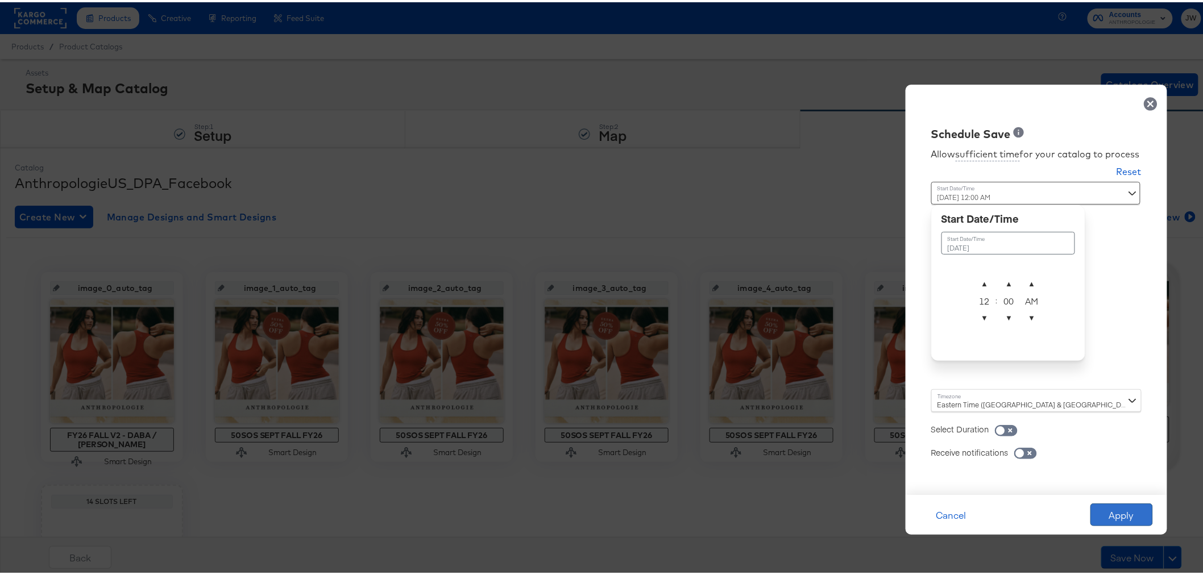
click at [1115, 518] on button "Apply" at bounding box center [1122, 513] width 63 height 23
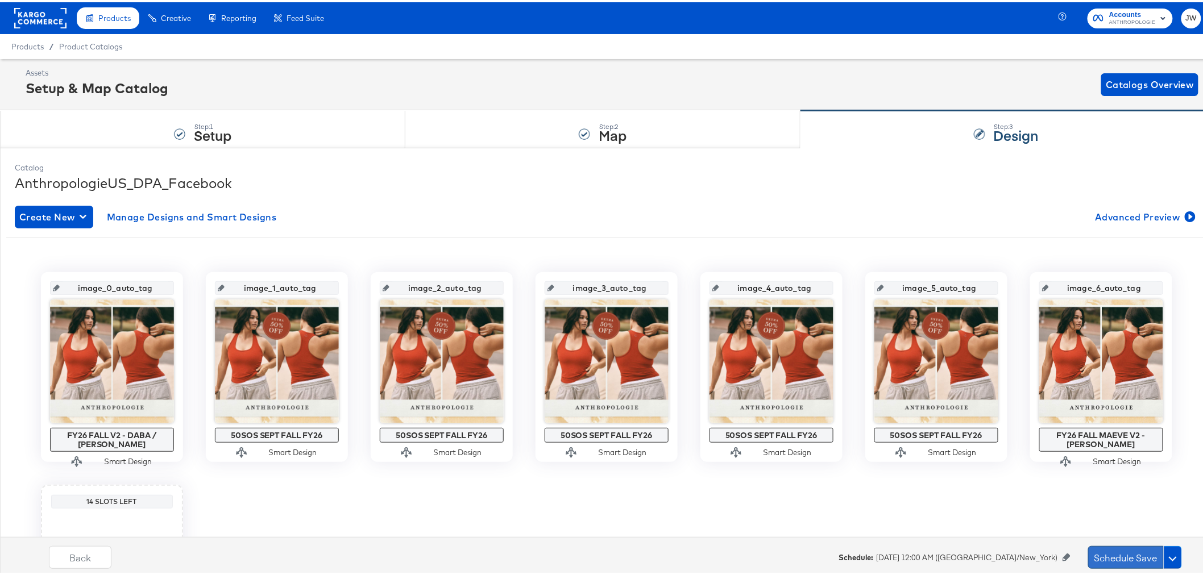
click at [1121, 558] on button "Schedule Save" at bounding box center [1126, 555] width 76 height 23
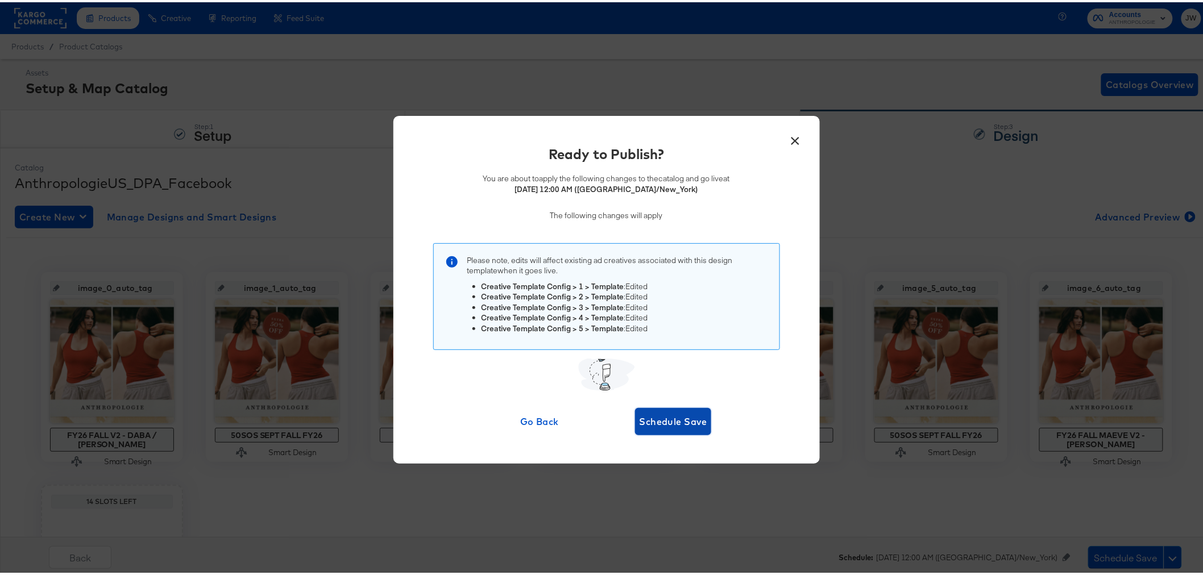
click at [673, 416] on span "Schedule Save" at bounding box center [674, 420] width 68 height 16
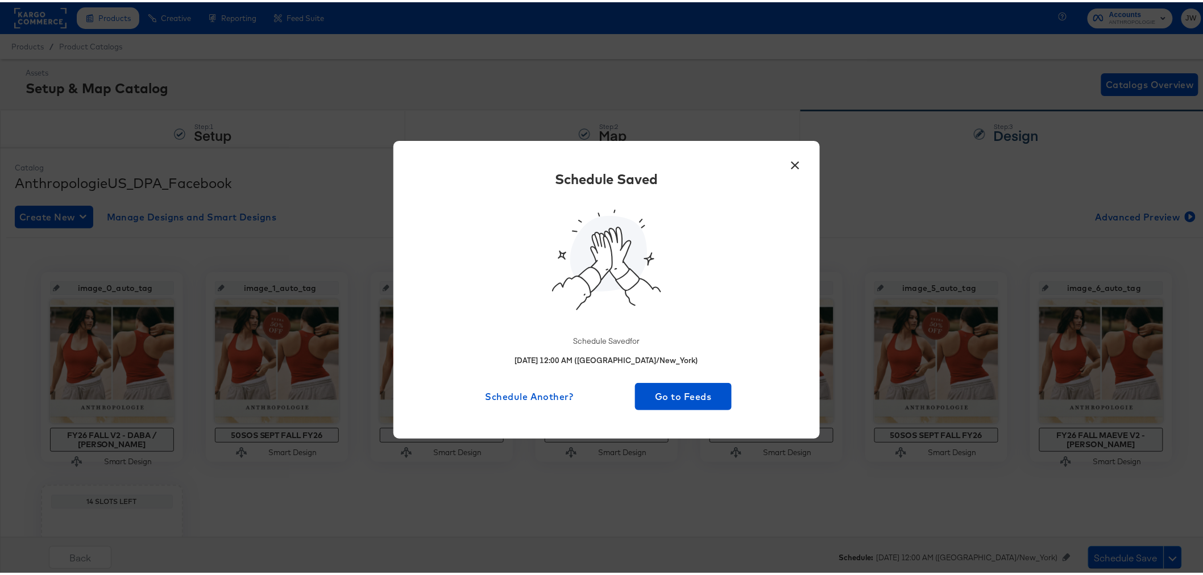
click at [794, 161] on button "×" at bounding box center [795, 160] width 20 height 20
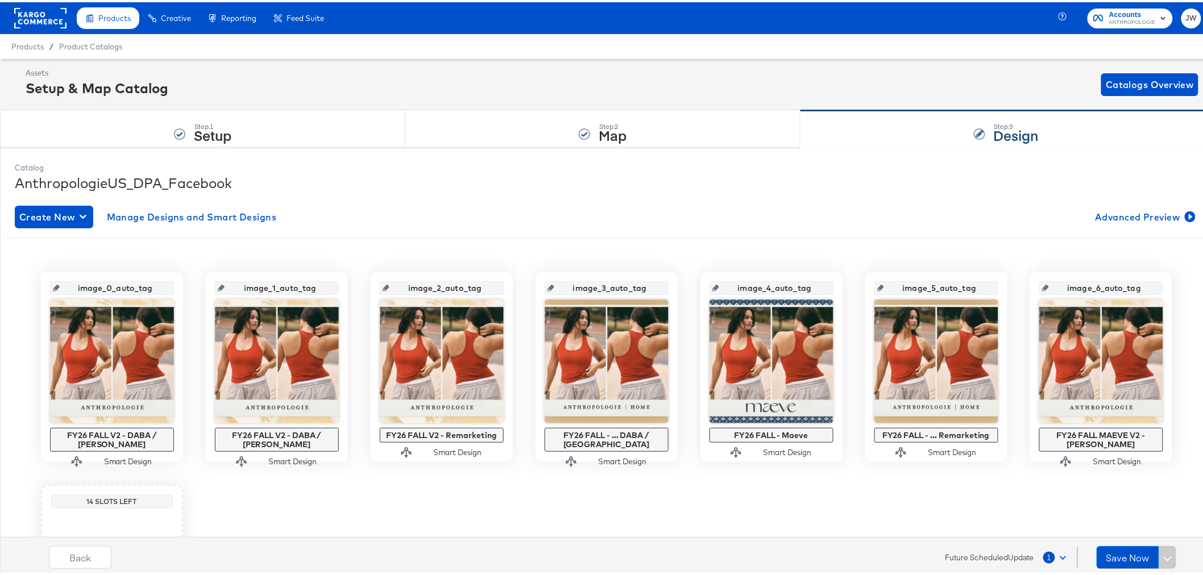
click at [1060, 555] on span at bounding box center [1063, 555] width 6 height 6
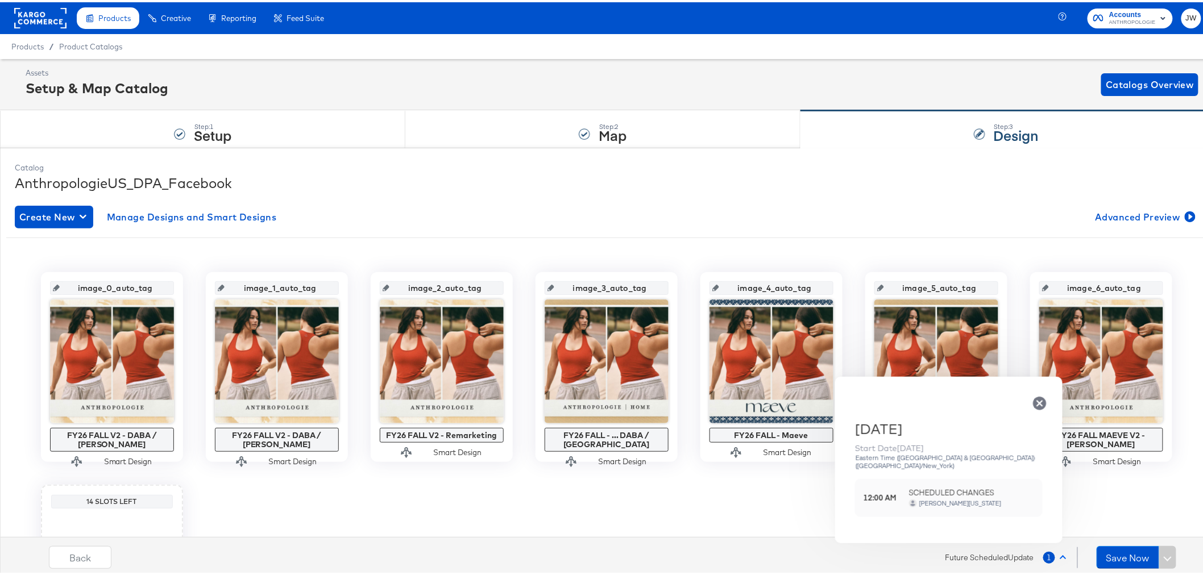
click at [696, 510] on div "image_0_auto_tag FY26 FALL V2 - DABA / SADA Smart Design image_1_auto_tag FY26 …" at bounding box center [606, 471] width 1200 height 403
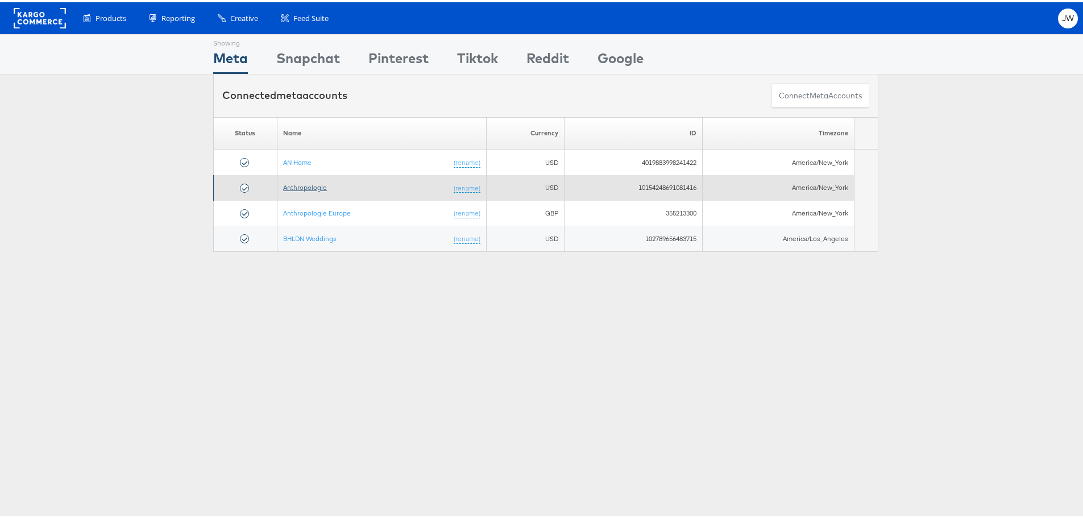
click at [300, 187] on link "Anthropologie" at bounding box center [305, 185] width 44 height 9
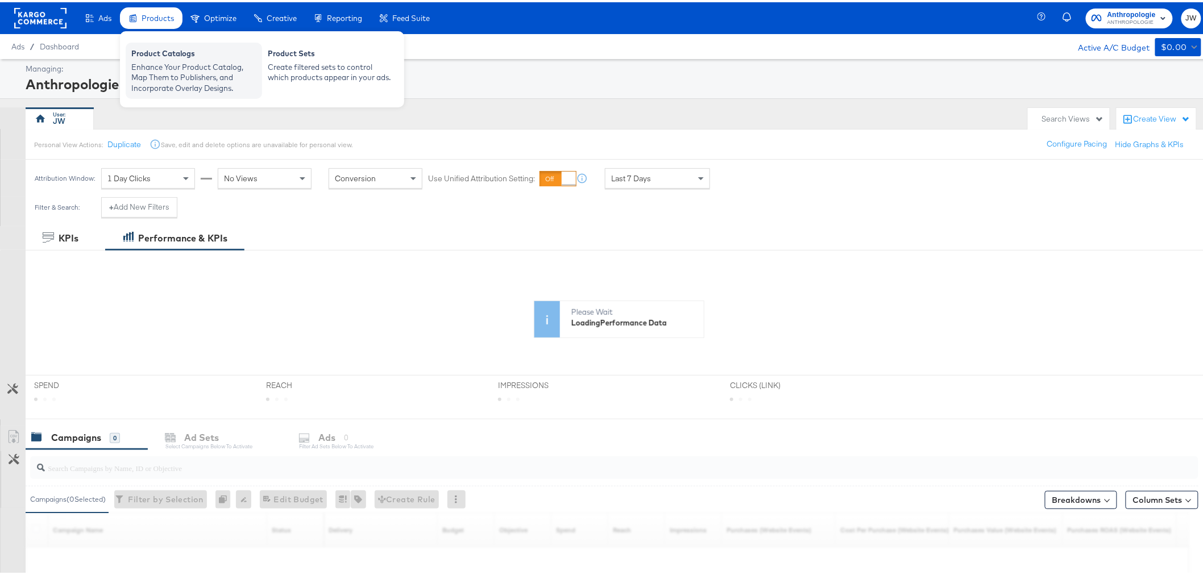
click at [192, 65] on div "Enhance Your Product Catalog, Map Them to Publishers, and Incorporate Overlay D…" at bounding box center [193, 76] width 125 height 32
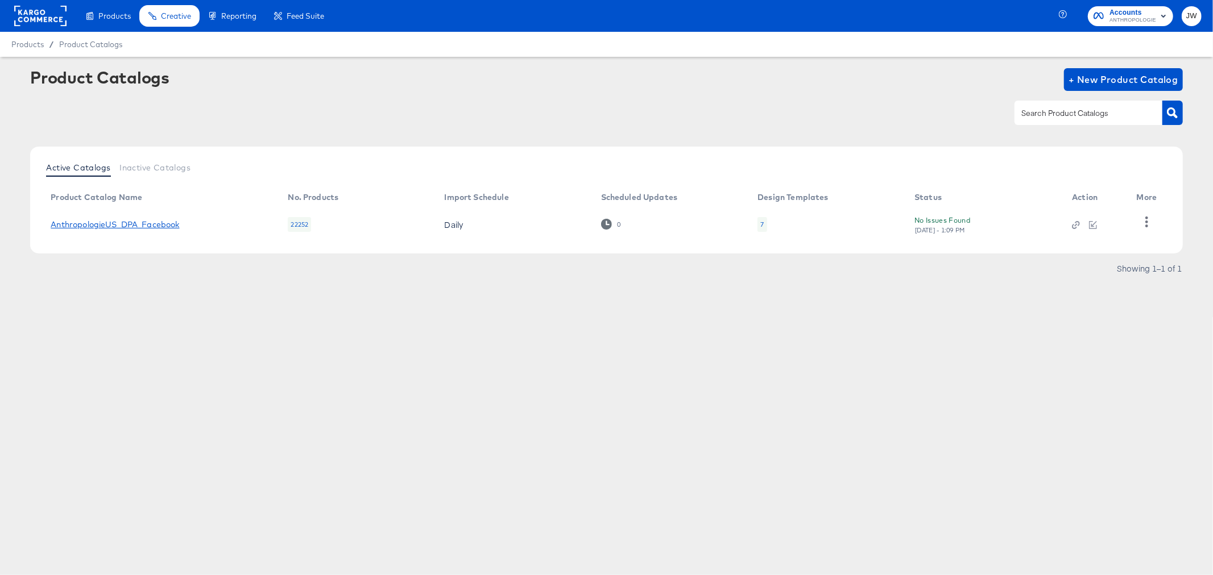
click at [155, 225] on link "AnthropologieUS_DPA_Facebook" at bounding box center [115, 224] width 129 height 9
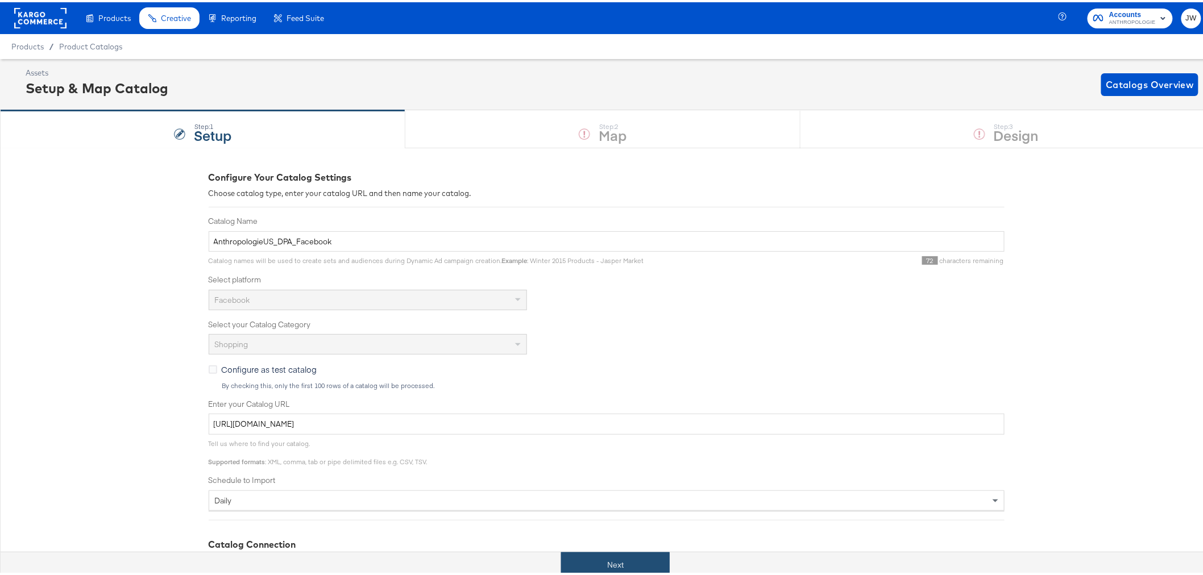
click at [613, 554] on button "Next" at bounding box center [615, 563] width 109 height 26
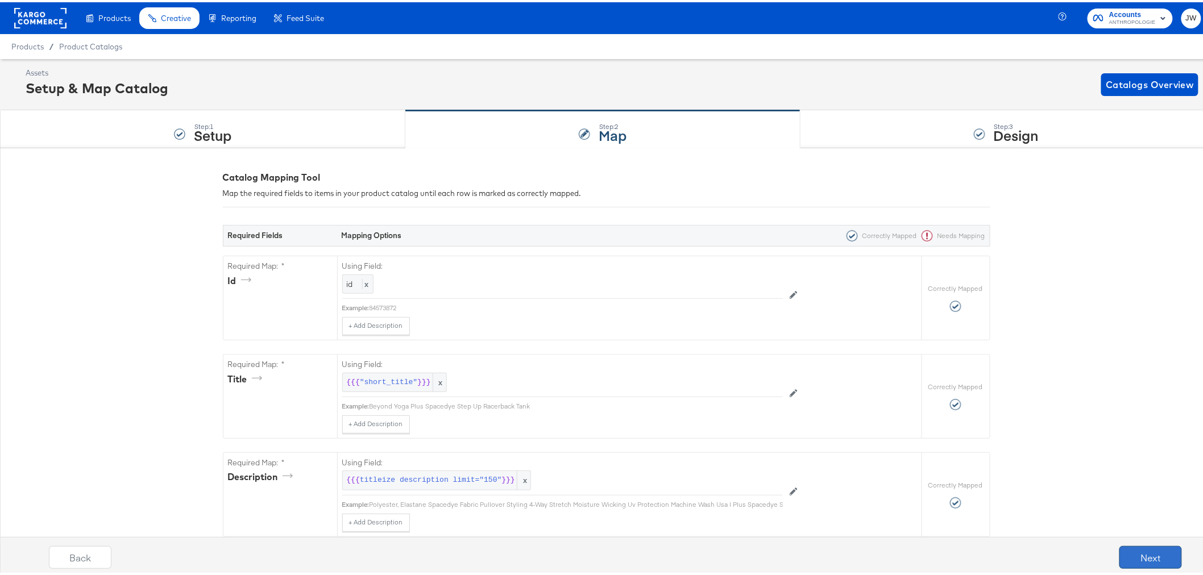
click at [1149, 550] on button "Next" at bounding box center [1151, 555] width 63 height 23
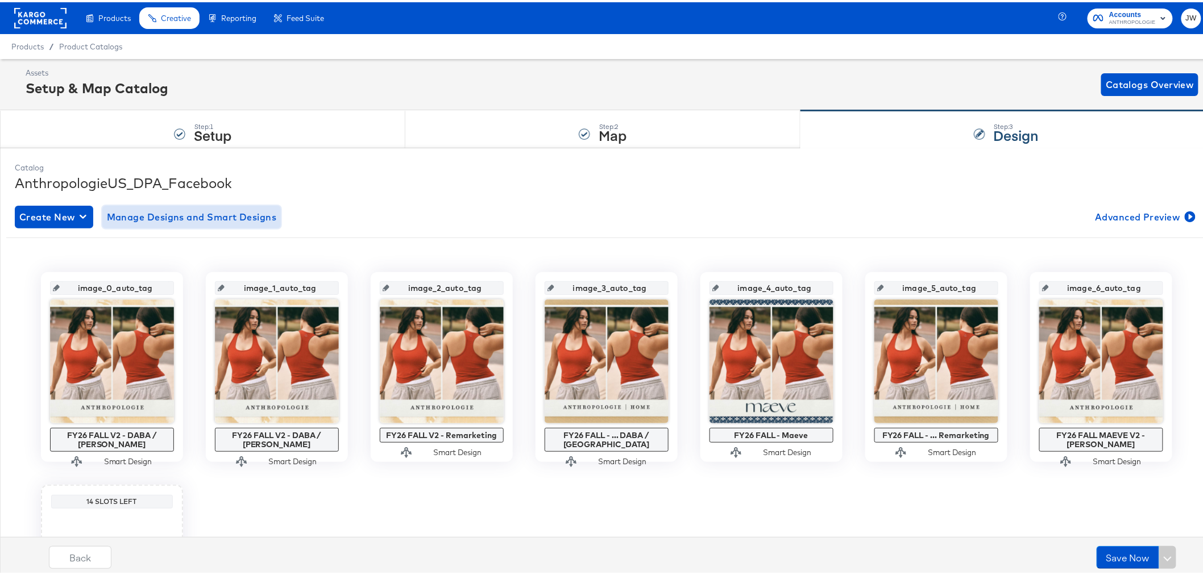
click at [201, 217] on span "Manage Designs and Smart Designs" at bounding box center [192, 215] width 170 height 16
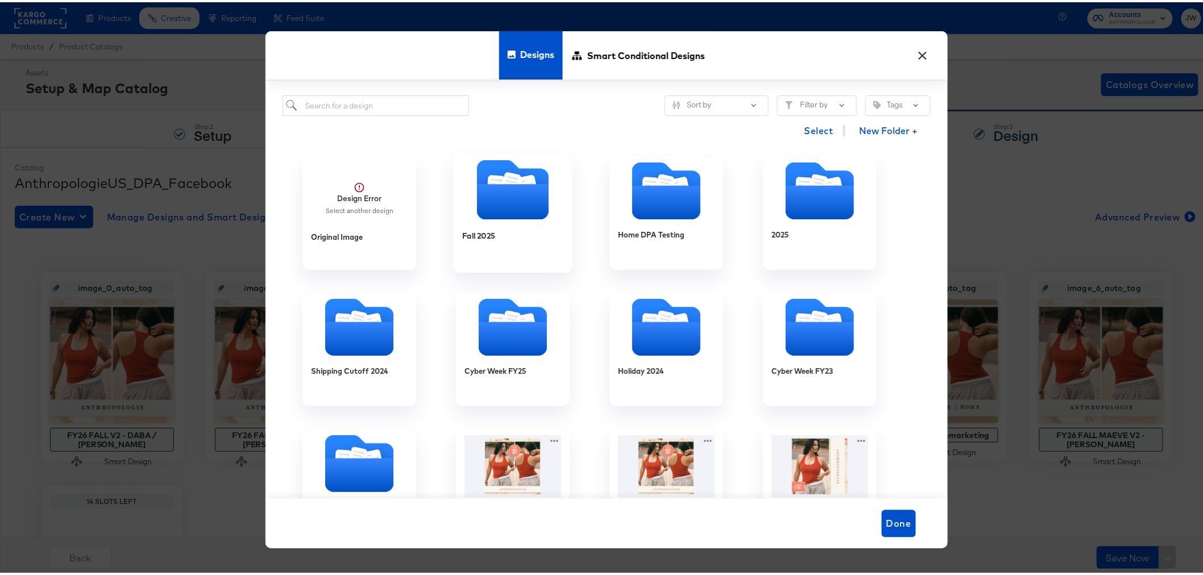
click at [526, 226] on div "Fall 2025" at bounding box center [513, 242] width 102 height 44
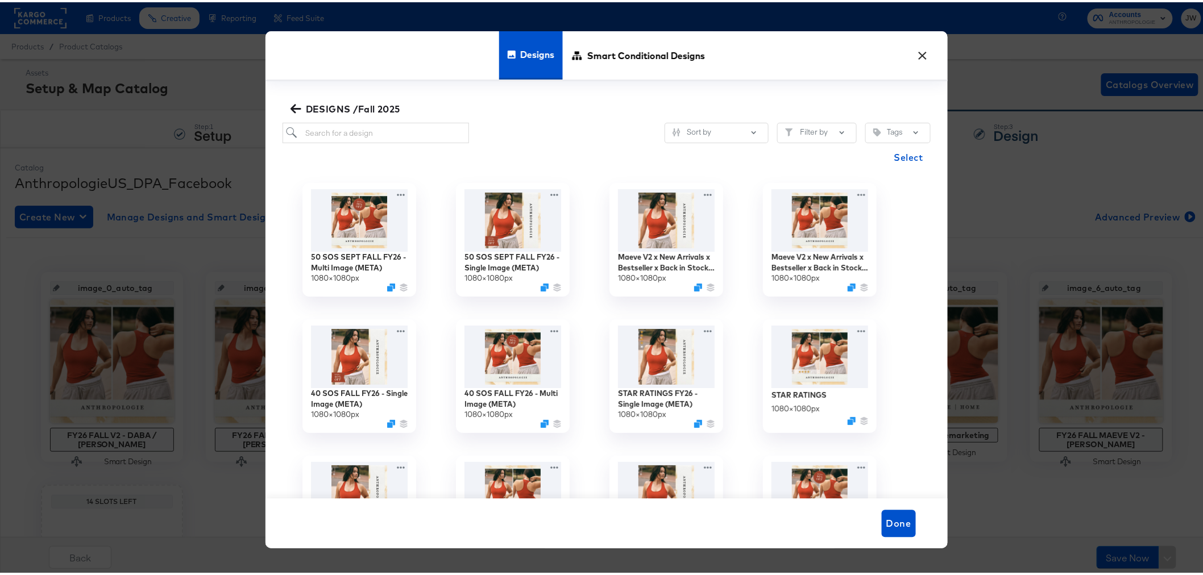
click at [295, 106] on icon "button" at bounding box center [295, 106] width 11 height 9
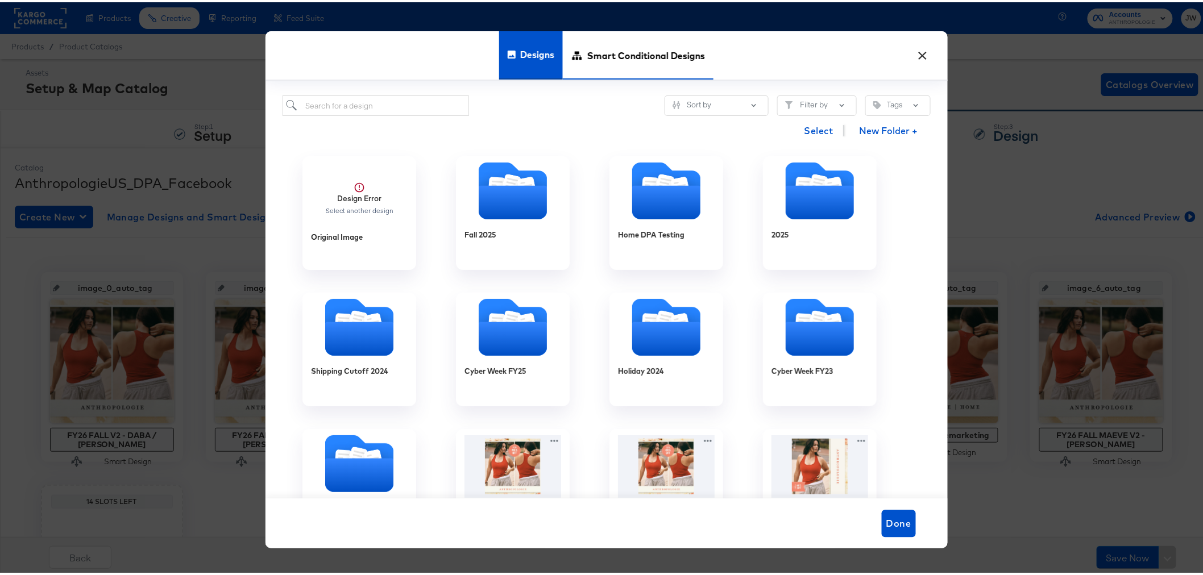
click at [653, 38] on span "Smart Conditional Designs" at bounding box center [646, 53] width 118 height 50
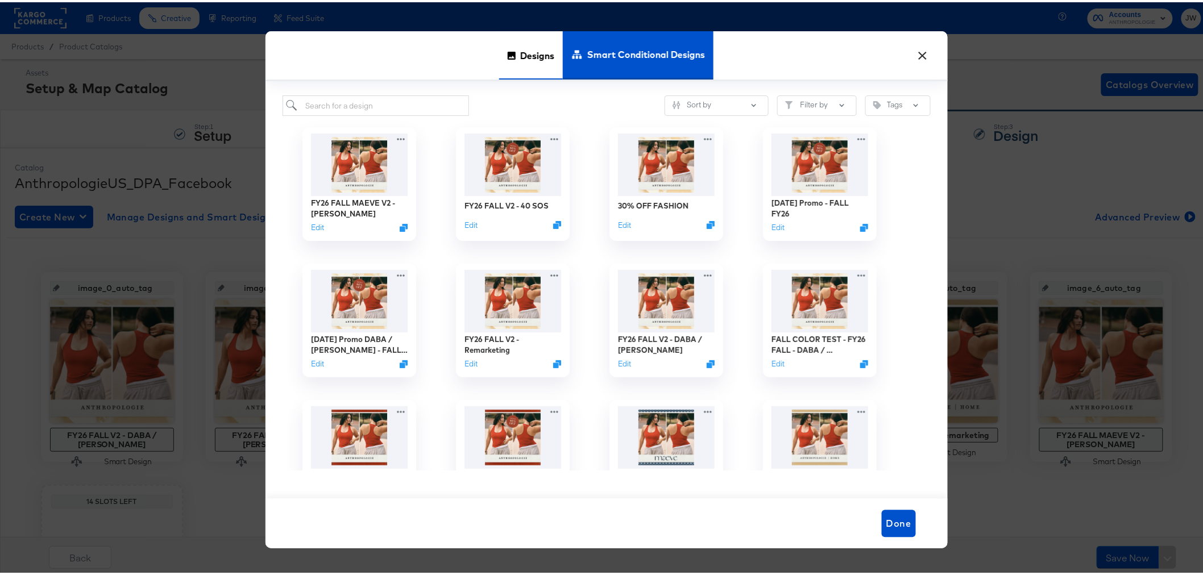
click at [522, 54] on span "Designs" at bounding box center [537, 53] width 34 height 50
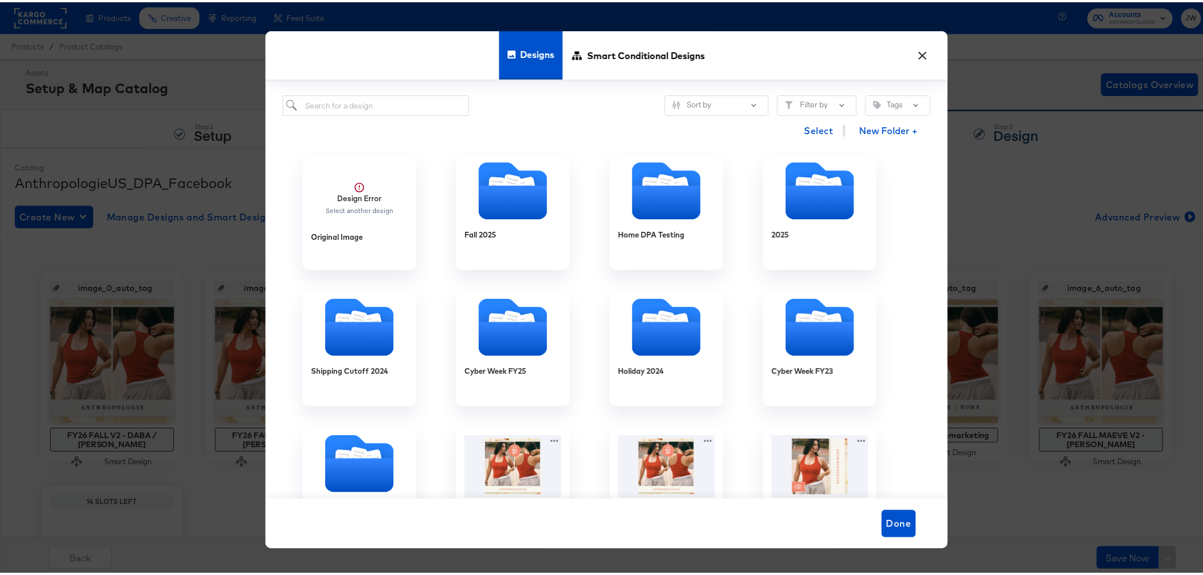
click at [918, 53] on button "×" at bounding box center [923, 50] width 20 height 20
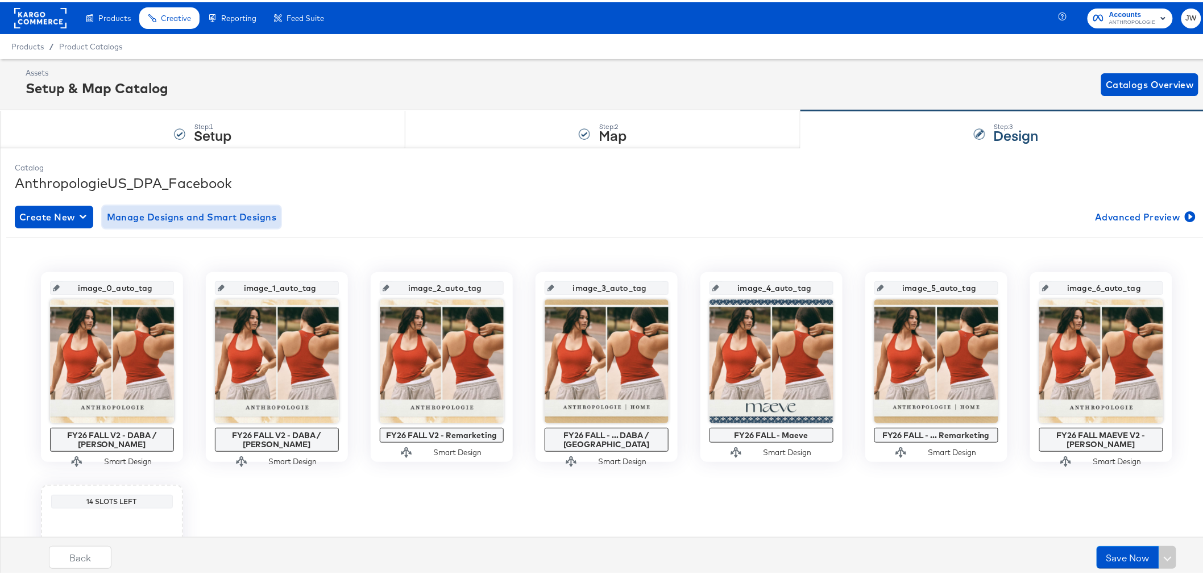
click at [185, 217] on span "Manage Designs and Smart Designs" at bounding box center [192, 215] width 170 height 16
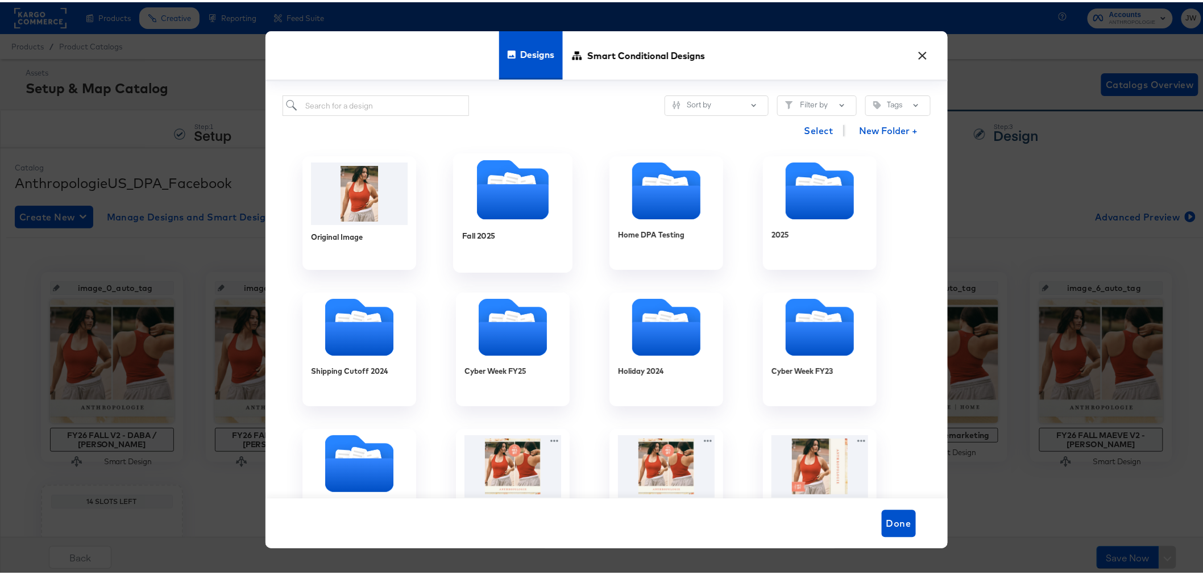
click at [514, 218] on div at bounding box center [512, 189] width 119 height 63
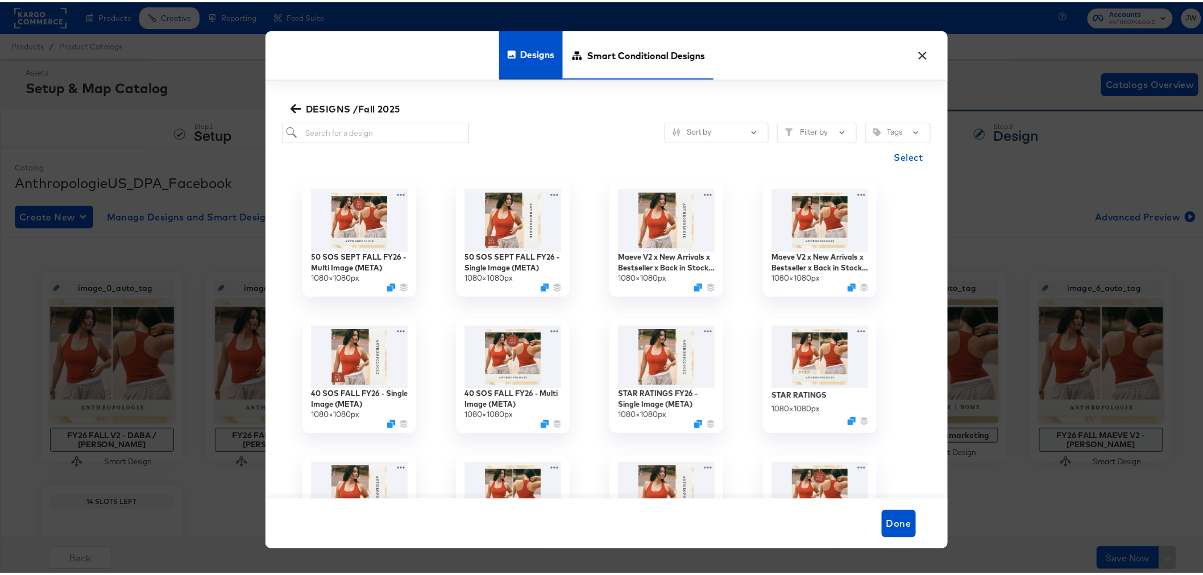
click at [610, 60] on span "Smart Conditional Designs" at bounding box center [646, 53] width 118 height 50
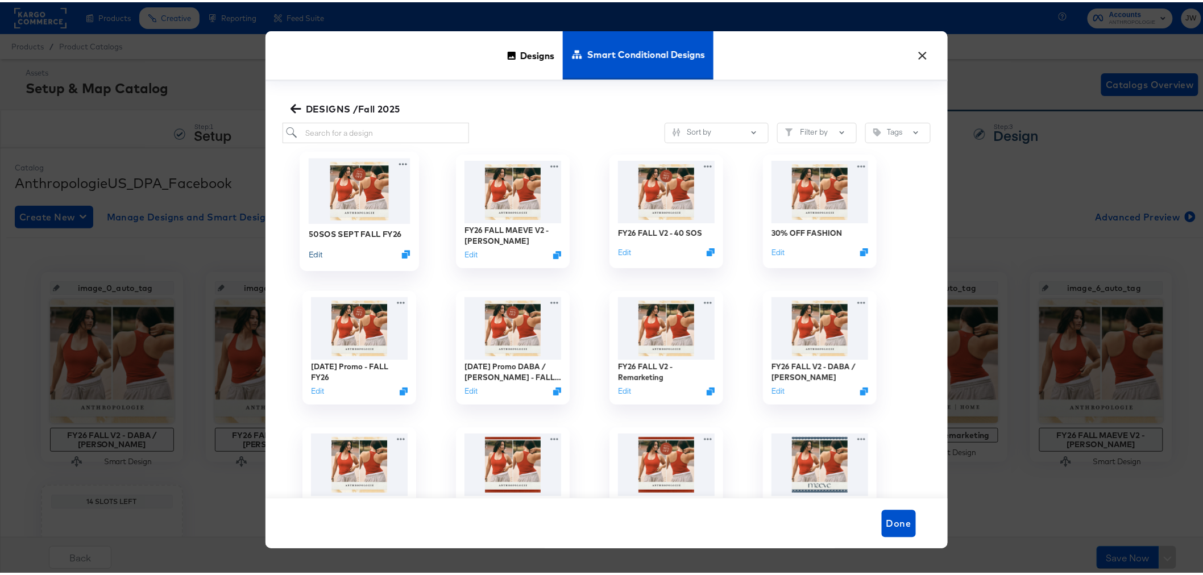
click at [315, 254] on button "Edit" at bounding box center [315, 252] width 14 height 11
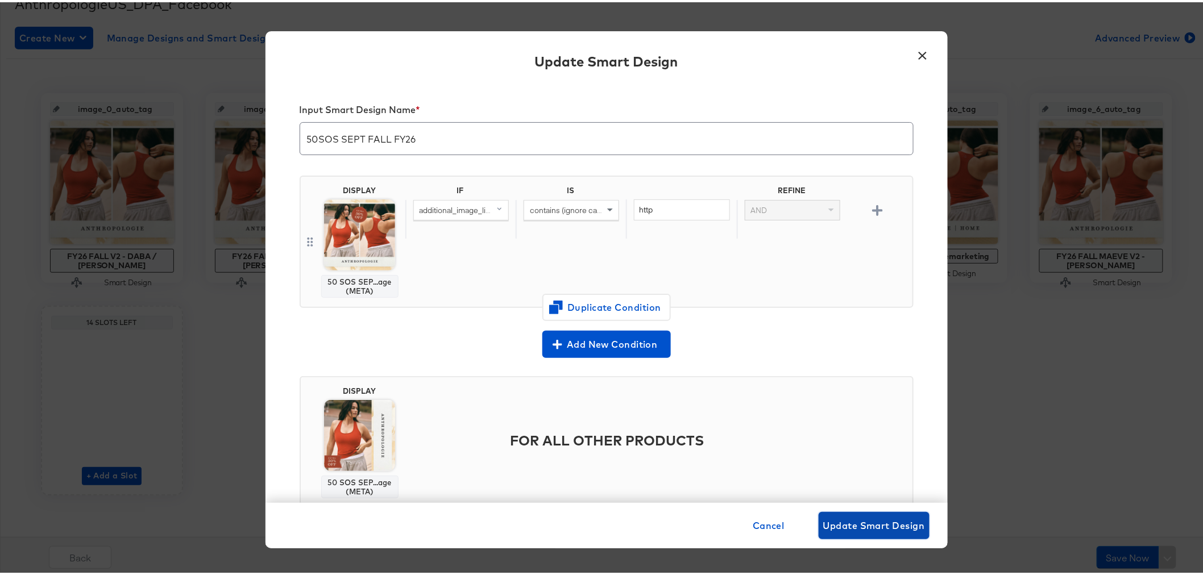
click at [901, 527] on span "Update Smart Design" at bounding box center [874, 524] width 102 height 16
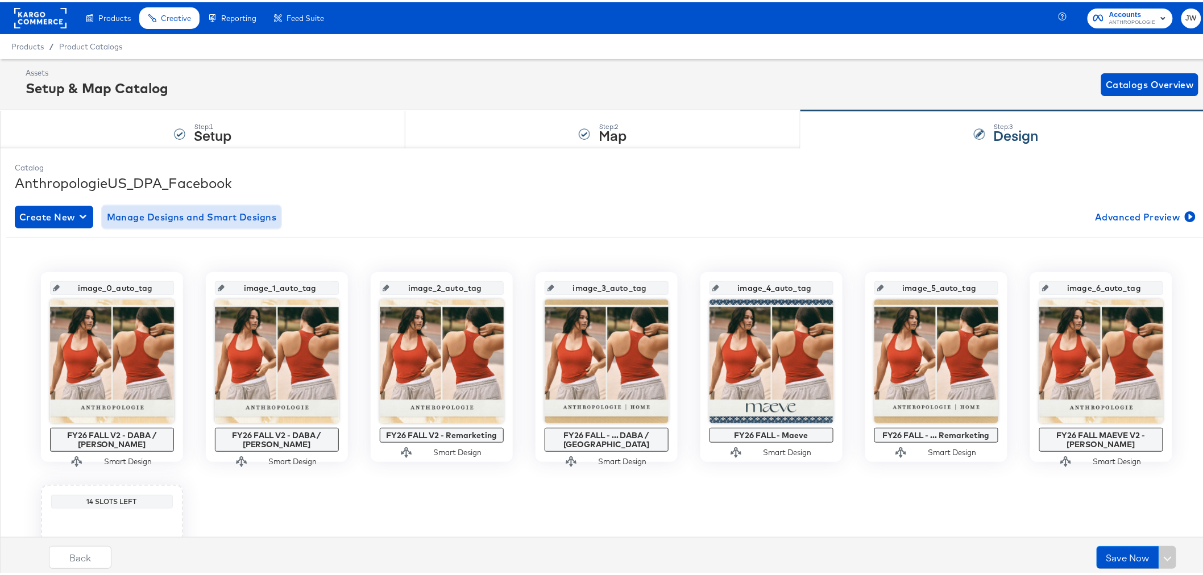
click at [224, 214] on span "Manage Designs and Smart Designs" at bounding box center [192, 215] width 170 height 16
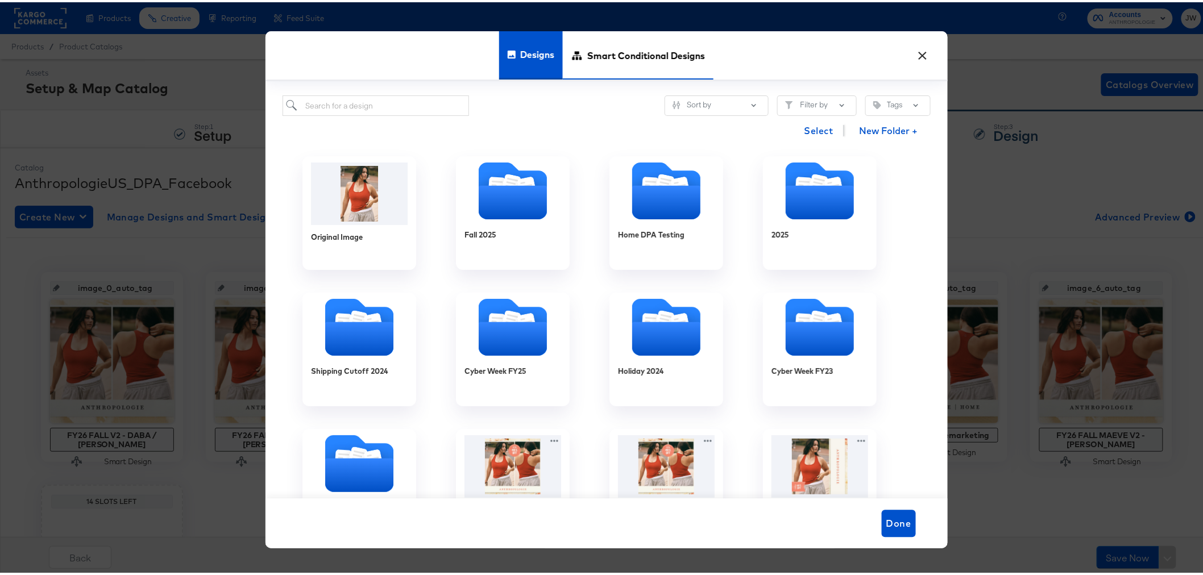
click at [636, 44] on span "Smart Conditional Designs" at bounding box center [646, 53] width 118 height 50
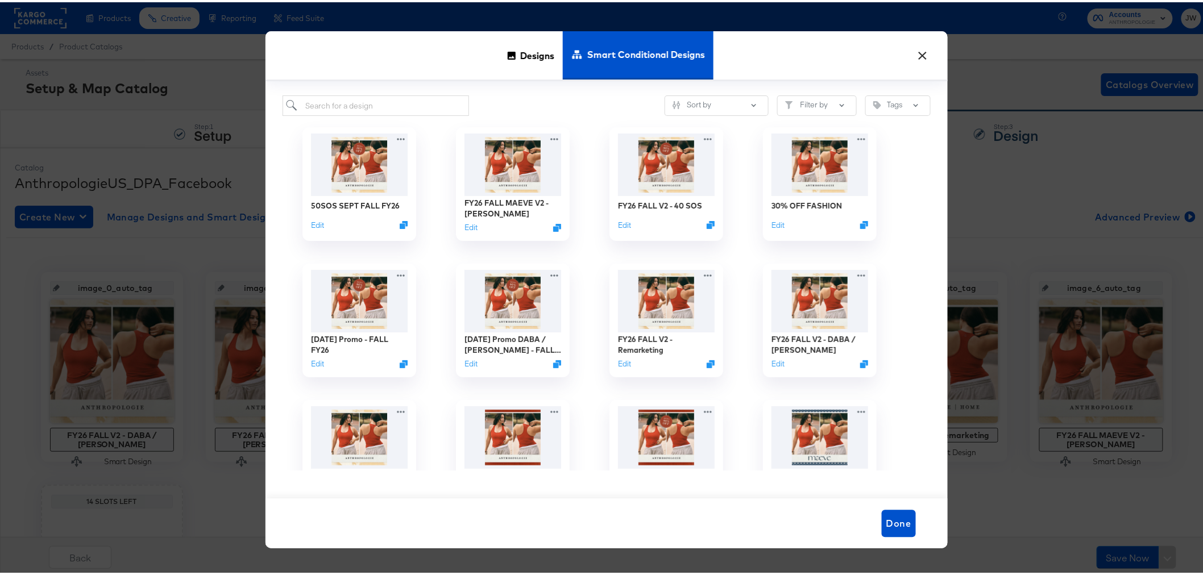
click at [921, 47] on button "×" at bounding box center [923, 50] width 20 height 20
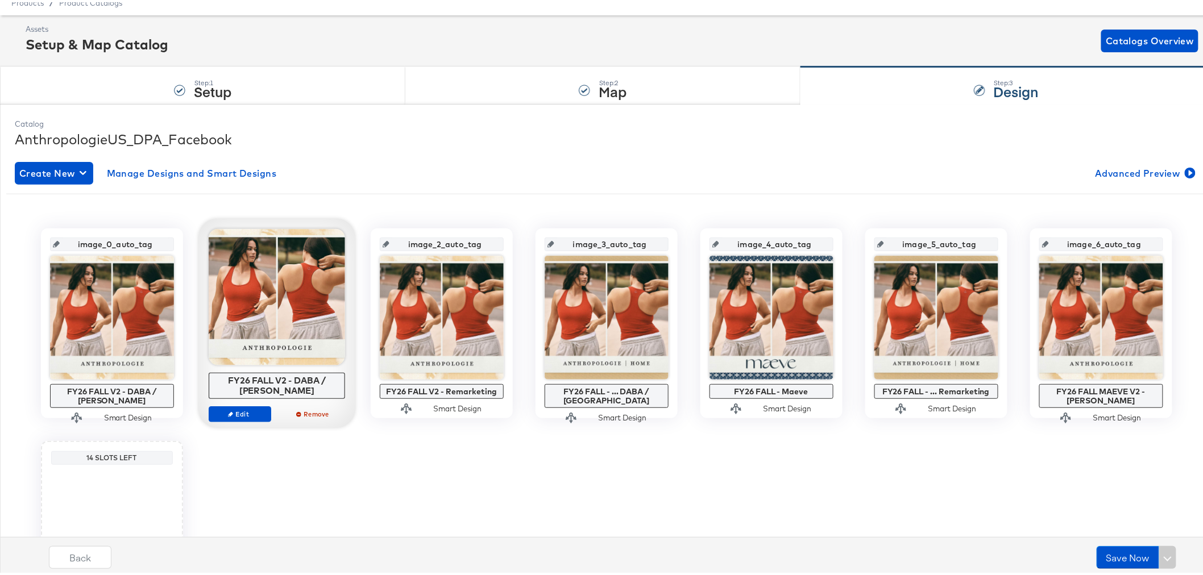
scroll to position [179, 0]
